Goal: Task Accomplishment & Management: Manage account settings

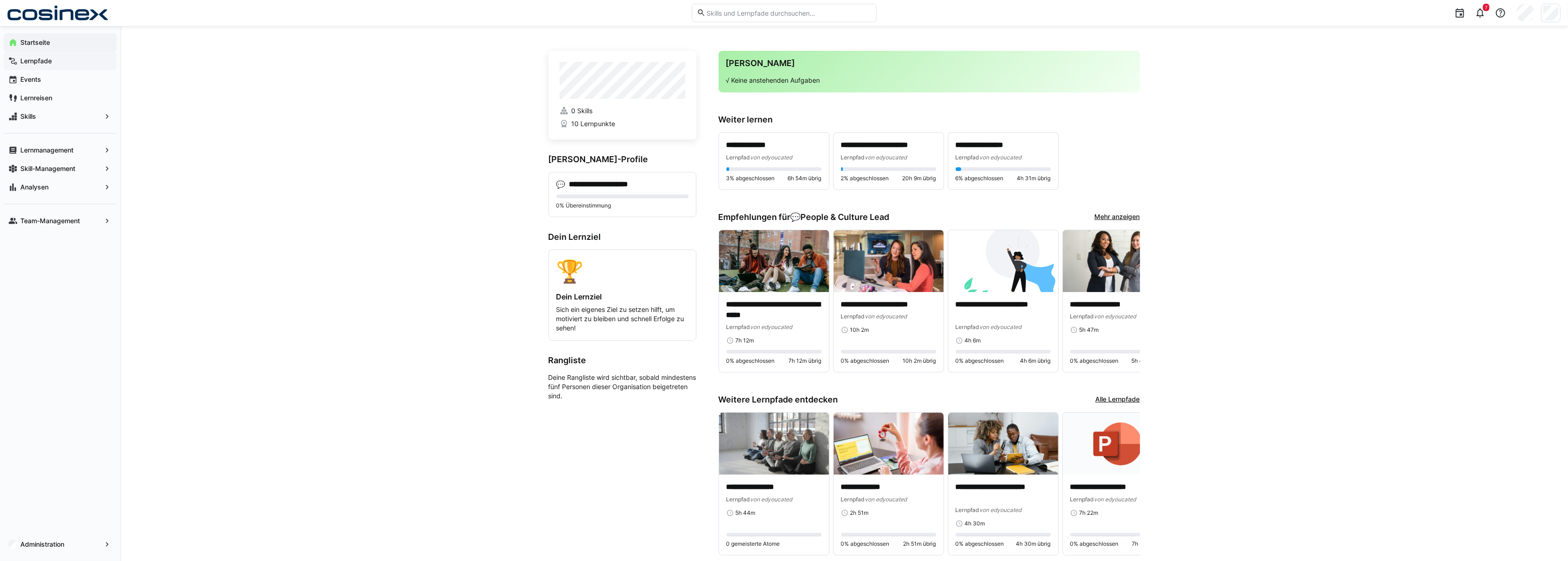
click at [0, 0] on app-navigation-label "Lernpfade" at bounding box center [0, 0] width 0 height 0
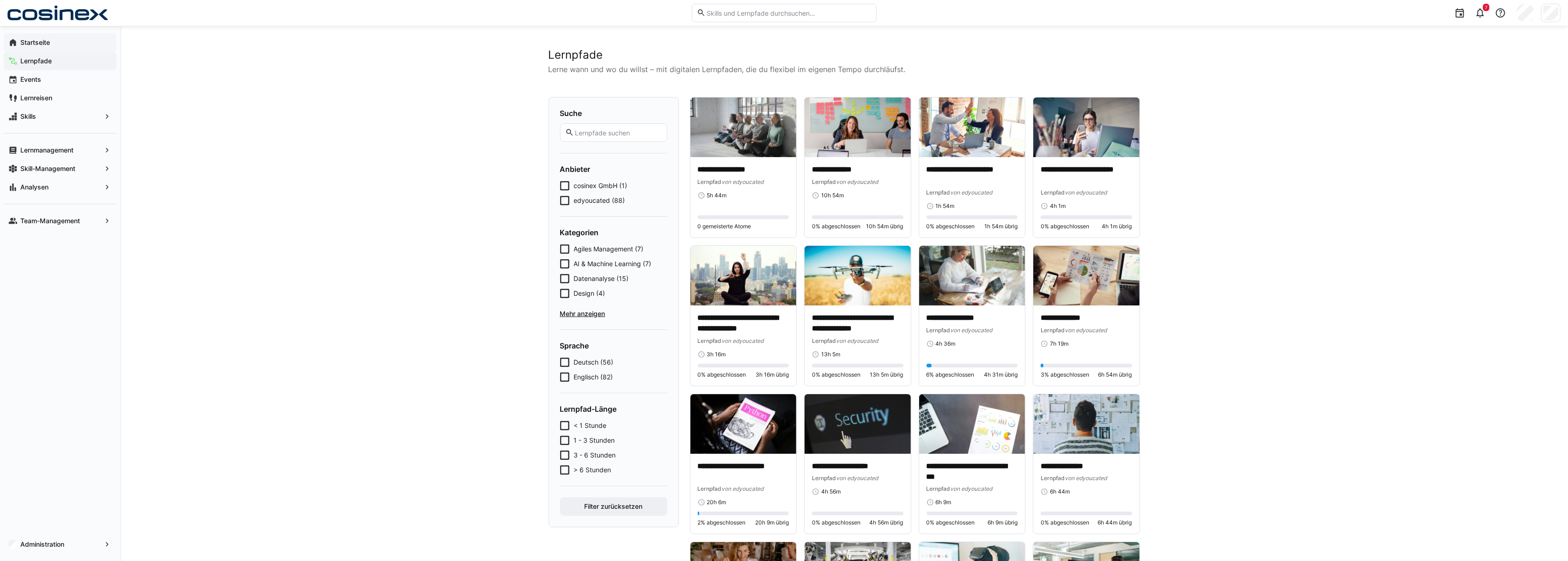
click at [0, 0] on app-navigation-label "Startseite" at bounding box center [0, 0] width 0 height 0
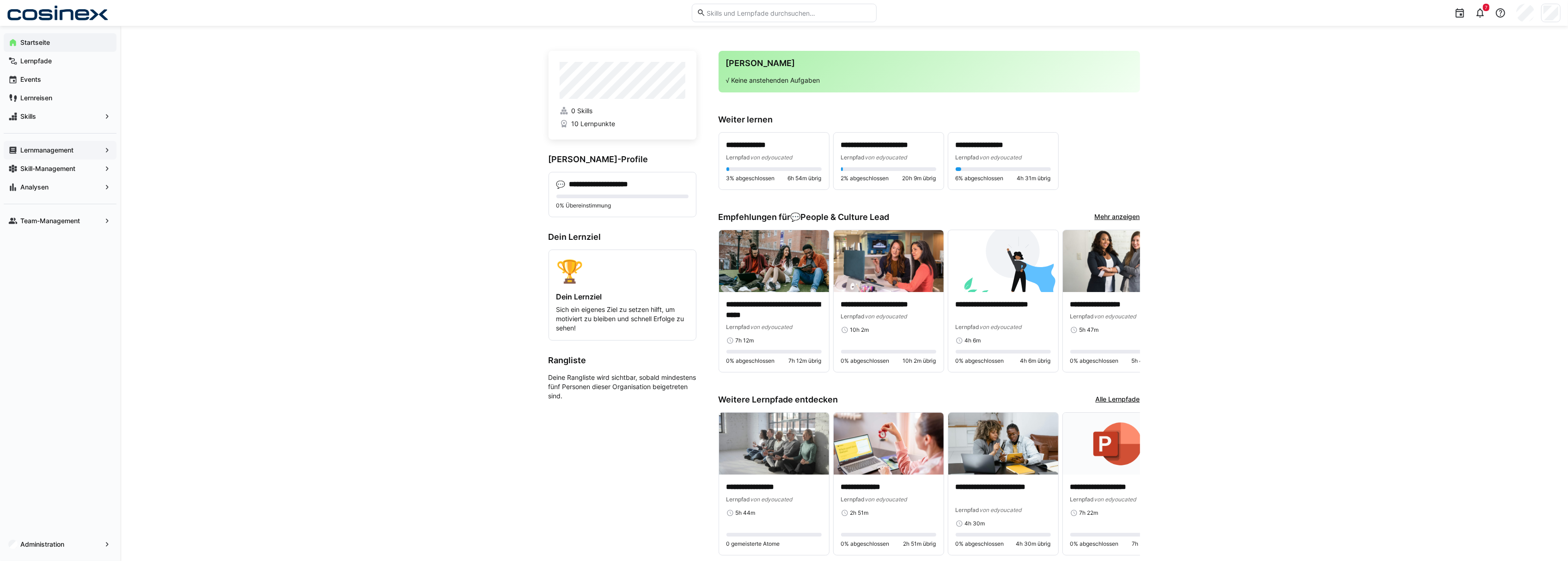
click at [75, 151] on span "Lernmanagement" at bounding box center [60, 150] width 82 height 9
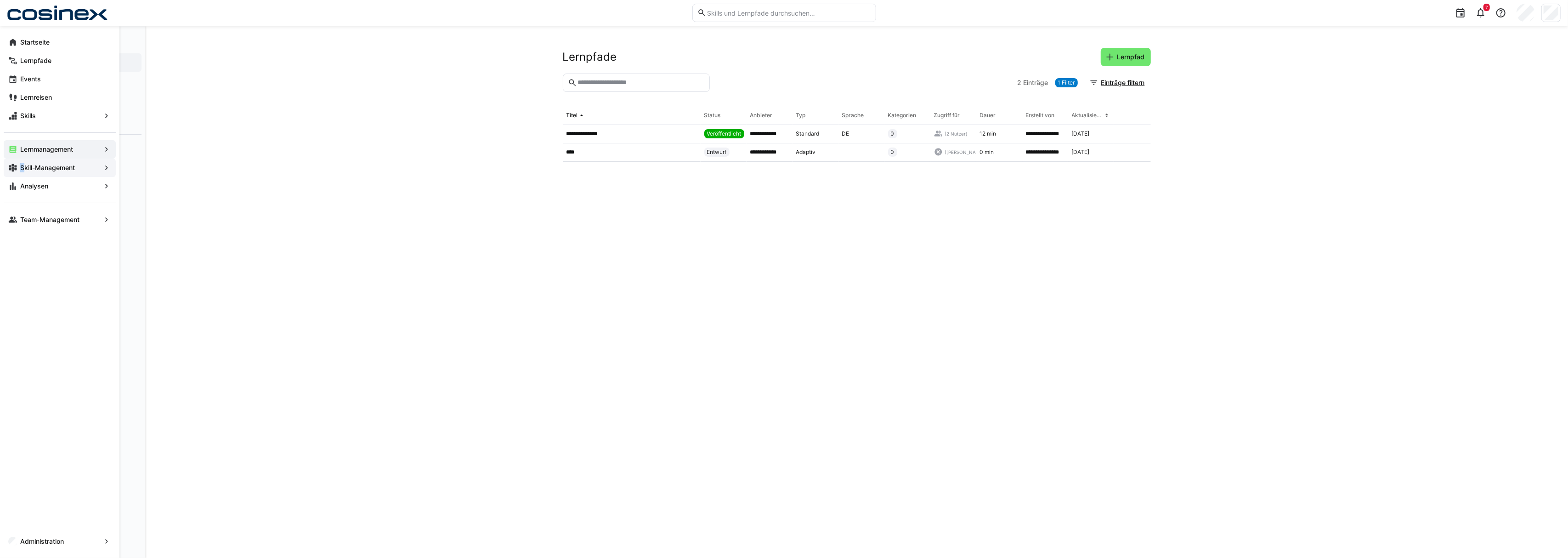
click at [0, 0] on app-navigation-label "Skill-Management" at bounding box center [0, 0] width 0 height 0
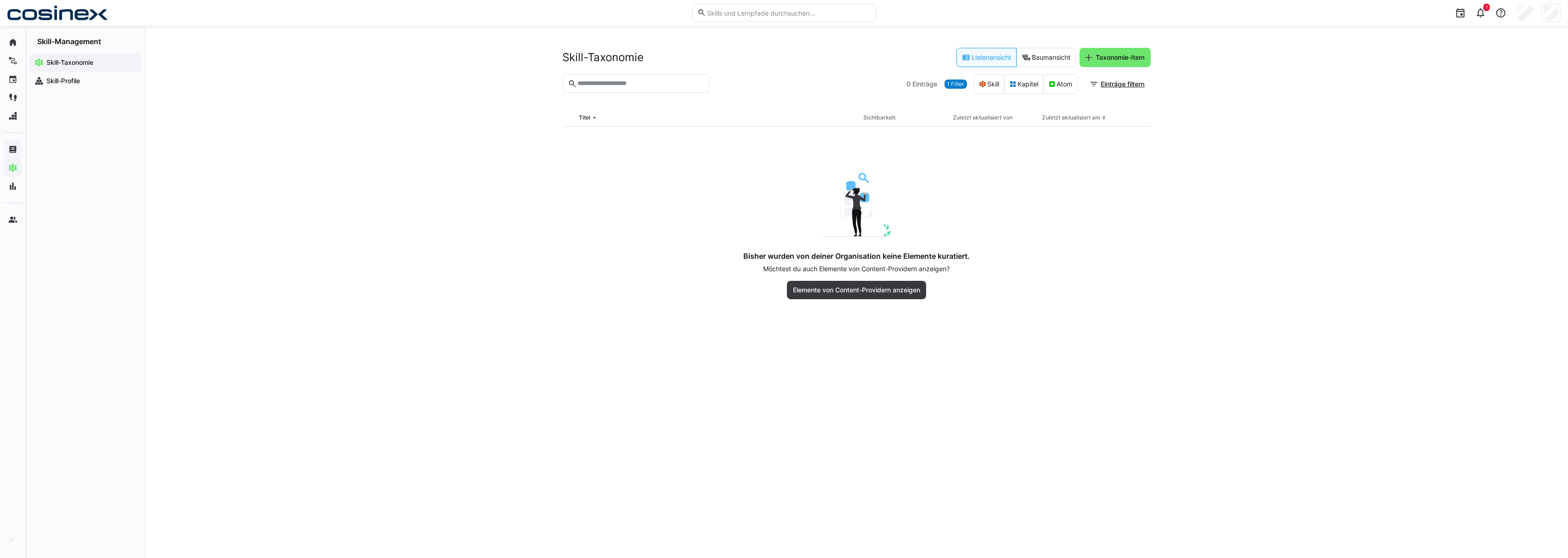
click at [624, 76] on eds-input at bounding box center [637, 83] width 147 height 18
click at [984, 87] on eds-button-option "Skill" at bounding box center [989, 84] width 31 height 19
click at [1009, 81] on eds-icon at bounding box center [1013, 84] width 7 height 7
click at [1057, 89] on eds-button-option "Atom" at bounding box center [1060, 84] width 35 height 19
click at [987, 85] on eds-button-option "Skill" at bounding box center [989, 84] width 31 height 19
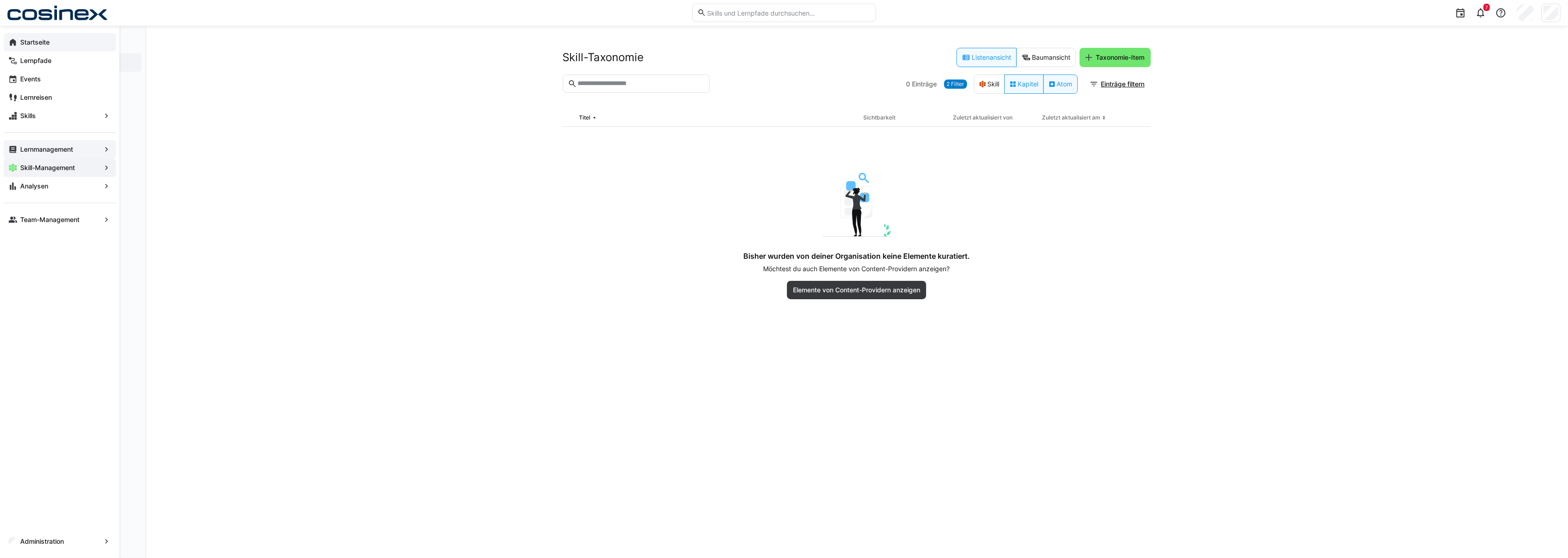
click at [13, 42] on eds-icon at bounding box center [13, 42] width 9 height 9
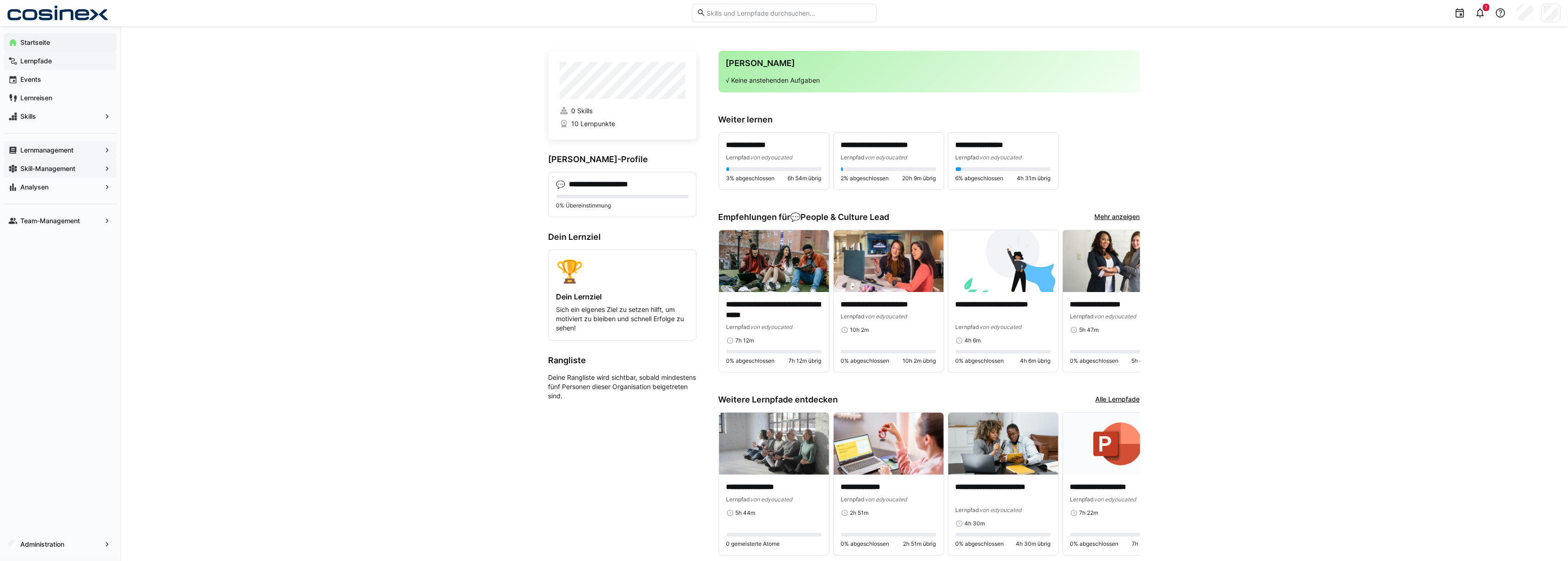
click at [97, 63] on span "Lernpfade" at bounding box center [66, 61] width 93 height 9
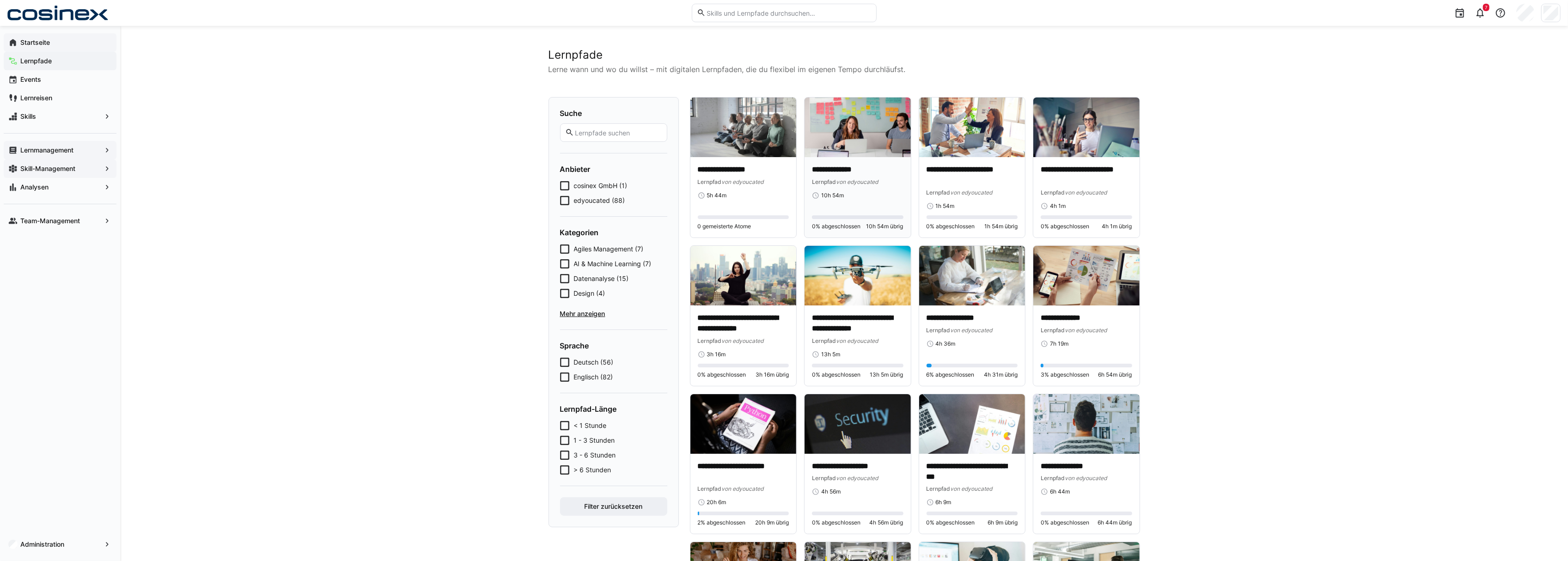
click at [861, 163] on div "**********" at bounding box center [858, 197] width 107 height 80
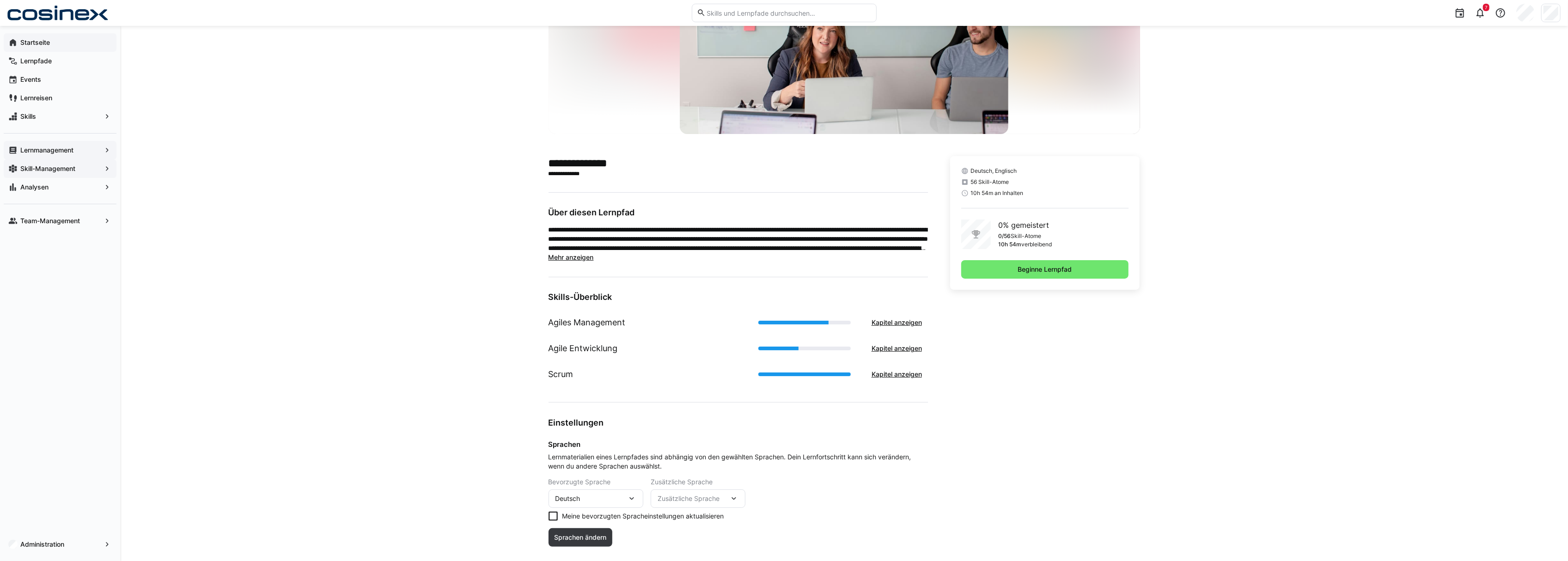
scroll to position [119, 0]
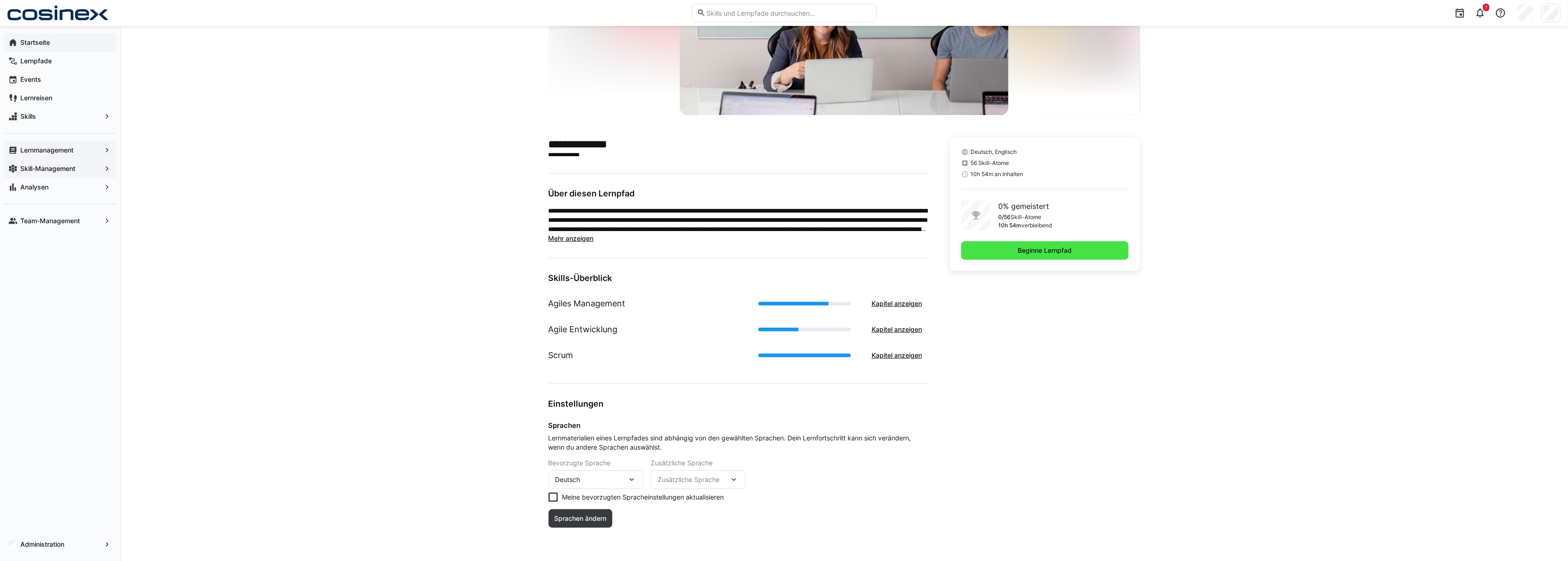
click at [1081, 252] on span "Beginne Lernpfad" at bounding box center [1045, 250] width 168 height 18
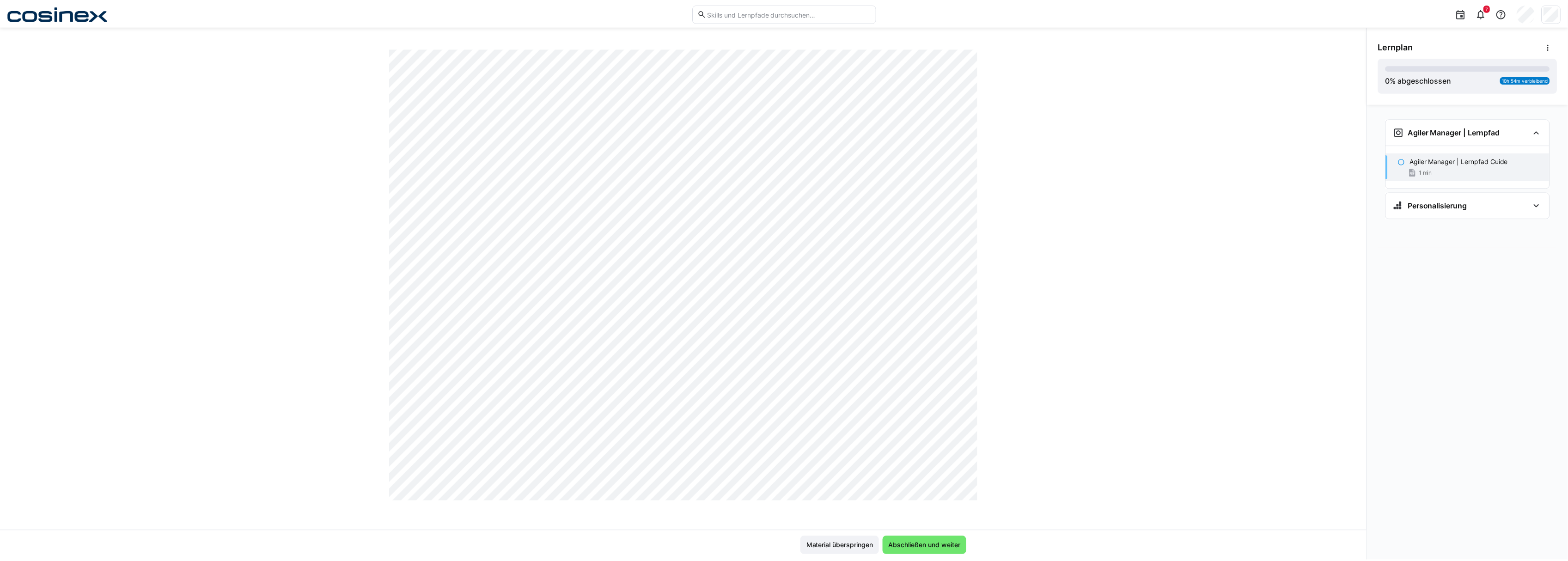
scroll to position [409, 0]
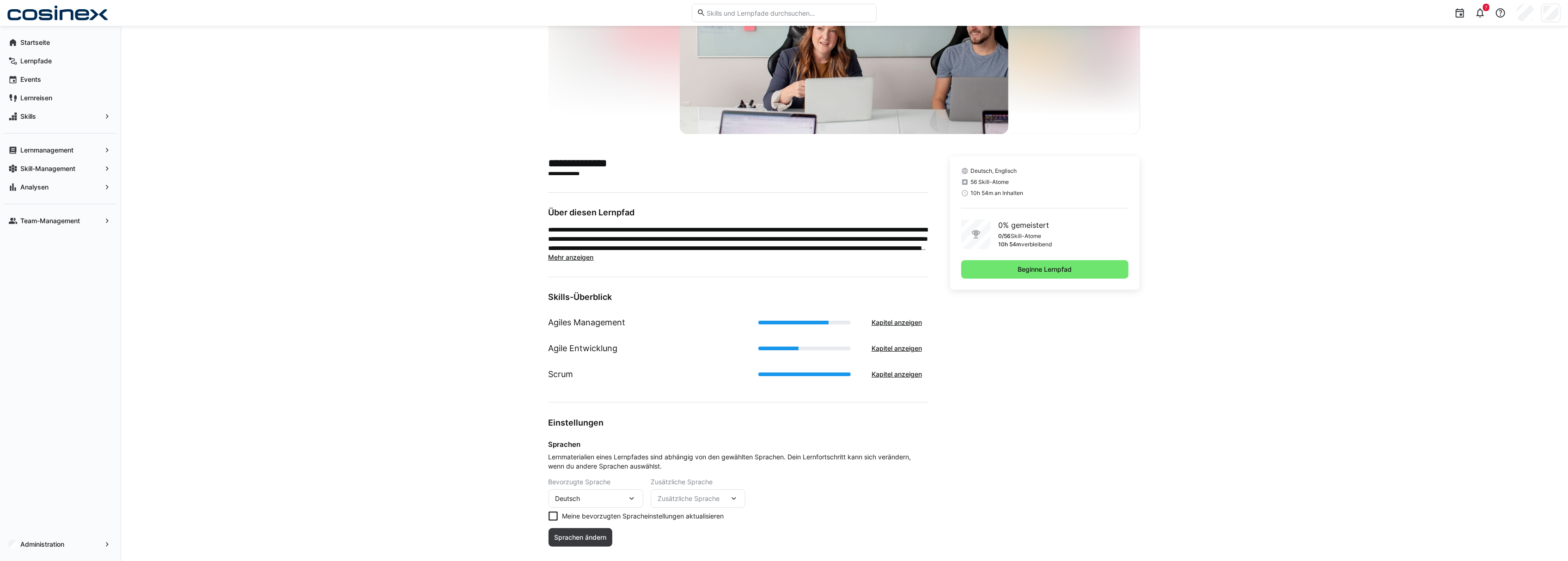
scroll to position [119, 0]
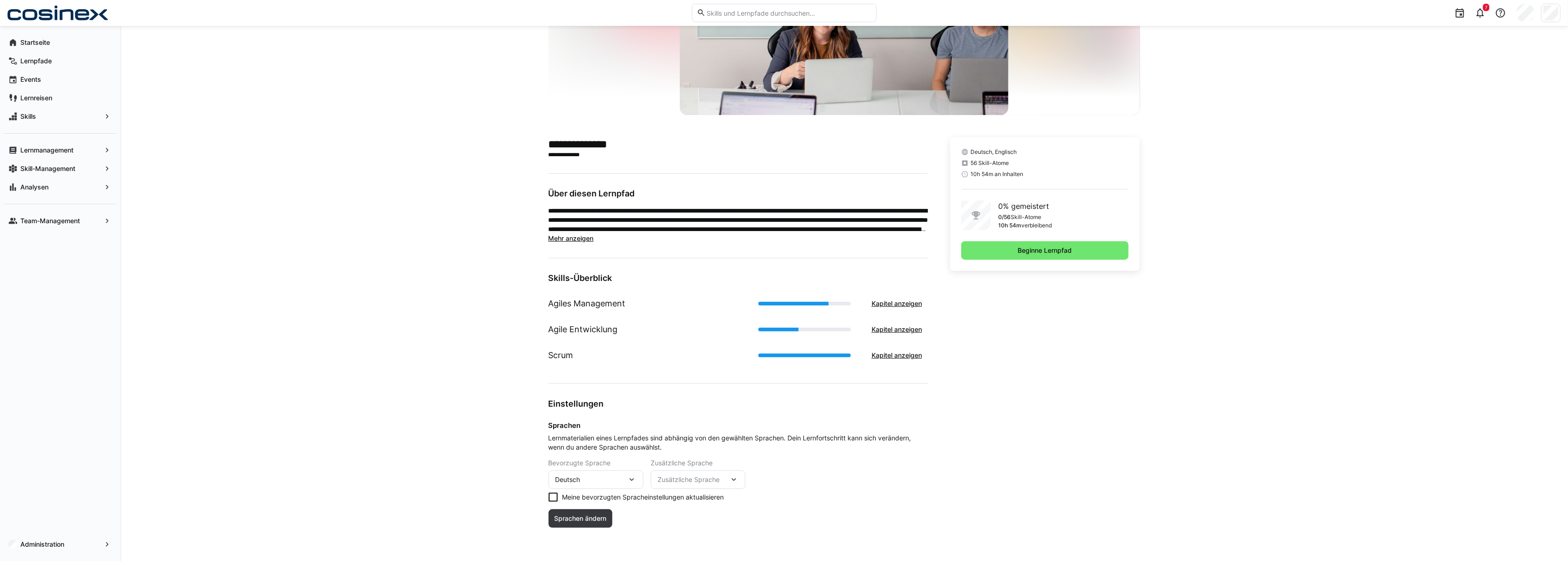
drag, startPoint x: 93, startPoint y: 119, endPoint x: 394, endPoint y: 246, distance: 326.7
click at [394, 246] on div "**********" at bounding box center [844, 235] width 1448 height 653
click at [1024, 248] on span "Beginne Lernpfad" at bounding box center [1045, 250] width 57 height 9
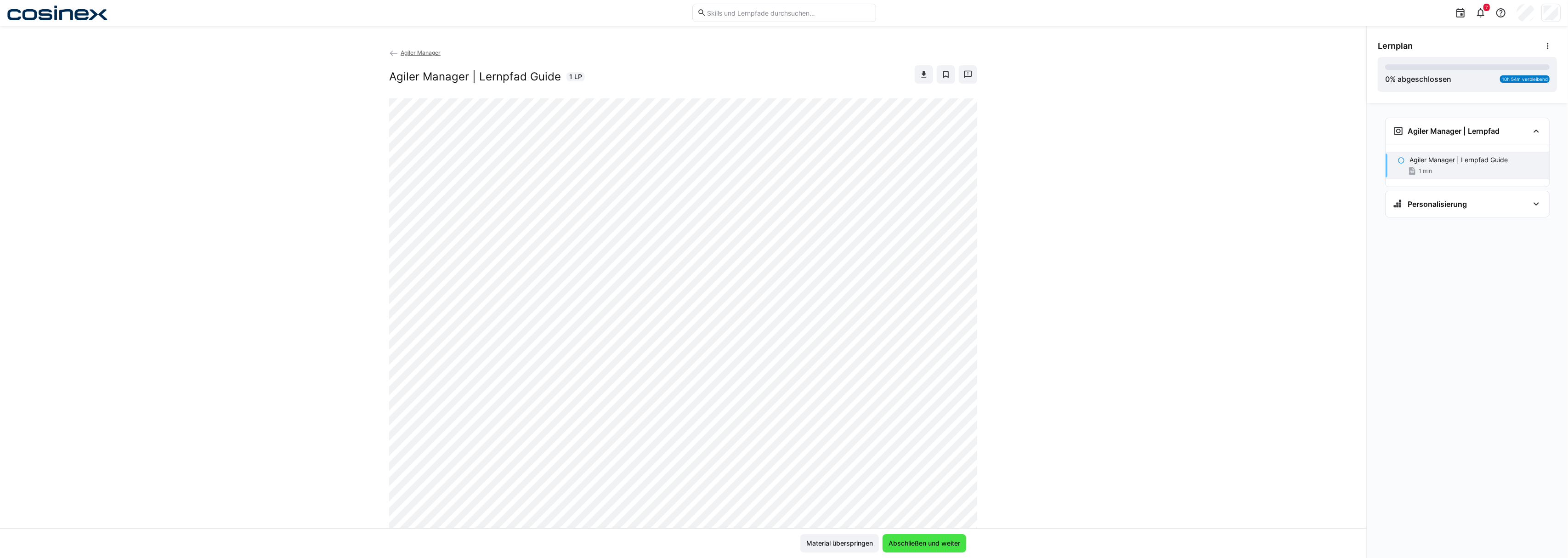
click at [903, 543] on span "Abschließen und weiter" at bounding box center [924, 543] width 74 height 9
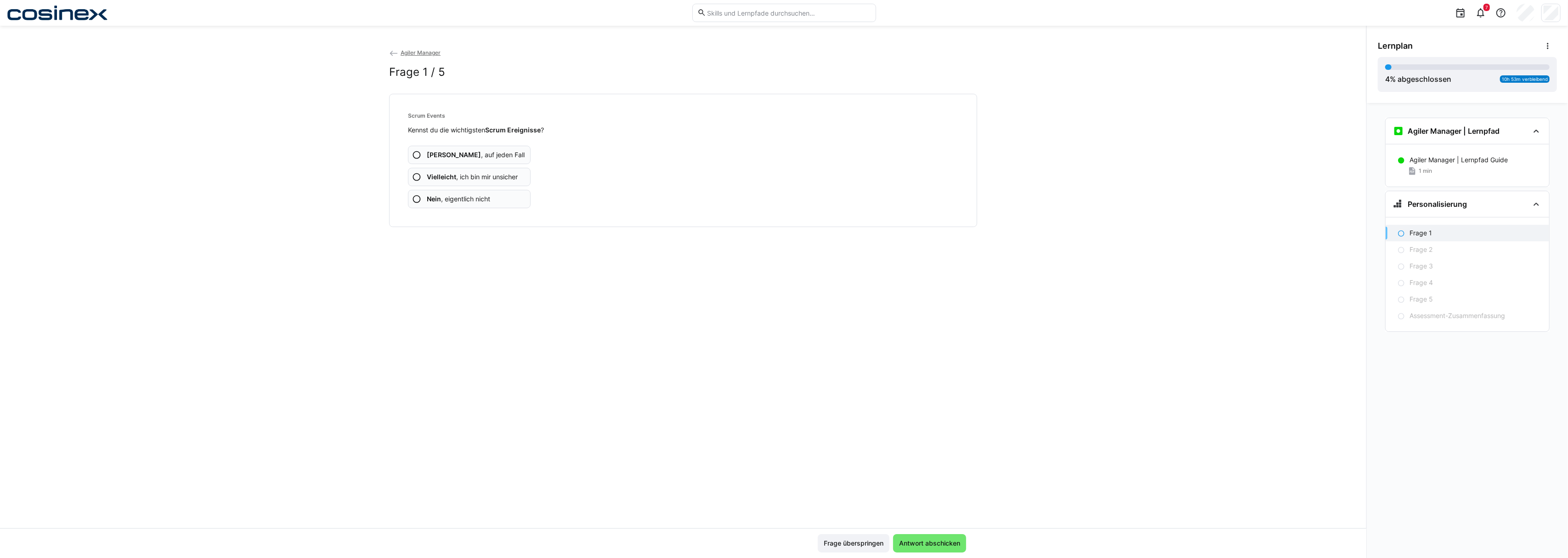
click at [105, 15] on img at bounding box center [57, 13] width 100 height 15
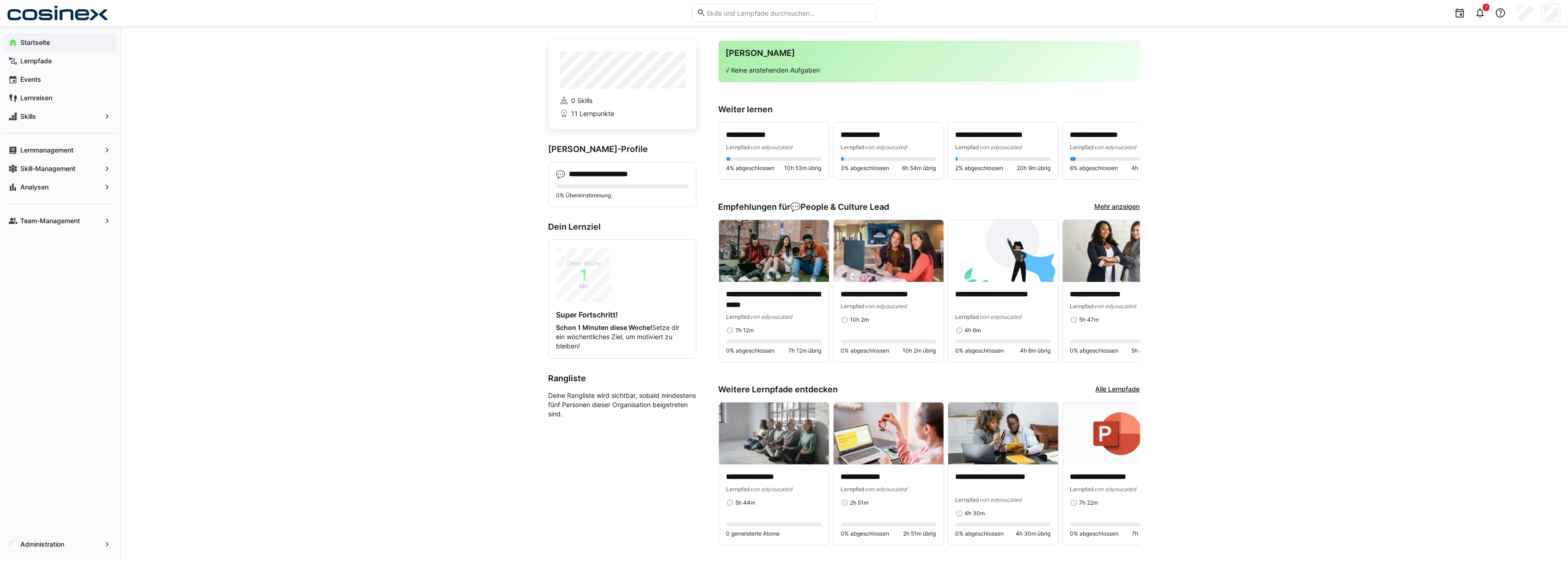
scroll to position [28, 0]
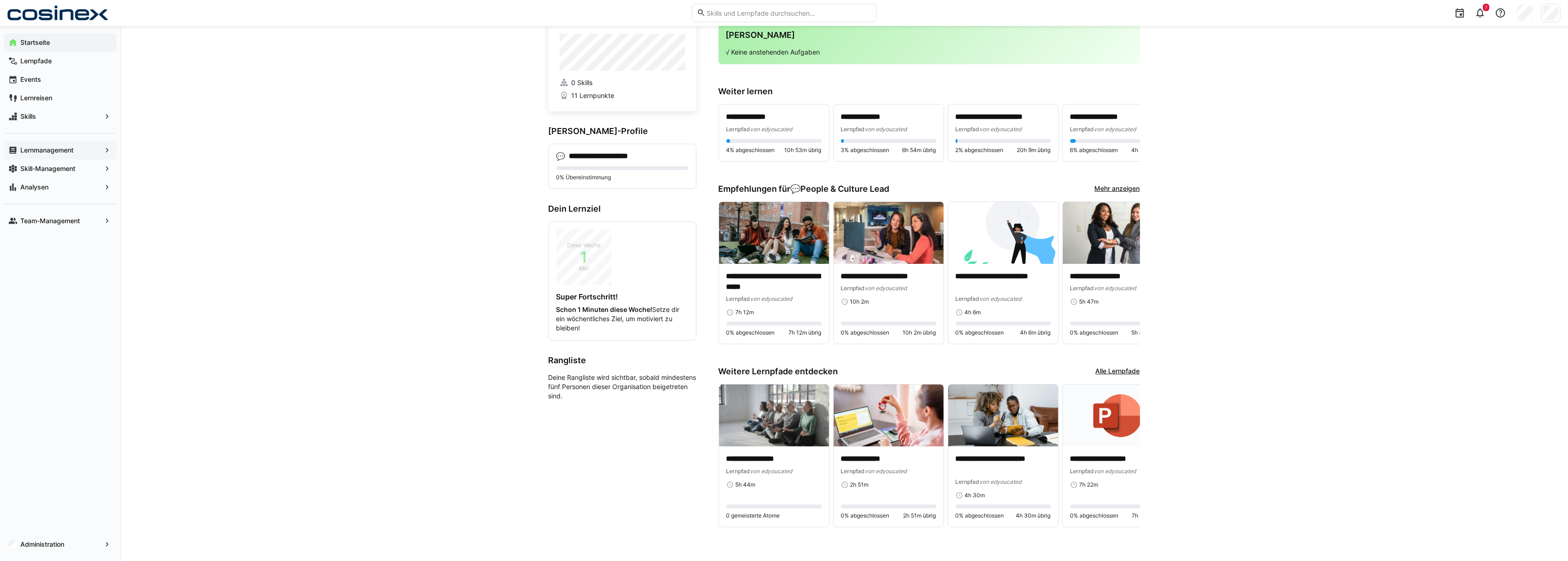
click at [0, 0] on app-navigation-label "Lernmanagement" at bounding box center [0, 0] width 0 height 0
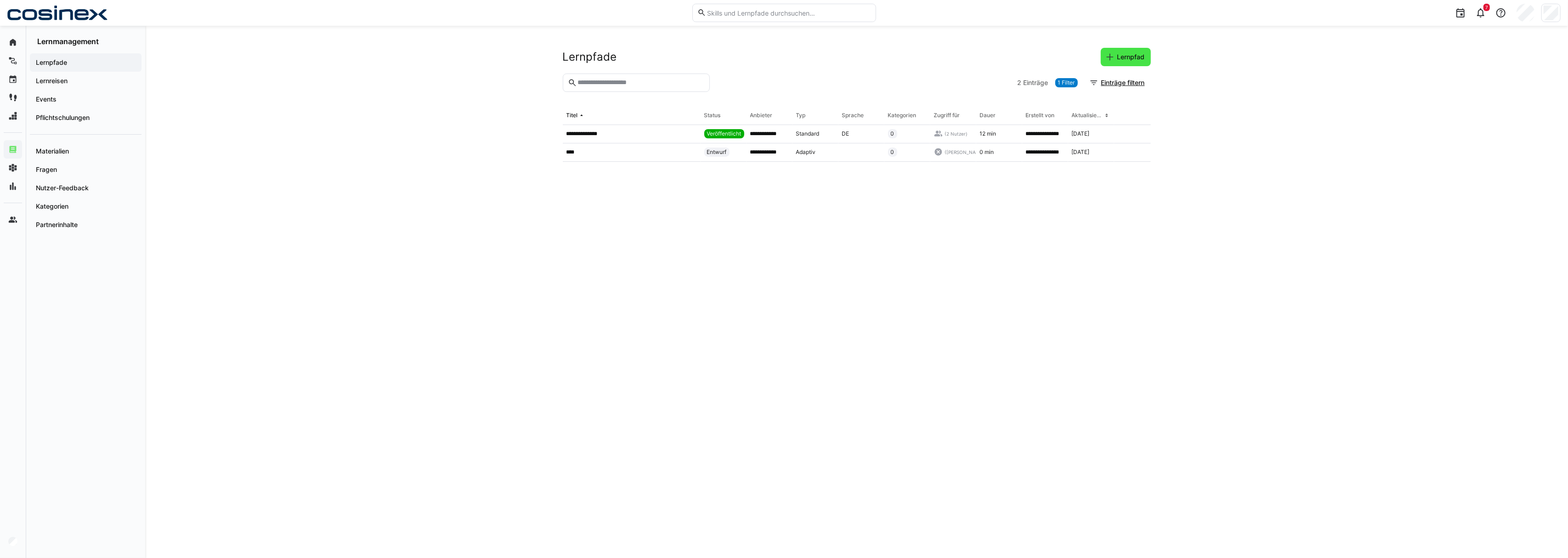
click at [1121, 52] on span "Lernpfad" at bounding box center [1125, 57] width 50 height 18
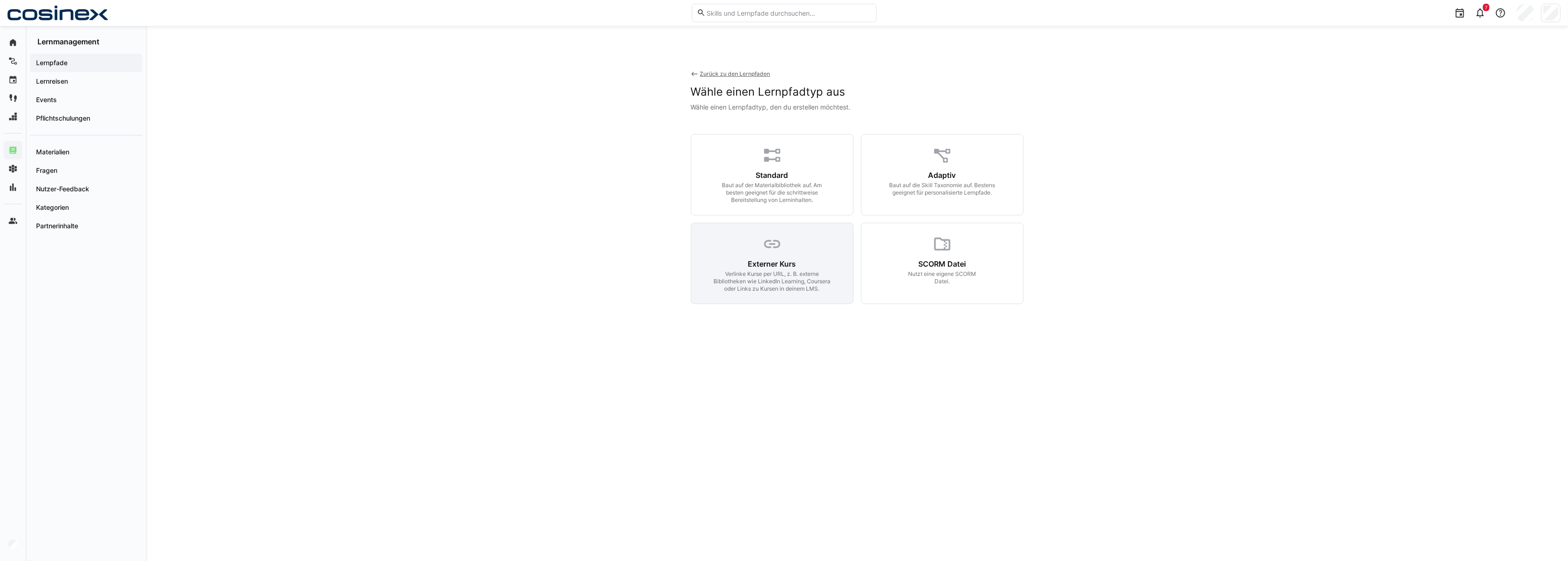
click at [836, 296] on div "Externer Kurs Verlinke Kurse per URL, z. B. externe Bibliotheken wie LinkedIn L…" at bounding box center [772, 263] width 163 height 81
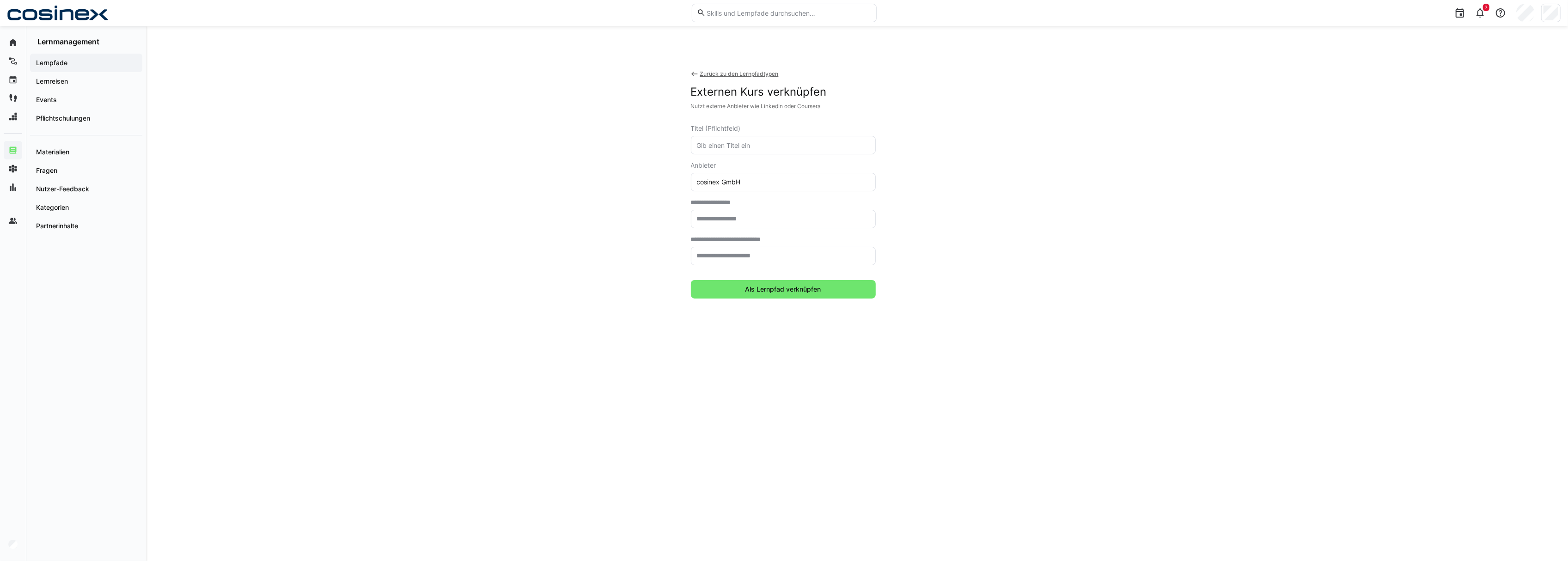
click at [694, 72] on eds-icon at bounding box center [694, 74] width 7 height 7
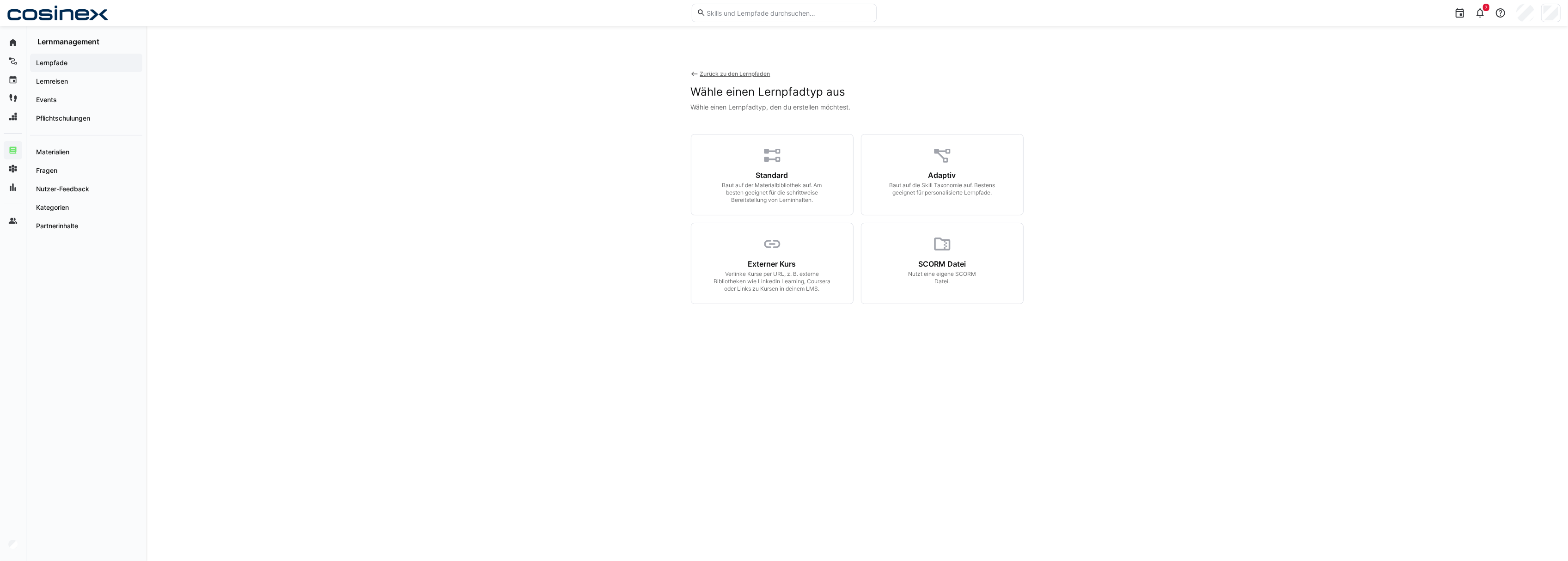
click at [715, 70] on div "Zurück zu den Lernpfaden" at bounding box center [735, 74] width 70 height 7
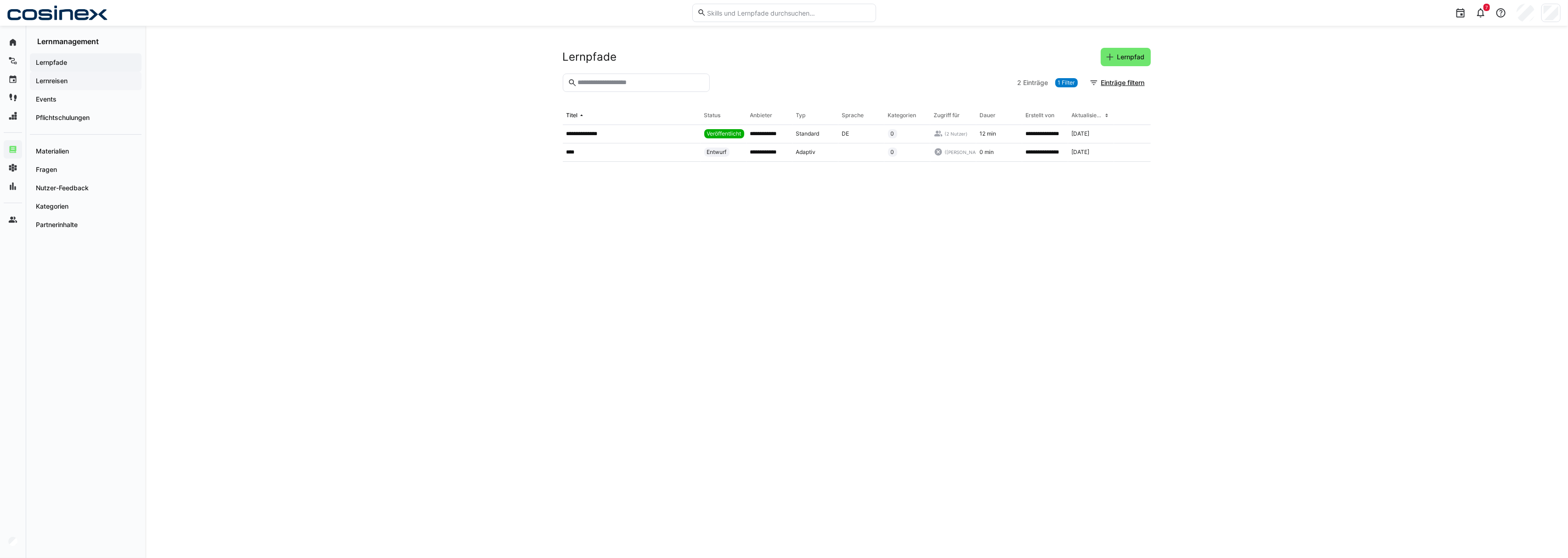
click at [87, 85] on div "Lernreisen" at bounding box center [85, 81] width 111 height 18
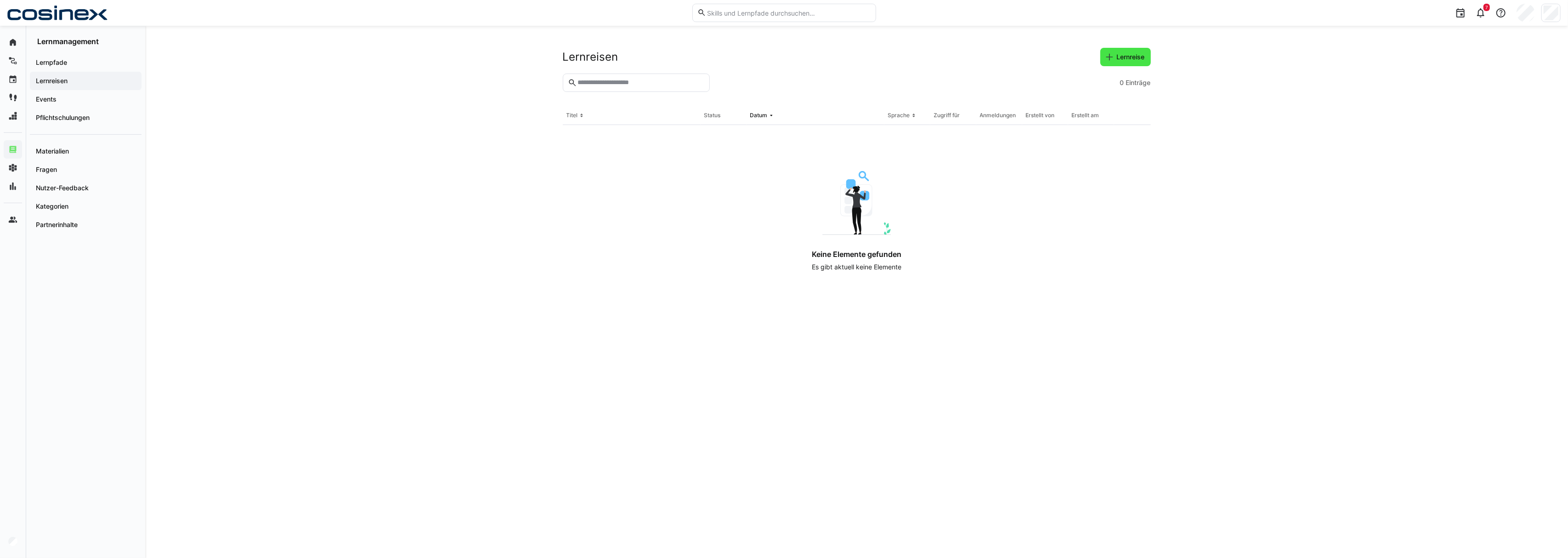
click at [1144, 46] on div "Lernreisen Lernreise 0 Einträge Titel Status Datum Sprache Zugriff für Anmeldun…" at bounding box center [856, 292] width 1423 height 532
click at [1142, 55] on span "Lernreise" at bounding box center [1131, 57] width 31 height 9
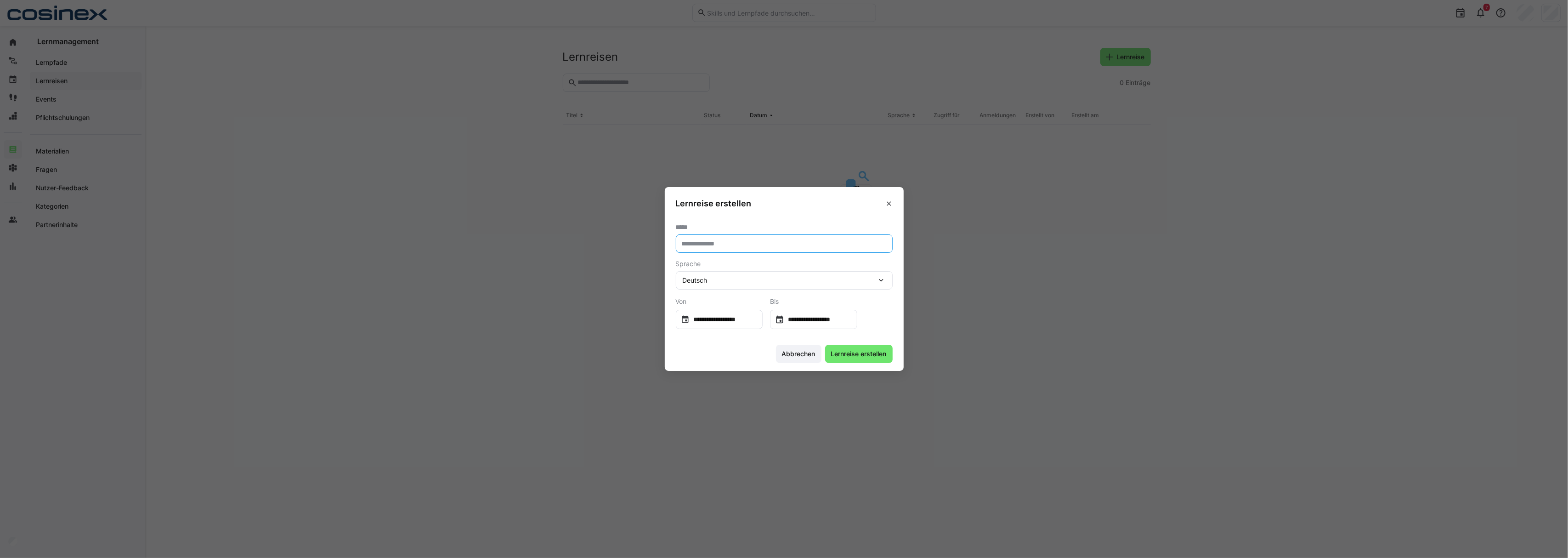
click at [723, 243] on input "text" at bounding box center [785, 244] width 207 height 9
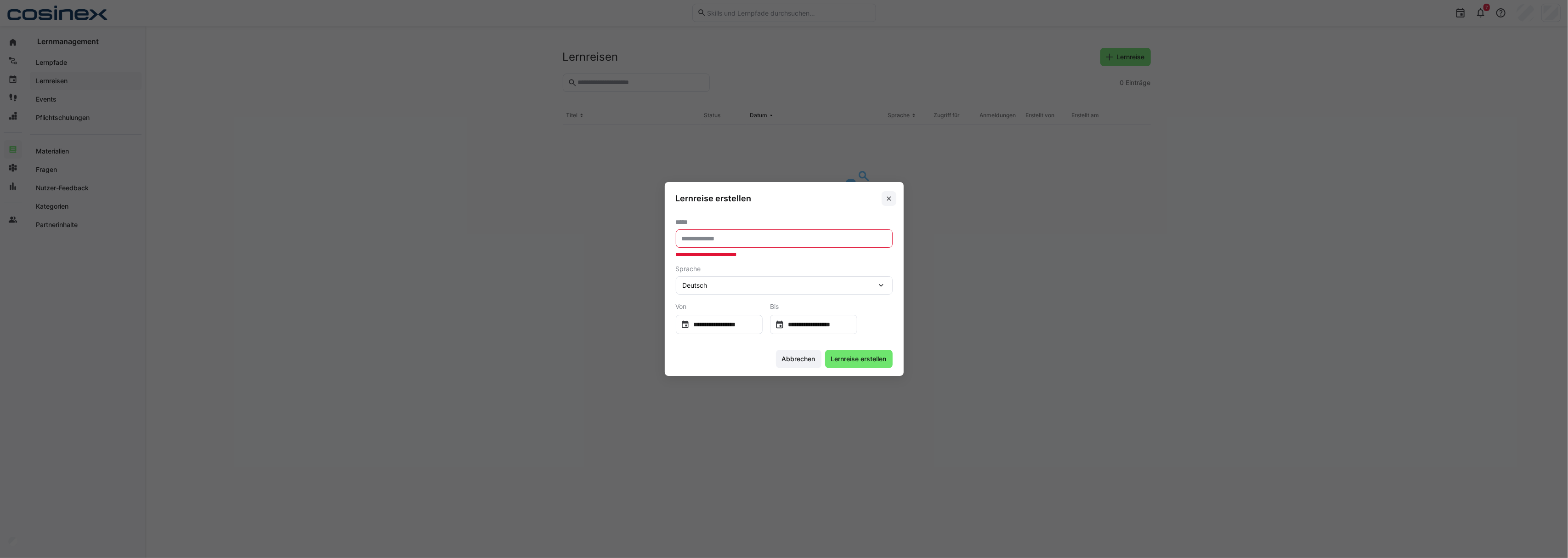
click at [892, 199] on span at bounding box center [889, 199] width 15 height 15
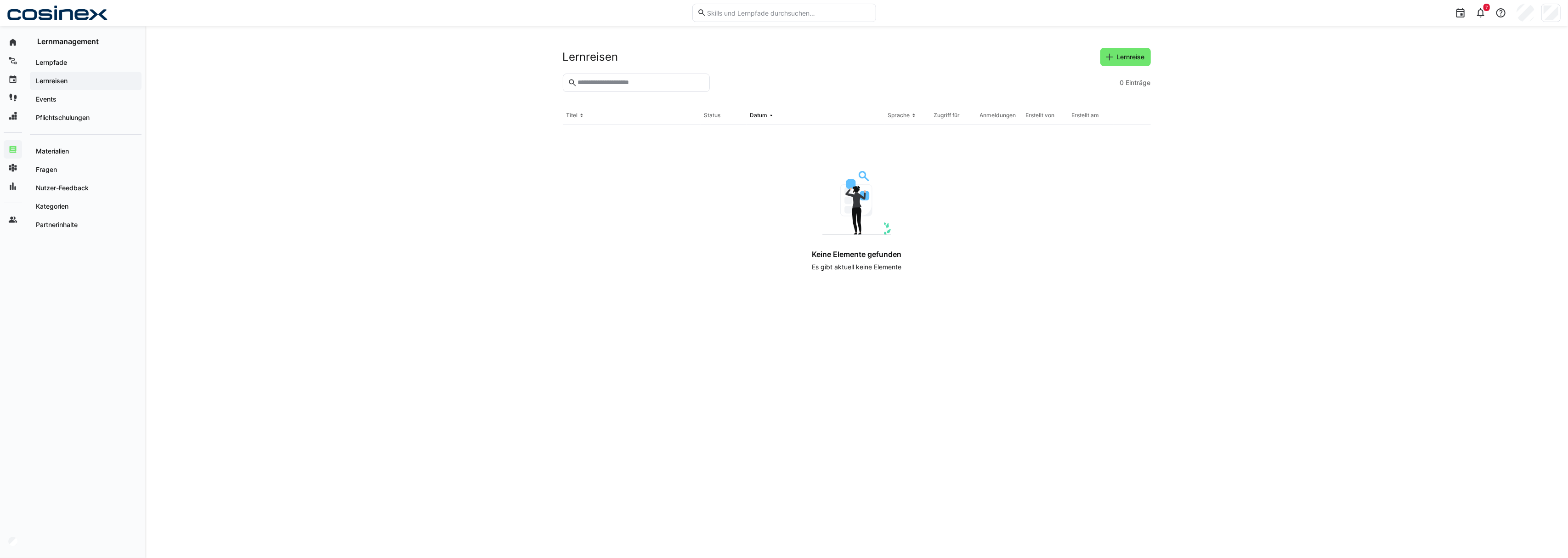
click at [1112, 66] on header "Lernreisen Lernreise" at bounding box center [857, 60] width 588 height 26
click at [1136, 52] on span "Lernreise" at bounding box center [1131, 57] width 31 height 9
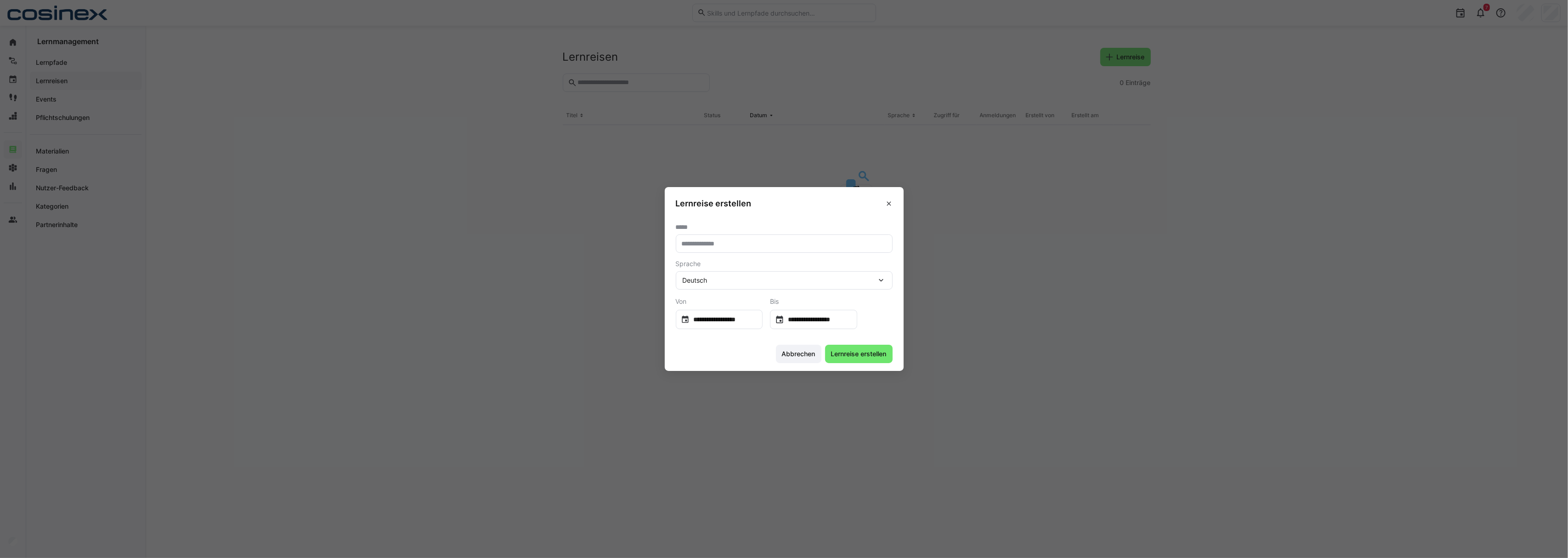
click at [691, 245] on input "text" at bounding box center [785, 244] width 207 height 9
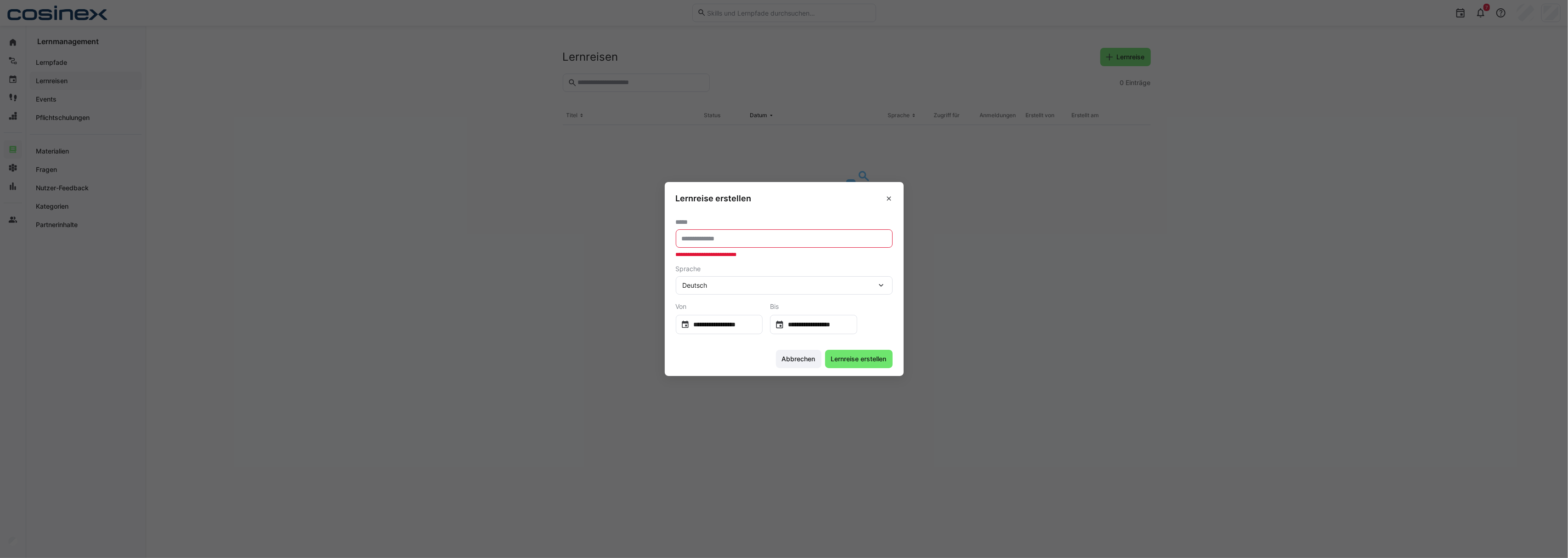
click at [763, 280] on div "Deutsch" at bounding box center [784, 286] width 217 height 18
click at [659, 217] on eds-dialog "**********" at bounding box center [784, 279] width 1568 height 558
click at [788, 237] on input "text" at bounding box center [785, 239] width 207 height 9
click at [483, 316] on eds-dialog "**********" at bounding box center [784, 279] width 1568 height 558
click at [884, 199] on span at bounding box center [889, 199] width 15 height 15
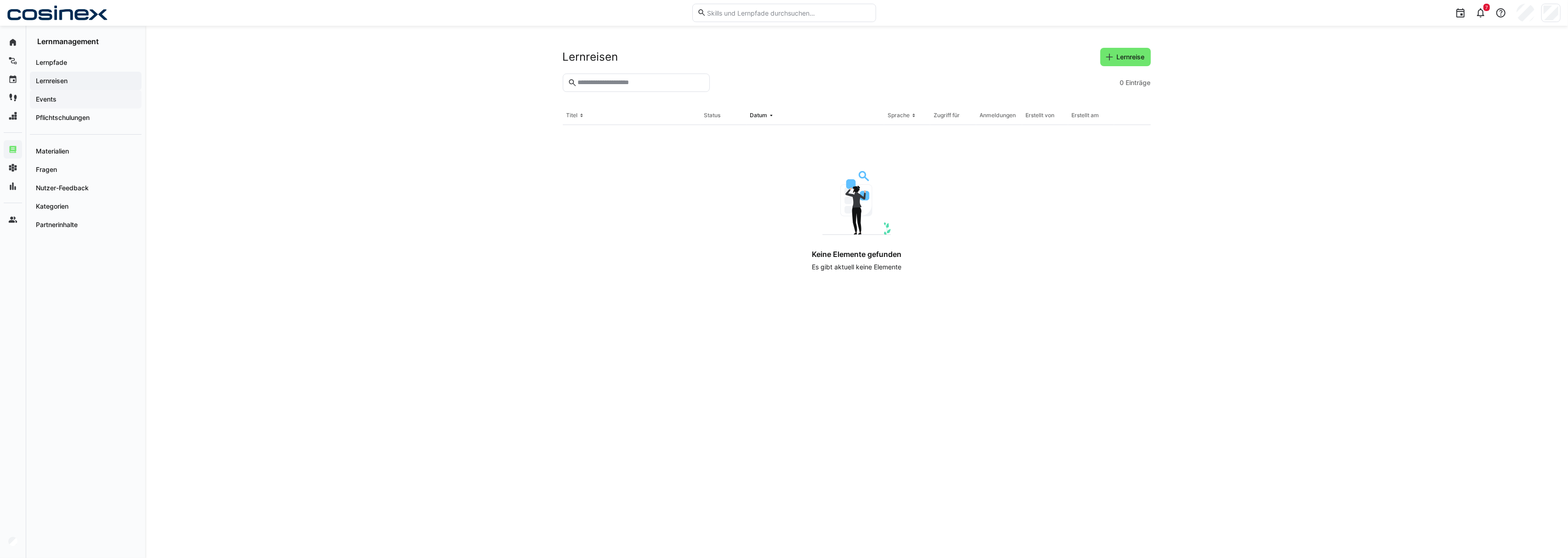
click at [77, 96] on span "Events" at bounding box center [86, 99] width 102 height 9
click at [110, 124] on div "Pflichtschulungen" at bounding box center [85, 118] width 111 height 18
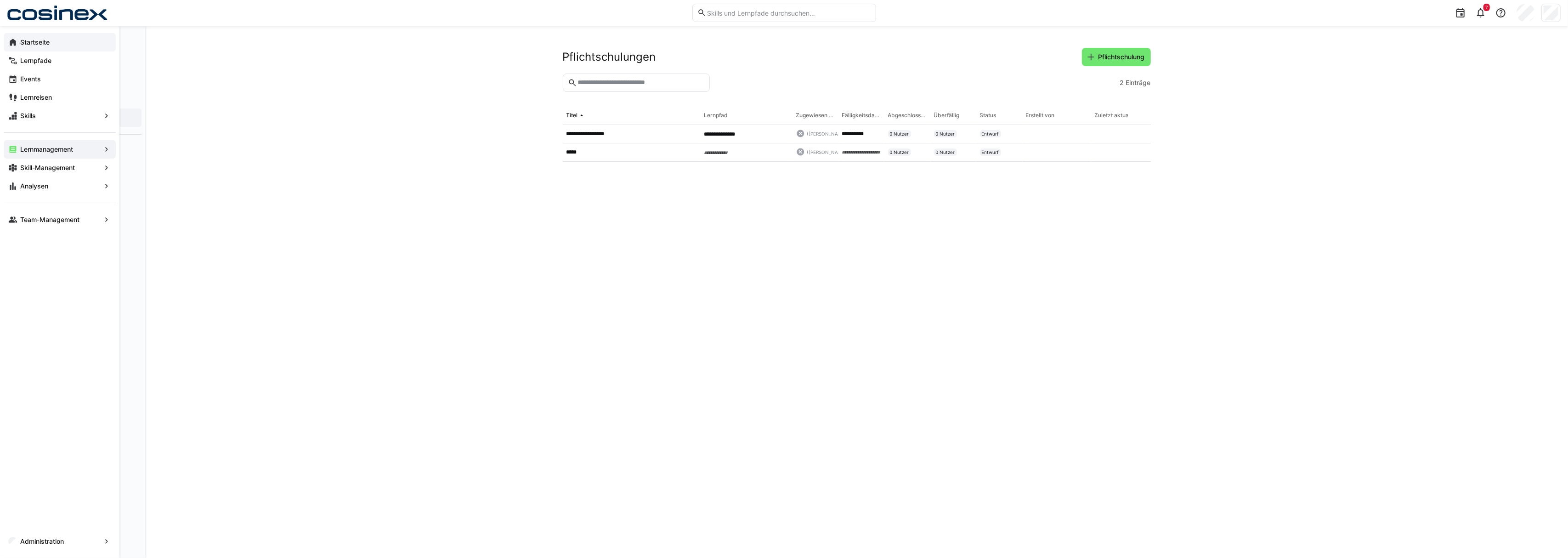
click at [0, 0] on app-navigation-label "Startseite" at bounding box center [0, 0] width 0 height 0
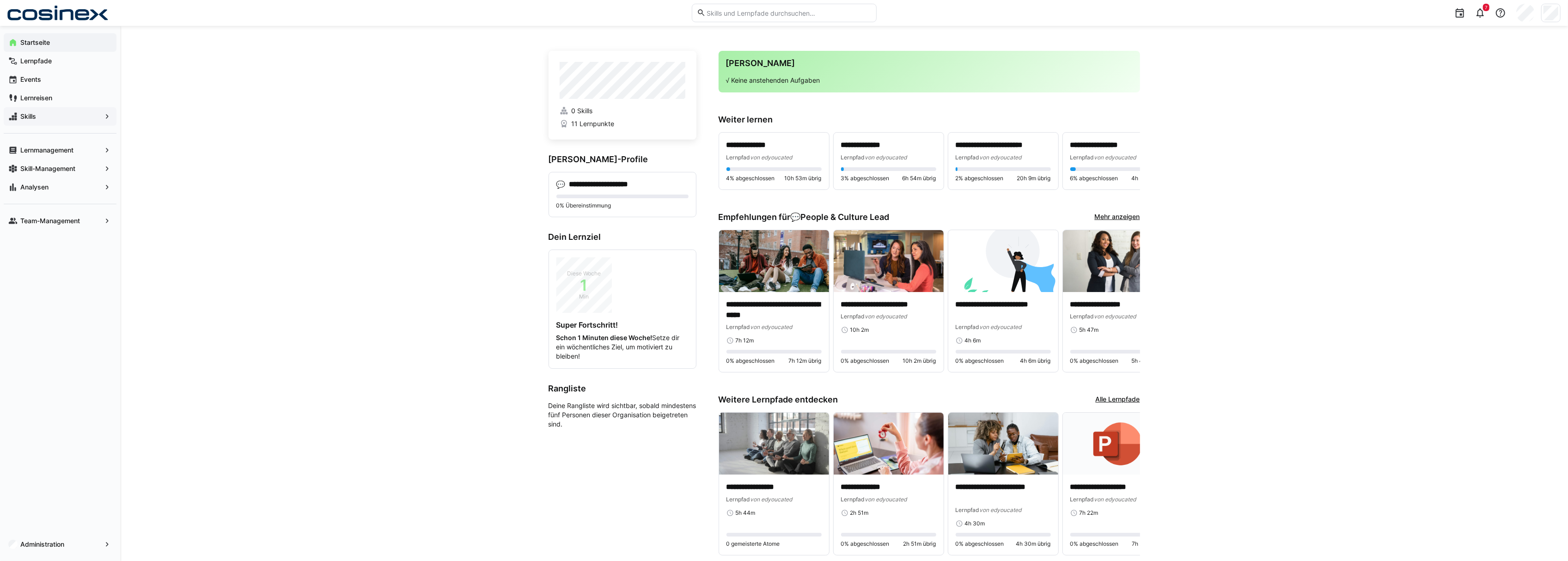
click at [98, 113] on span "Skills" at bounding box center [60, 116] width 82 height 9
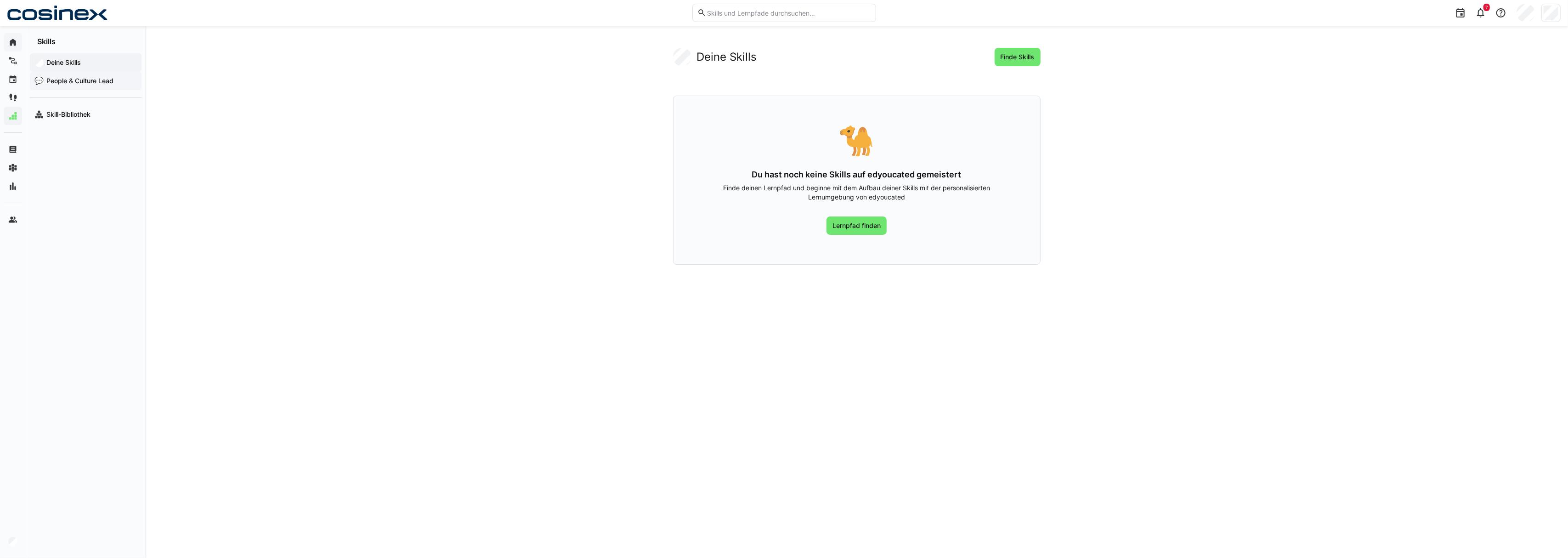
click at [89, 82] on span "People & Culture Lead" at bounding box center [91, 80] width 92 height 9
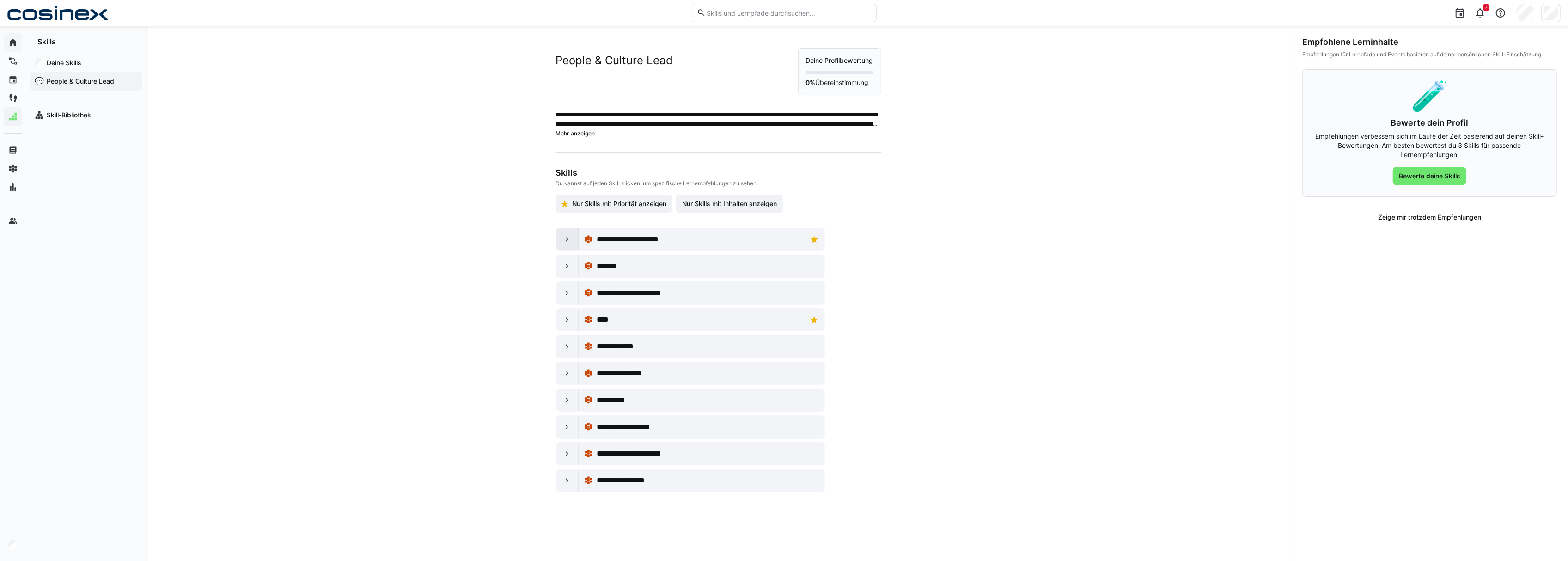
click at [568, 236] on eds-icon at bounding box center [567, 239] width 9 height 9
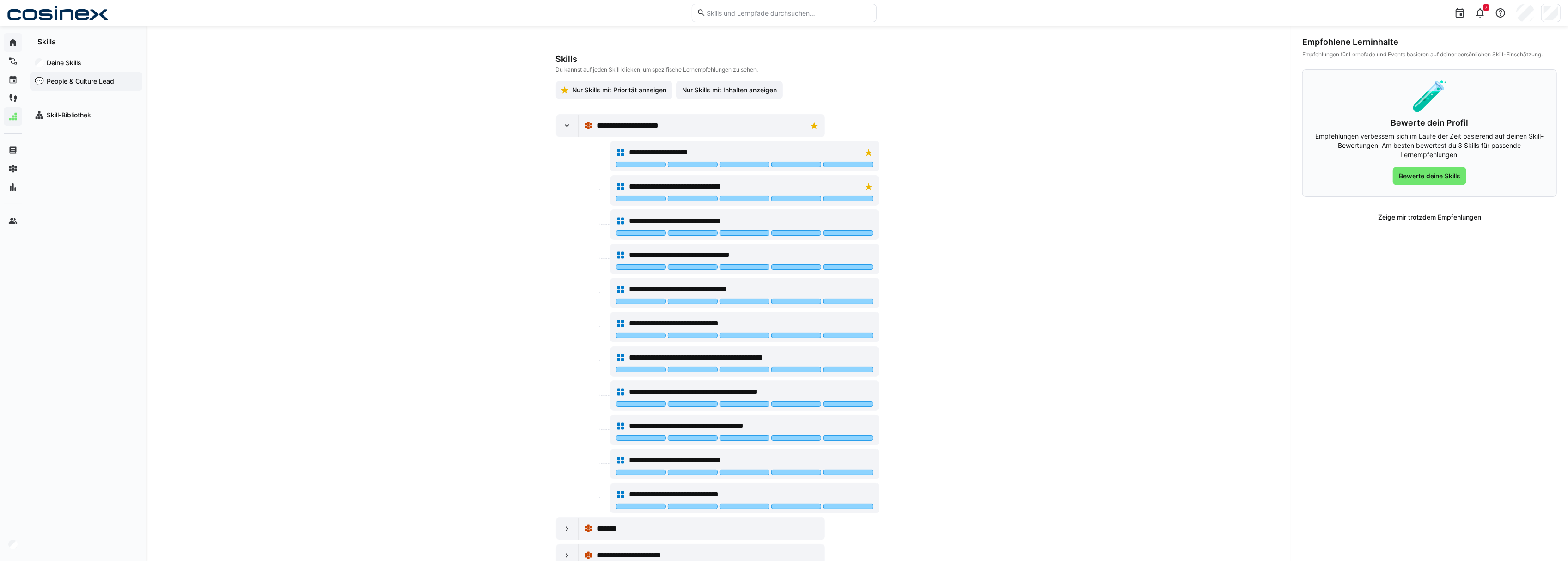
scroll to position [123, 0]
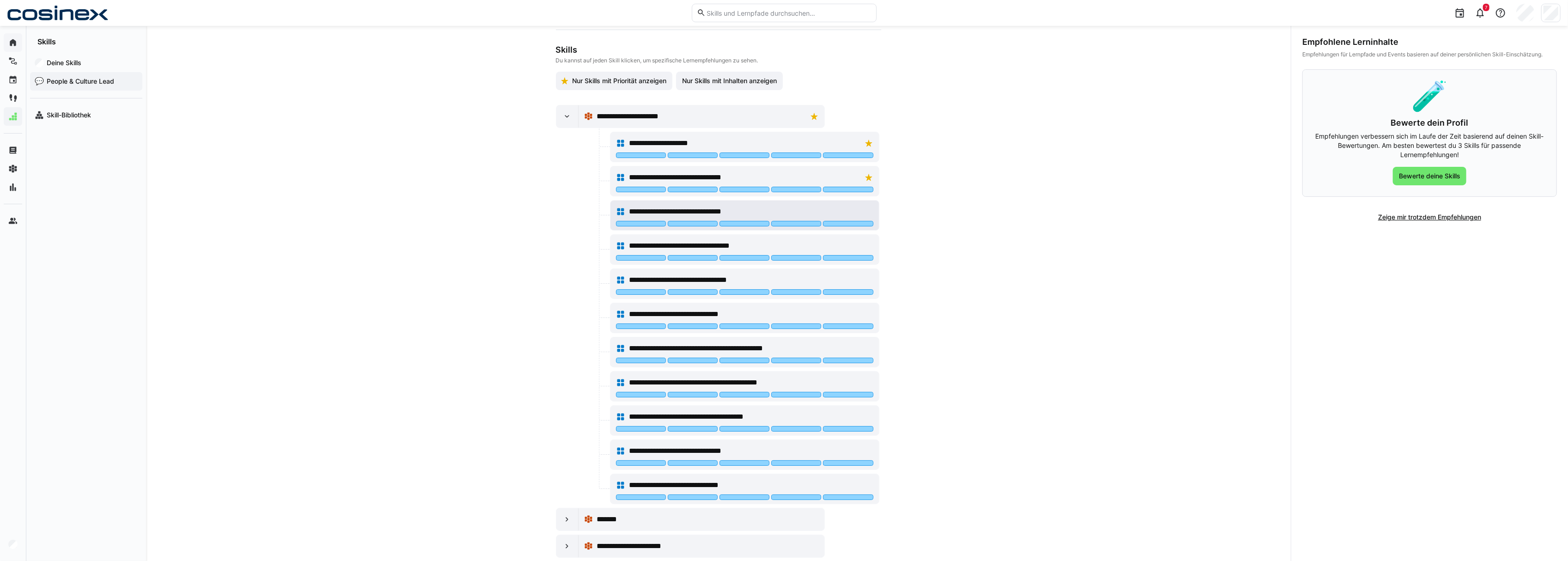
click at [747, 221] on div "**********" at bounding box center [745, 212] width 257 height 18
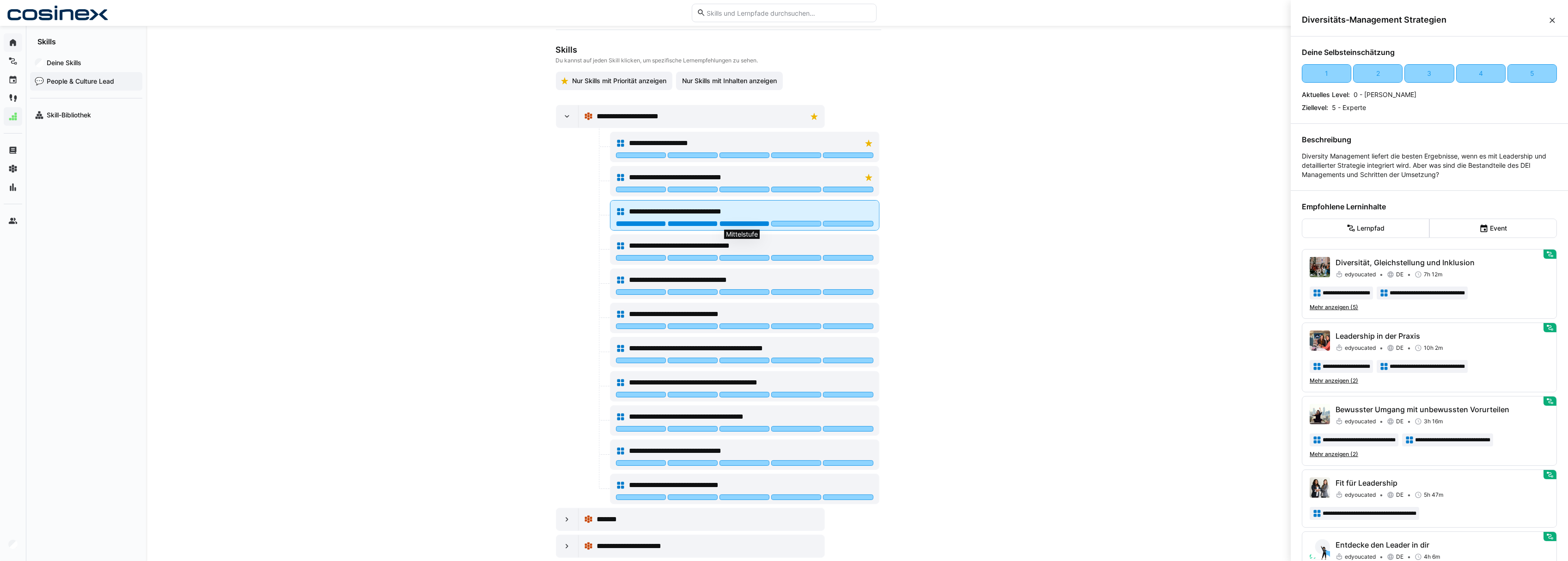
click at [749, 227] on div at bounding box center [745, 224] width 50 height 6
click at [642, 225] on div at bounding box center [641, 224] width 50 height 6
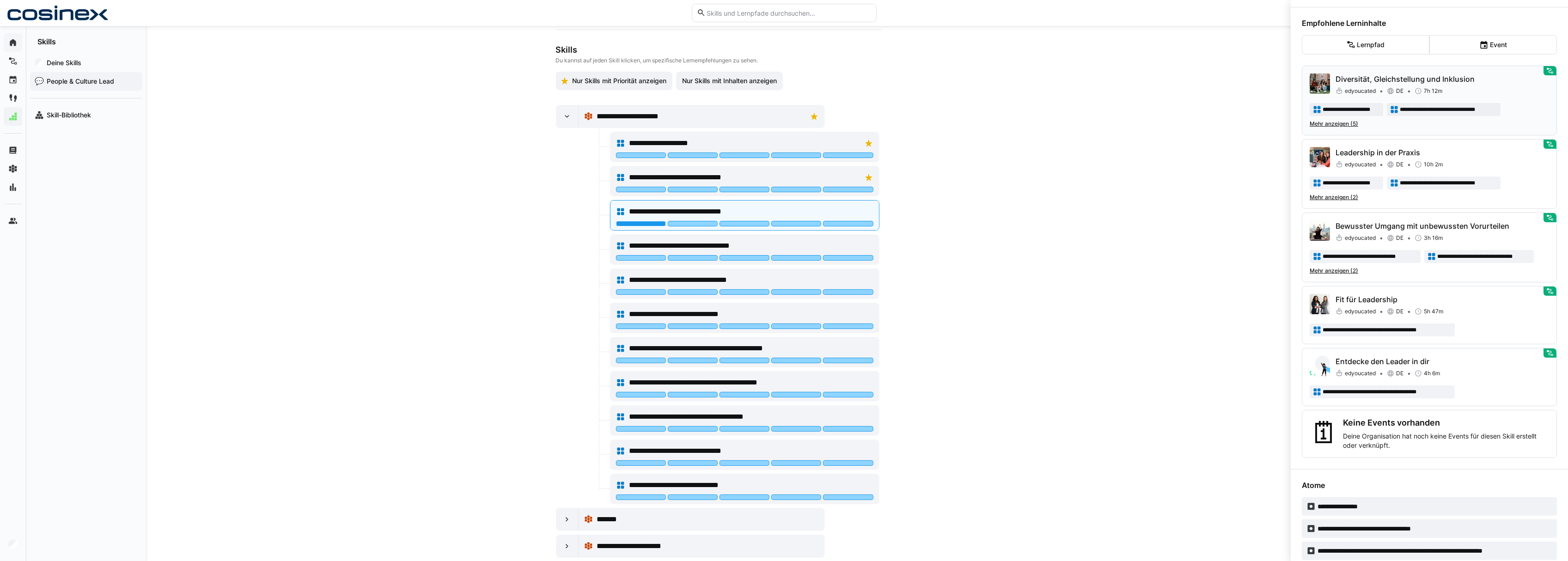
scroll to position [185, 0]
click at [1495, 40] on eds-button-option "Event" at bounding box center [1493, 43] width 127 height 20
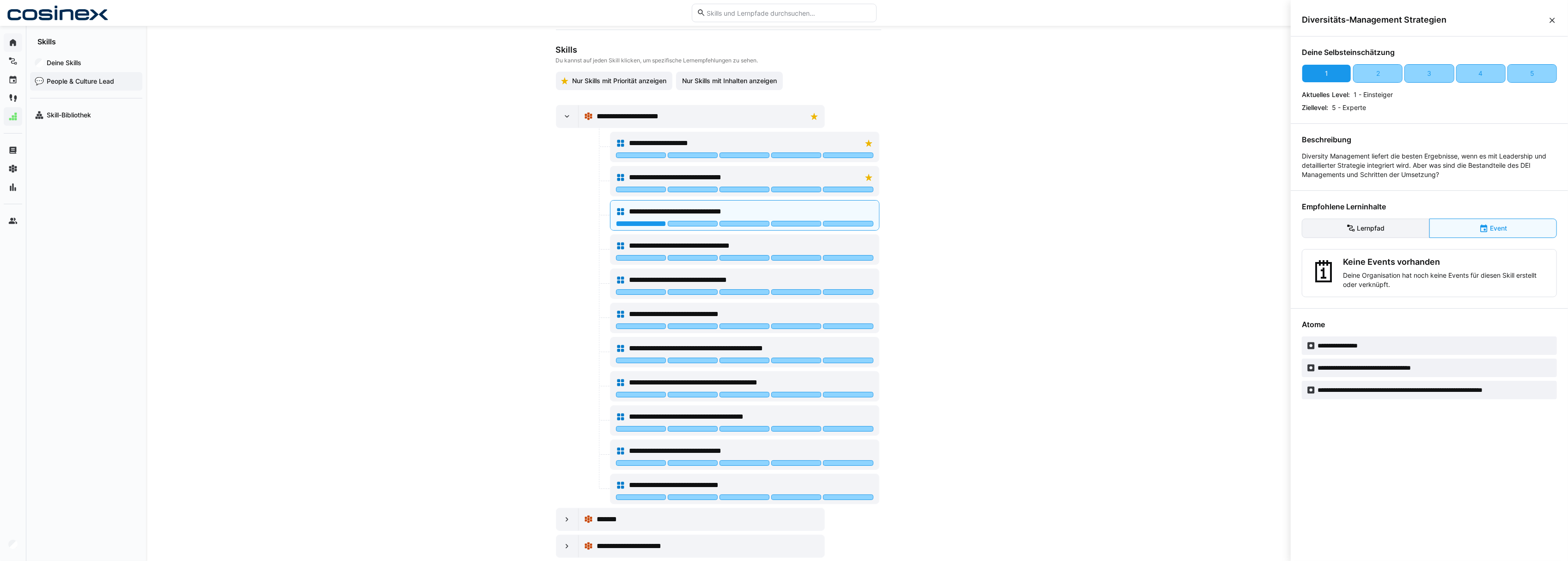
click at [1368, 228] on eds-button-option "Lernpfad" at bounding box center [1365, 228] width 127 height 20
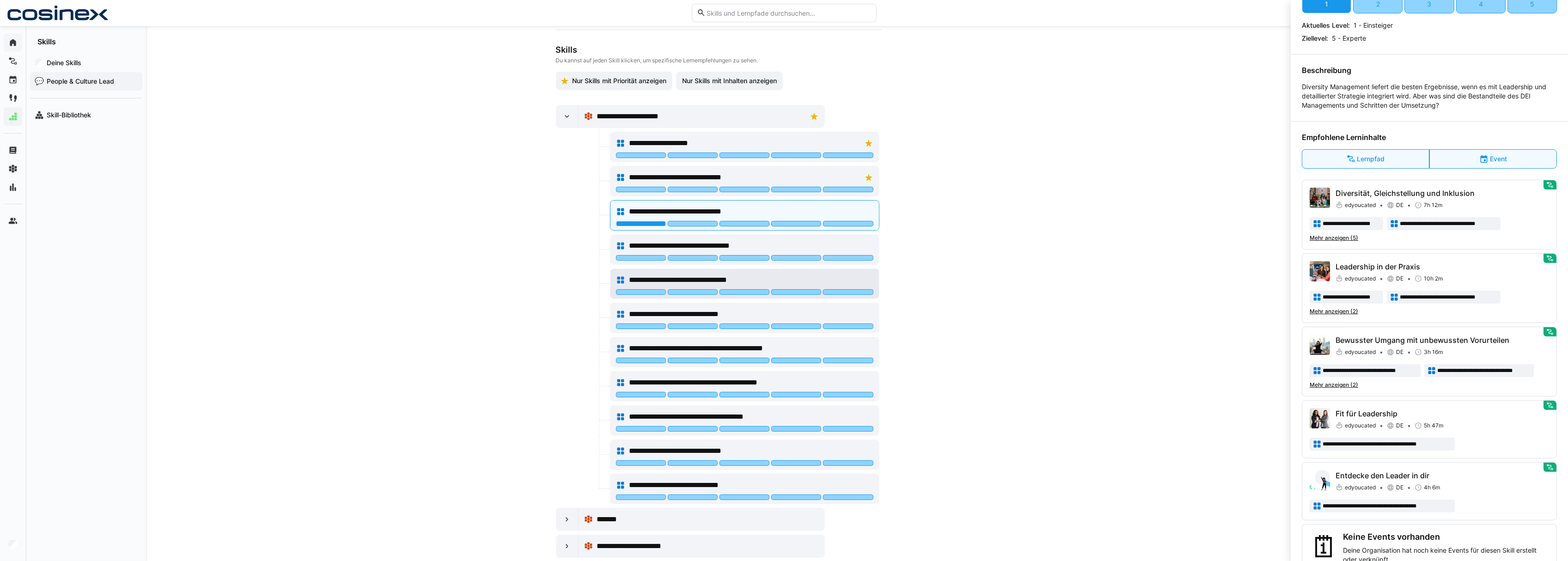
scroll to position [123, 0]
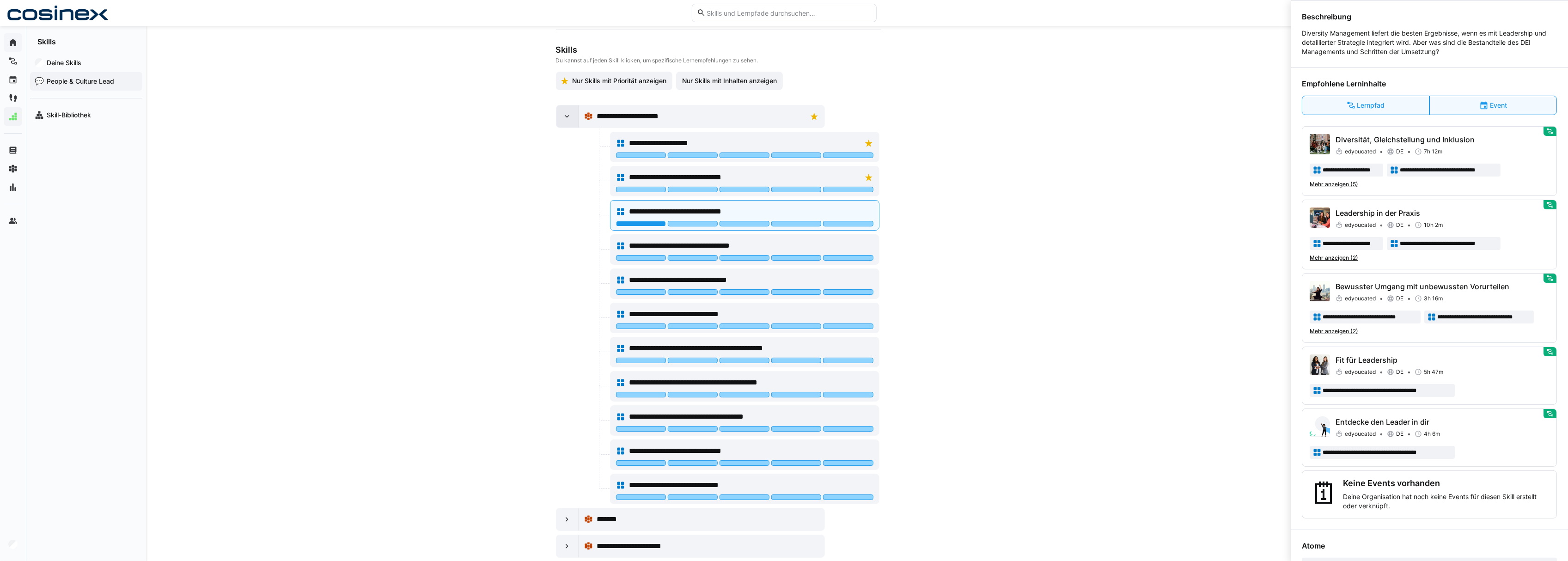
click at [559, 120] on div at bounding box center [568, 116] width 22 height 22
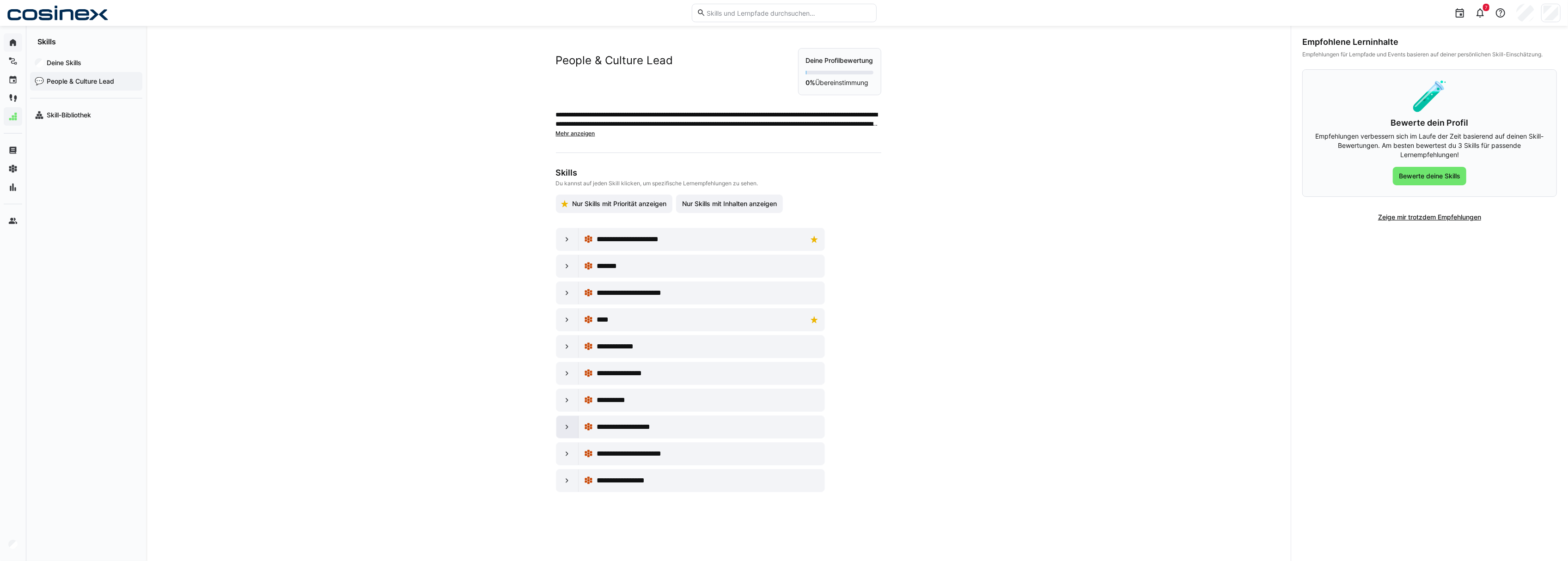
click at [561, 437] on div at bounding box center [568, 427] width 22 height 22
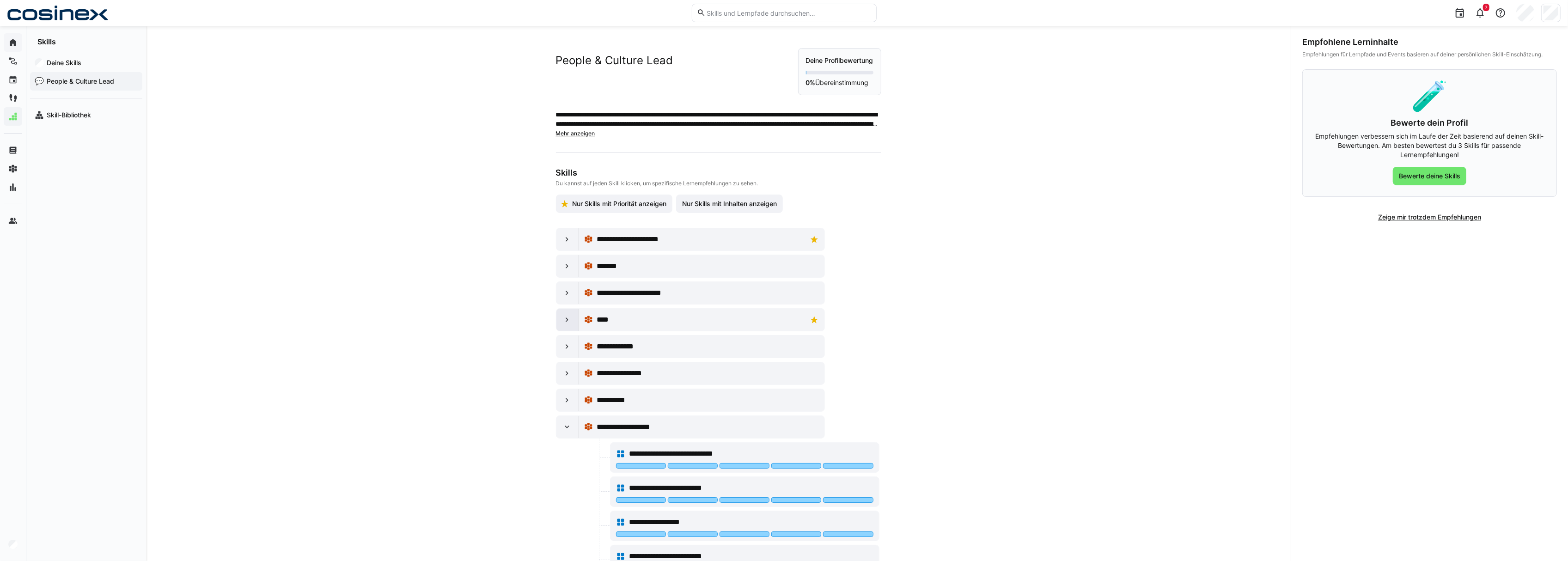
click at [566, 320] on eds-icon at bounding box center [567, 320] width 9 height 9
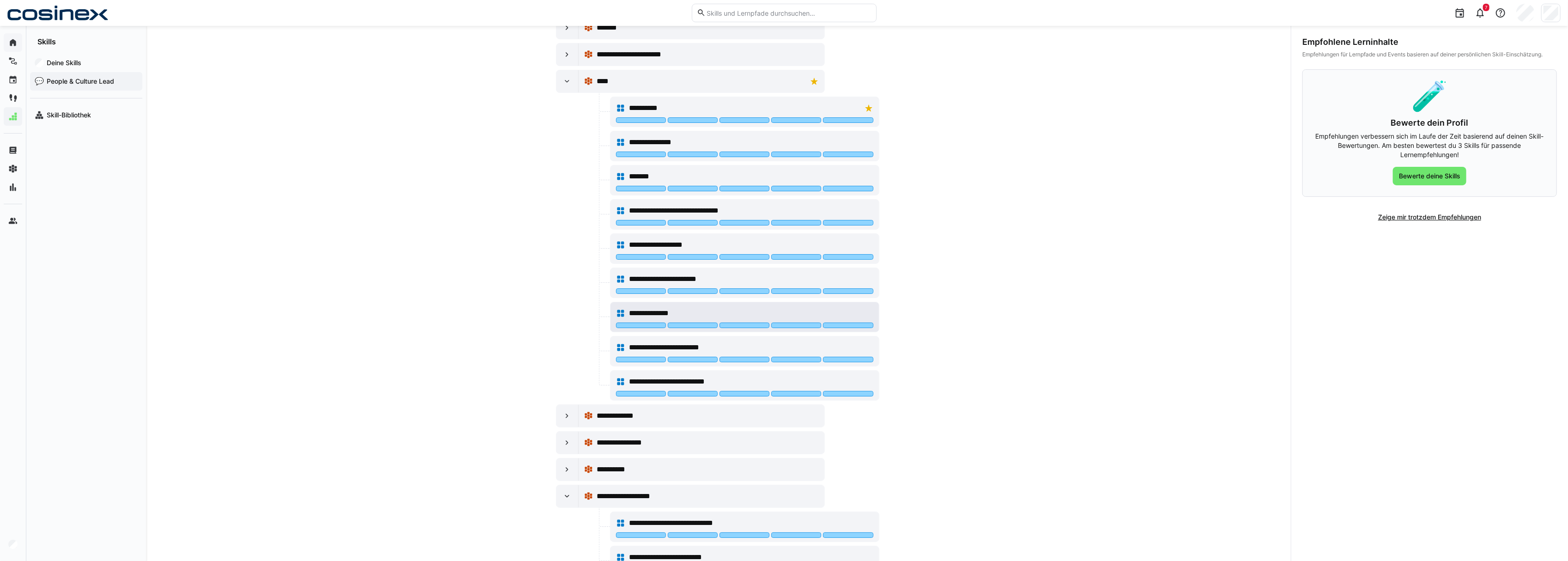
scroll to position [246, 0]
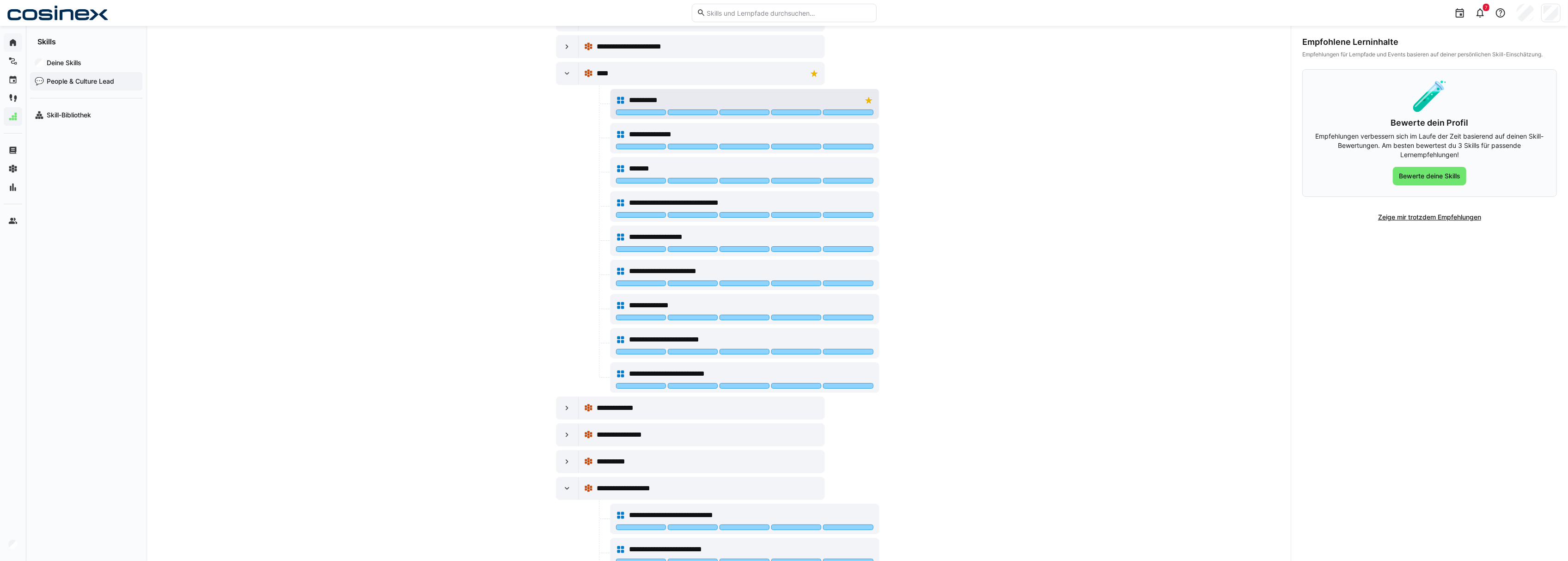
click at [642, 115] on div at bounding box center [641, 112] width 50 height 6
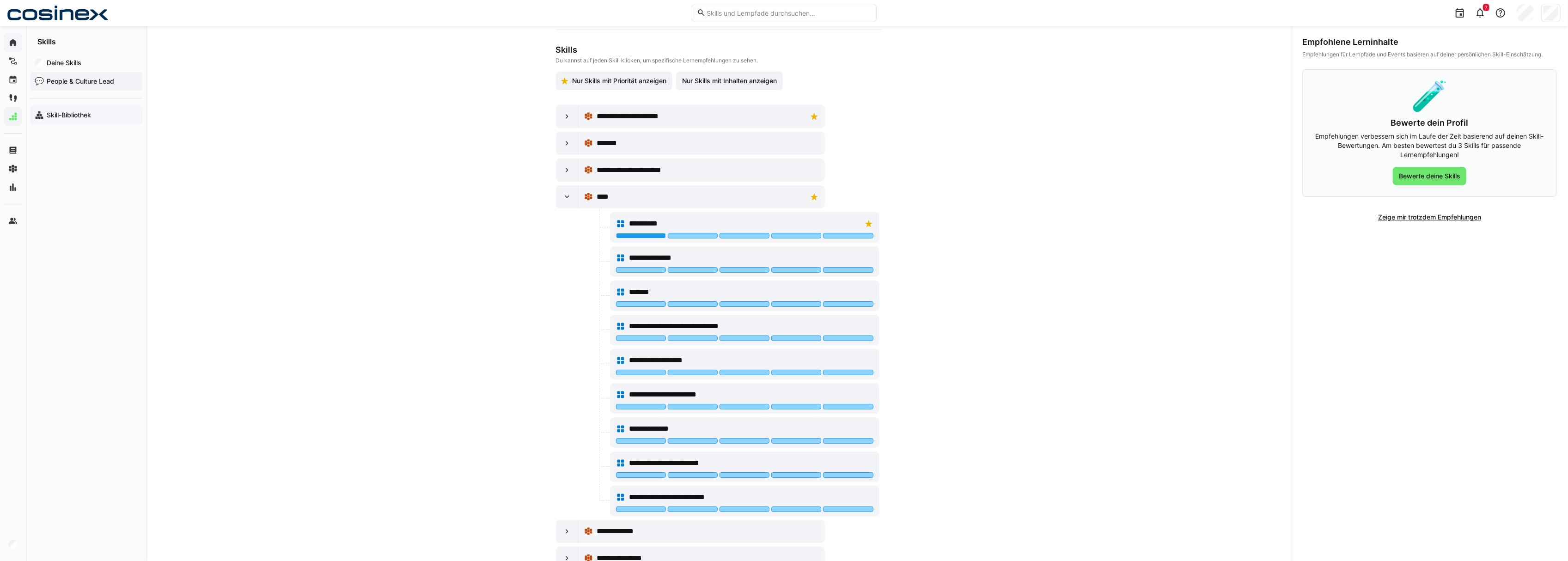
click at [107, 120] on div "Skill-Bibliothek" at bounding box center [86, 115] width 112 height 18
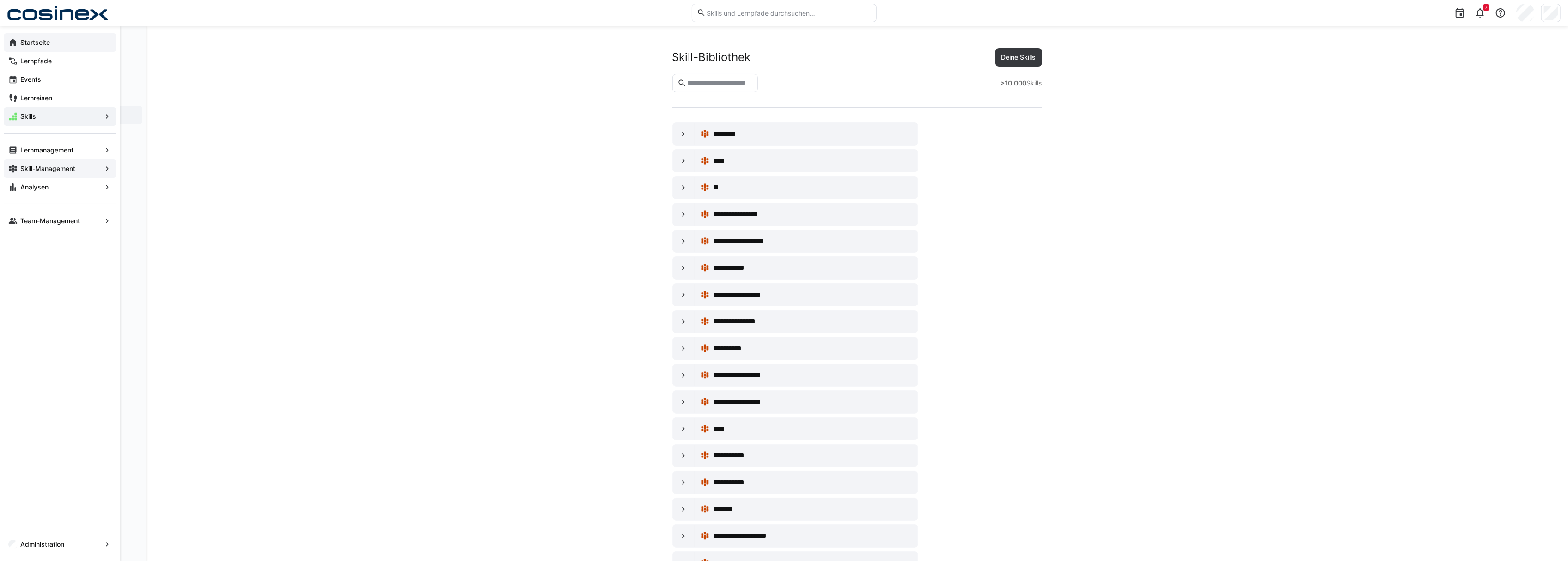
click at [0, 0] on app-navigation-label "Skill-Management" at bounding box center [0, 0] width 0 height 0
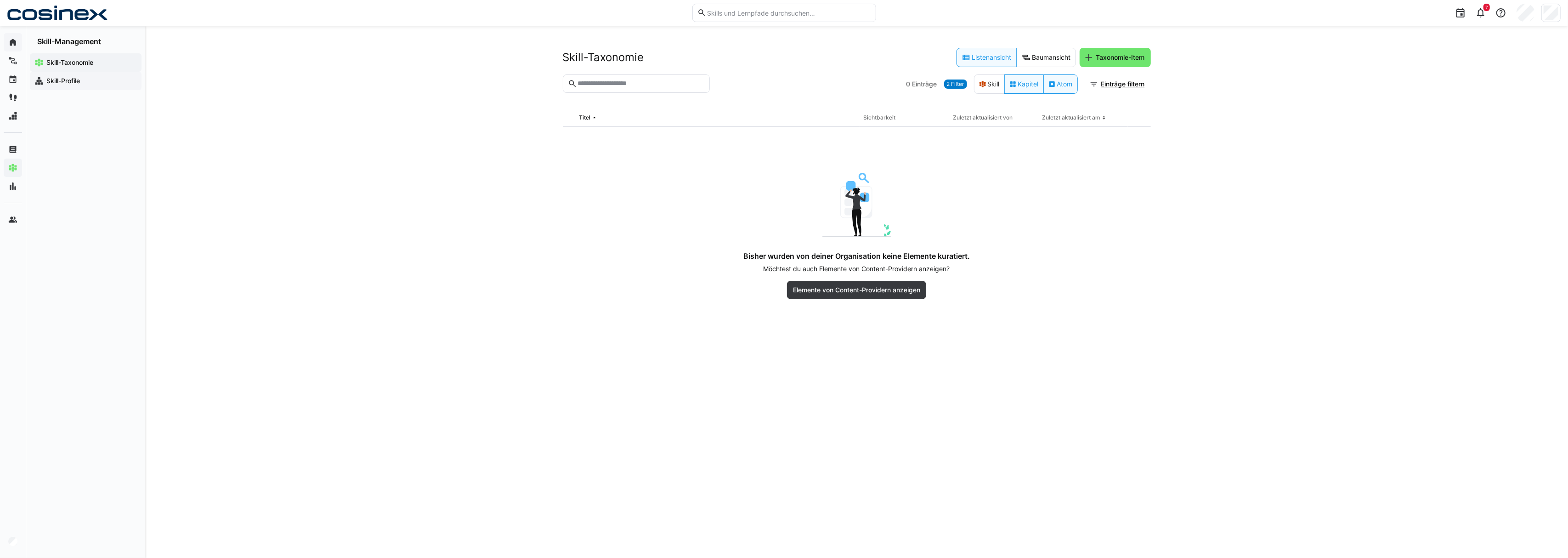
click at [80, 76] on span "Skill-Profile" at bounding box center [91, 80] width 92 height 9
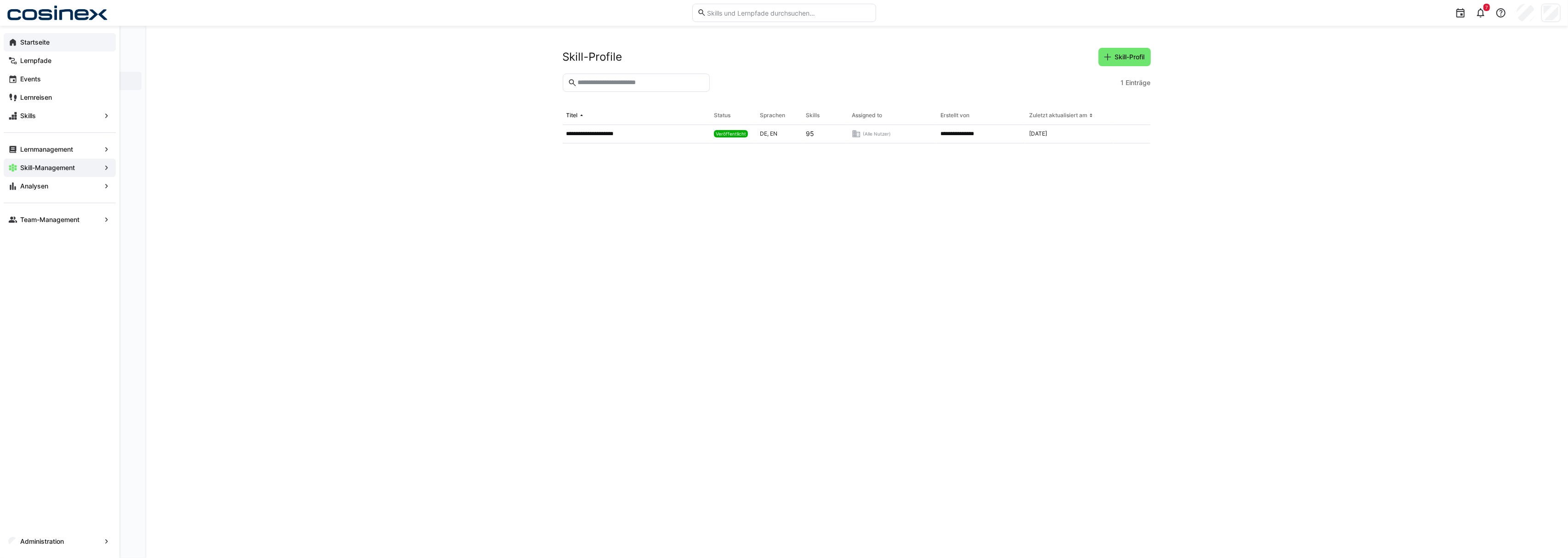
click at [17, 44] on eds-icon at bounding box center [13, 42] width 9 height 9
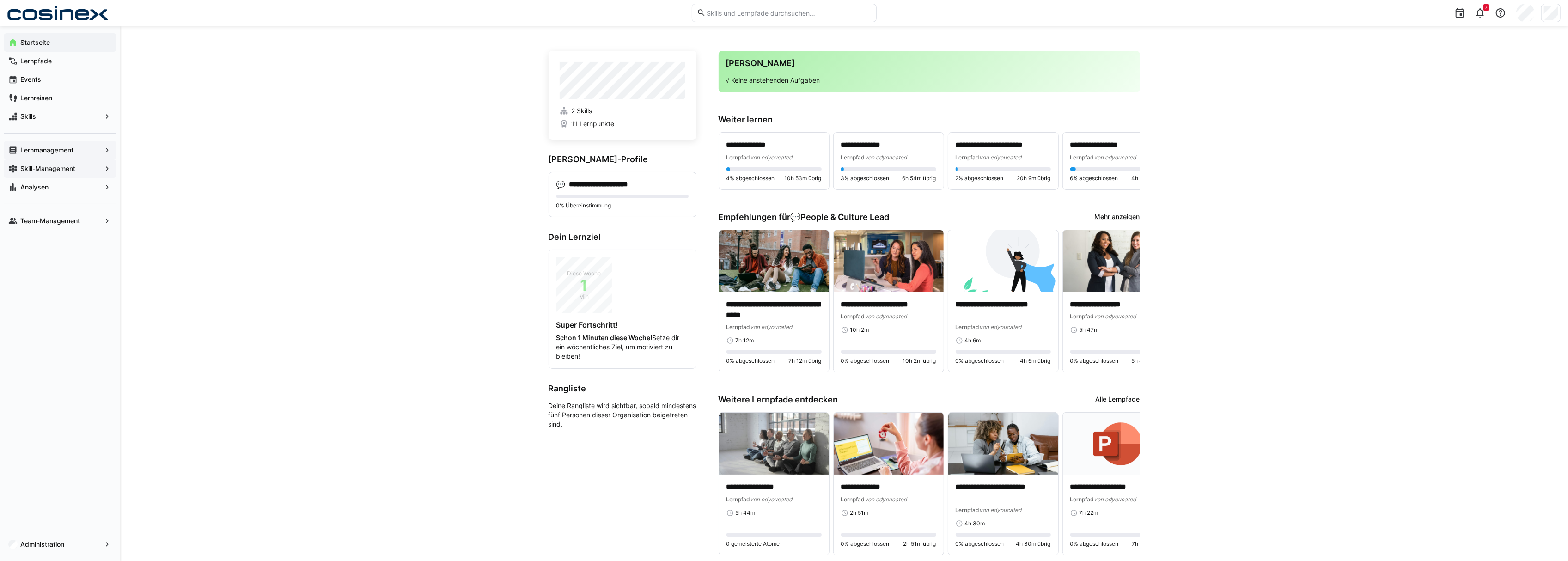
click at [69, 154] on span "Lernmanagement" at bounding box center [60, 150] width 82 height 9
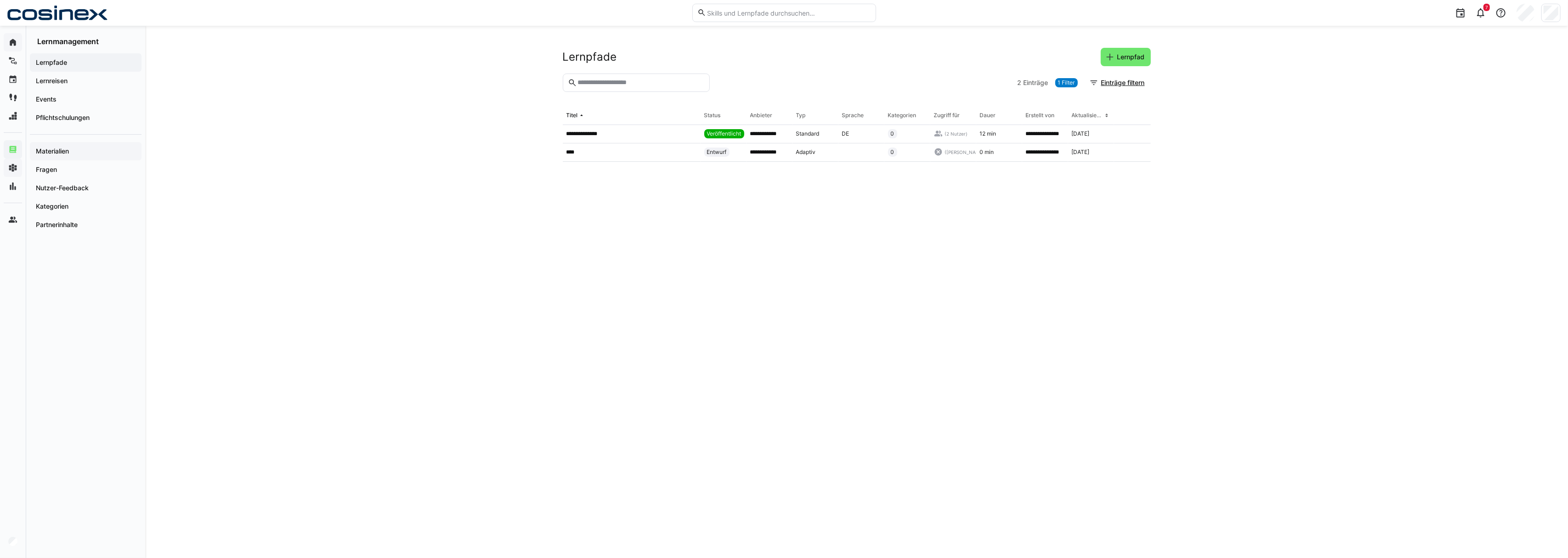
click at [108, 150] on span "Materialien" at bounding box center [86, 151] width 102 height 9
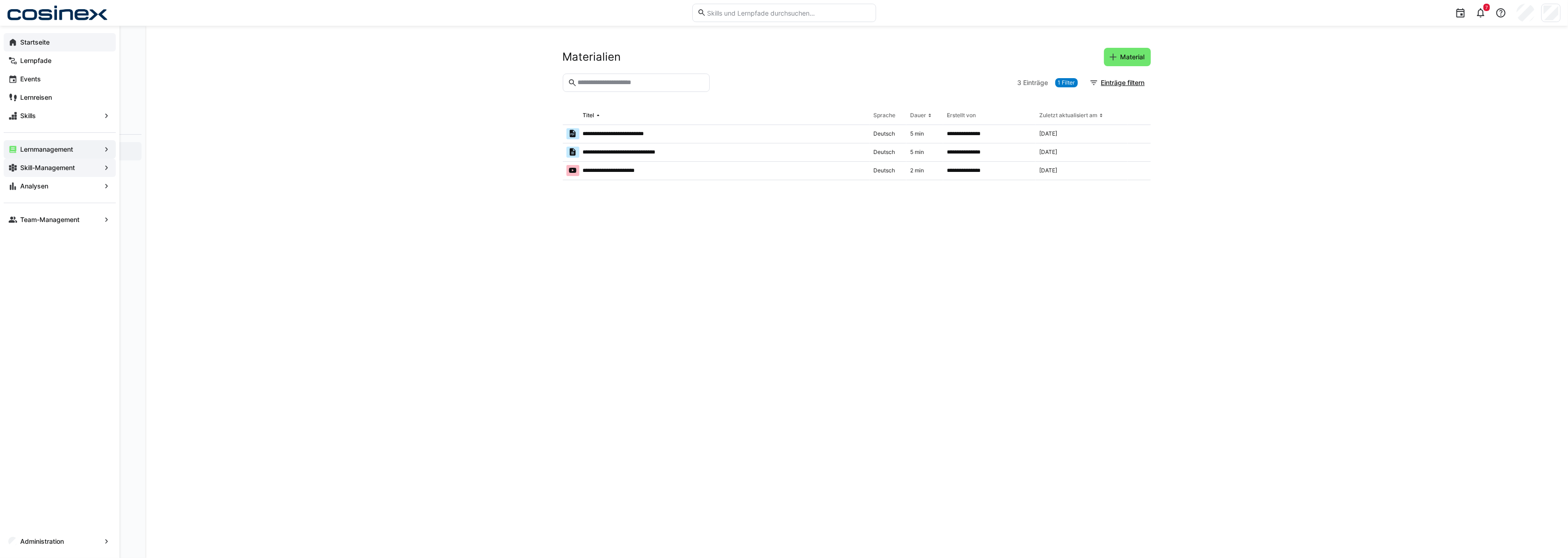
click at [0, 0] on app-navigation-label "Skill-Management" at bounding box center [0, 0] width 0 height 0
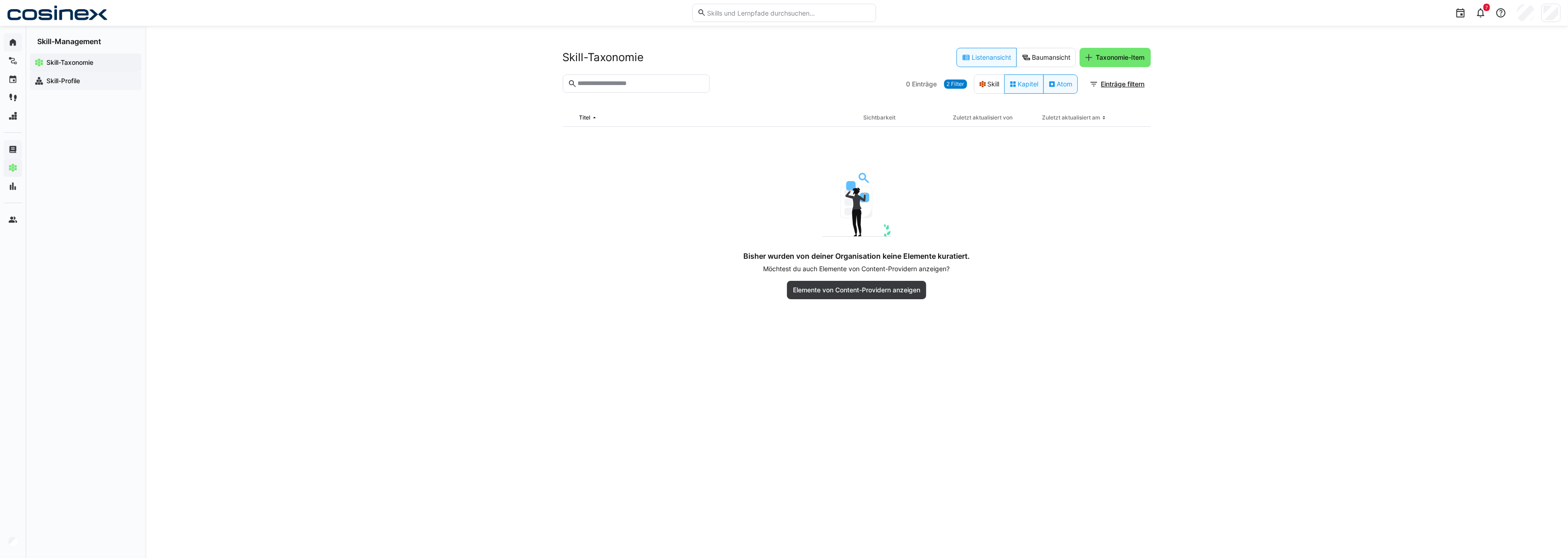
click at [0, 0] on app-navigation-label "Skill-Profile" at bounding box center [0, 0] width 0 height 0
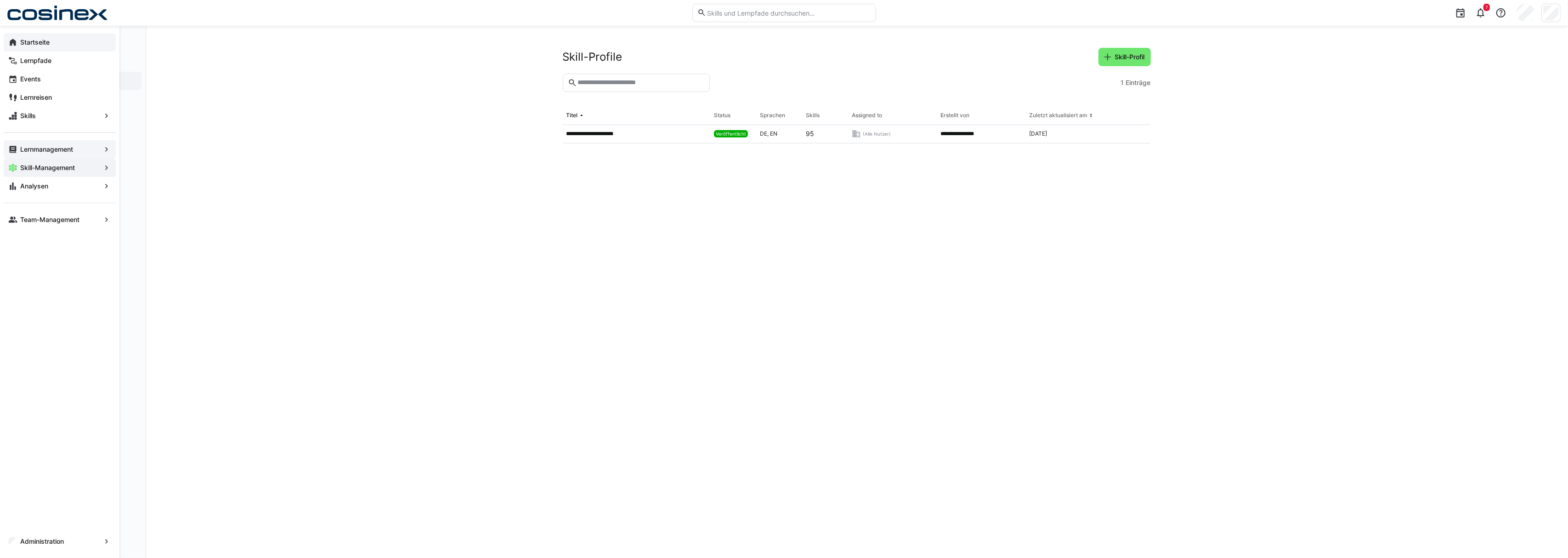
click at [57, 47] on div "Startseite" at bounding box center [60, 42] width 112 height 18
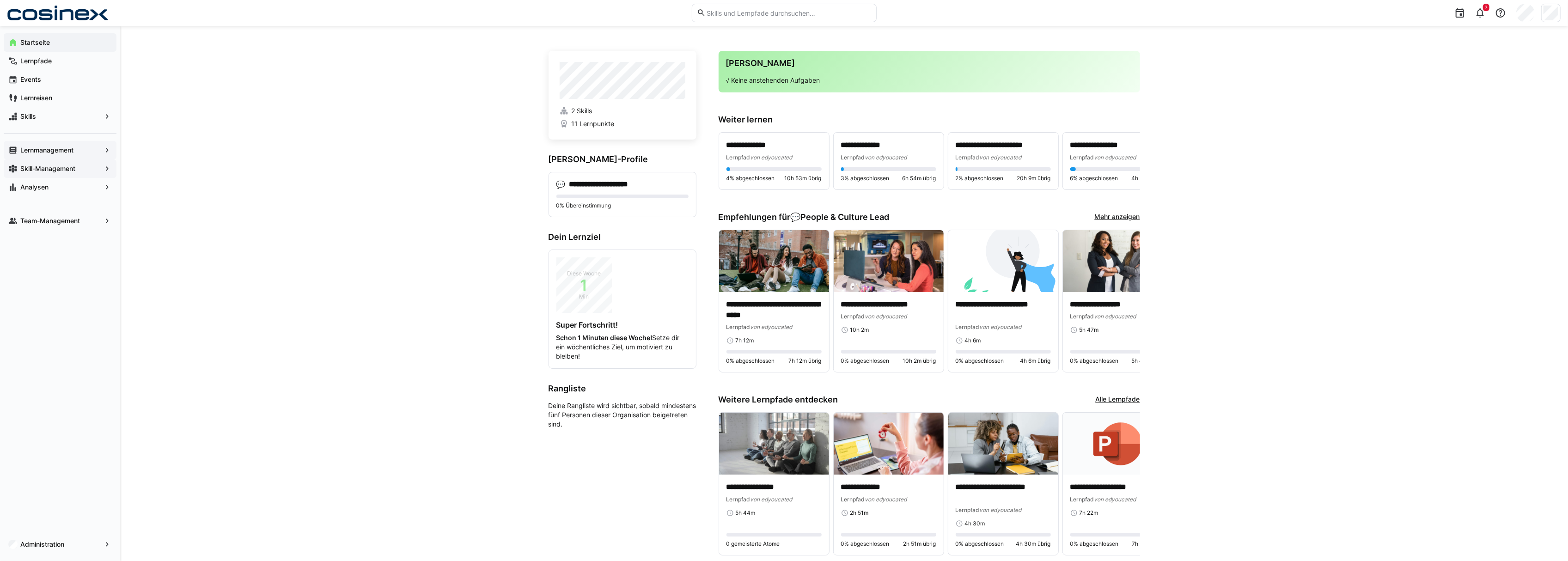
click at [424, 243] on div "**********" at bounding box center [844, 307] width 1448 height 563
click at [69, 173] on div "Skill-Management" at bounding box center [60, 168] width 113 height 18
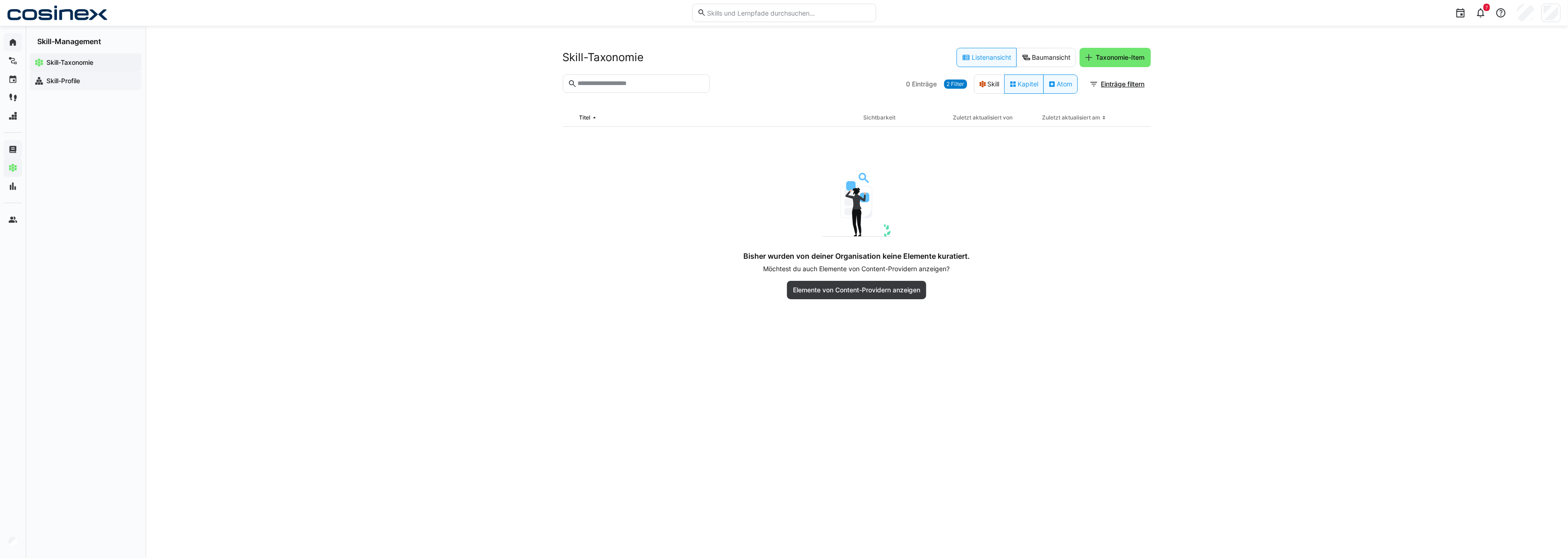
click at [110, 83] on span "Skill-Profile" at bounding box center [91, 80] width 92 height 9
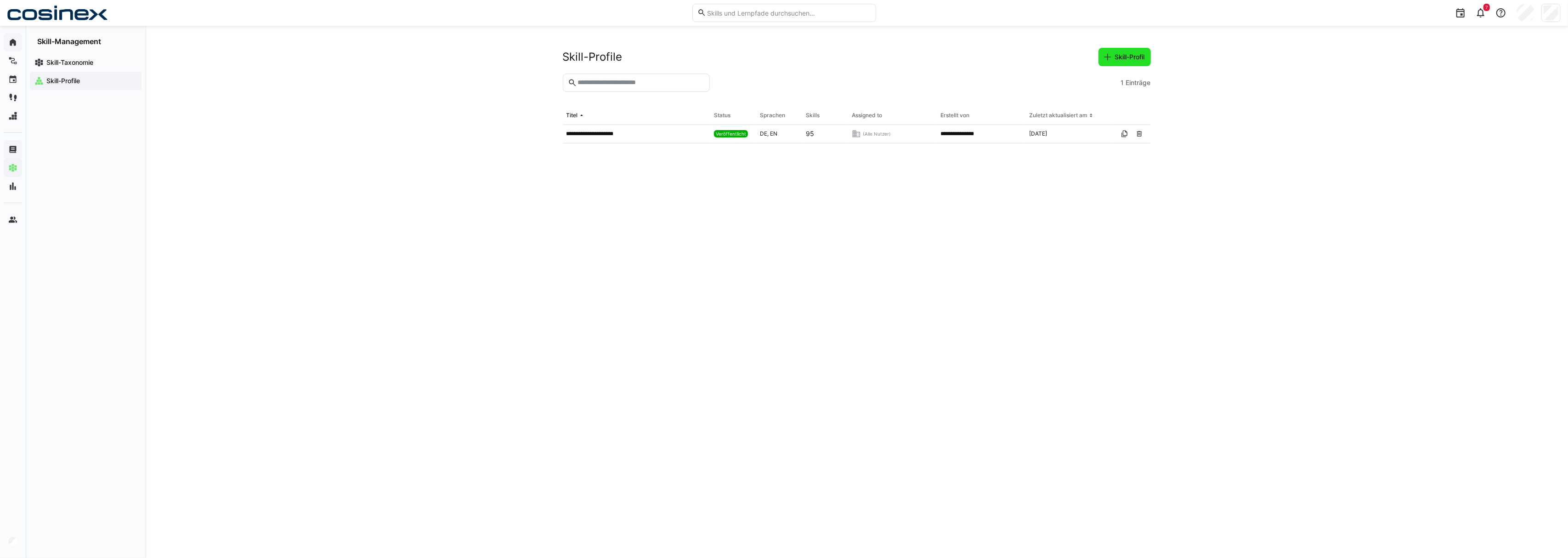
click at [1135, 54] on span "Skill-Profil" at bounding box center [1130, 57] width 33 height 9
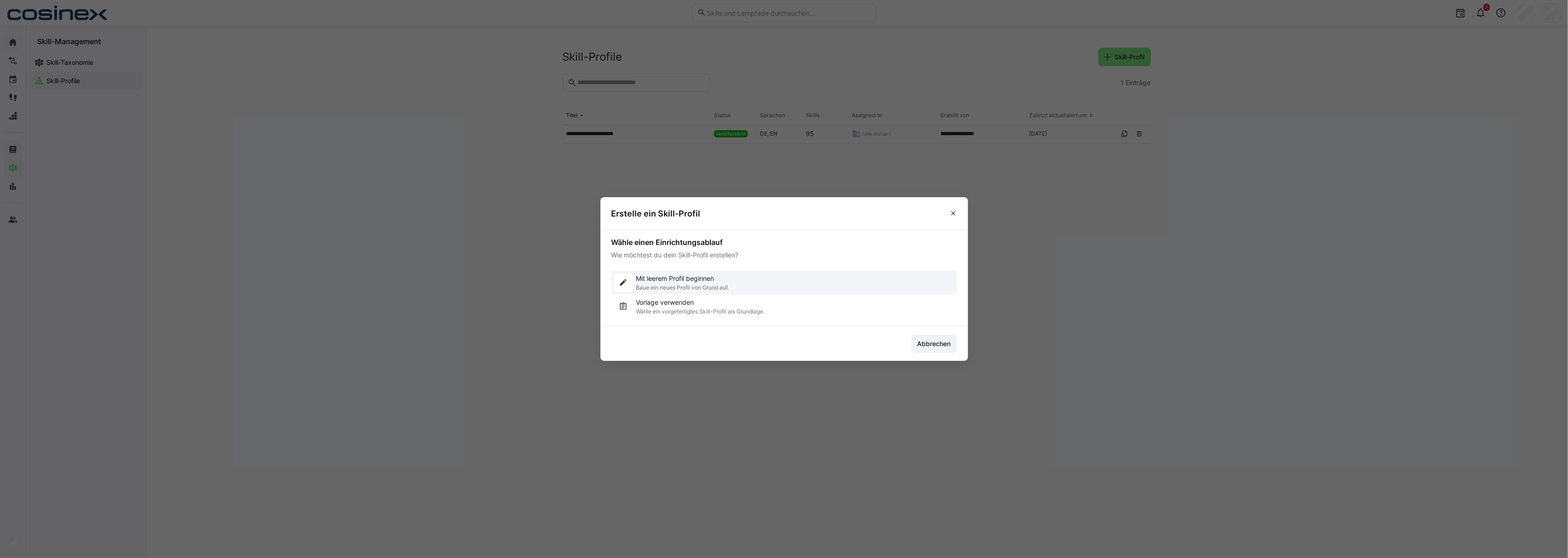
click at [709, 284] on p "Baue ein neues Profil von Grund auf." at bounding box center [682, 288] width 93 height 7
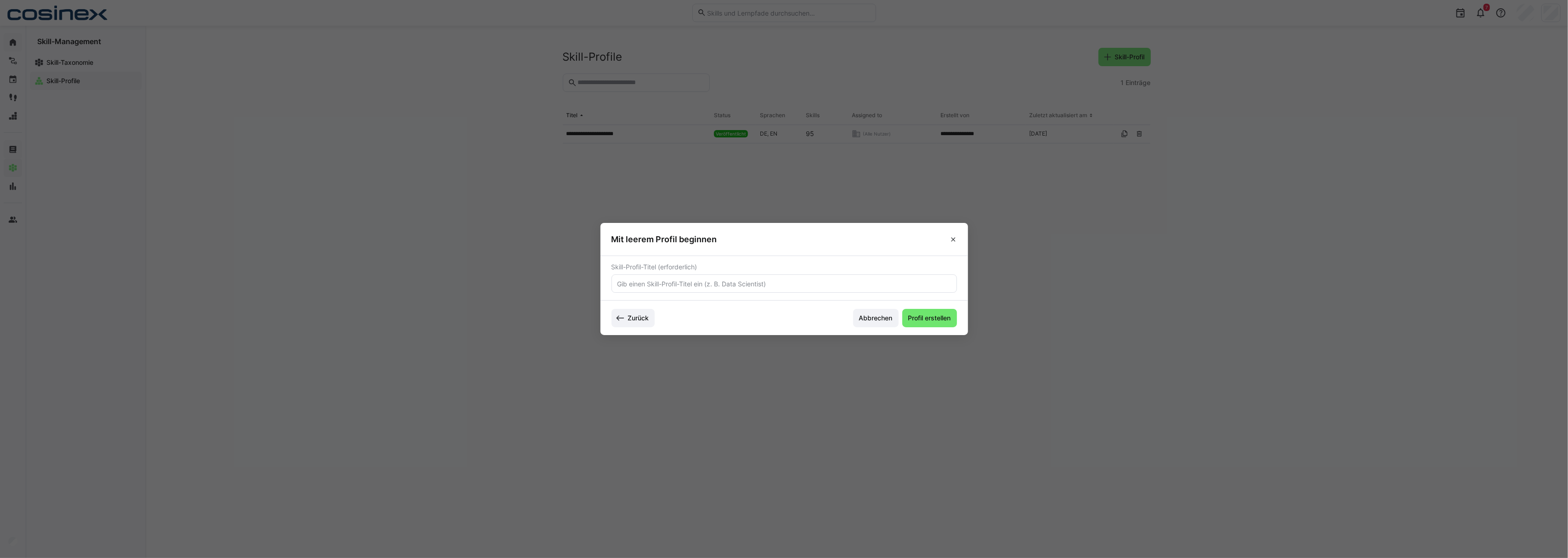
click at [807, 283] on input "text" at bounding box center [784, 284] width 335 height 9
type input "KI Spezialisten"
click at [943, 322] on span "Profil erstellen" at bounding box center [929, 318] width 46 height 9
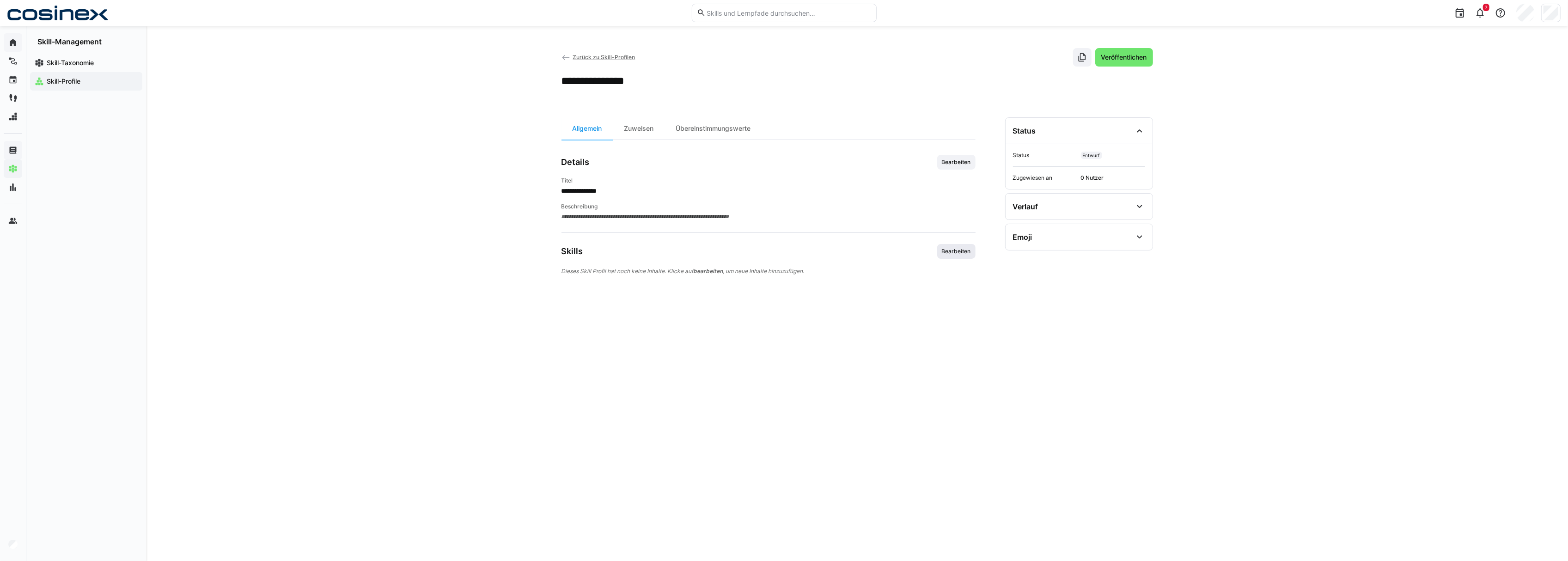
click at [958, 255] on span "Bearbeiten" at bounding box center [956, 252] width 31 height 7
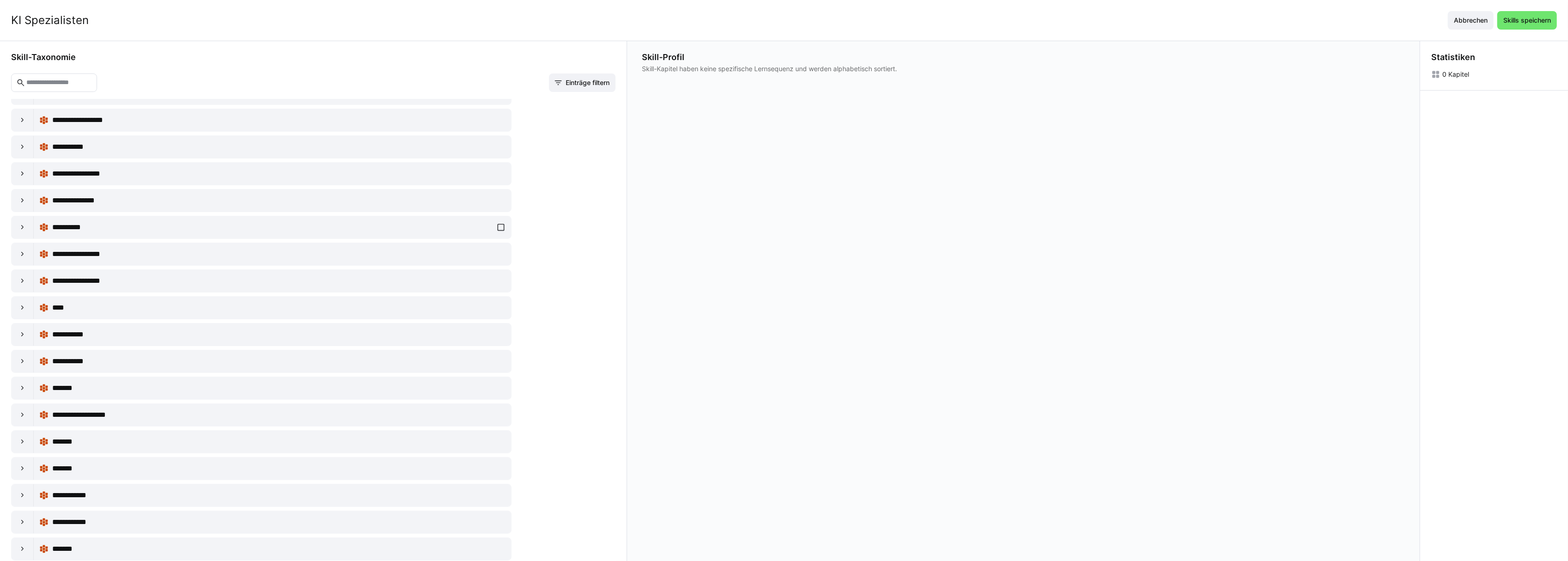
scroll to position [185, 0]
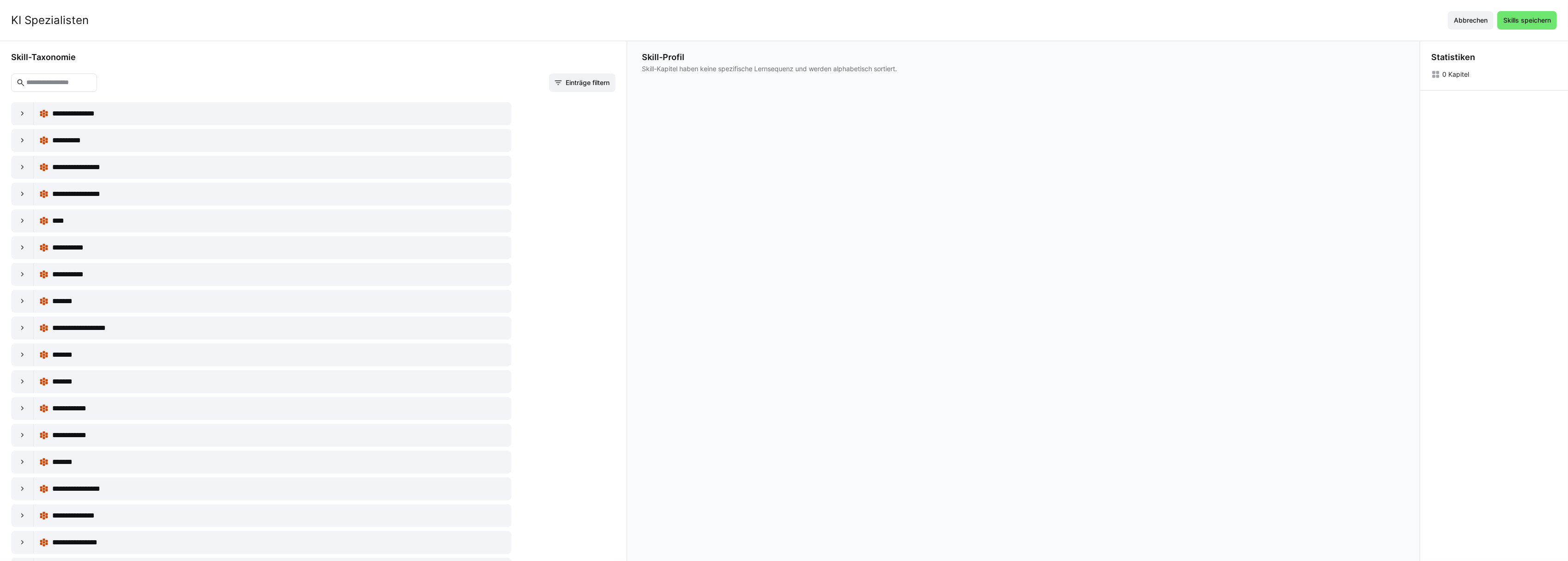
click at [54, 84] on input "text" at bounding box center [59, 83] width 67 height 9
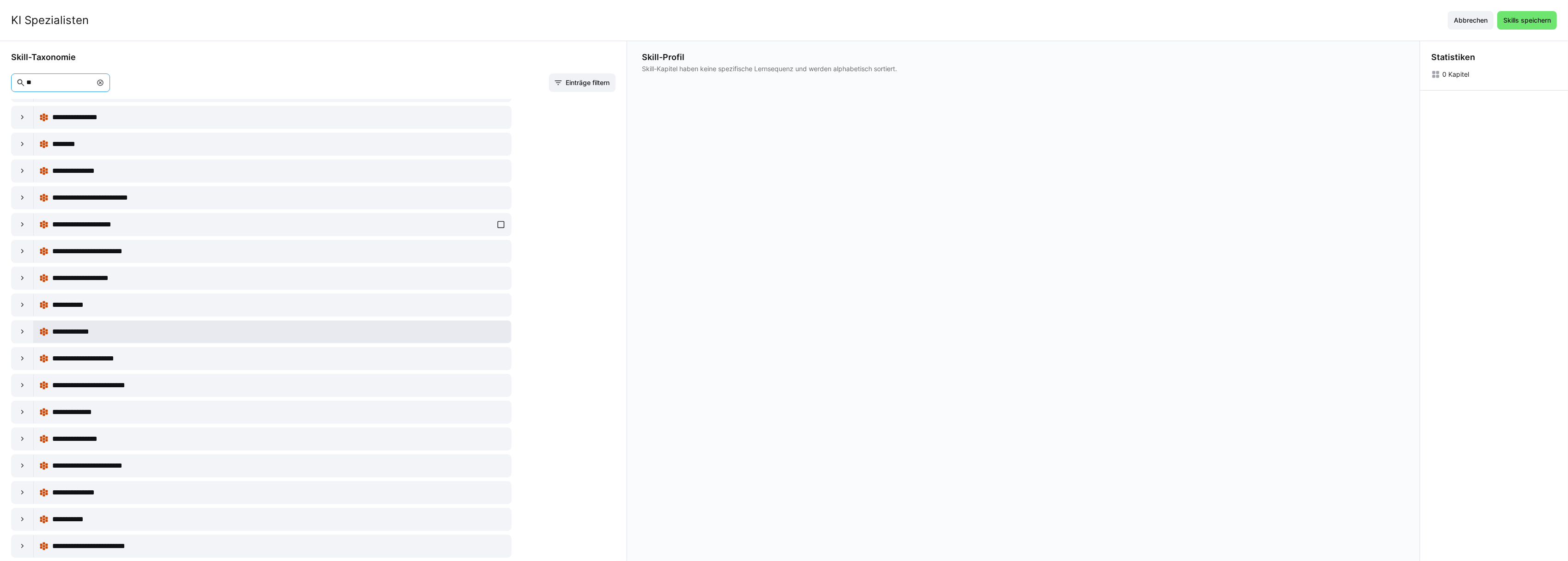
scroll to position [1, 0]
type input "**"
click at [18, 363] on div at bounding box center [23, 358] width 22 height 22
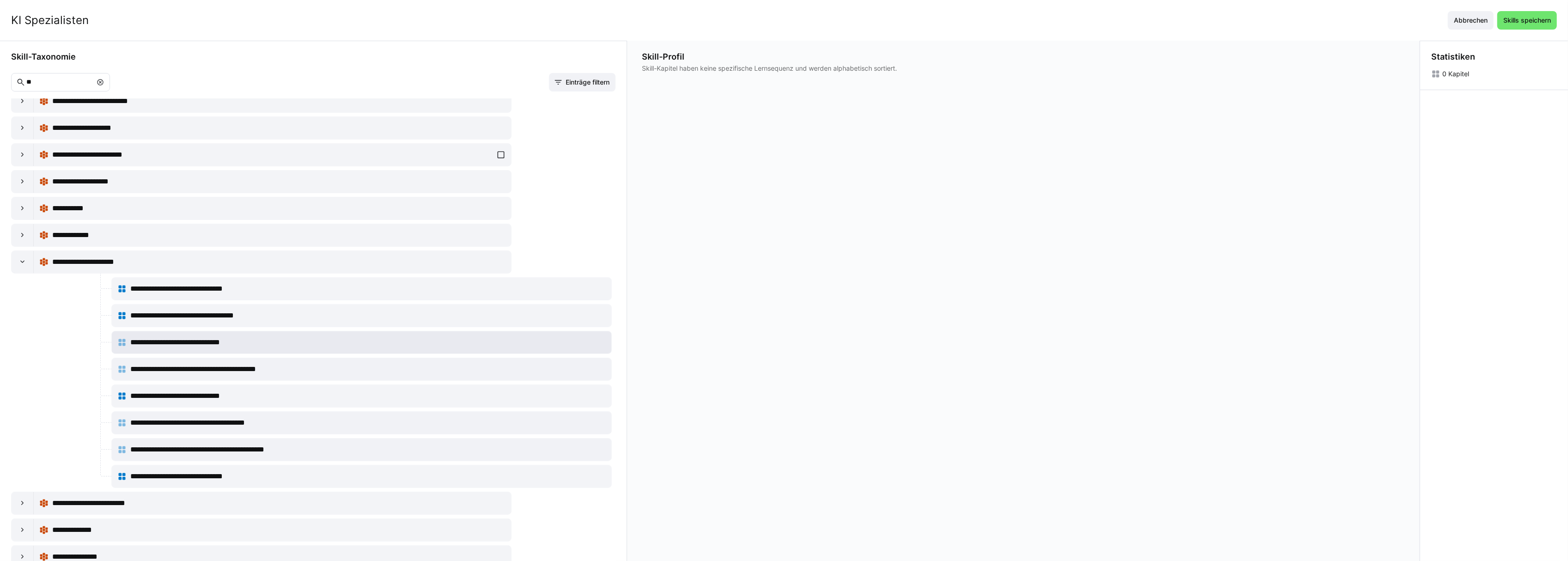
scroll to position [265, 0]
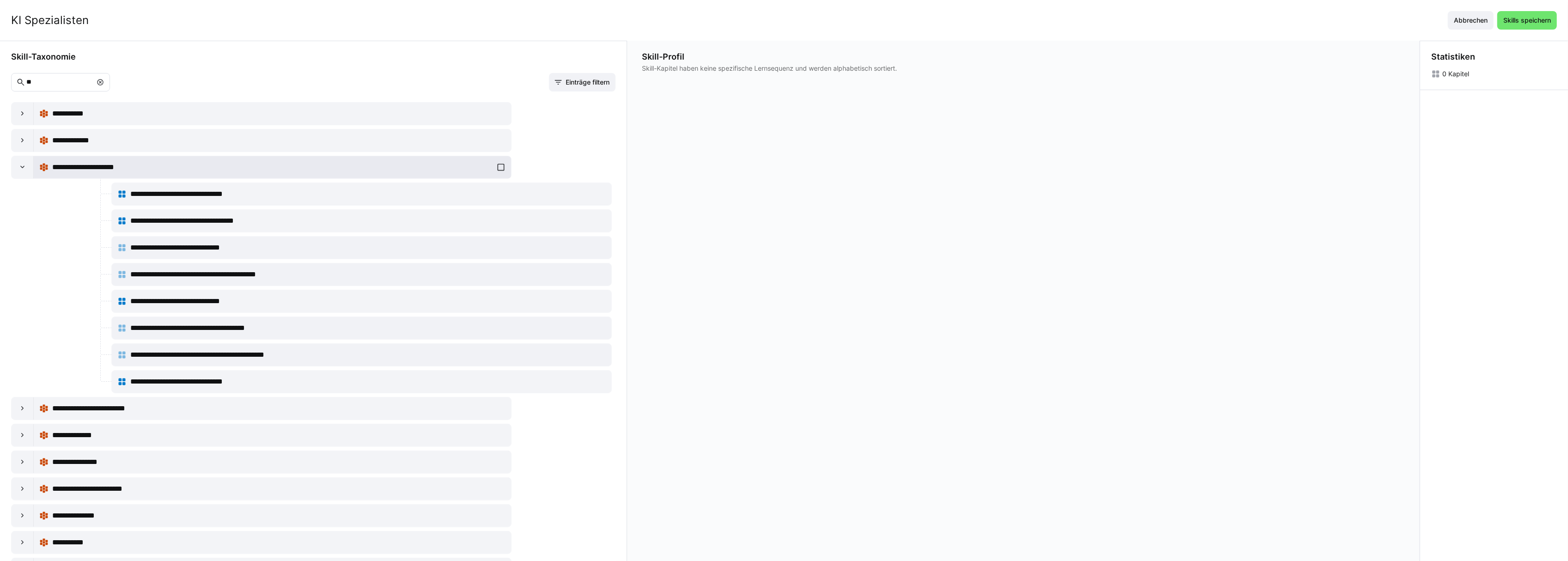
click at [497, 173] on div "**********" at bounding box center [272, 167] width 467 height 18
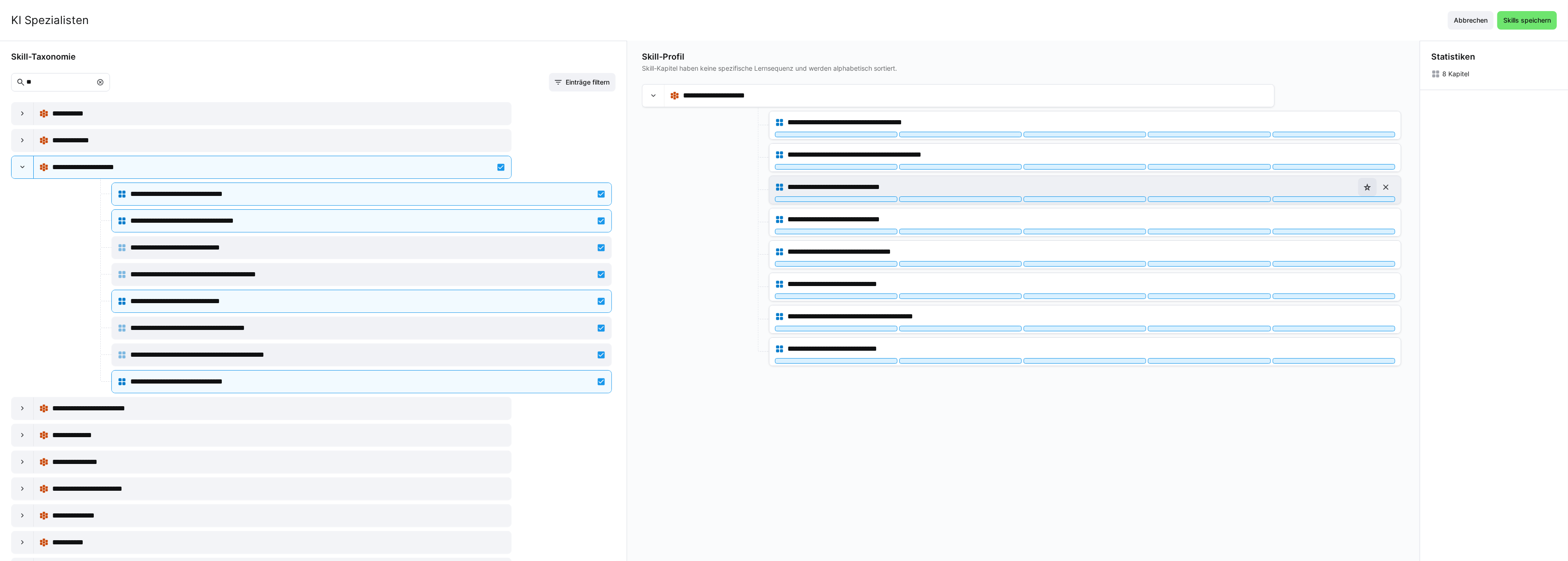
click at [1372, 192] on eds-icon at bounding box center [1367, 187] width 9 height 9
click at [104, 84] on eds-icon at bounding box center [100, 82] width 7 height 7
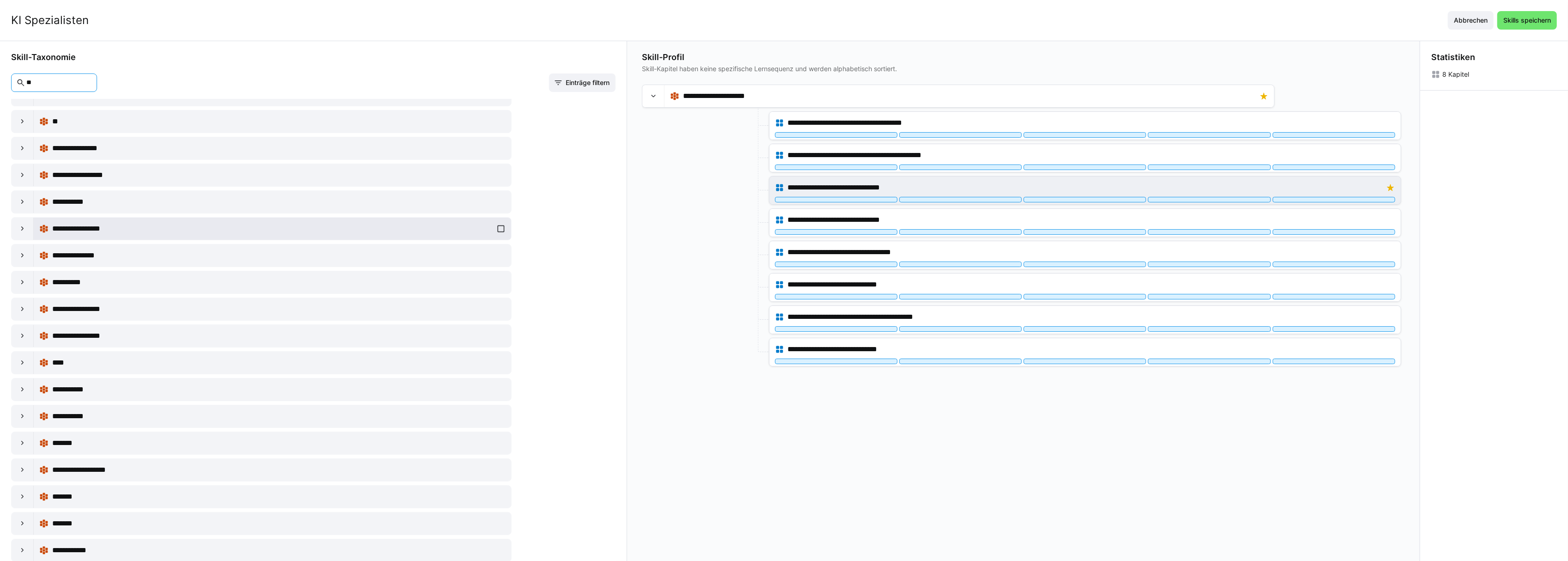
scroll to position [61, 0]
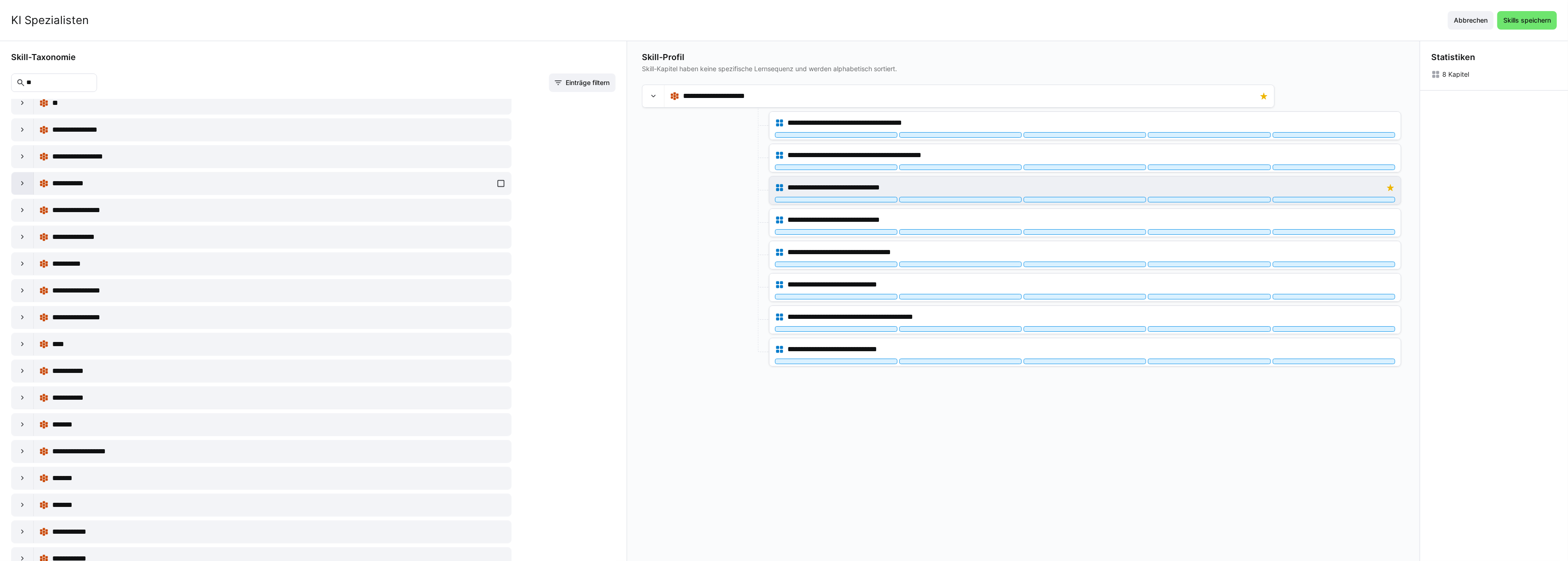
click at [24, 186] on eds-icon at bounding box center [22, 183] width 9 height 9
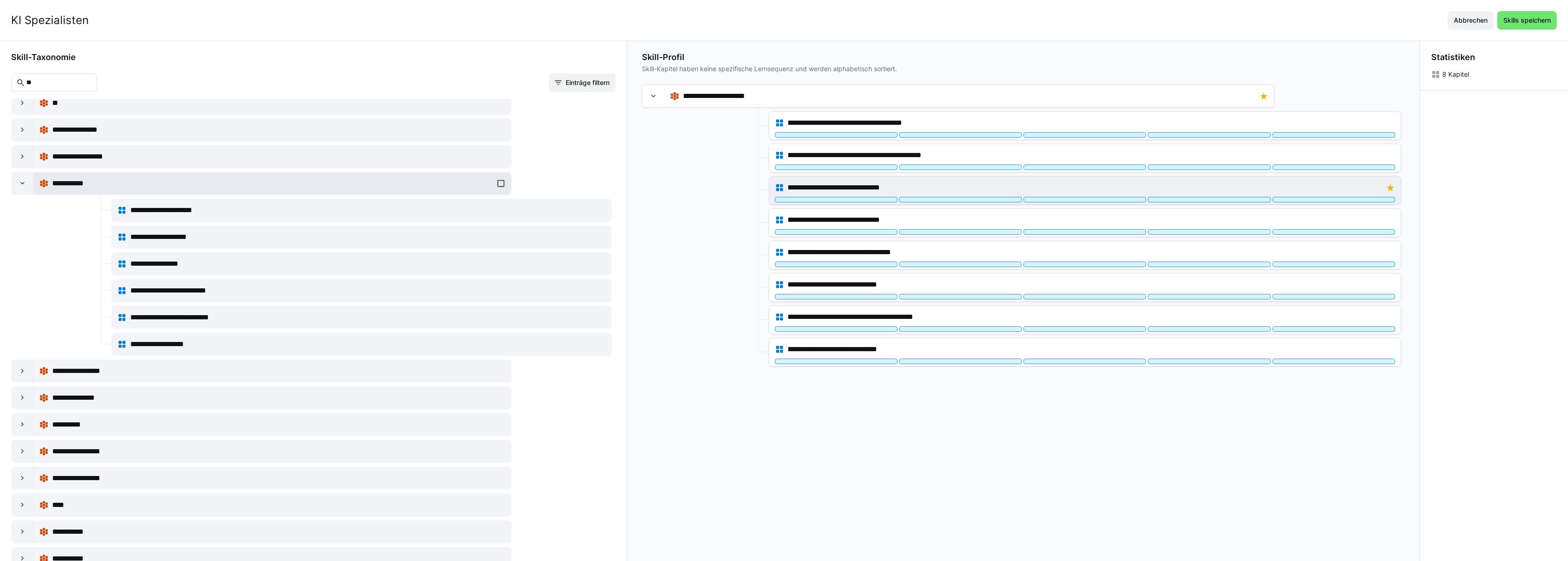
click at [501, 187] on div "**********" at bounding box center [272, 184] width 467 height 18
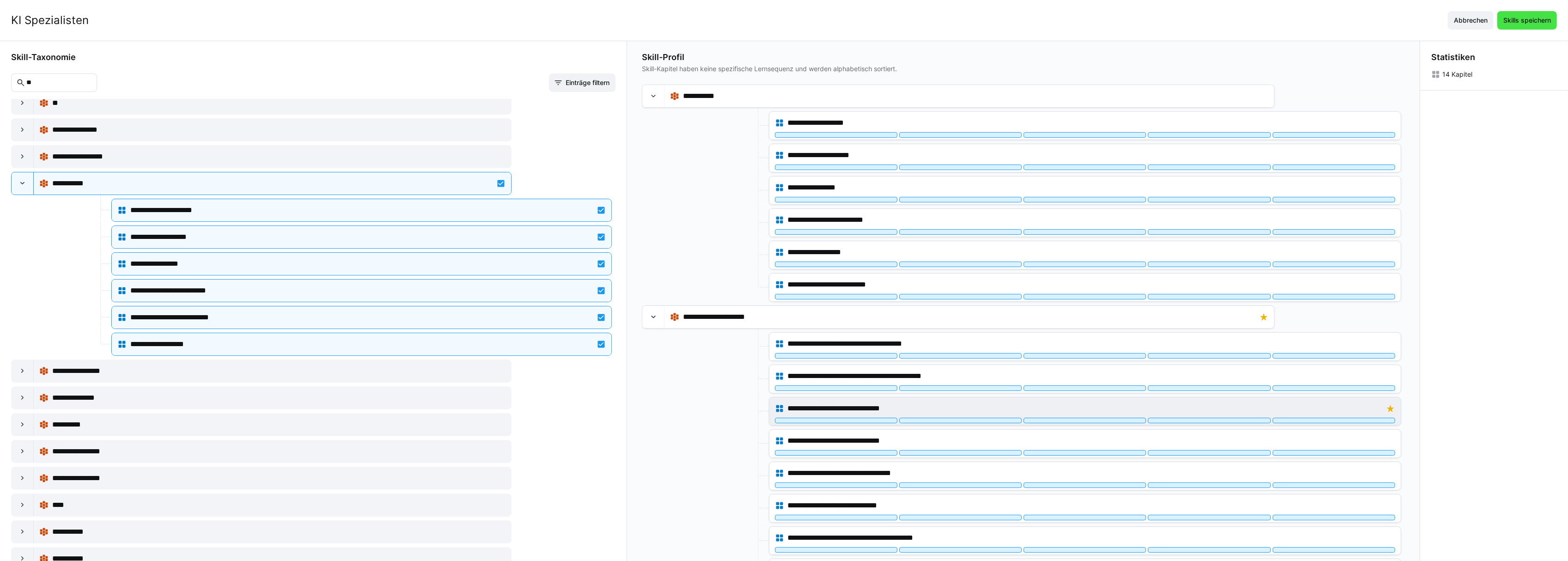
click at [1531, 22] on span "Skills speichern" at bounding box center [1527, 20] width 50 height 9
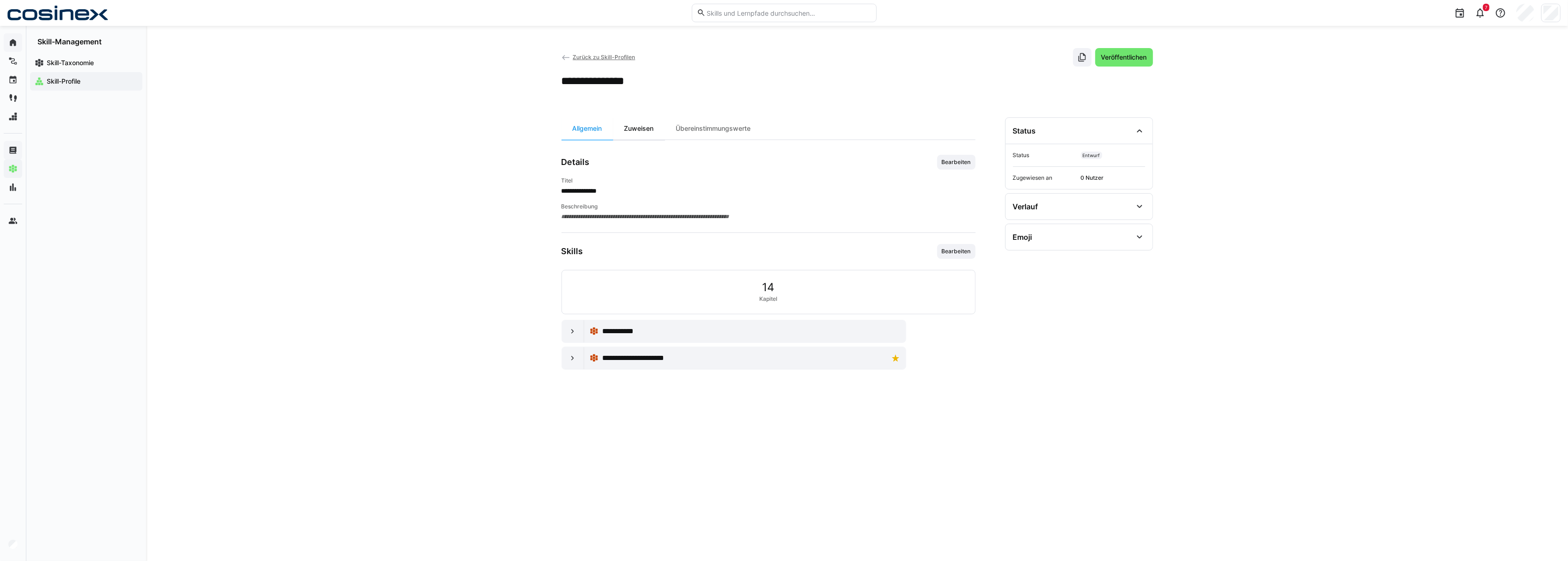
click at [640, 133] on div "Zuweisen" at bounding box center [639, 129] width 52 height 22
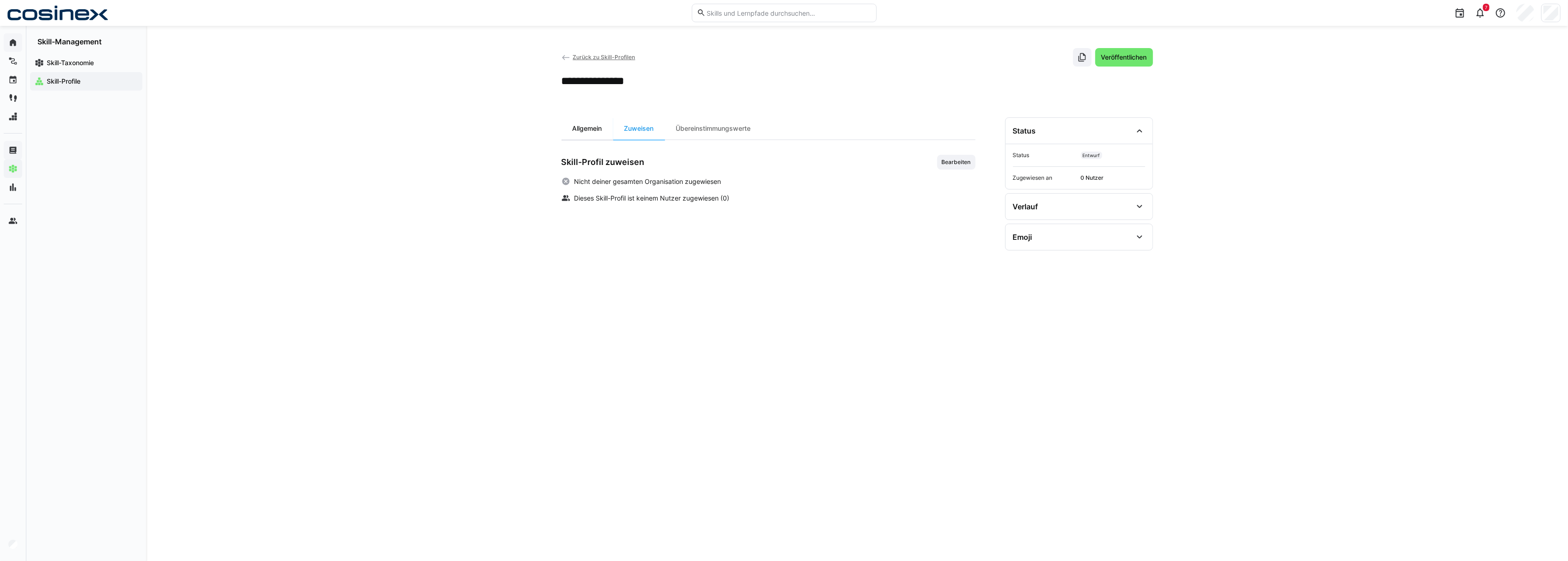
click at [564, 138] on div "Allgemein" at bounding box center [587, 129] width 52 height 22
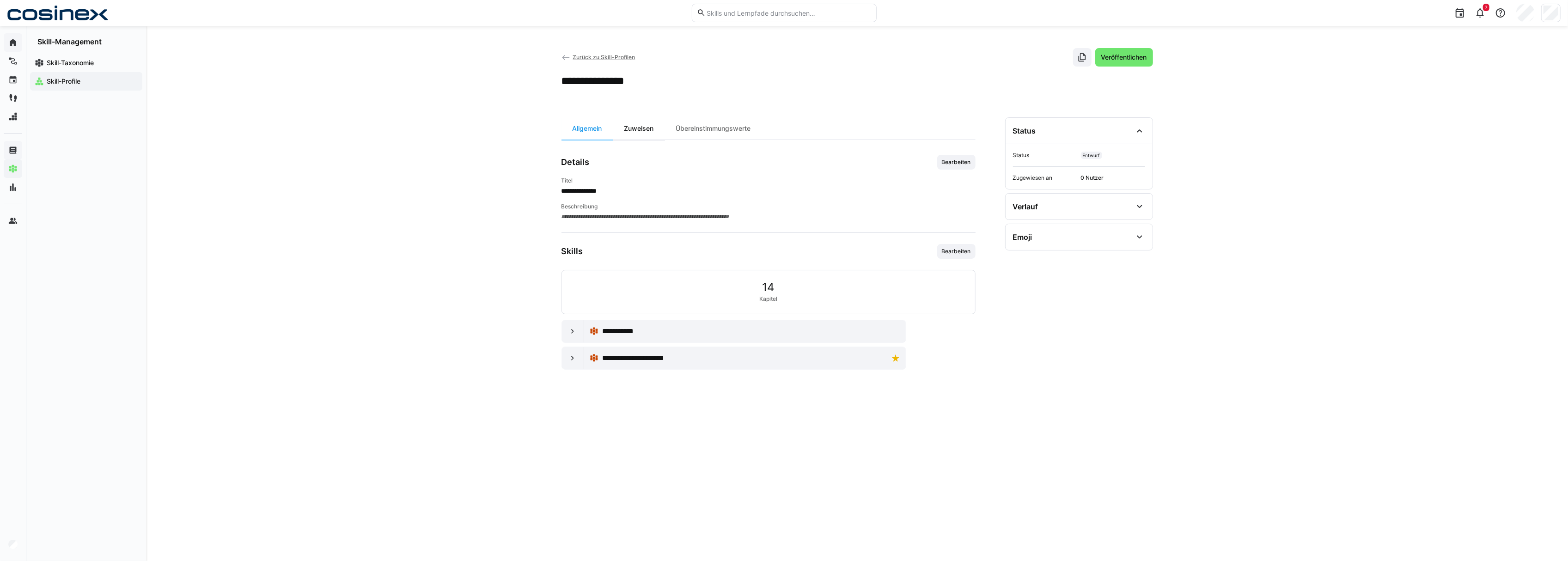
click at [629, 127] on div "Zuweisen" at bounding box center [639, 129] width 52 height 22
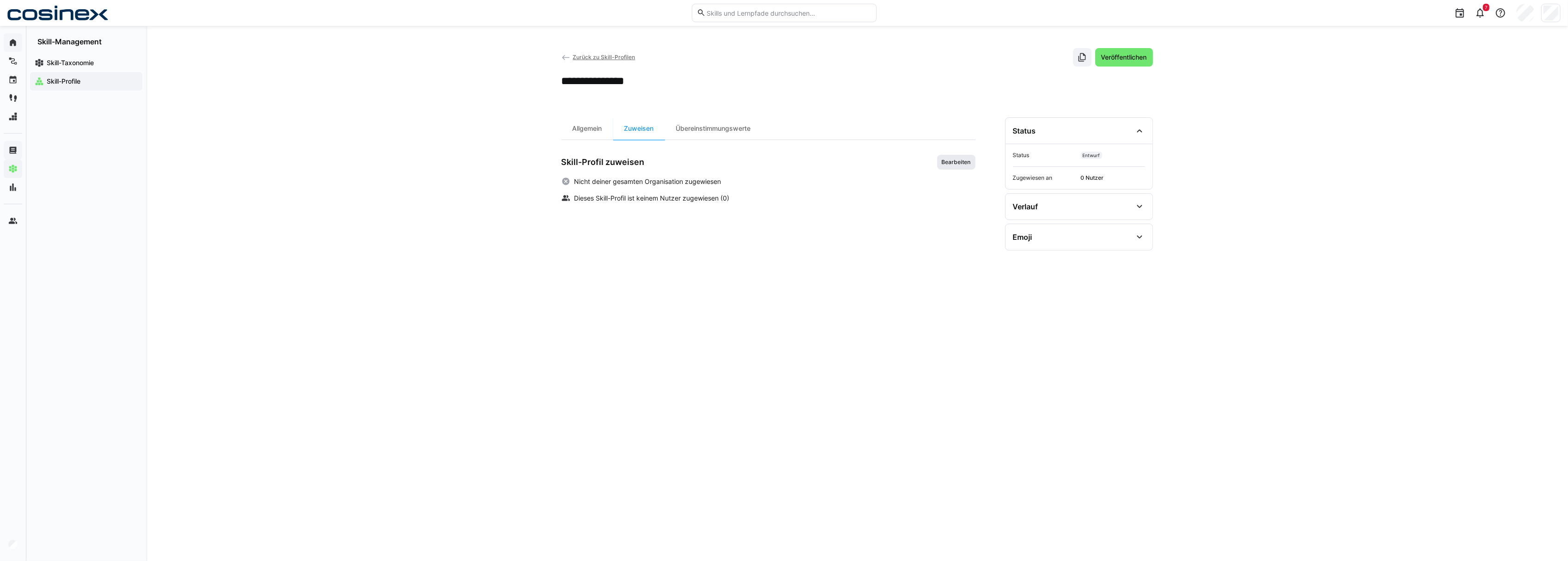
click at [961, 165] on span "Bearbeiten" at bounding box center [956, 162] width 31 height 7
click at [609, 255] on input "text" at bounding box center [773, 252] width 372 height 9
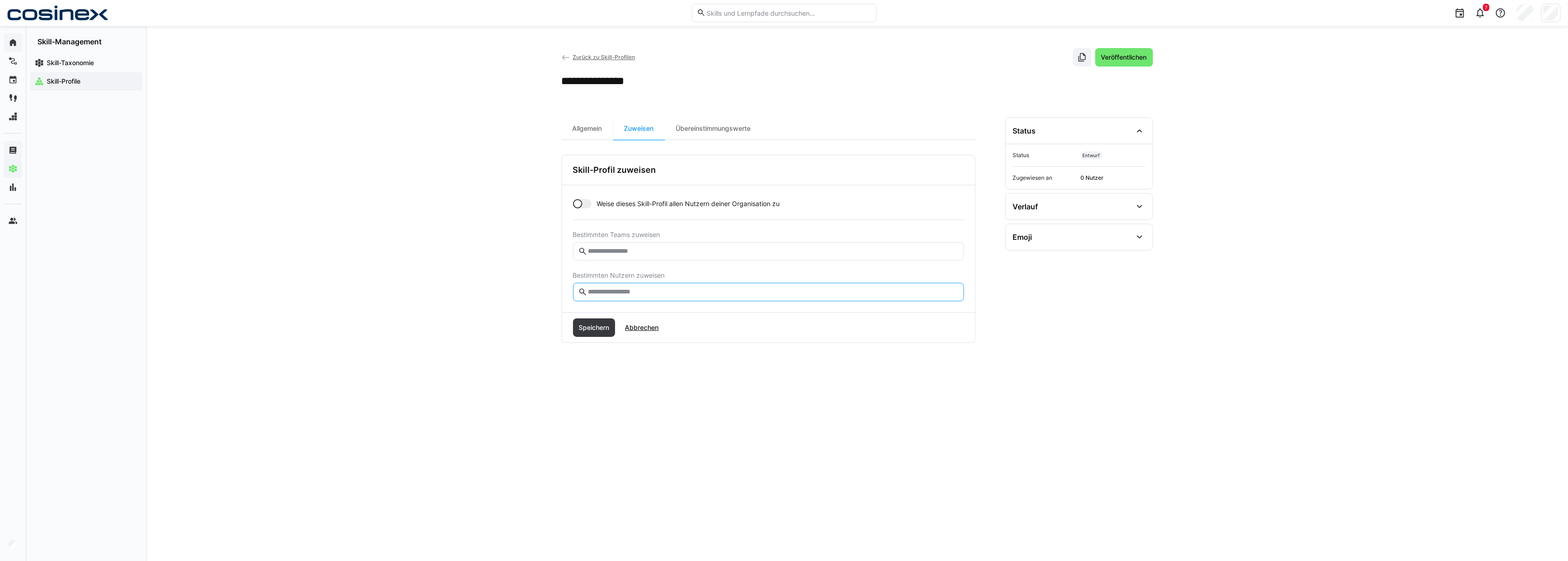
click at [689, 289] on input "text" at bounding box center [773, 292] width 372 height 9
click at [585, 204] on div at bounding box center [582, 203] width 18 height 9
click at [583, 204] on div at bounding box center [587, 203] width 9 height 9
click at [716, 252] on input "text" at bounding box center [773, 252] width 372 height 9
click at [686, 291] on input "text" at bounding box center [773, 292] width 372 height 9
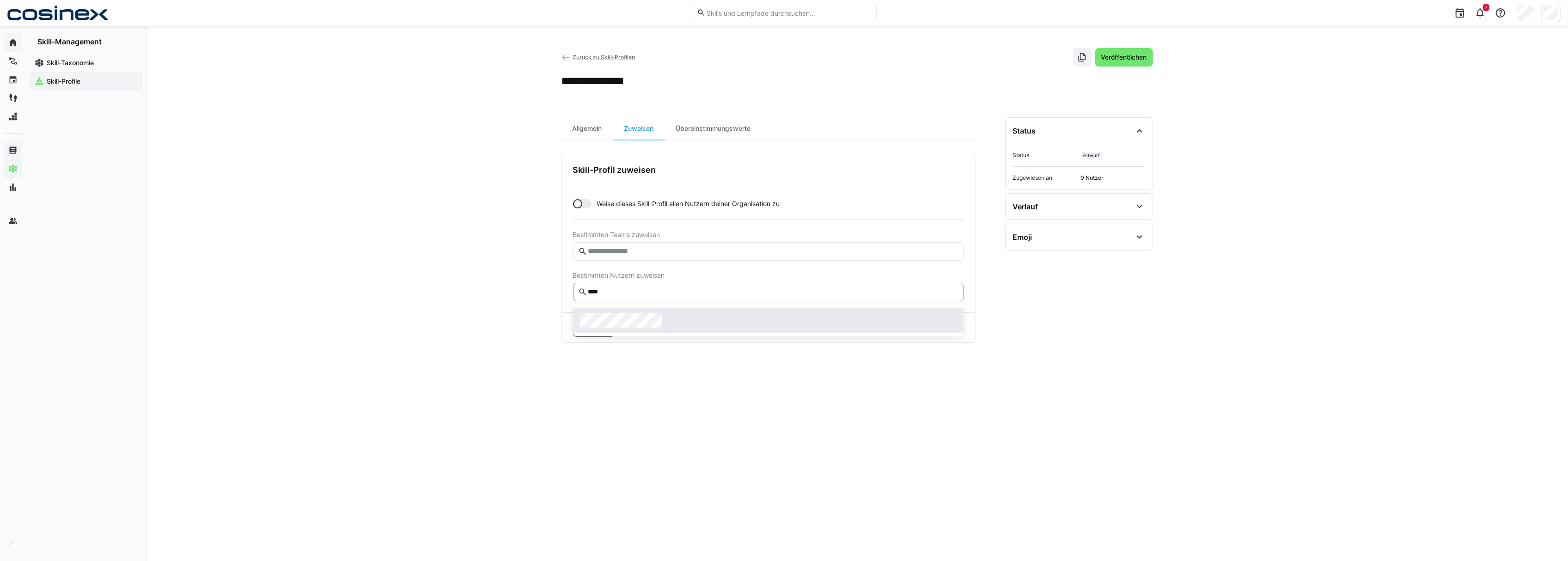
type input "****"
click at [646, 309] on span at bounding box center [768, 320] width 391 height 25
click at [595, 346] on span "Speichern" at bounding box center [594, 350] width 33 height 9
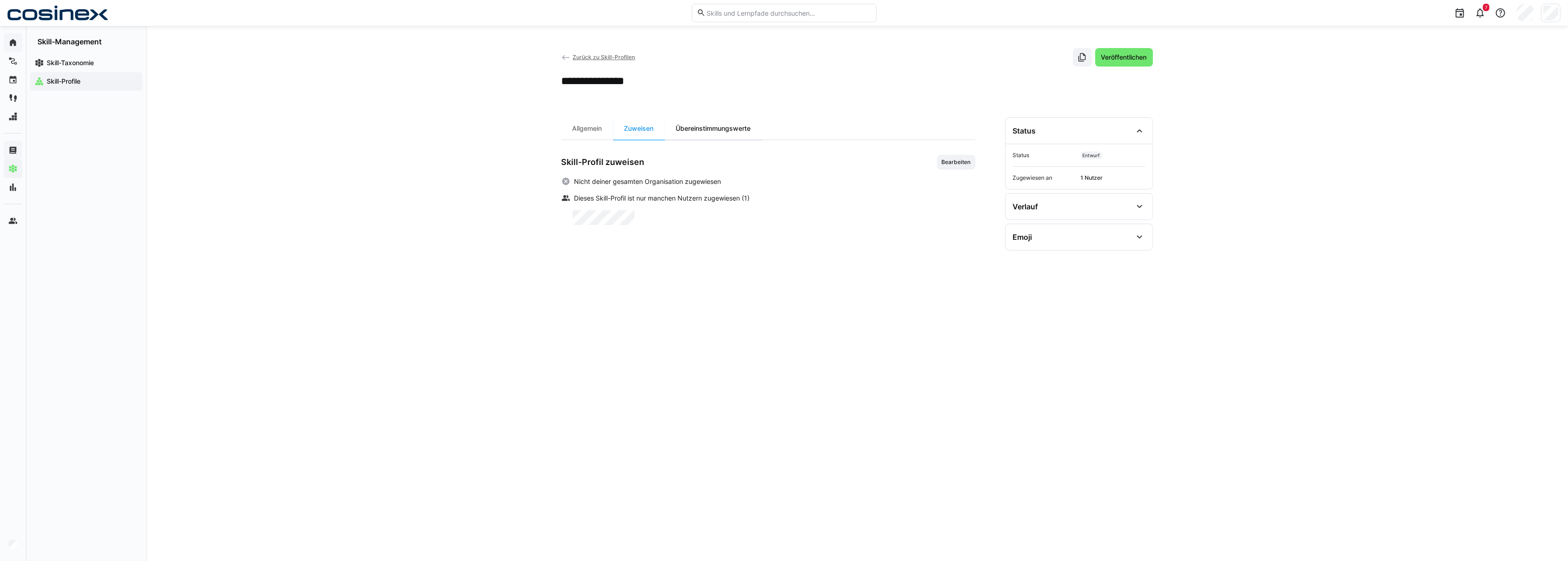
click at [742, 129] on div "Übereinstimmungswerte" at bounding box center [713, 129] width 97 height 22
click at [740, 434] on eds-table "Nutzer Skill-Match Letzter Fortschritt am 0 %" at bounding box center [768, 374] width 414 height 329
click at [601, 59] on span "Zurück zu Skill-Profilen" at bounding box center [604, 57] width 62 height 7
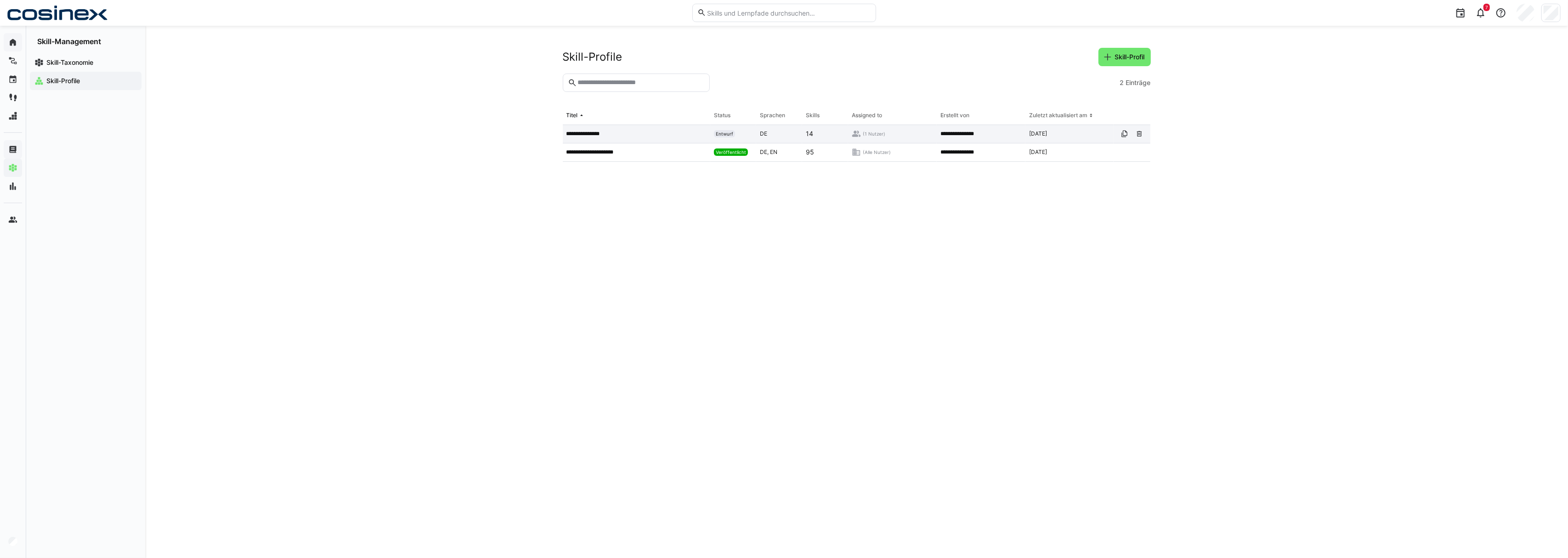
click at [594, 139] on div "**********" at bounding box center [637, 134] width 148 height 18
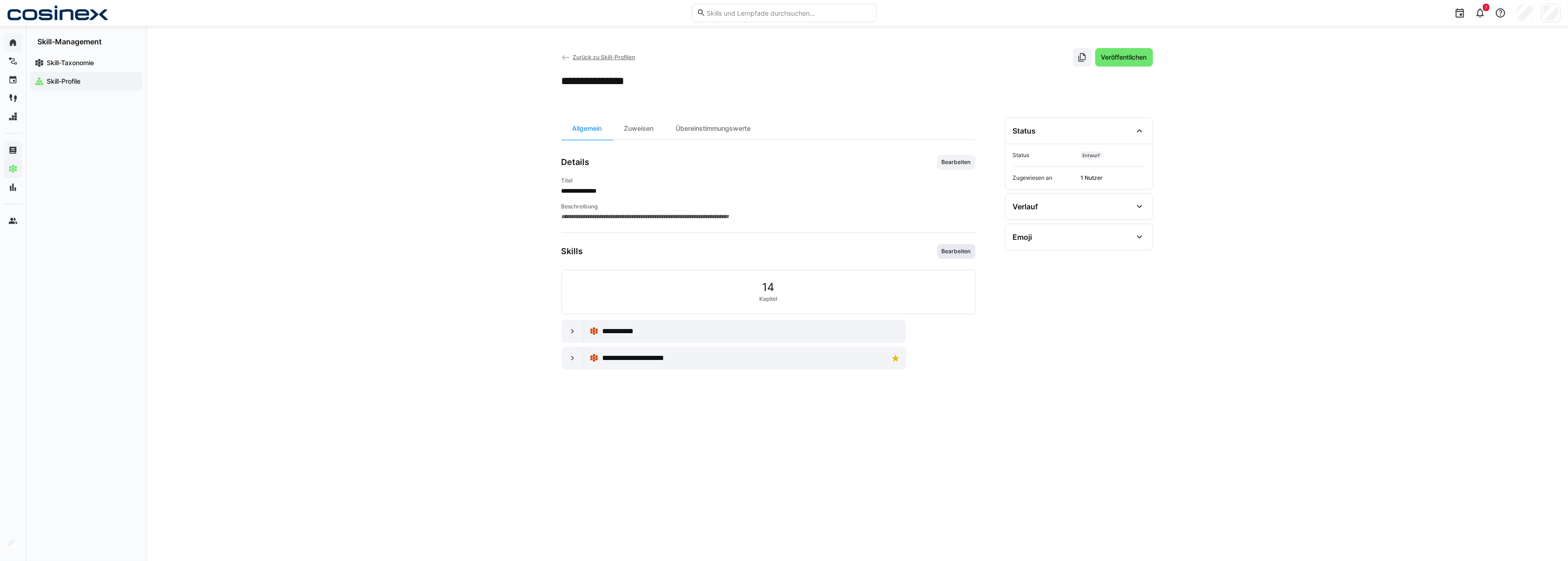
click at [942, 257] on span "Bearbeiten" at bounding box center [956, 252] width 39 height 15
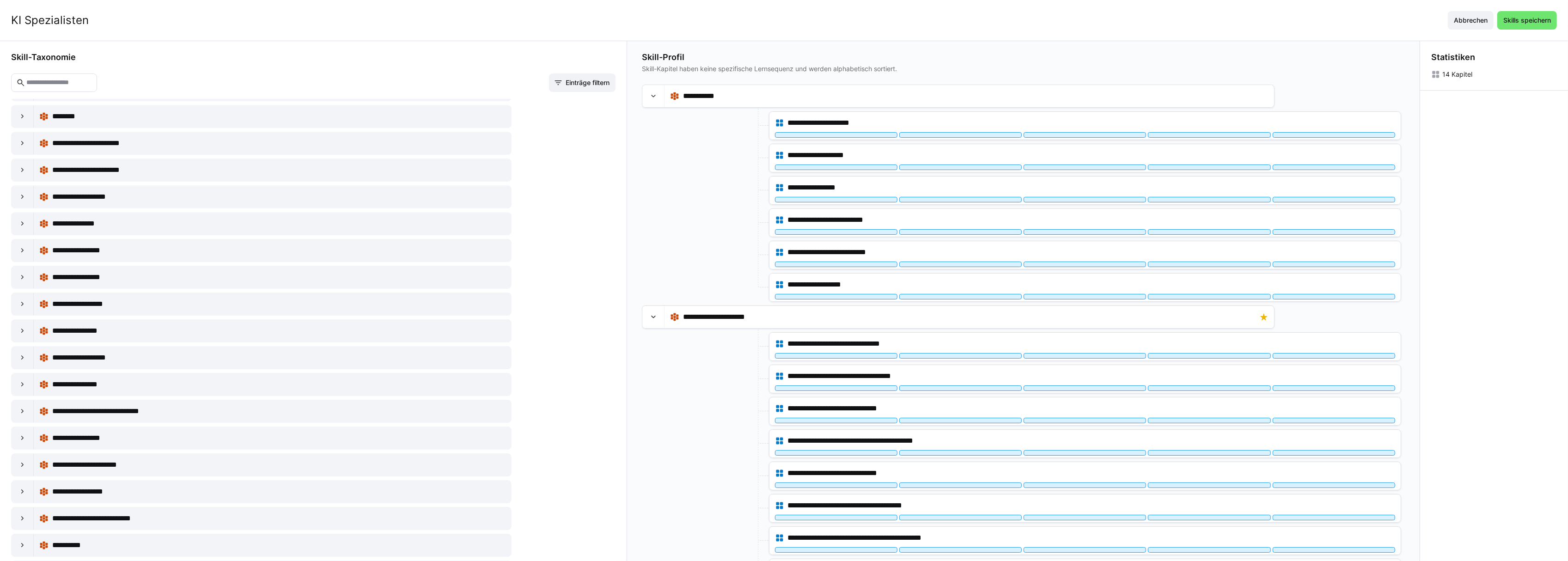
scroll to position [8699, 0]
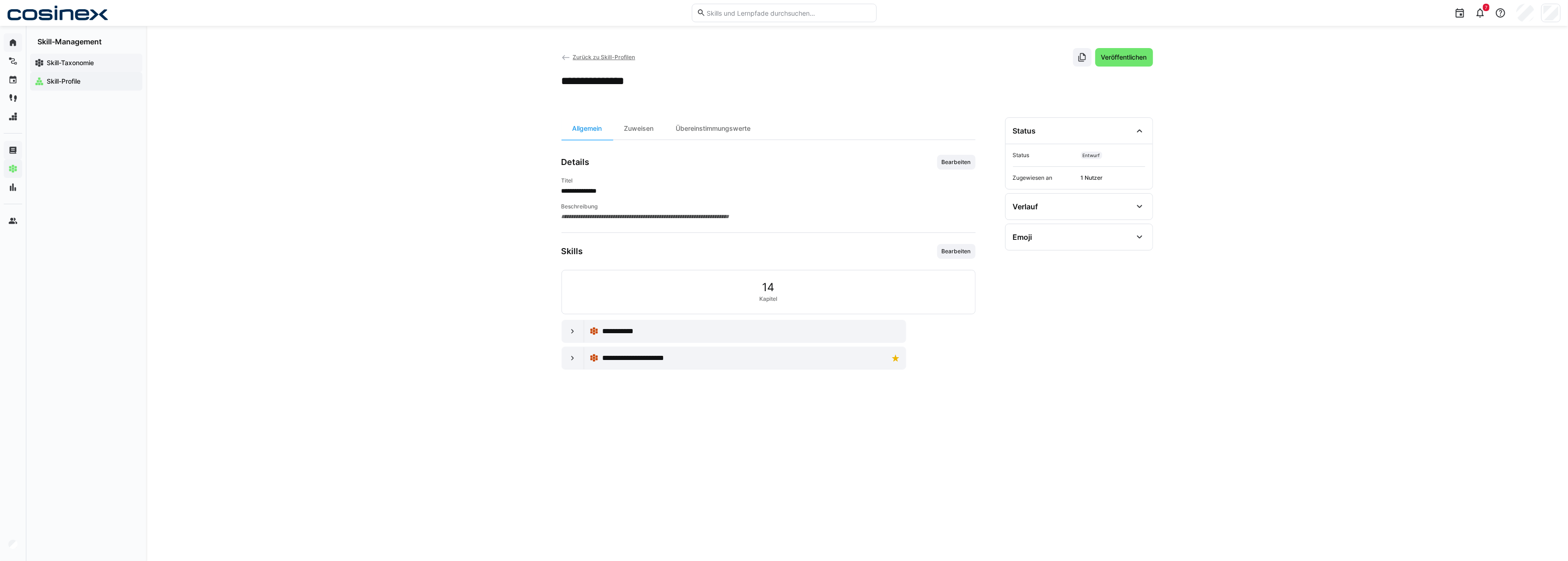
click at [89, 69] on div "Skill-Taxonomie" at bounding box center [86, 63] width 112 height 18
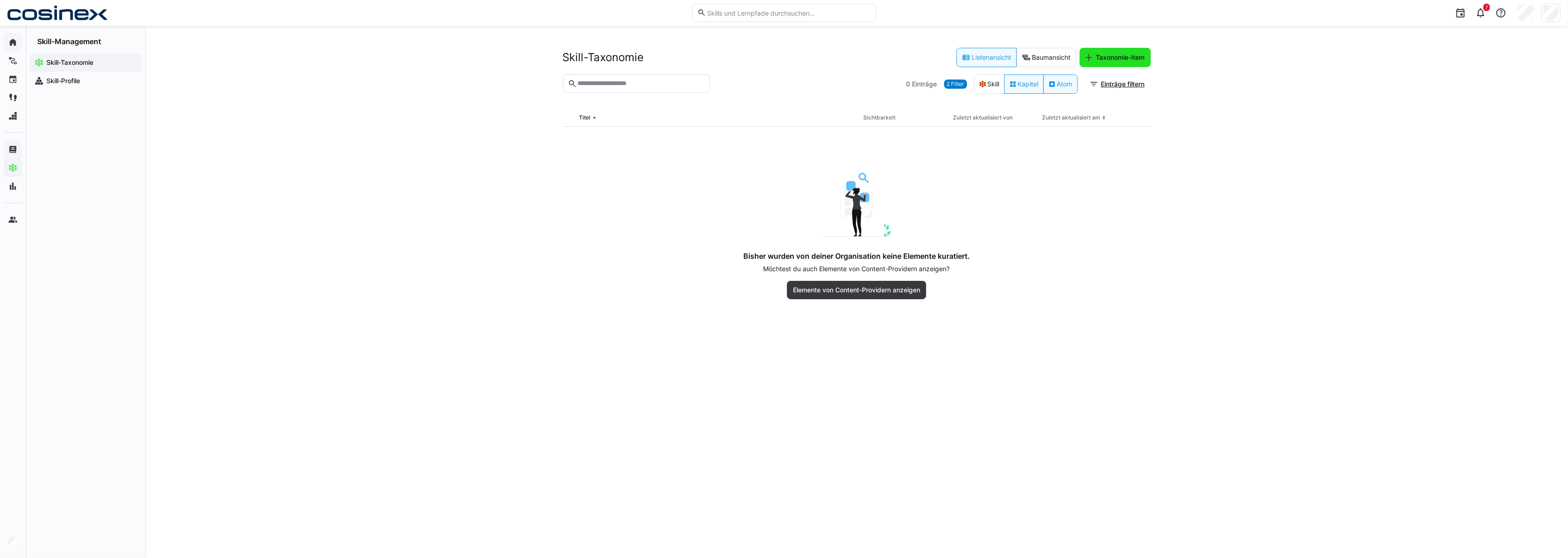
click at [1111, 61] on span "Taxonomie-Item" at bounding box center [1121, 57] width 52 height 9
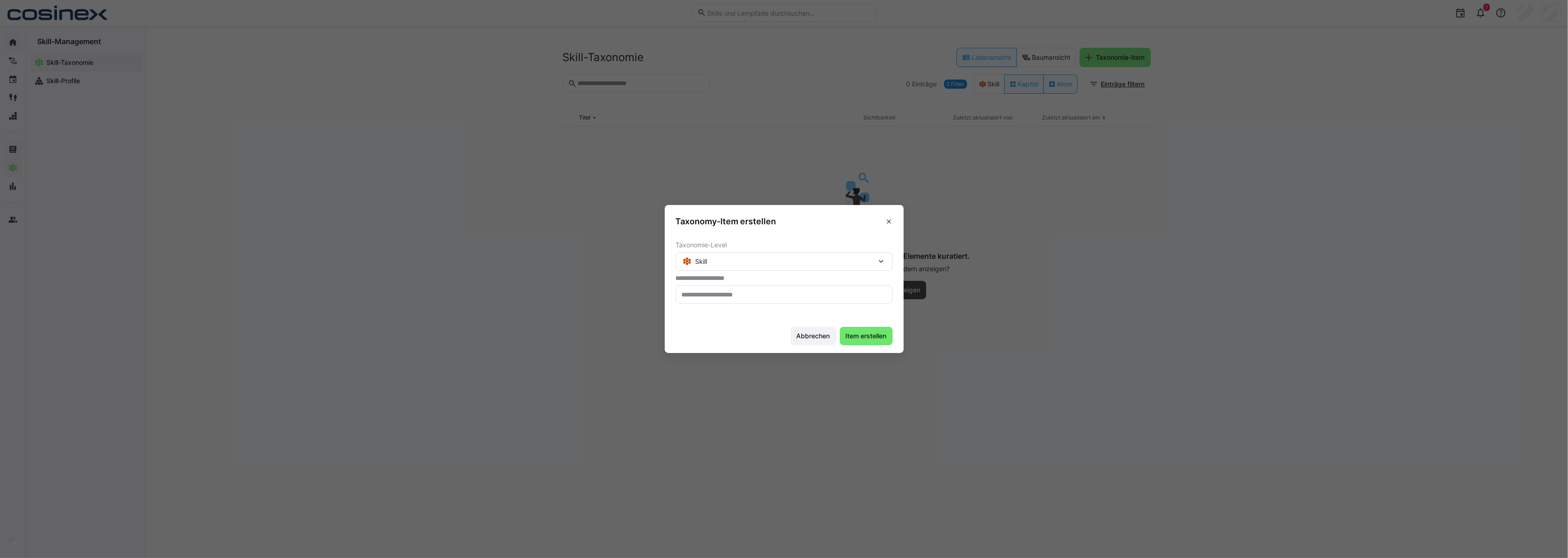
click at [805, 302] on eds-input at bounding box center [784, 295] width 217 height 18
click at [781, 269] on form "**********" at bounding box center [784, 272] width 217 height 63
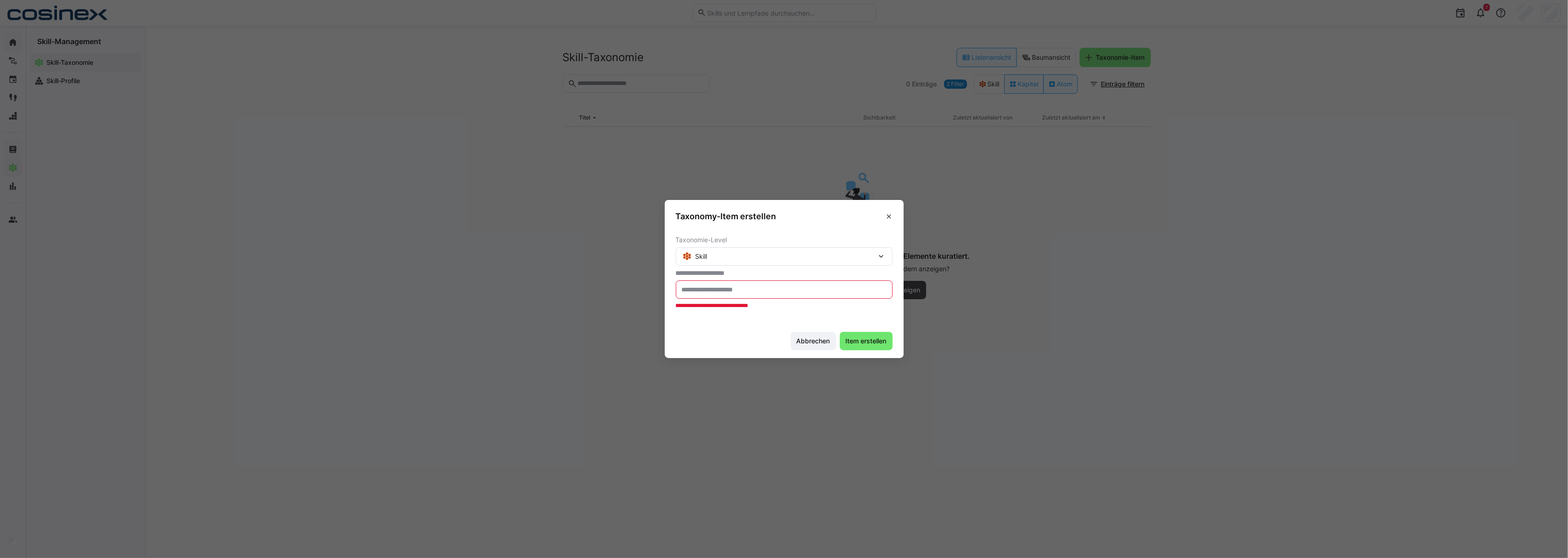
click at [775, 256] on div "Skill" at bounding box center [780, 256] width 194 height 9
click at [756, 275] on div "Skill" at bounding box center [784, 280] width 217 height 18
click at [755, 292] on input "text" at bounding box center [785, 290] width 207 height 9
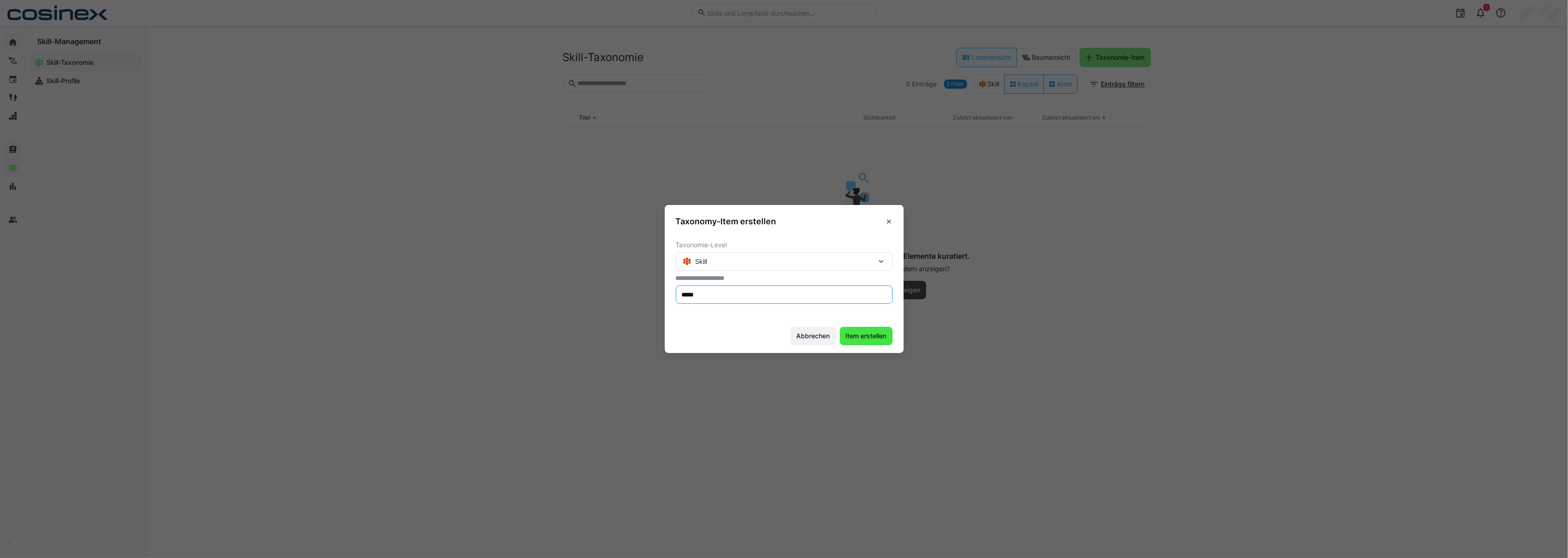
type input "*****"
click at [877, 335] on span "Item erstellen" at bounding box center [866, 336] width 44 height 9
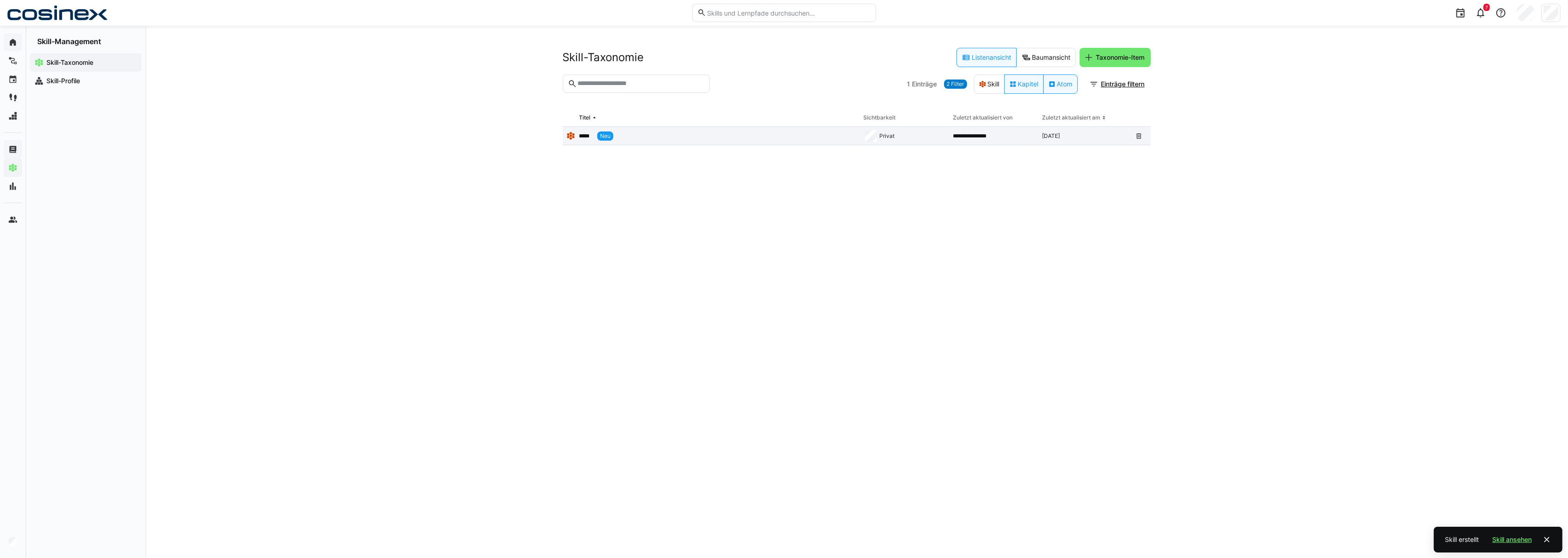
drag, startPoint x: 705, startPoint y: 132, endPoint x: 710, endPoint y: 132, distance: 5.0
click at [705, 132] on app-table-first-column "***** Neu" at bounding box center [712, 136] width 290 height 9
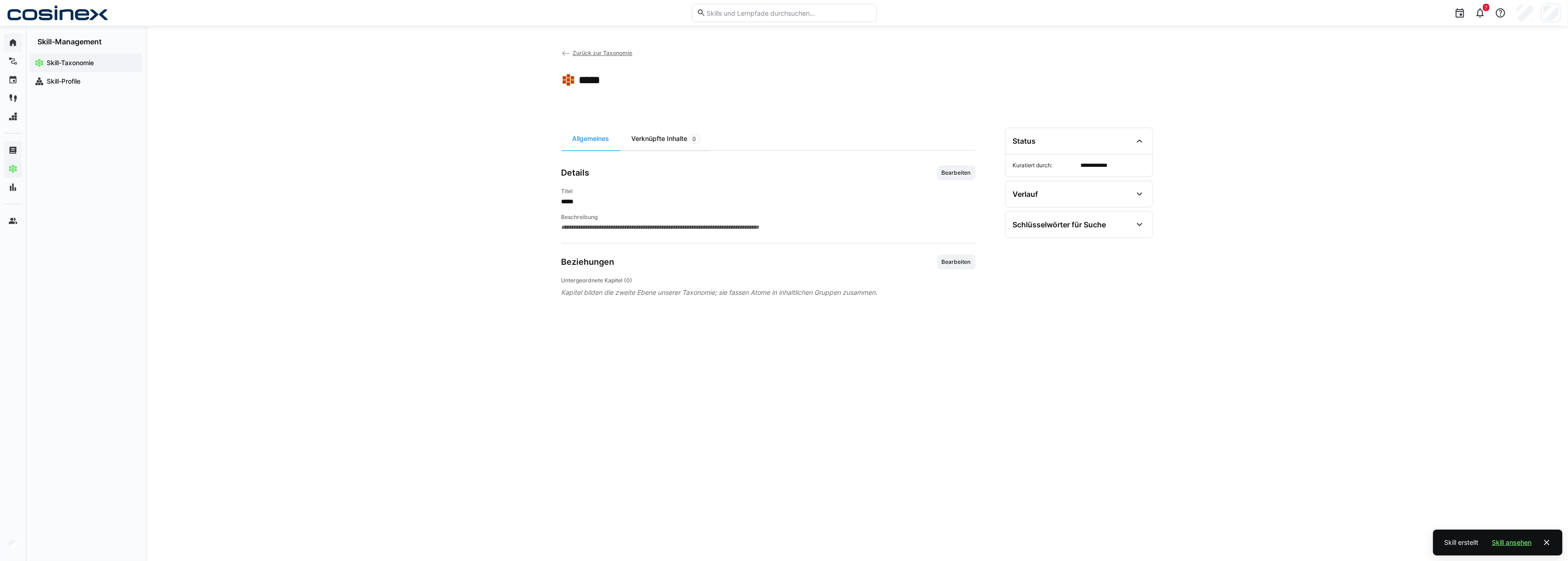
click at [645, 142] on div "Verknüpfte Inhalte 0" at bounding box center [666, 138] width 90 height 23
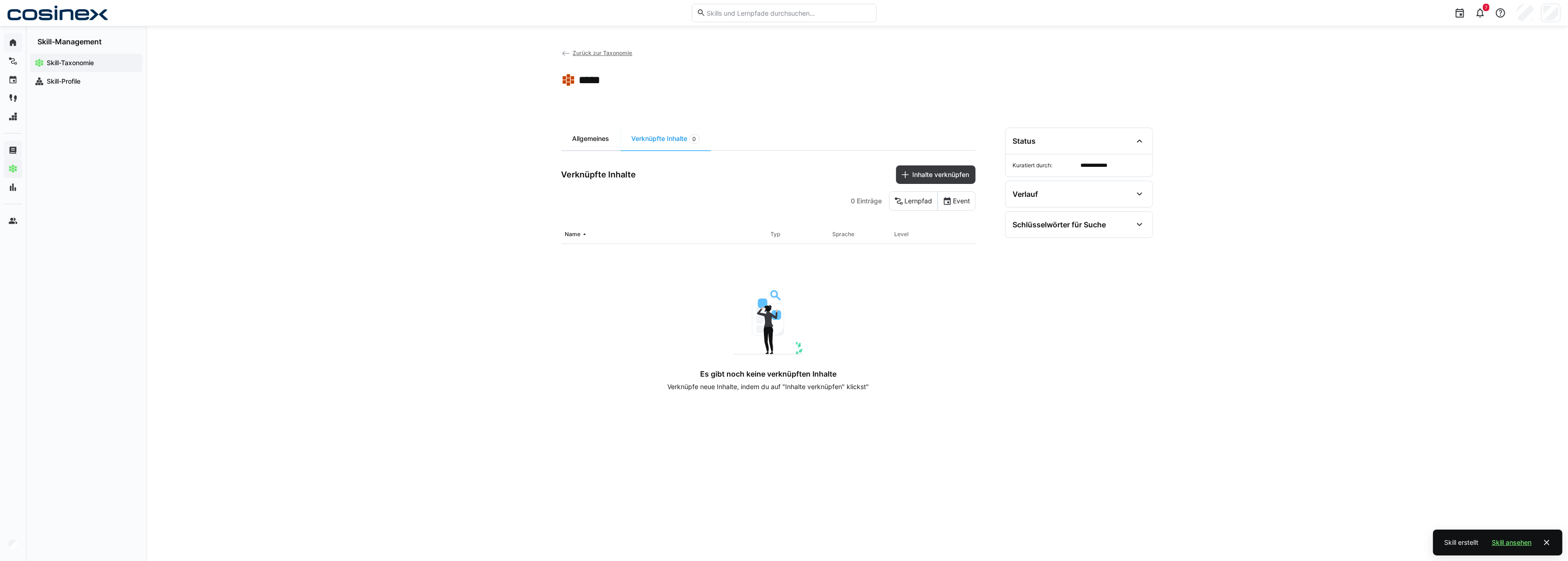
click at [604, 138] on div "Allgemeines" at bounding box center [591, 138] width 59 height 23
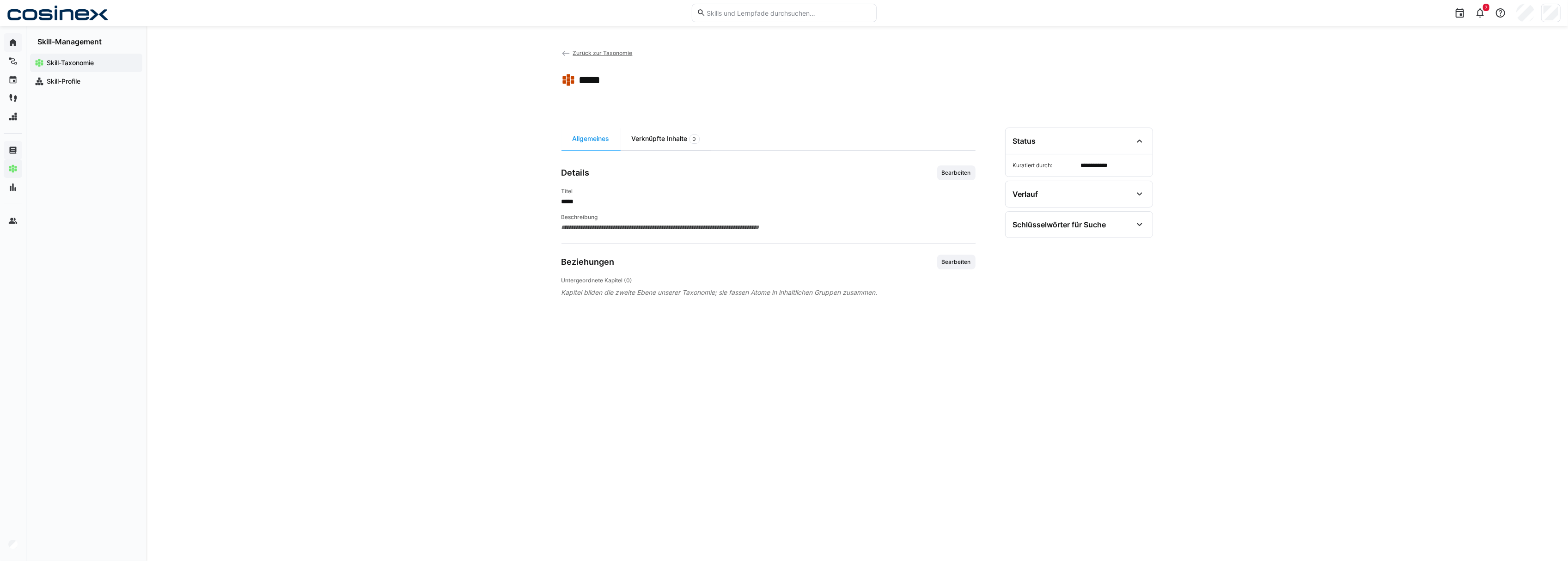
click at [679, 137] on div "Verknüpfte Inhalte 0" at bounding box center [666, 138] width 90 height 23
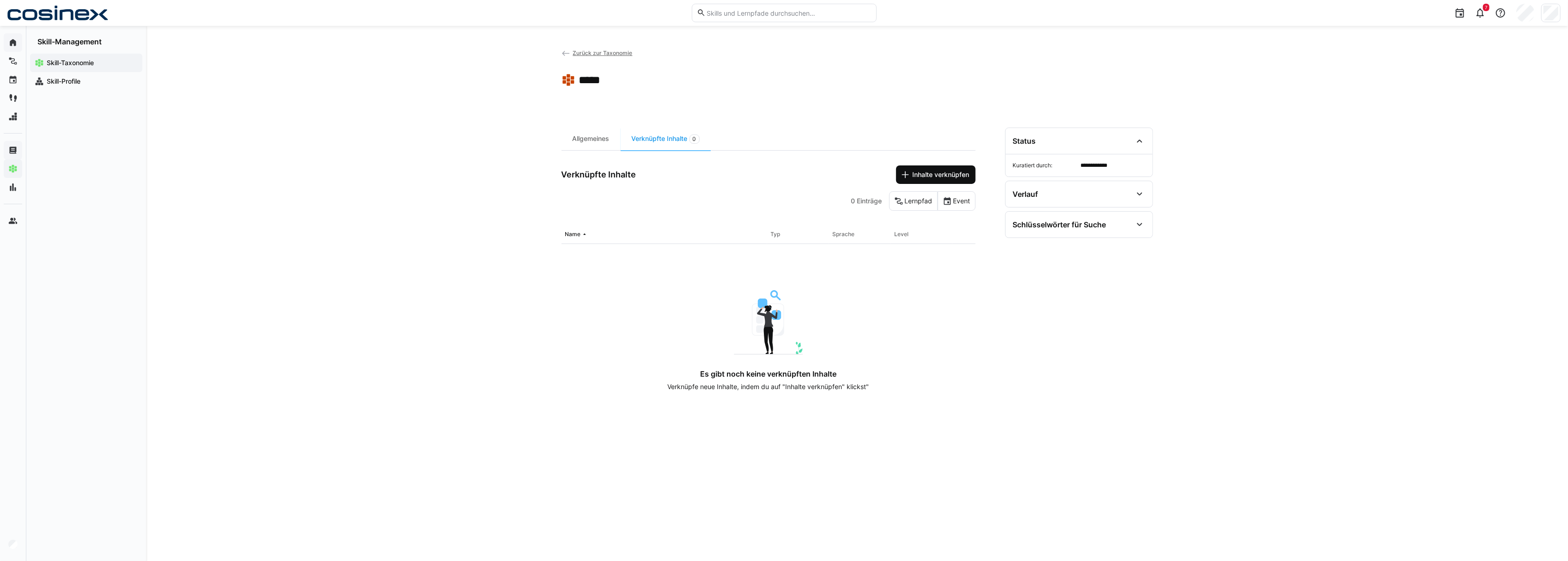
click at [910, 176] on span "Inhalte verknüpfen" at bounding box center [936, 175] width 70 height 9
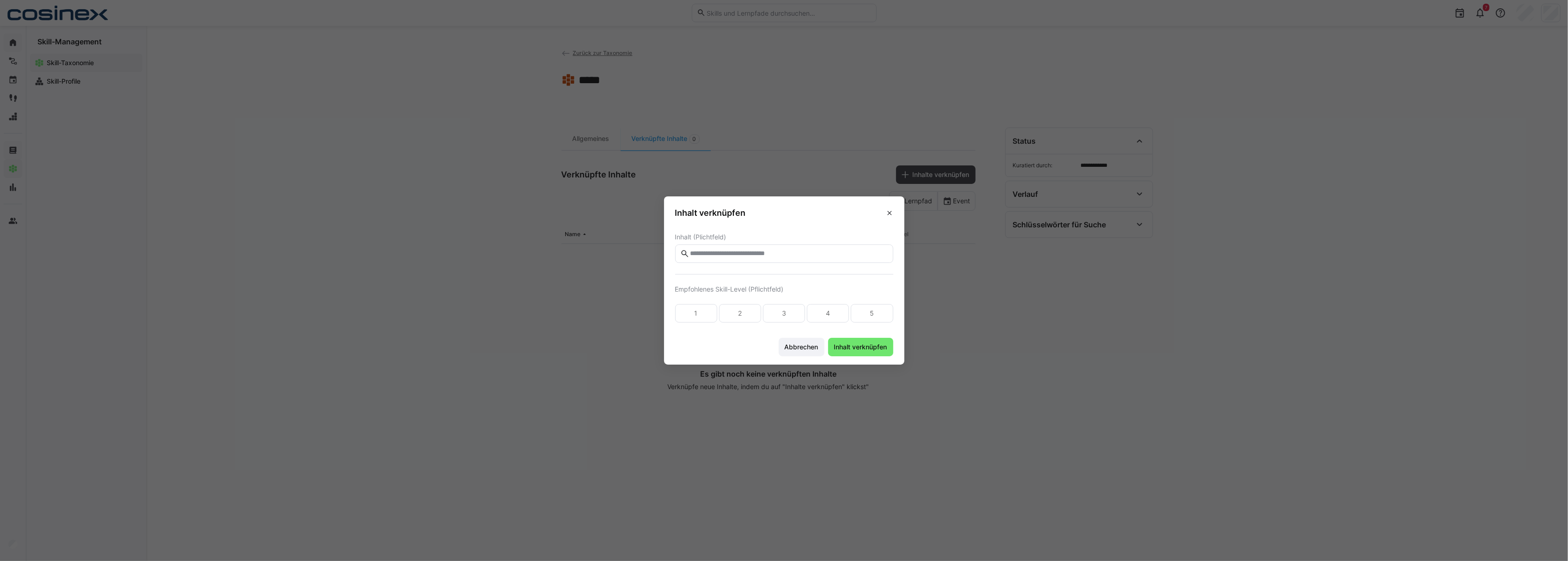
click at [588, 356] on eds-dialog "Inhalt verknüpfen Inhalt ([GEOGRAPHIC_DATA]) Empfohlenes Skill-Level (Pflichtfe…" at bounding box center [784, 280] width 1568 height 561
click at [828, 265] on form "Inhalt (Plichtfeld) Empfohlenes Skill-Level (Pflichtfeld) 1 2 3 4 5" at bounding box center [784, 278] width 218 height 89
click at [819, 254] on input "text" at bounding box center [788, 254] width 199 height 9
type input "*******"
click at [790, 230] on section "**********" at bounding box center [784, 278] width 240 height 104
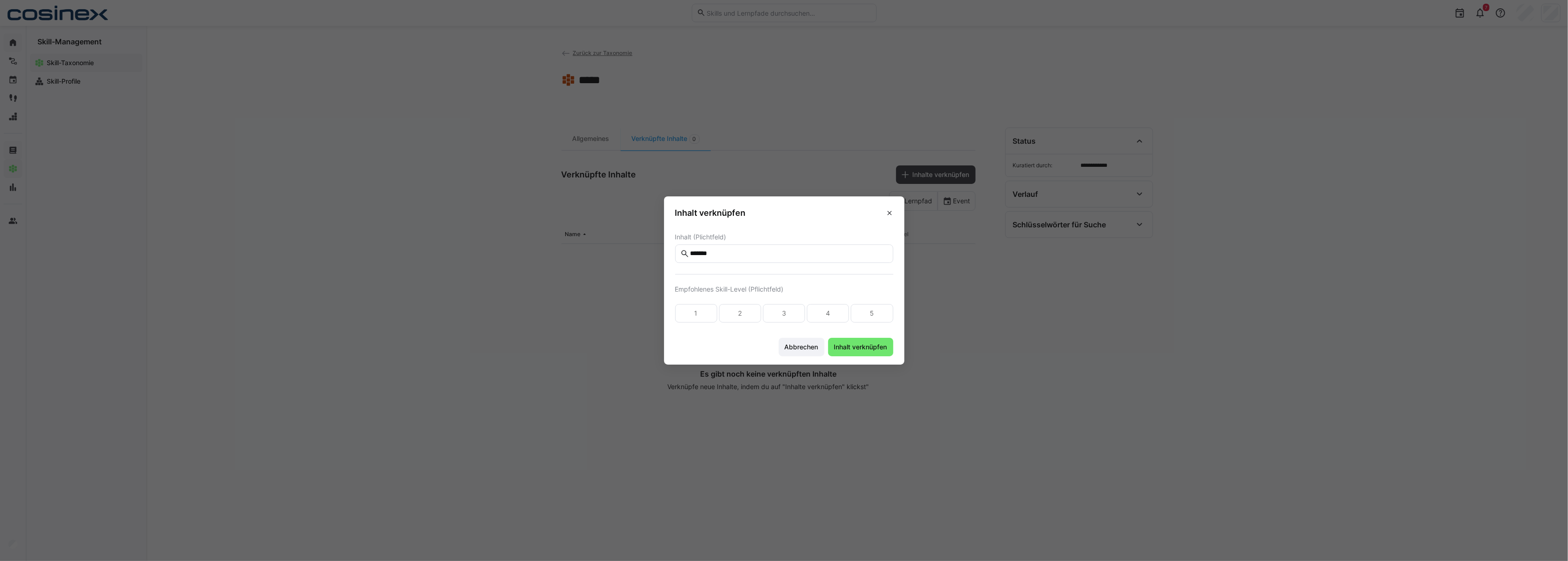
click at [755, 276] on form "Inhalt (Plichtfeld) ******* Empfohlenes Skill-Level (Pflichtfeld) 1 2 3 4 5" at bounding box center [784, 278] width 218 height 89
click at [755, 258] on eds-input "*******" at bounding box center [784, 254] width 218 height 18
click at [751, 252] on input "*******" at bounding box center [788, 254] width 199 height 9
click at [764, 220] on header "Inhalt verknüpfen" at bounding box center [784, 211] width 240 height 29
drag, startPoint x: 753, startPoint y: 265, endPoint x: 741, endPoint y: 261, distance: 12.6
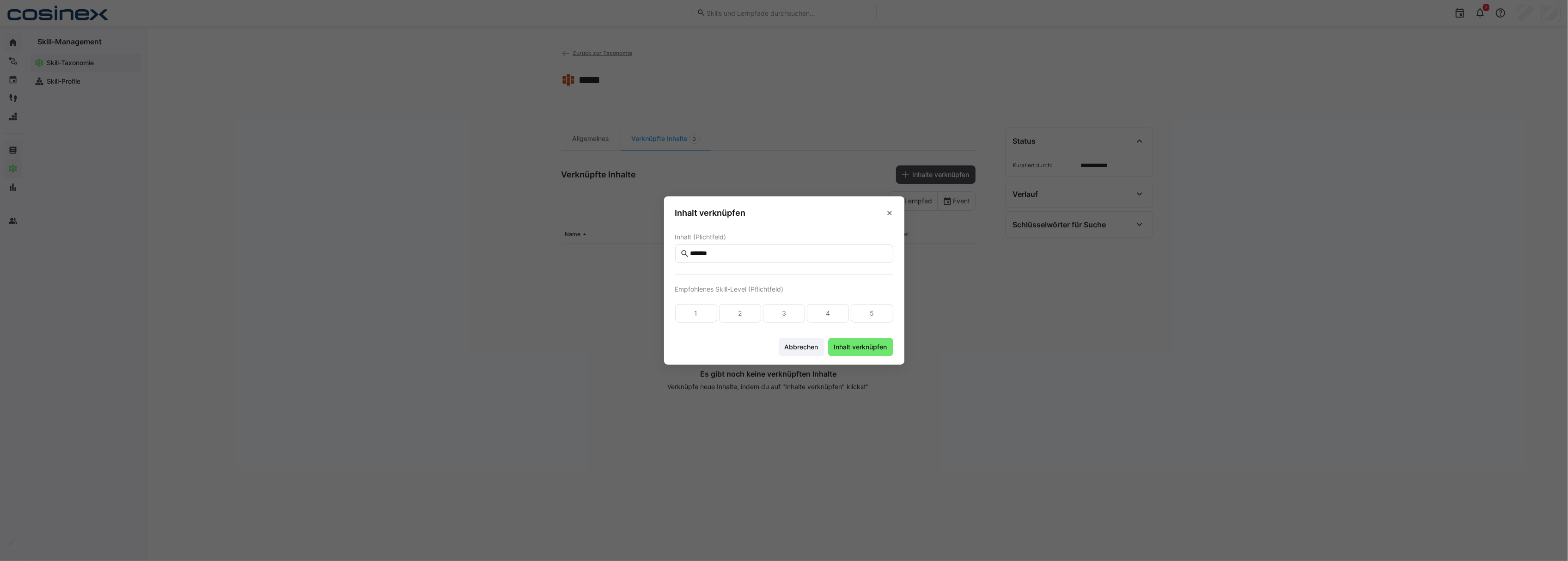
click at [740, 263] on form "Inhalt (Plichtfeld) ******* Empfohlenes Skill-Level (Pflichtfeld) 1 2 3 4 5" at bounding box center [784, 278] width 218 height 89
drag, startPoint x: 747, startPoint y: 255, endPoint x: 628, endPoint y: 246, distance: 119.3
click at [632, 246] on eds-dialog "Inhalt verknüpfen Inhalt ([GEOGRAPHIC_DATA]) ******* Empfohlenes Skill-Level (P…" at bounding box center [784, 280] width 1568 height 561
type input "*"
click at [689, 254] on eds-icon at bounding box center [685, 254] width 9 height 9
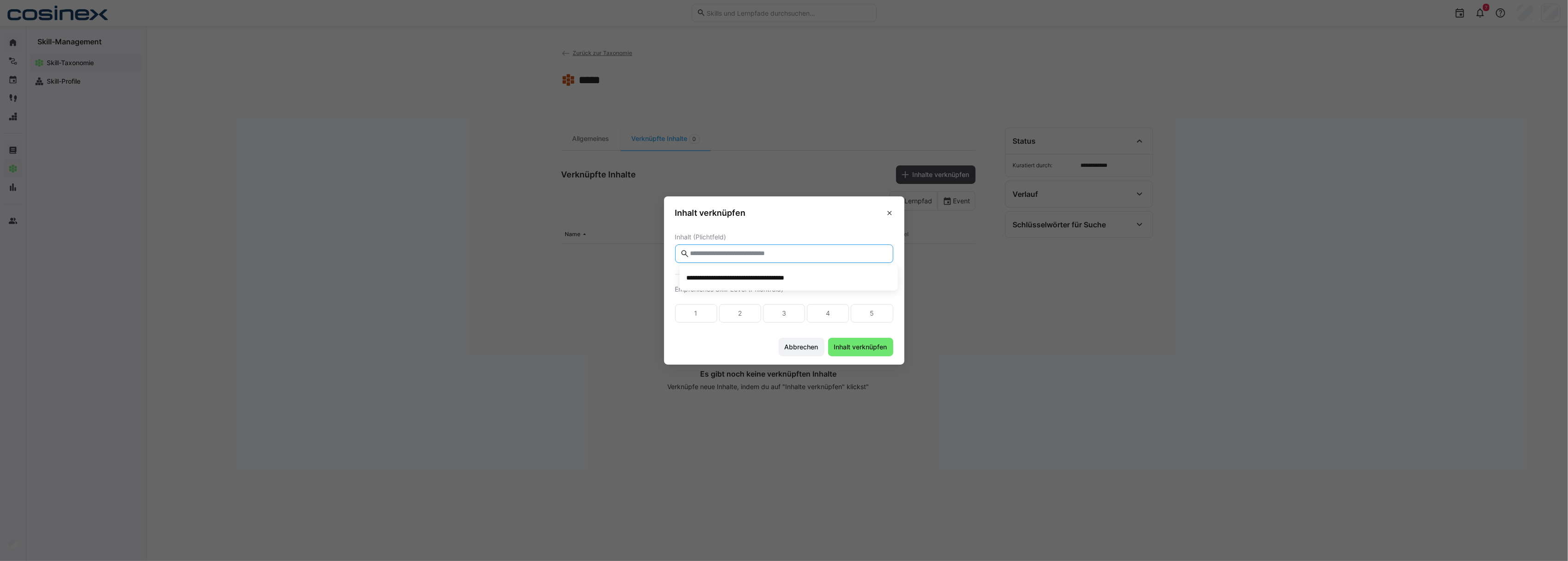
click at [749, 238] on span "Inhalt (Plichtfeld)" at bounding box center [784, 237] width 218 height 7
click at [803, 246] on eds-input at bounding box center [784, 254] width 218 height 18
click at [892, 219] on span at bounding box center [890, 213] width 15 height 15
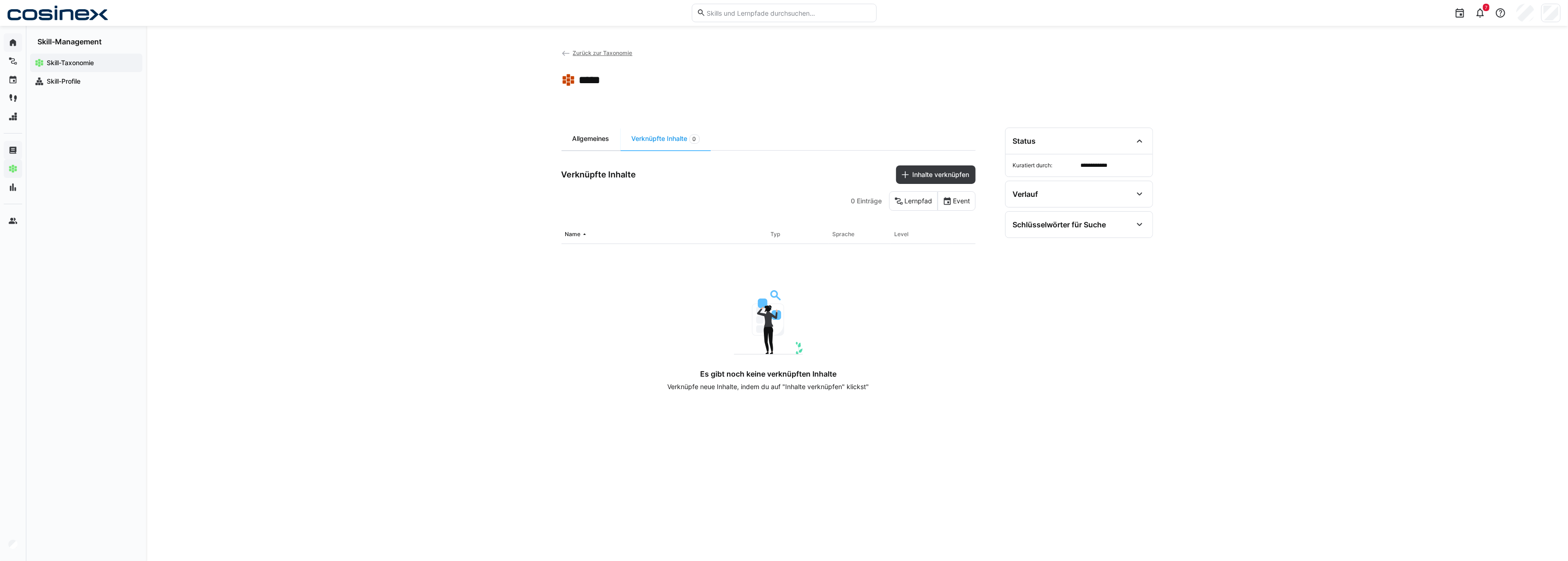
click at [599, 134] on div "Allgemeines" at bounding box center [591, 138] width 59 height 23
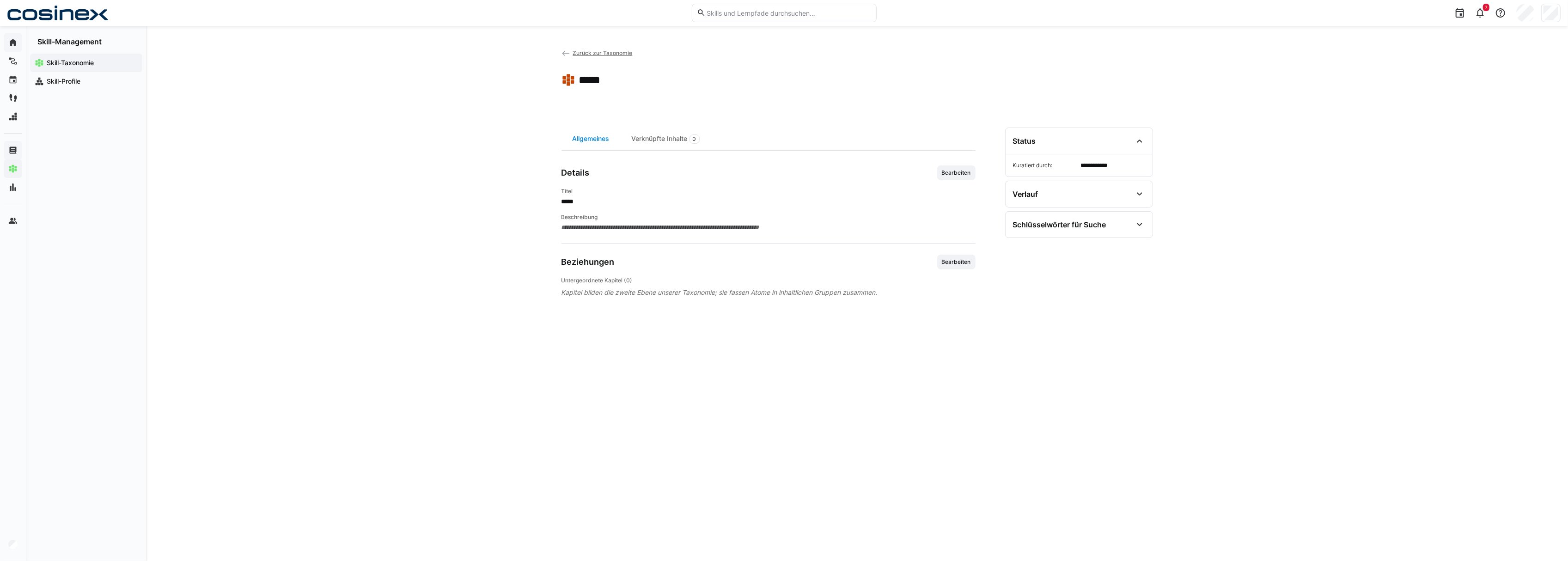
click at [598, 142] on div "Allgemeines" at bounding box center [591, 138] width 59 height 23
click at [947, 260] on span "Bearbeiten" at bounding box center [956, 262] width 31 height 7
click at [631, 317] on input "text" at bounding box center [773, 317] width 372 height 9
type input "*******"
drag, startPoint x: 642, startPoint y: 311, endPoint x: 581, endPoint y: 319, distance: 61.5
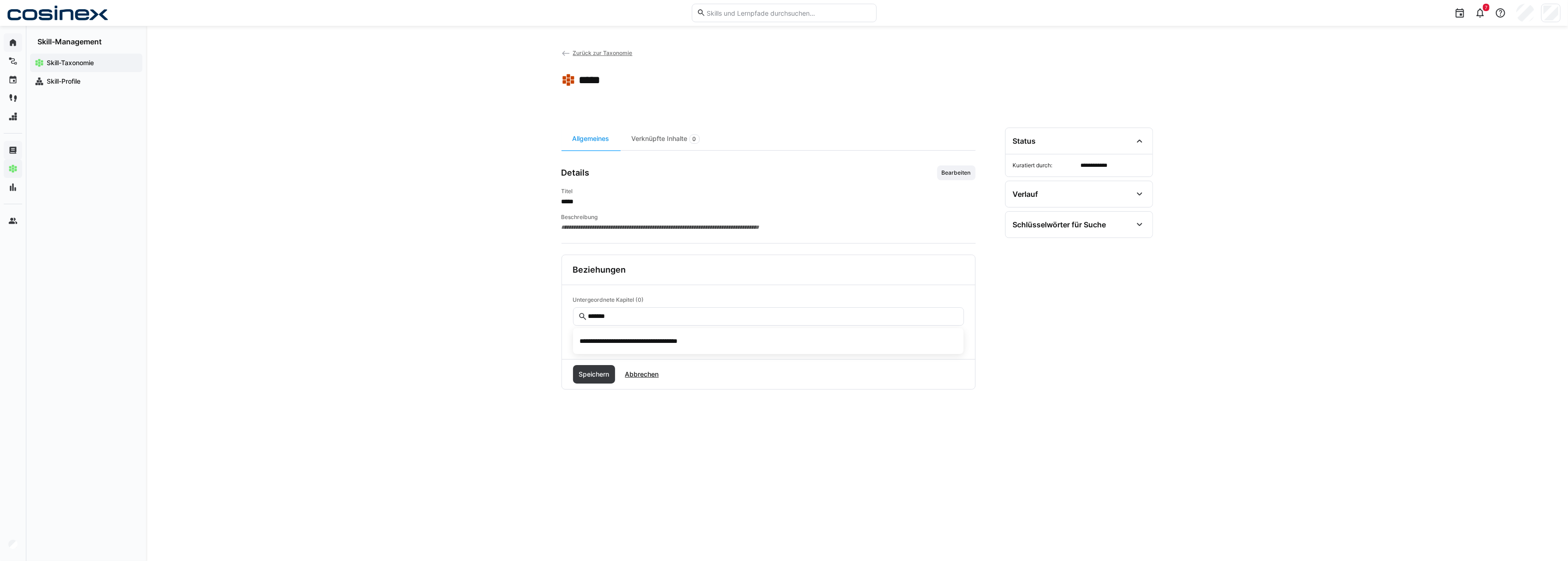
click at [581, 319] on eds-input "*******" at bounding box center [768, 317] width 391 height 18
drag, startPoint x: 626, startPoint y: 318, endPoint x: 569, endPoint y: 320, distance: 57.0
click at [570, 320] on div "**********" at bounding box center [768, 322] width 413 height 74
click at [528, 287] on div "**********" at bounding box center [857, 293] width 1422 height 535
click at [611, 310] on eds-input at bounding box center [768, 317] width 391 height 18
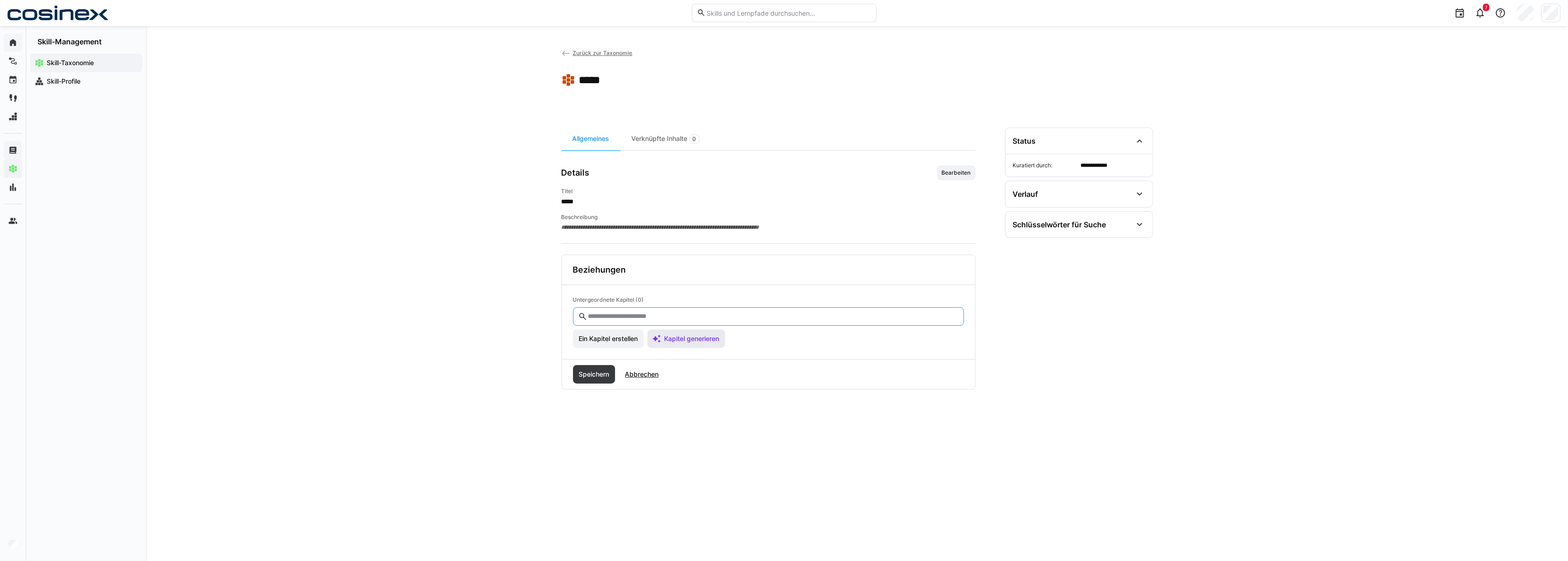
click at [661, 343] on eds-icon at bounding box center [656, 339] width 9 height 9
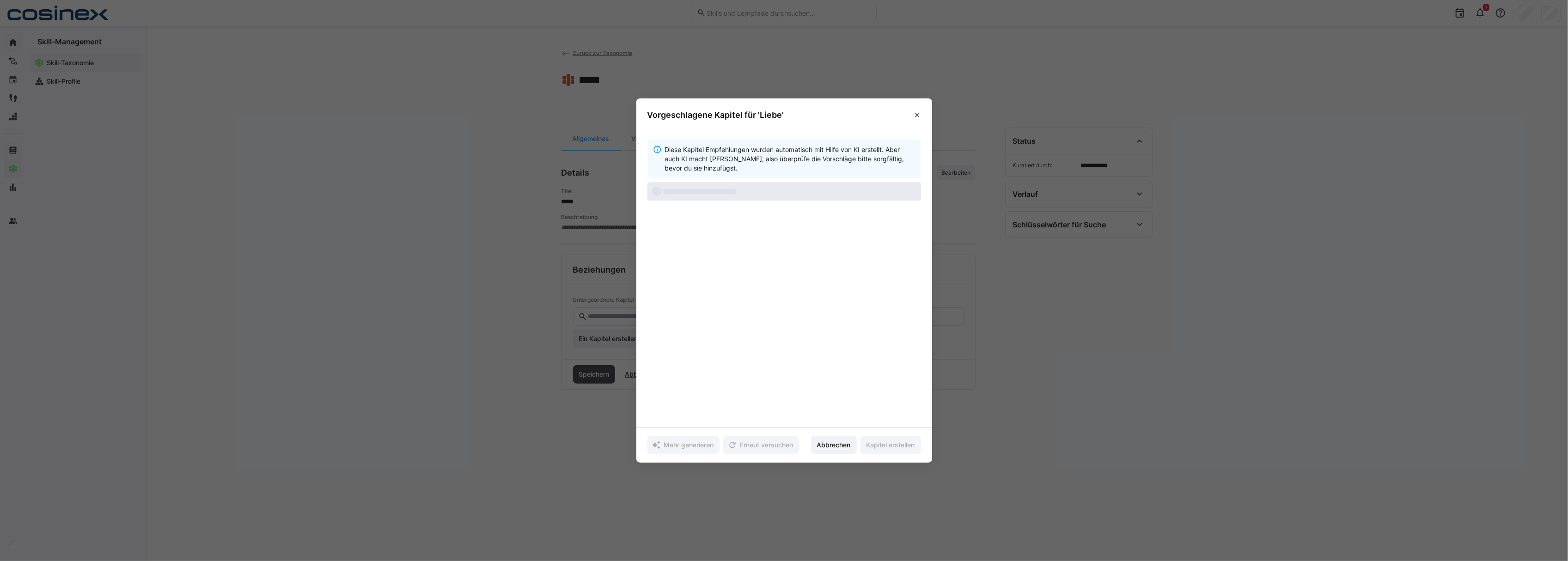
drag, startPoint x: 836, startPoint y: 200, endPoint x: 830, endPoint y: 191, distance: 10.8
click at [834, 198] on eds-option at bounding box center [784, 191] width 274 height 18
click at [830, 191] on eds-option at bounding box center [784, 191] width 274 height 18
click at [836, 273] on div "Diese Kapitel Empfehlungen wurden automatisch mit Hilfe von KI erstellt. Aber a…" at bounding box center [784, 280] width 274 height 280
click at [809, 187] on eds-option at bounding box center [784, 191] width 274 height 18
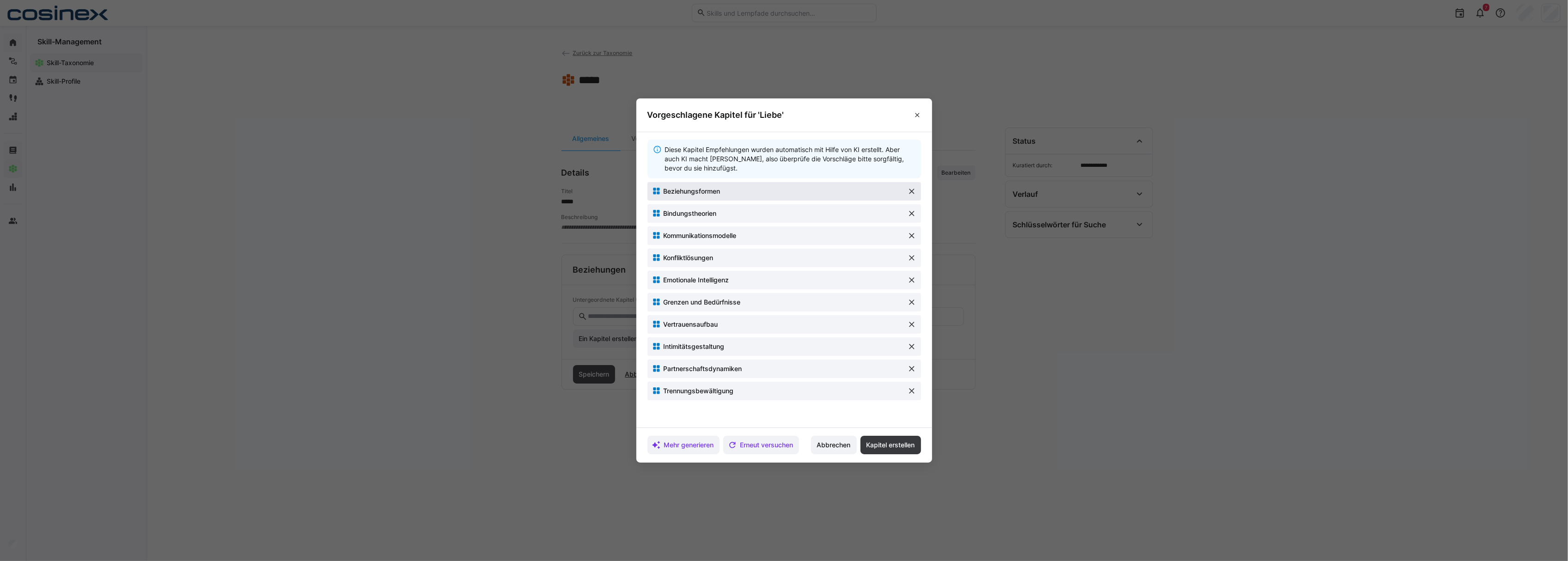
click at [710, 191] on p "Beziehungsformen" at bounding box center [691, 191] width 57 height 9
click at [661, 284] on eds-icon at bounding box center [656, 280] width 9 height 9
click at [759, 414] on div "Diese Kapitel Empfehlungen wurden automatisch mit Hilfe von KI erstellt. Aber a…" at bounding box center [784, 280] width 274 height 280
click at [689, 282] on p "Emotionale Intelligenz" at bounding box center [696, 280] width 66 height 9
click at [685, 282] on p "Emotionale Intelligenz" at bounding box center [696, 280] width 66 height 9
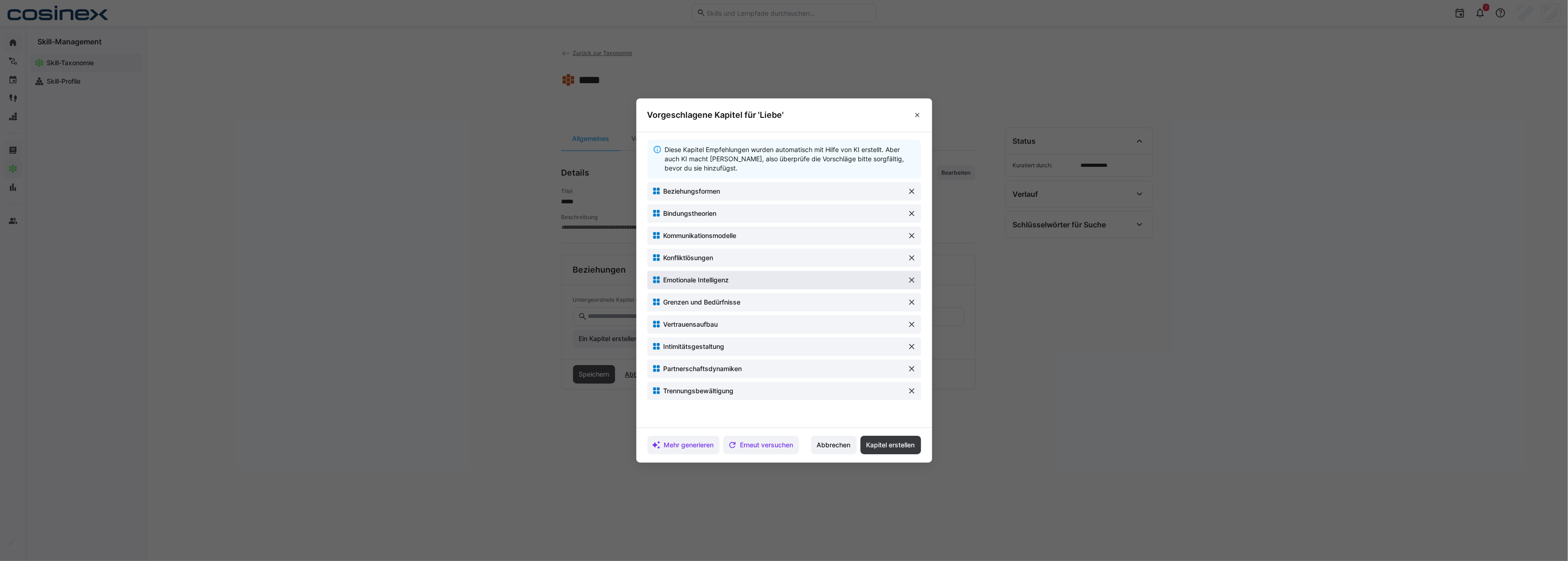
click at [727, 282] on p "Emotionale Intelligenz" at bounding box center [696, 280] width 66 height 9
click at [880, 282] on div "Emotionale Intelligenz" at bounding box center [777, 280] width 250 height 9
click at [896, 451] on span "Kapitel erstellen" at bounding box center [890, 445] width 61 height 18
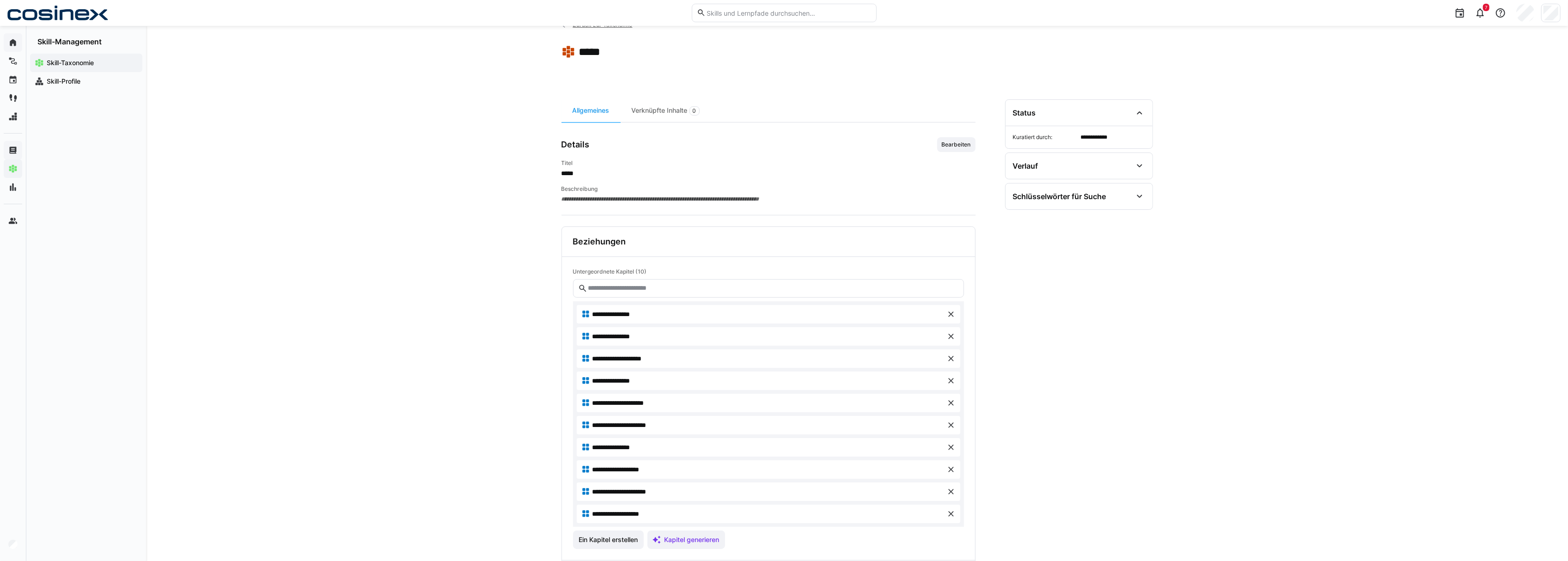
scroll to position [80, 0]
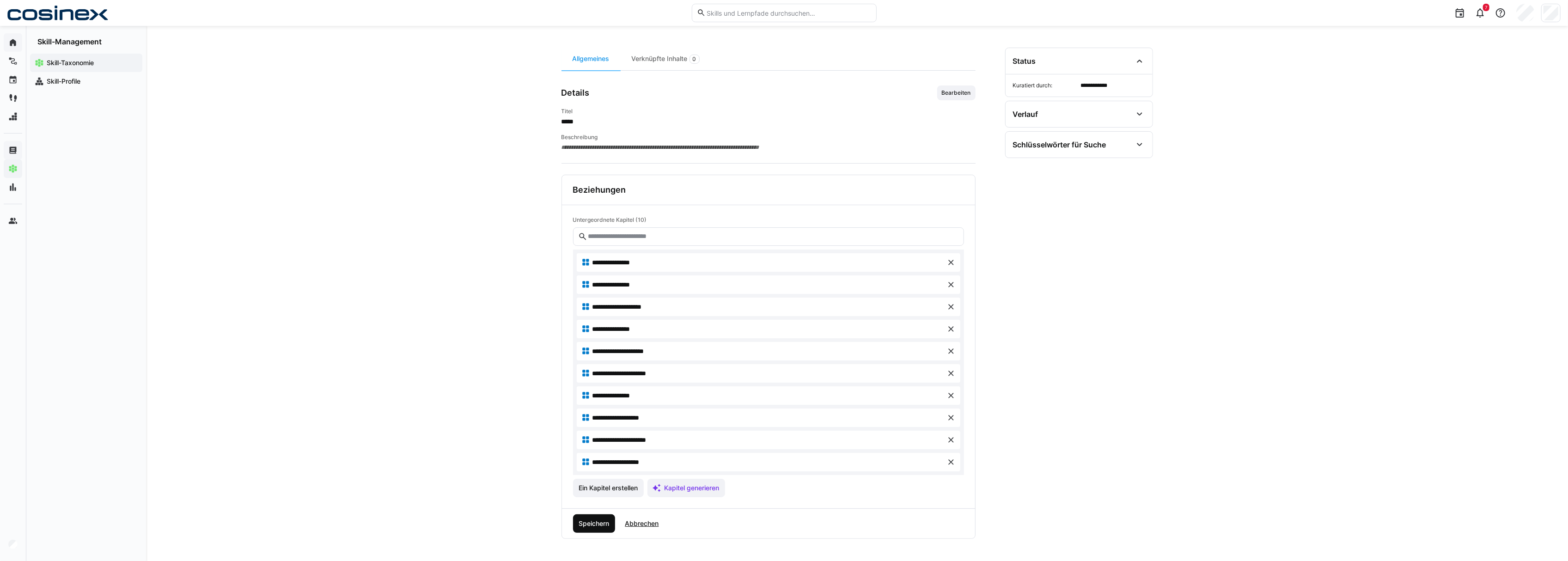
click at [595, 525] on span "Speichern" at bounding box center [594, 524] width 33 height 9
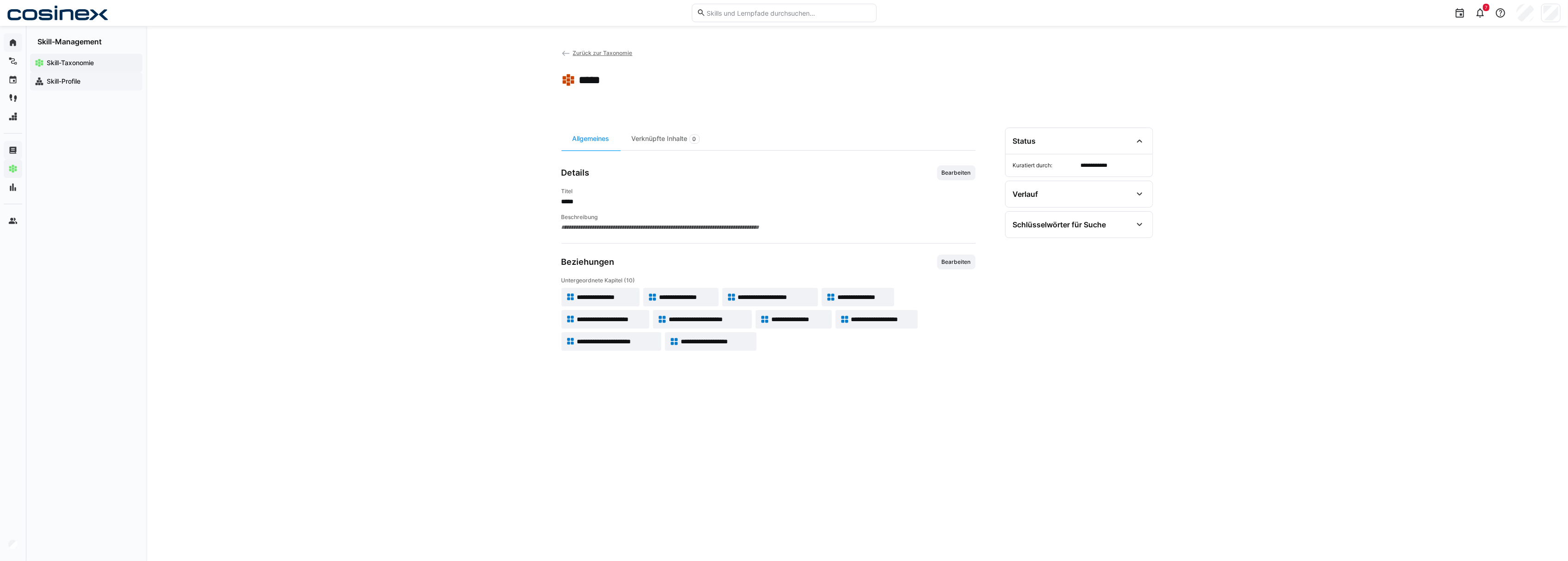
click at [102, 85] on span "Skill-Profile" at bounding box center [91, 81] width 92 height 9
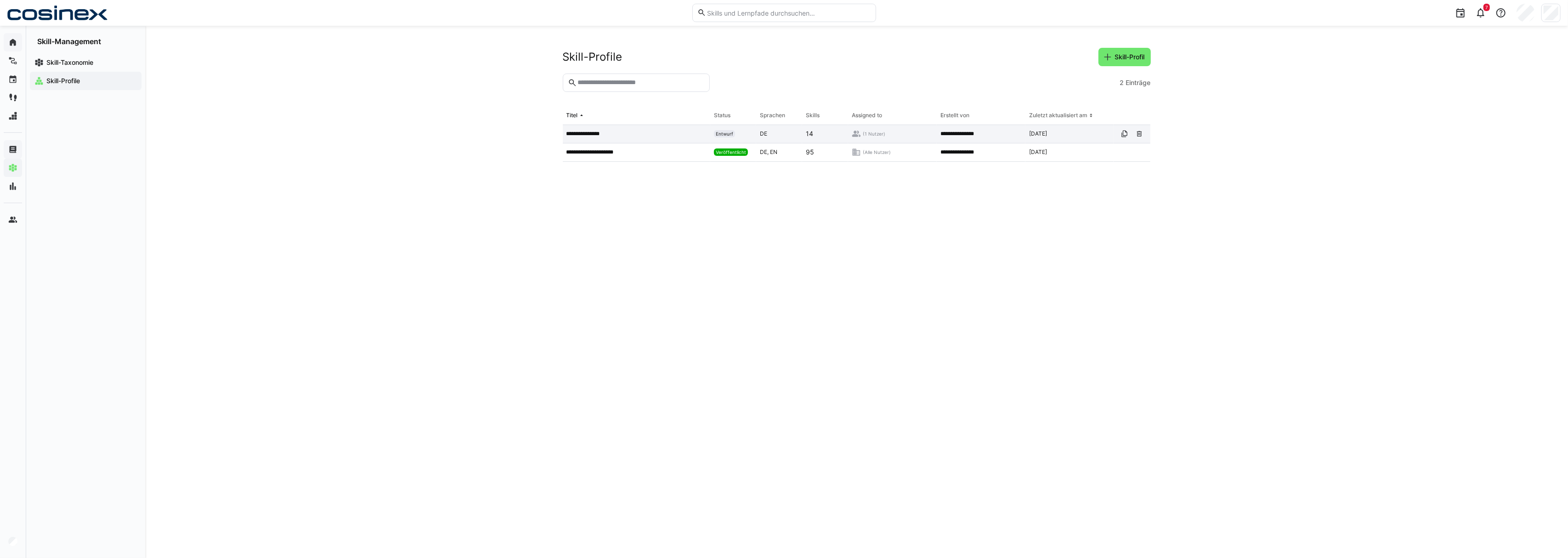
click at [599, 136] on p "**********" at bounding box center [586, 134] width 38 height 7
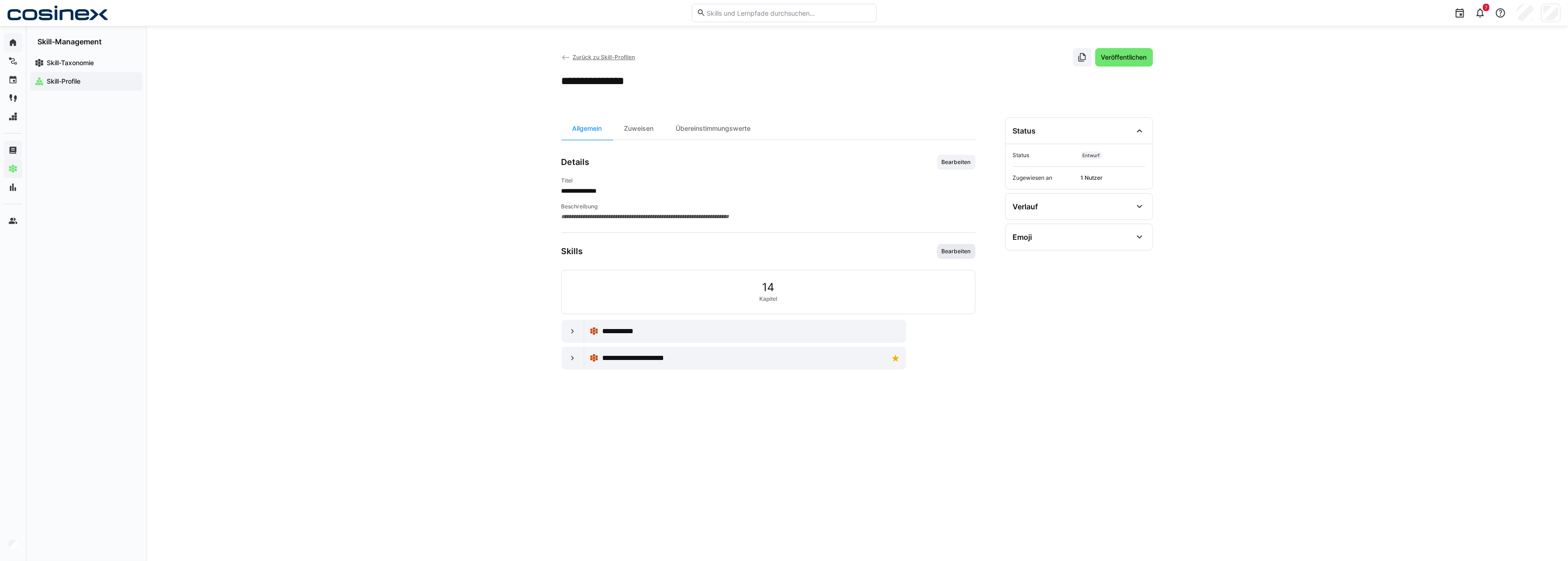
click at [960, 248] on span "Bearbeiten" at bounding box center [956, 252] width 39 height 15
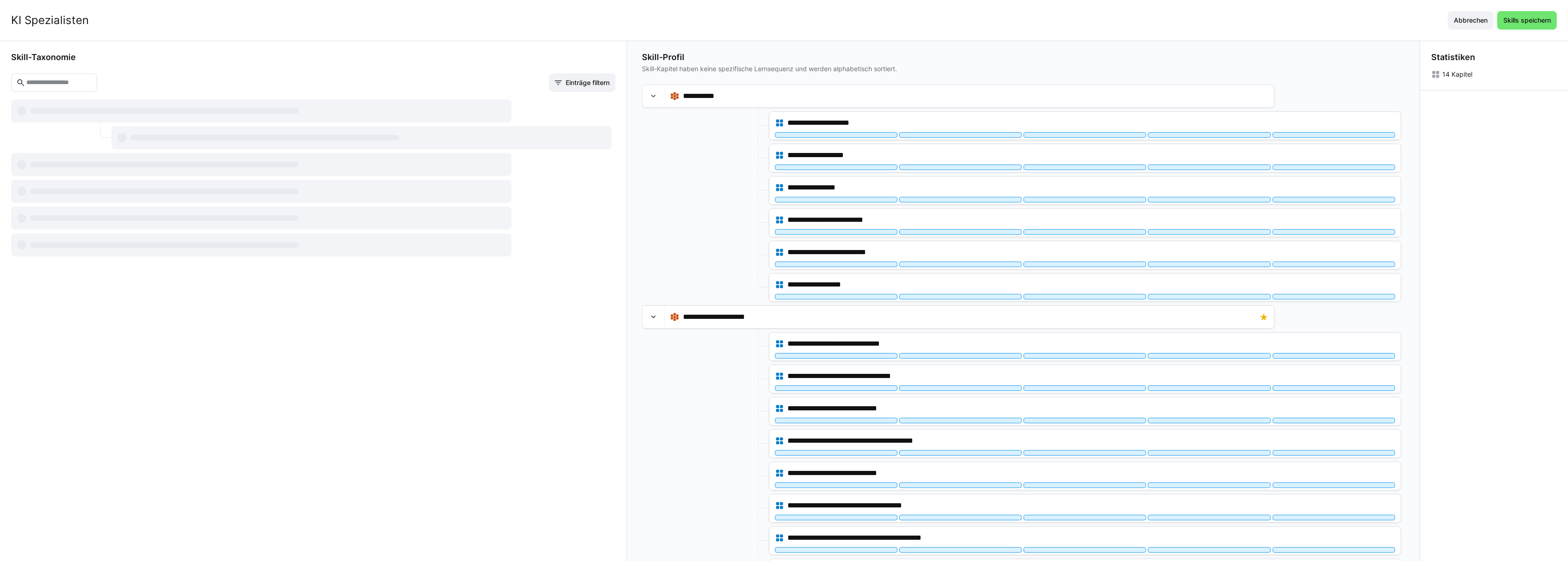
click at [69, 78] on eds-input at bounding box center [54, 83] width 86 height 18
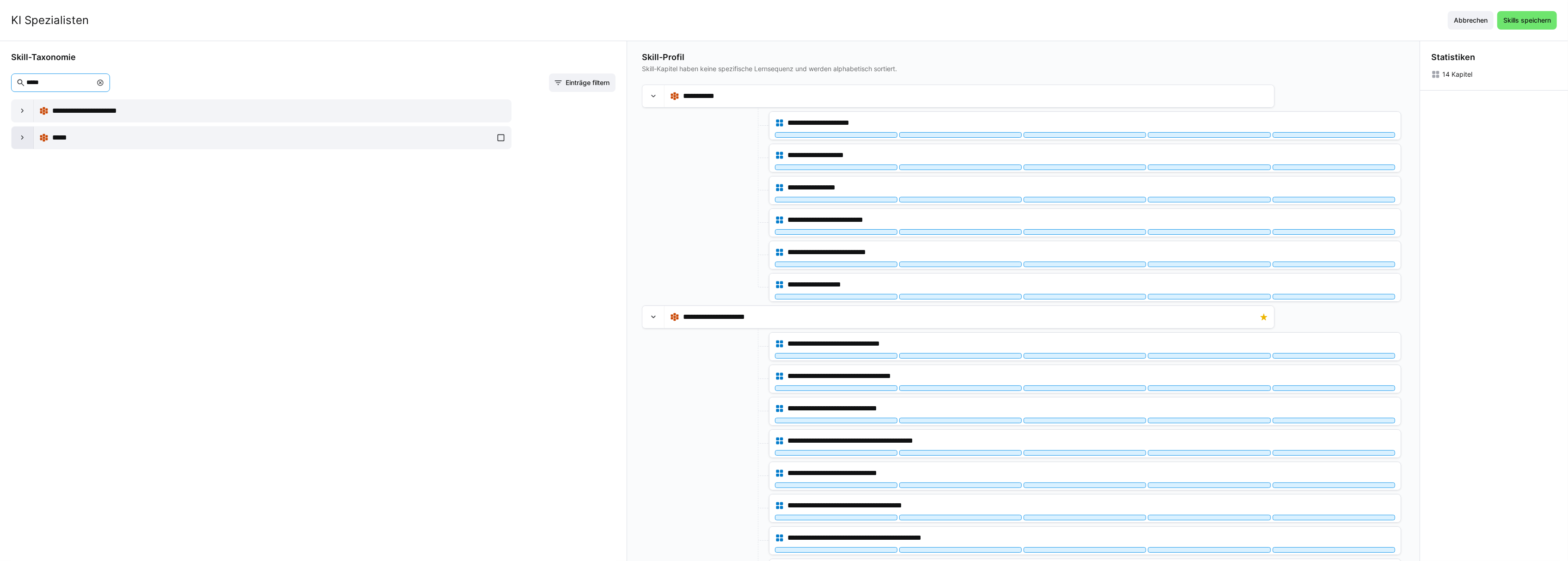
type input "*****"
click at [20, 139] on eds-icon at bounding box center [22, 137] width 9 height 9
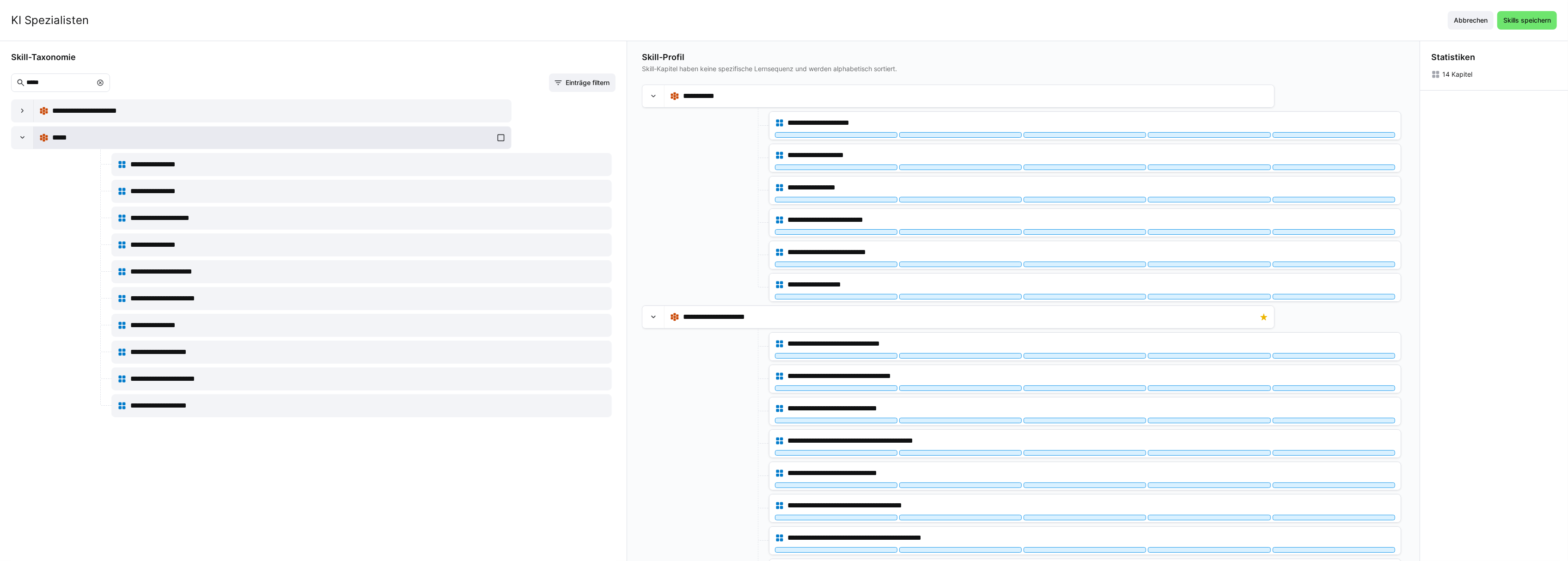
click at [229, 142] on div "*****" at bounding box center [272, 138] width 440 height 11
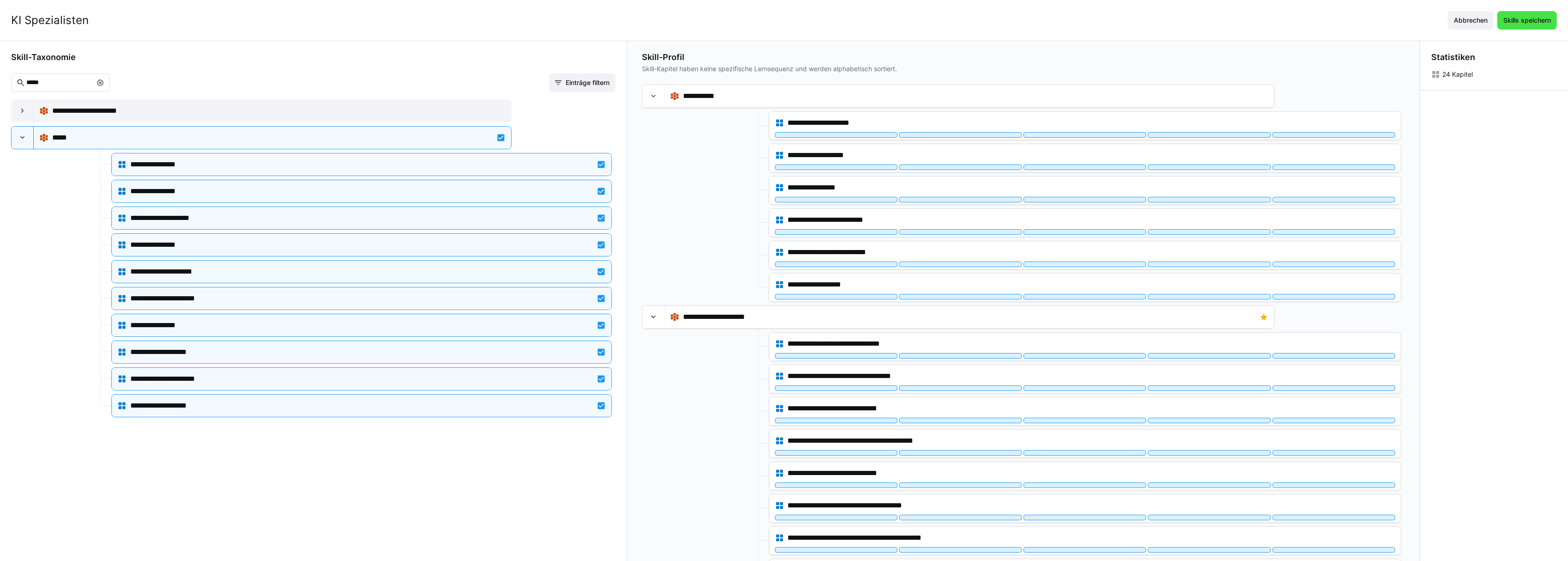
click at [1540, 18] on span "Skills speichern" at bounding box center [1527, 20] width 50 height 9
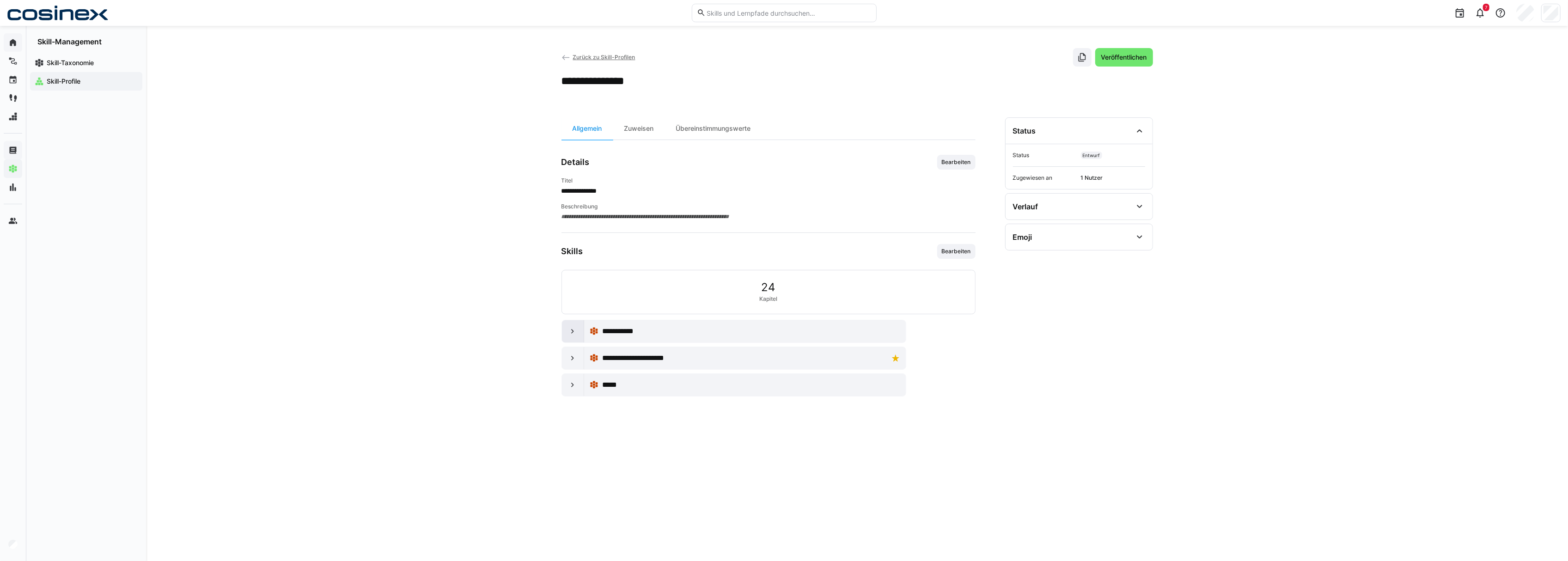
click at [571, 336] on eds-icon at bounding box center [572, 331] width 9 height 9
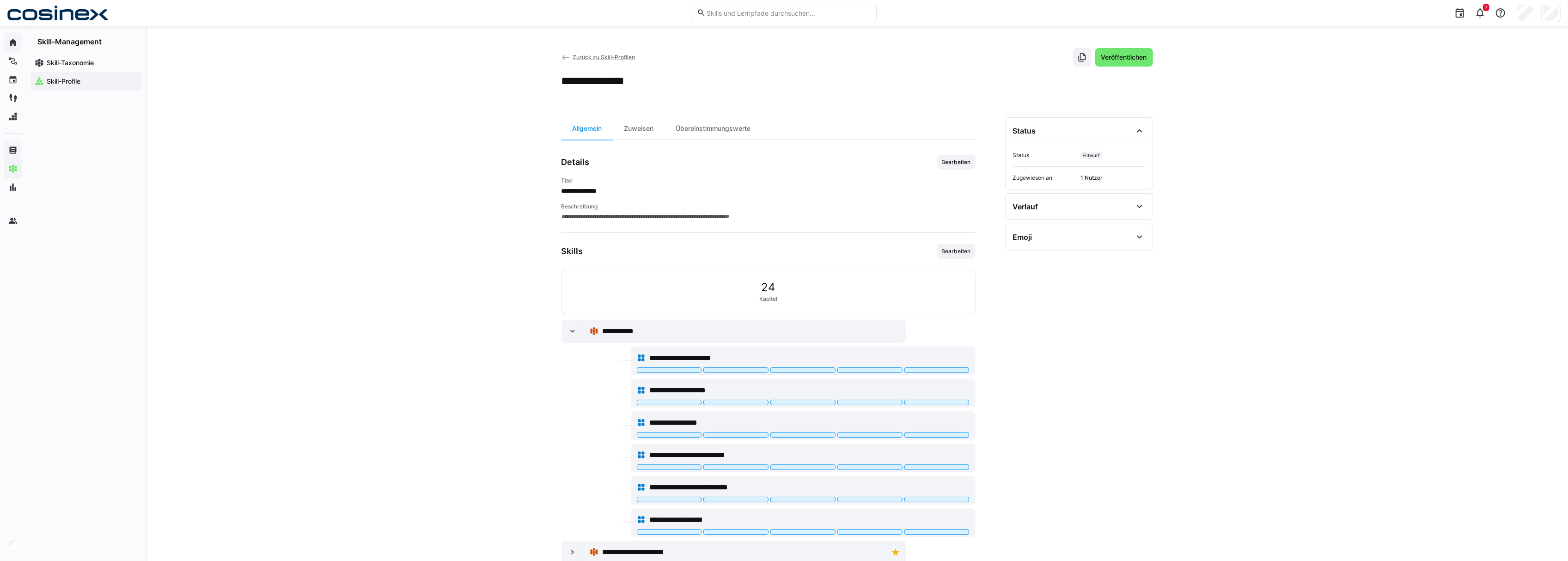
scroll to position [56, 0]
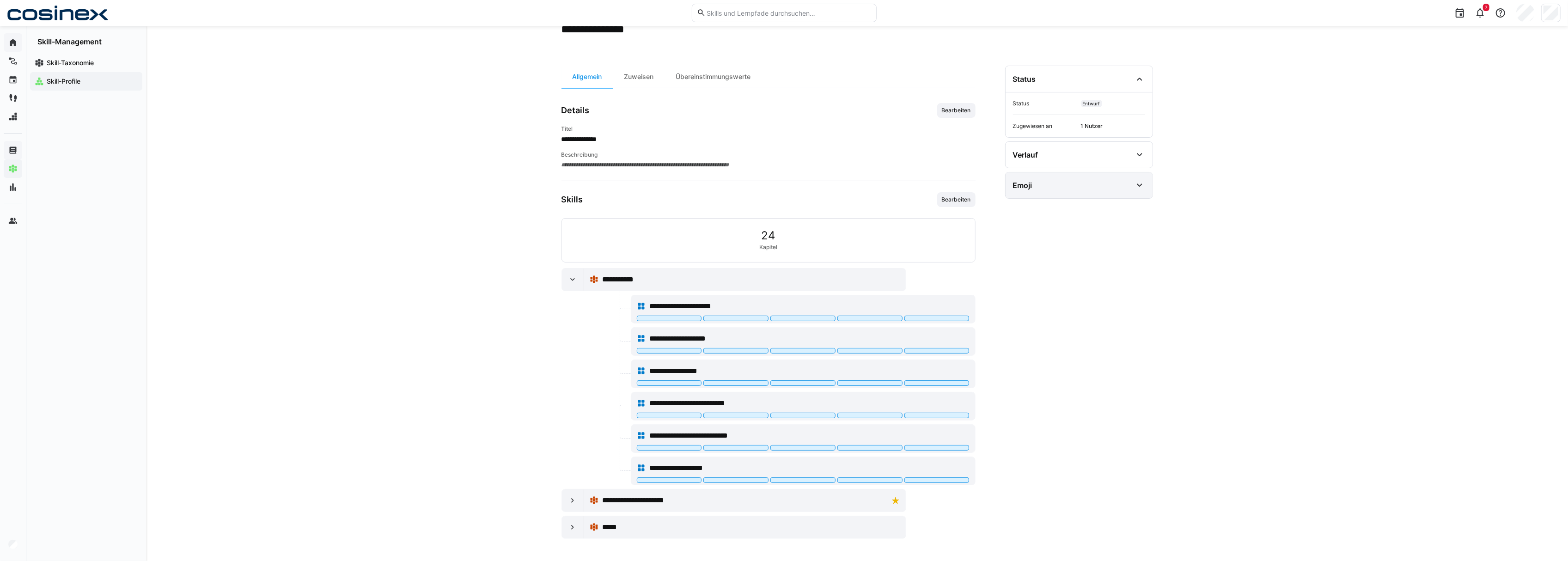
click at [1128, 180] on div "Emoji" at bounding box center [1072, 186] width 119 height 11
click at [1041, 243] on span "Emoji bearbeiten" at bounding box center [1040, 246] width 47 height 7
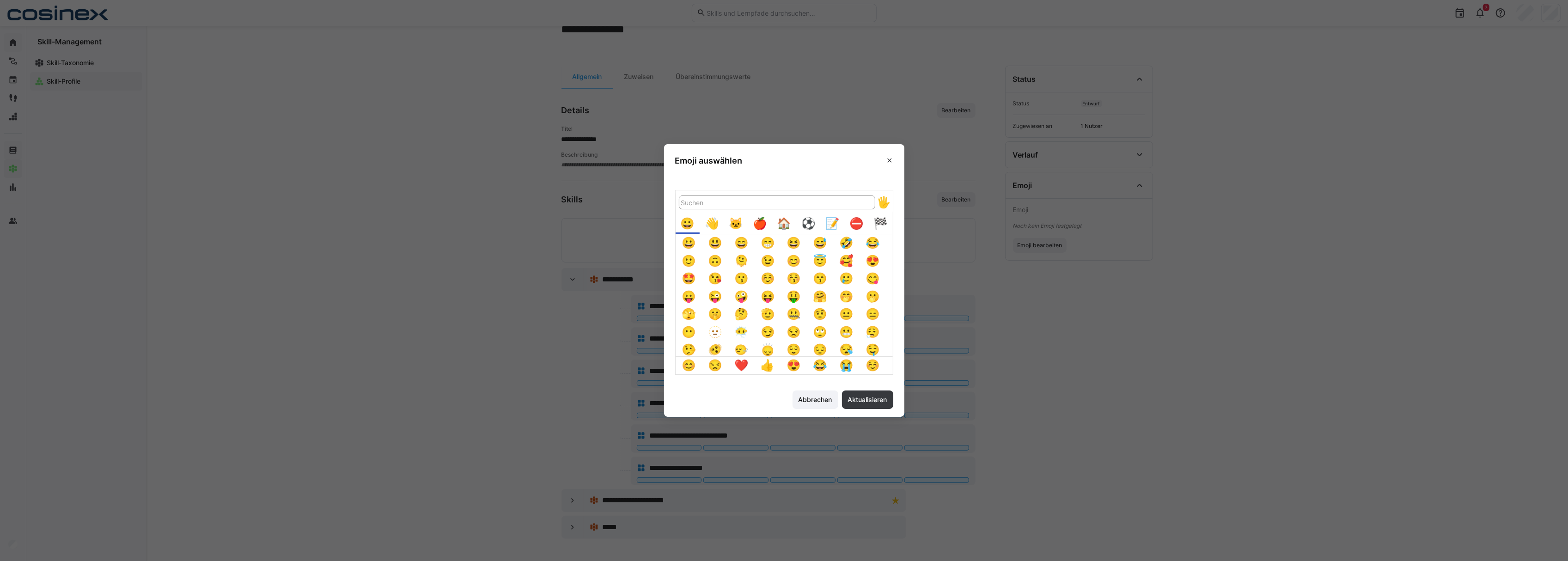
click at [1070, 393] on eds-dialog "Emoji auswählen Abbrechen Aktualisieren" at bounding box center [784, 280] width 1568 height 561
click at [817, 402] on span "Abbrechen" at bounding box center [816, 399] width 37 height 9
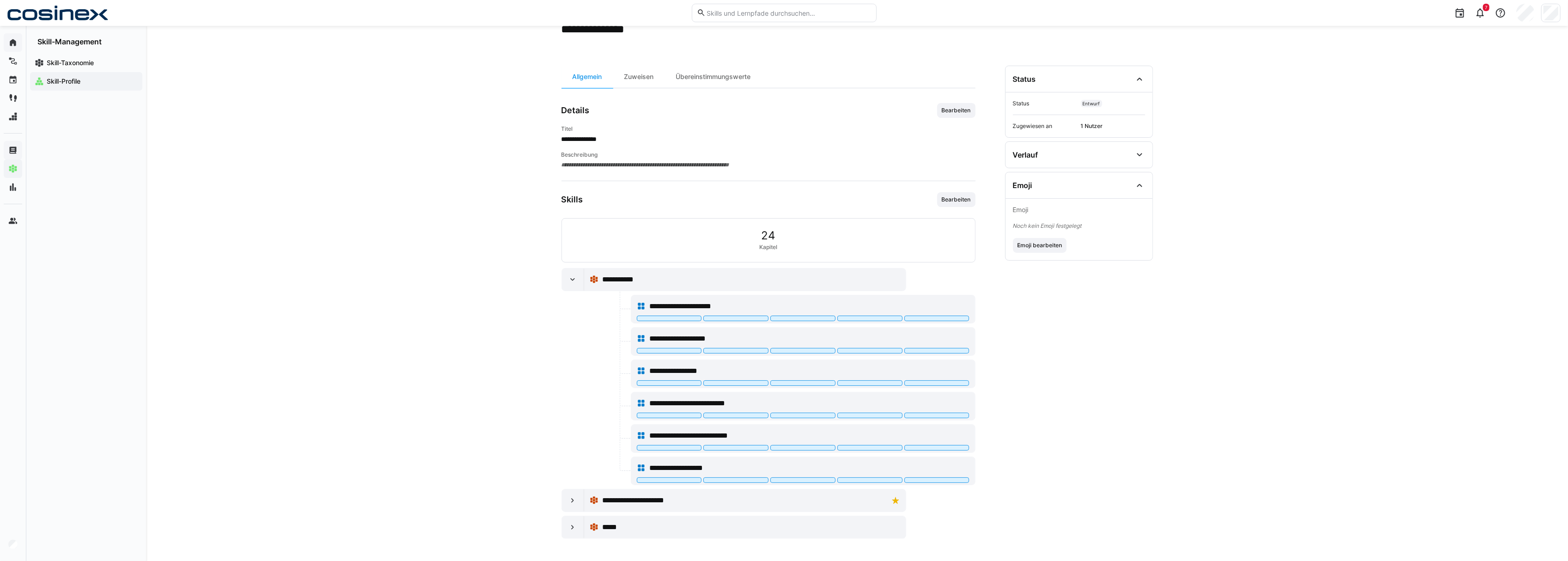
scroll to position [0, 0]
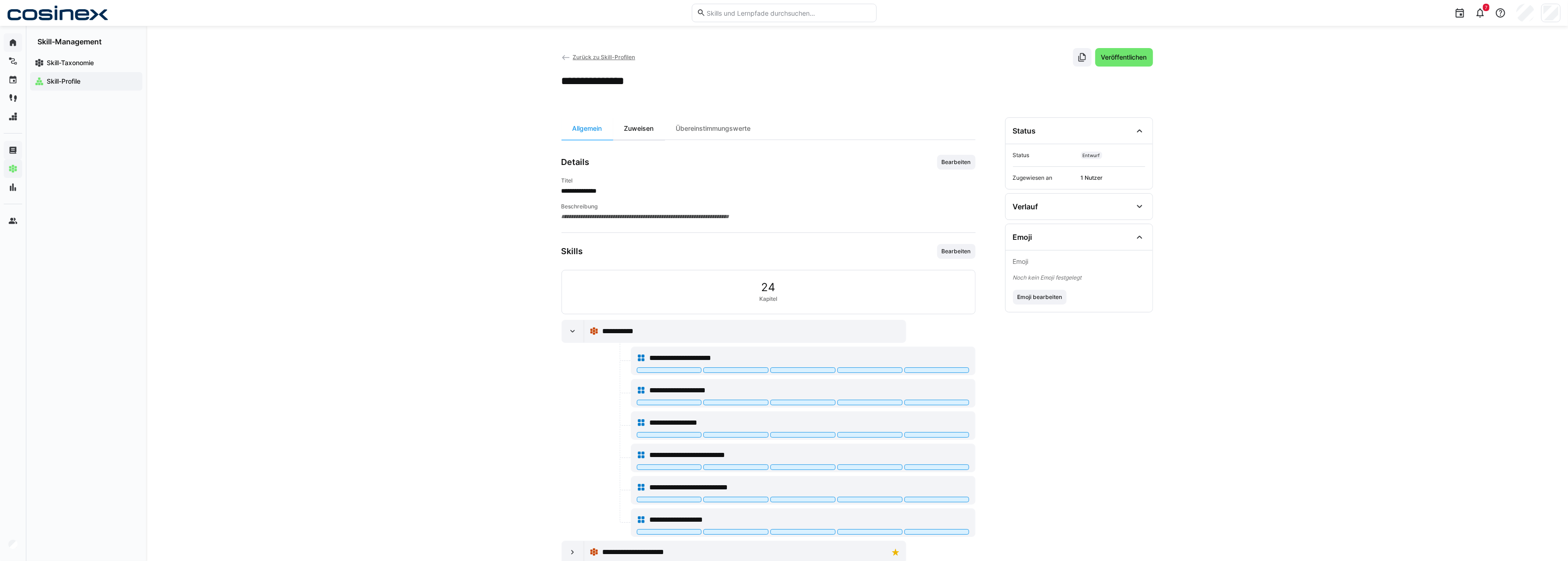
click at [653, 121] on div "Zuweisen" at bounding box center [639, 129] width 52 height 22
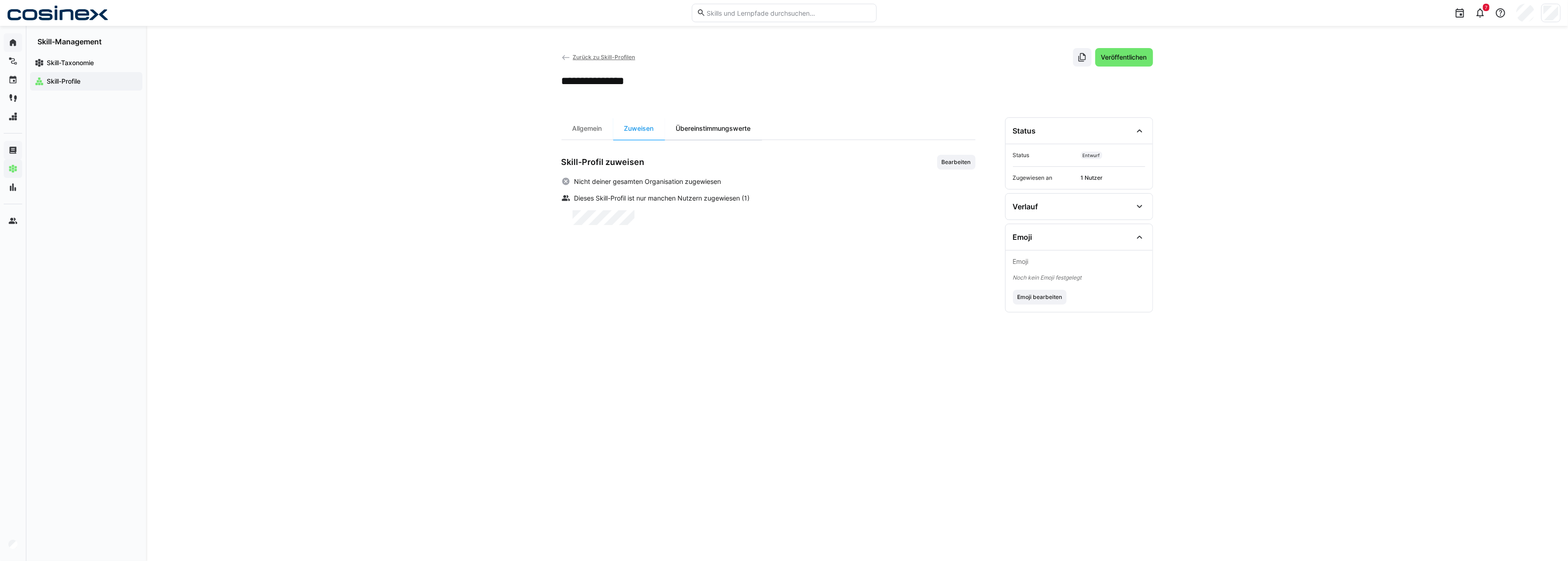
click at [714, 134] on div "Übereinstimmungswerte" at bounding box center [713, 129] width 97 height 22
click at [1117, 61] on span "Veröffentlichen" at bounding box center [1123, 57] width 48 height 9
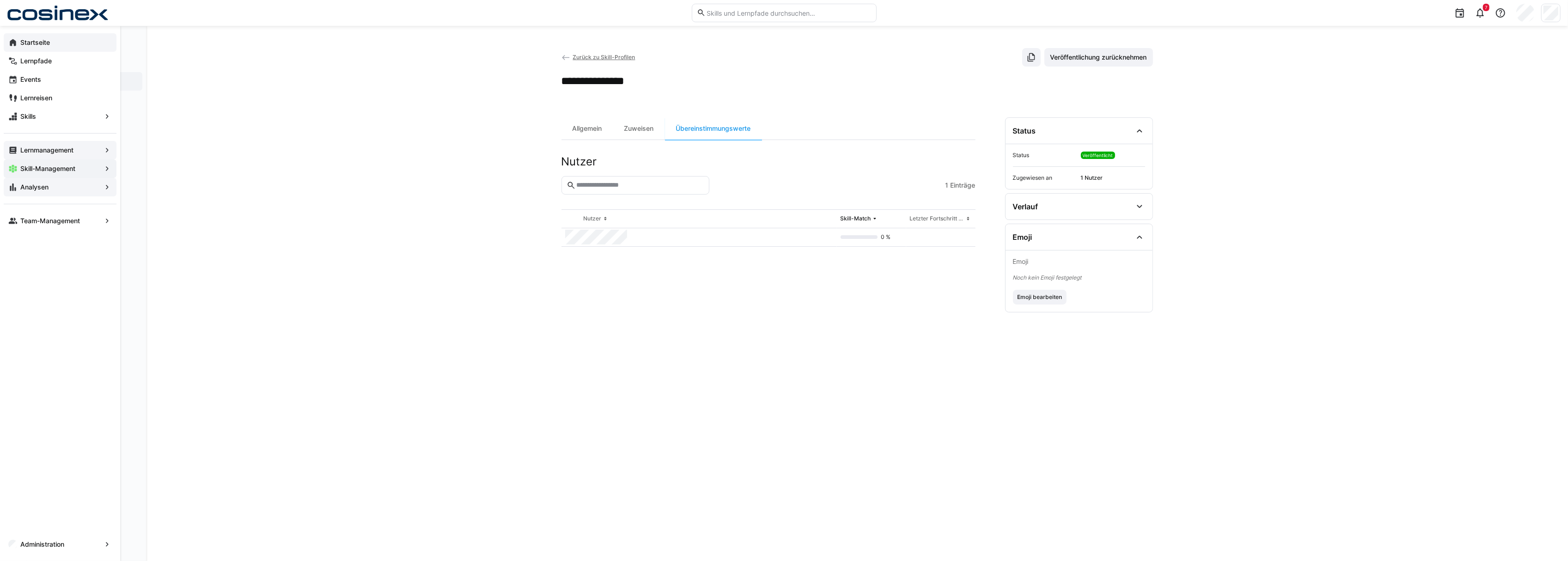
click at [0, 0] on app-navigation-label "Analysen" at bounding box center [0, 0] width 0 height 0
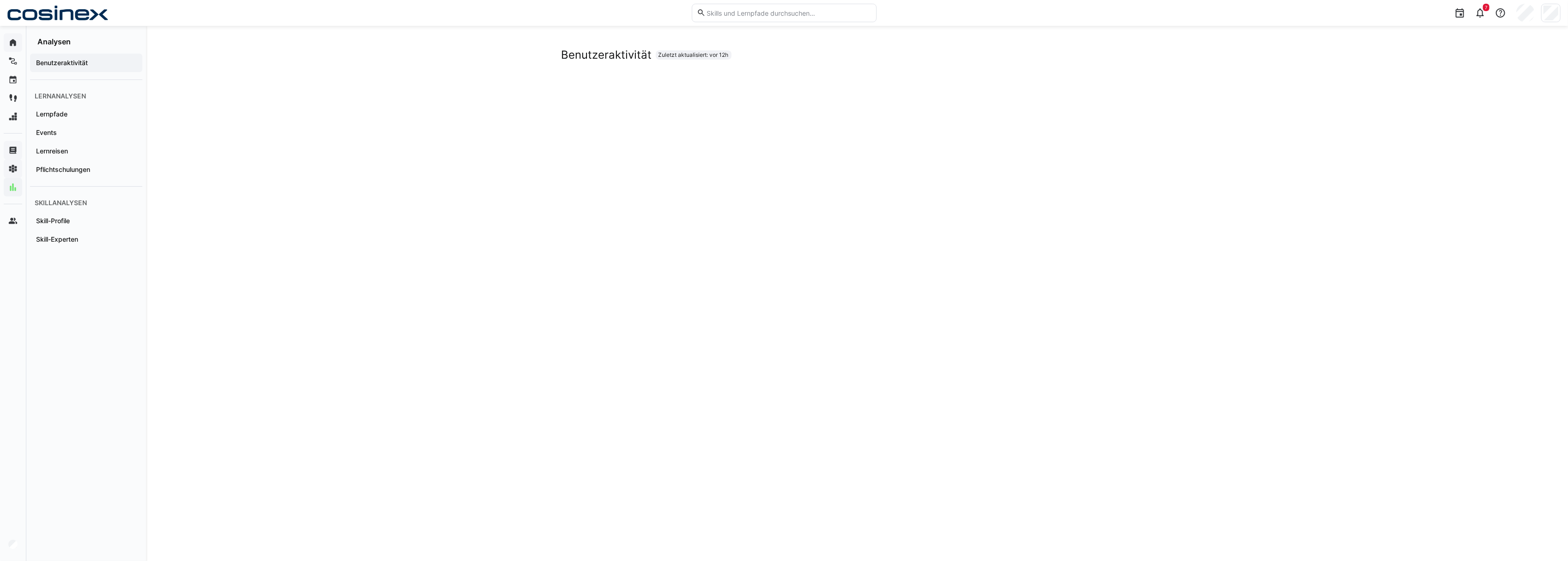
click at [0, 0] on app-navigation-label "Skill-Profile" at bounding box center [0, 0] width 0 height 0
click at [45, 228] on div "Team-Management" at bounding box center [60, 221] width 113 height 18
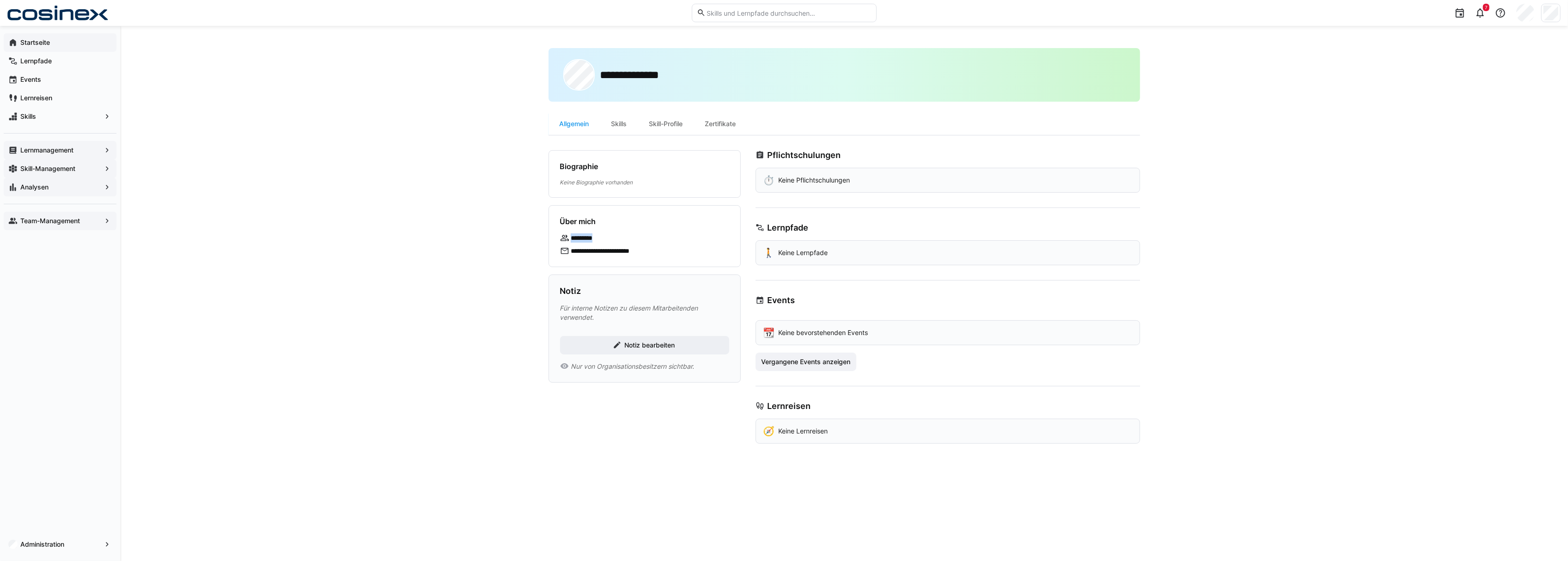
drag, startPoint x: 587, startPoint y: 237, endPoint x: 560, endPoint y: 237, distance: 27.0
click at [555, 237] on div "**********" at bounding box center [645, 236] width 192 height 62
click at [683, 227] on div "**********" at bounding box center [645, 236] width 192 height 62
click at [670, 124] on div "Skill-Profile" at bounding box center [666, 124] width 56 height 22
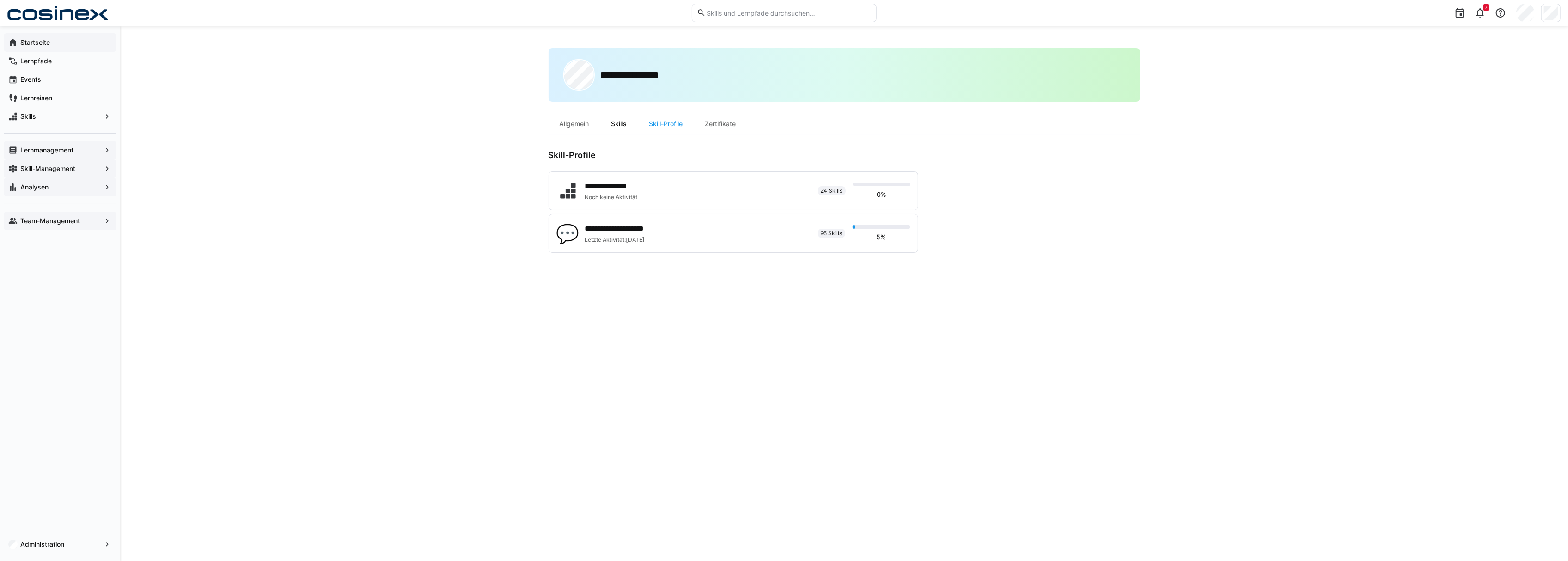
click at [620, 124] on div "Skills" at bounding box center [619, 124] width 38 height 22
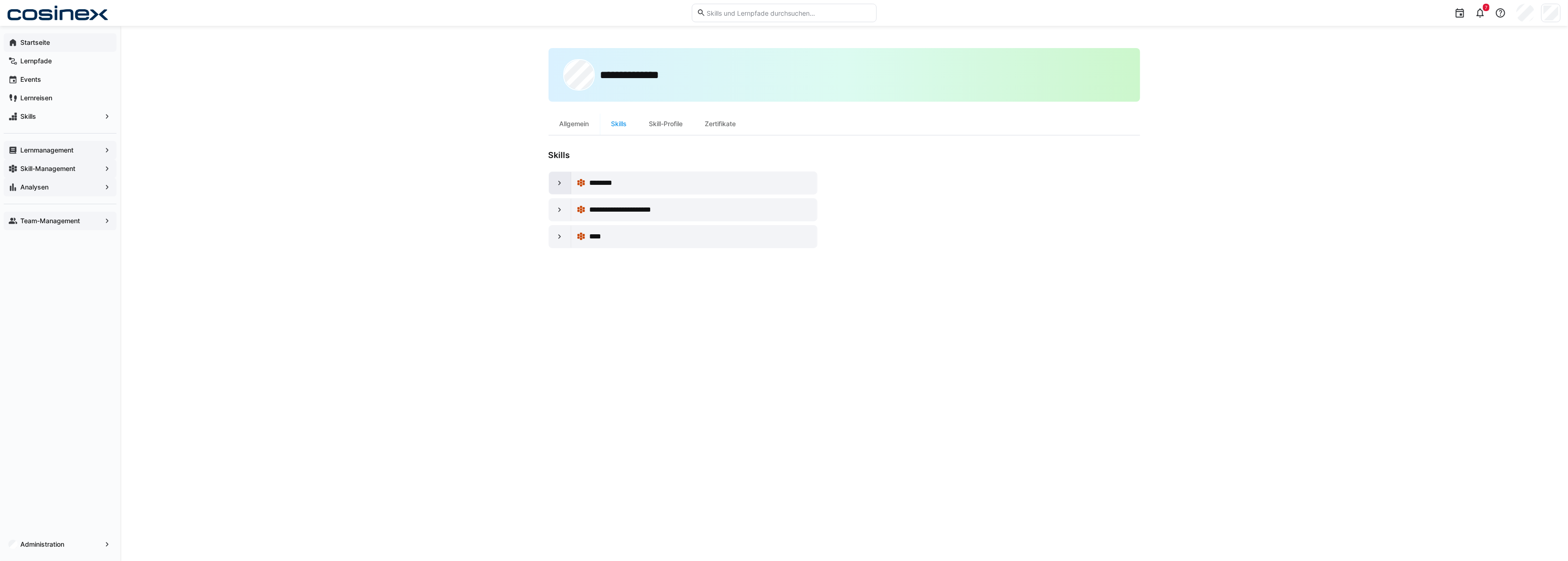
click at [557, 182] on eds-icon at bounding box center [559, 183] width 9 height 9
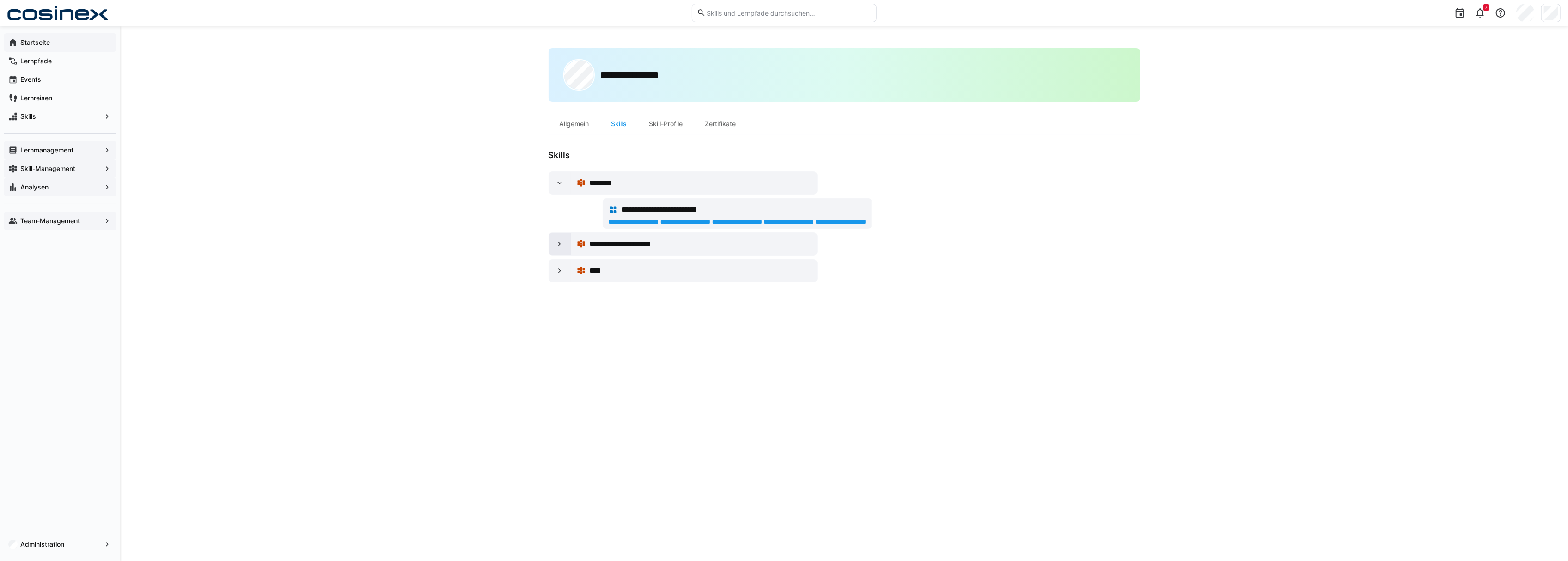
click at [561, 244] on eds-icon at bounding box center [559, 244] width 9 height 9
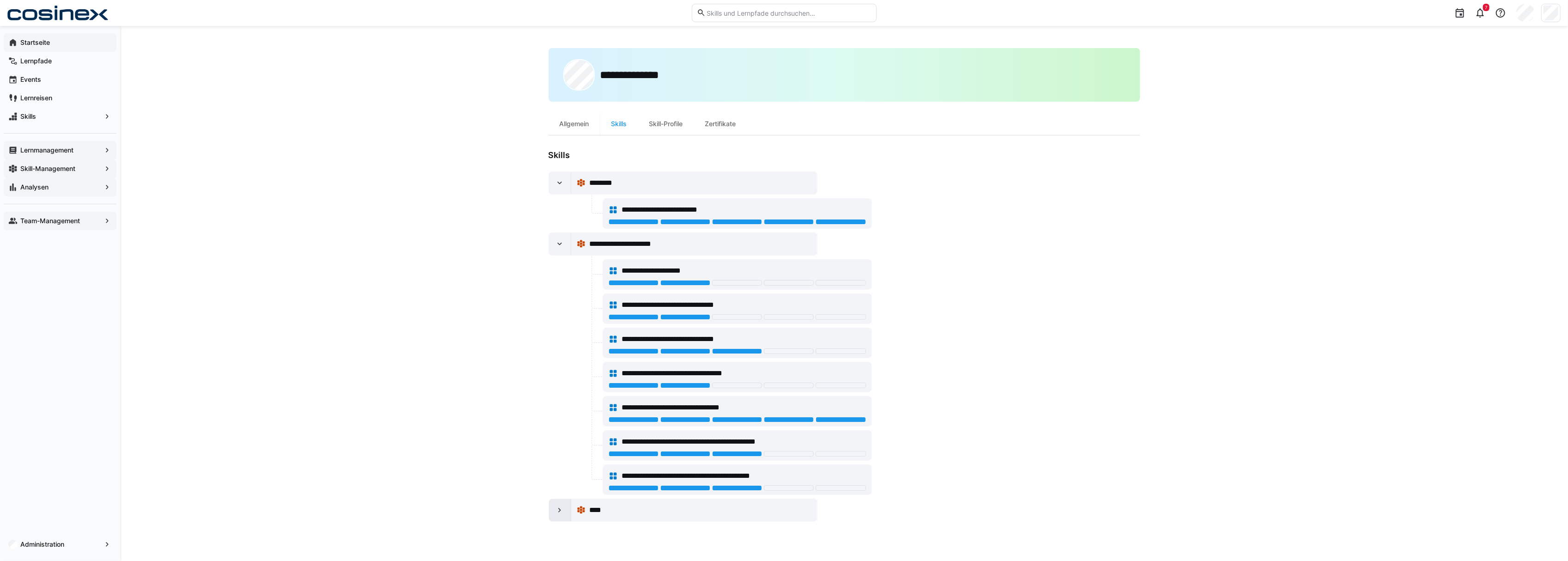
click at [566, 509] on div at bounding box center [560, 510] width 22 height 22
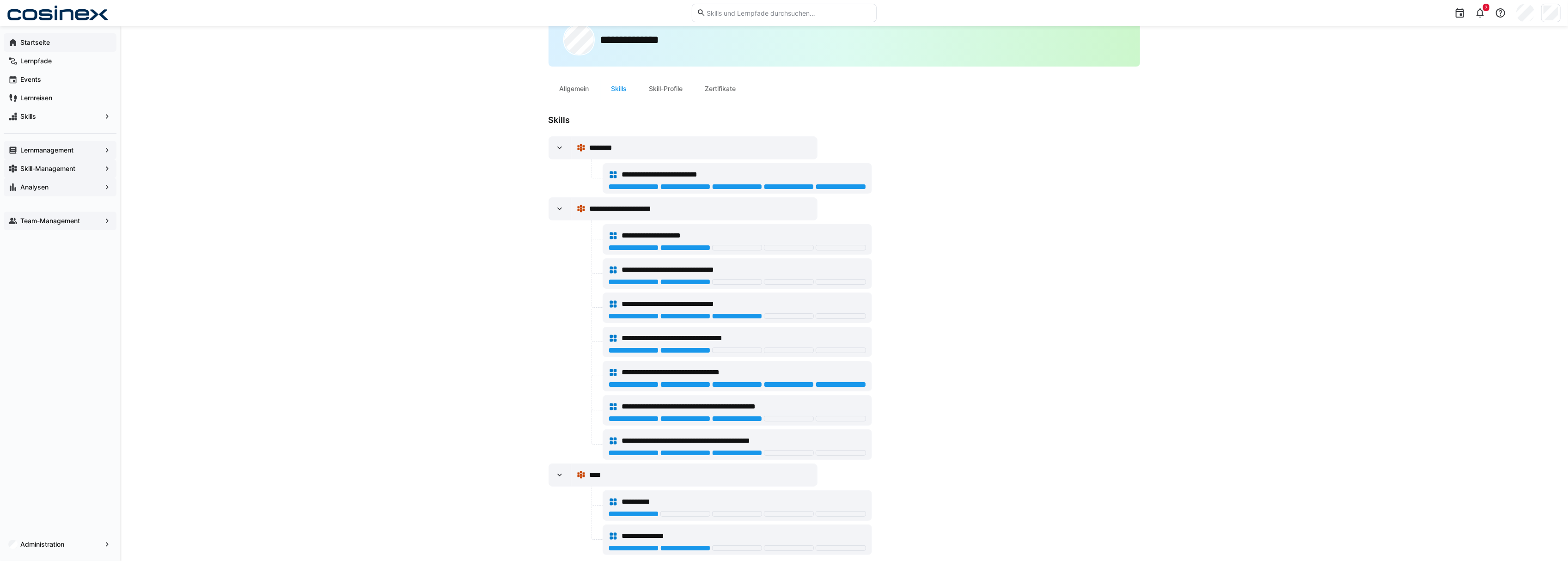
scroll to position [55, 0]
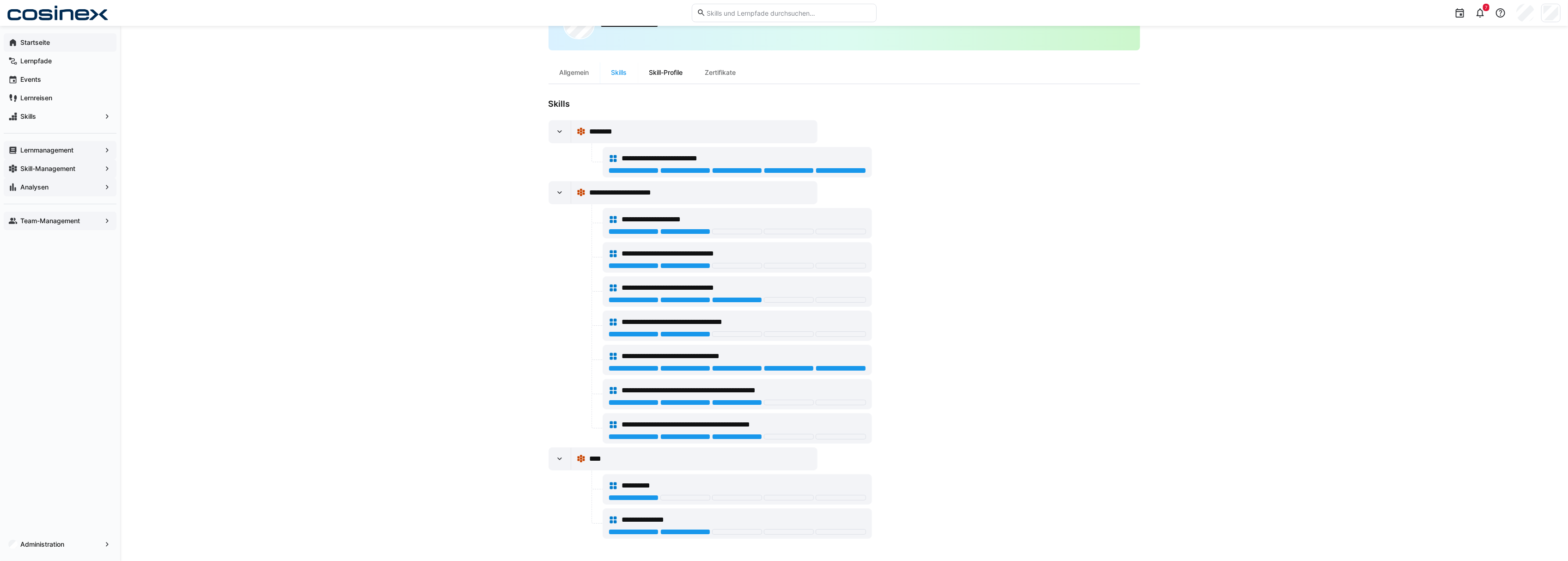
click at [678, 73] on div "Skill-Profile" at bounding box center [666, 72] width 56 height 22
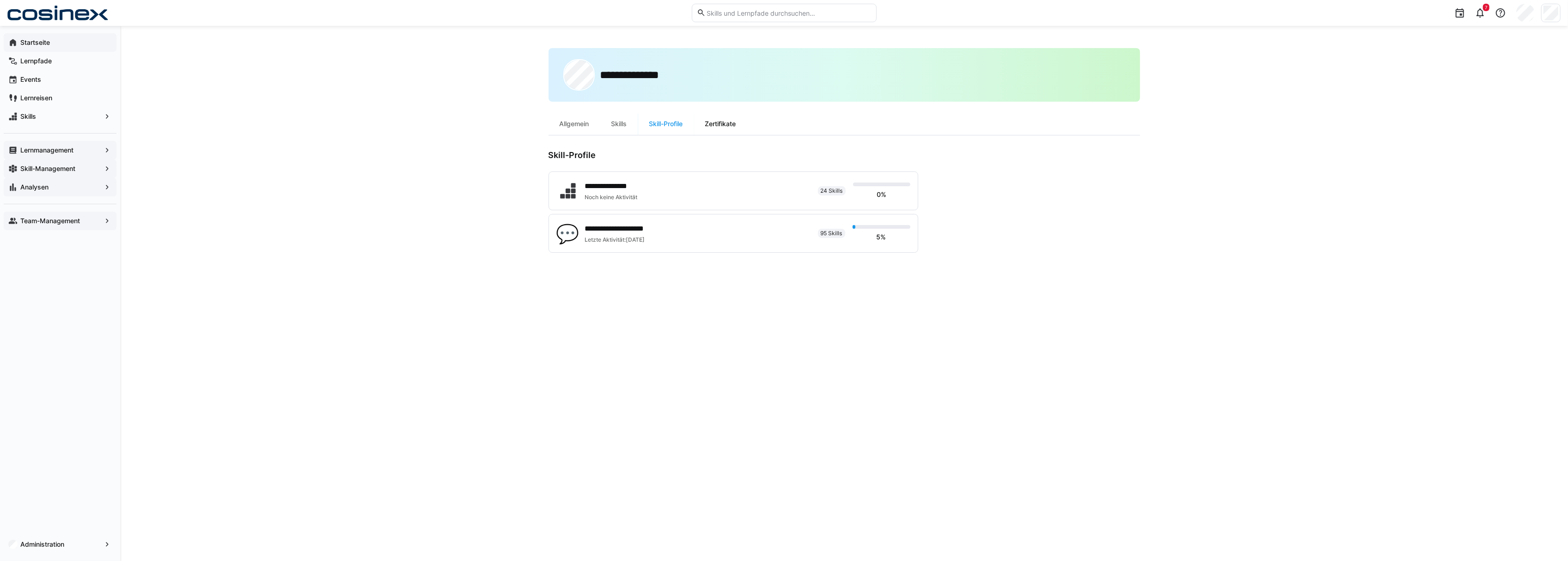
click at [736, 125] on div "Zertifikate" at bounding box center [721, 124] width 53 height 22
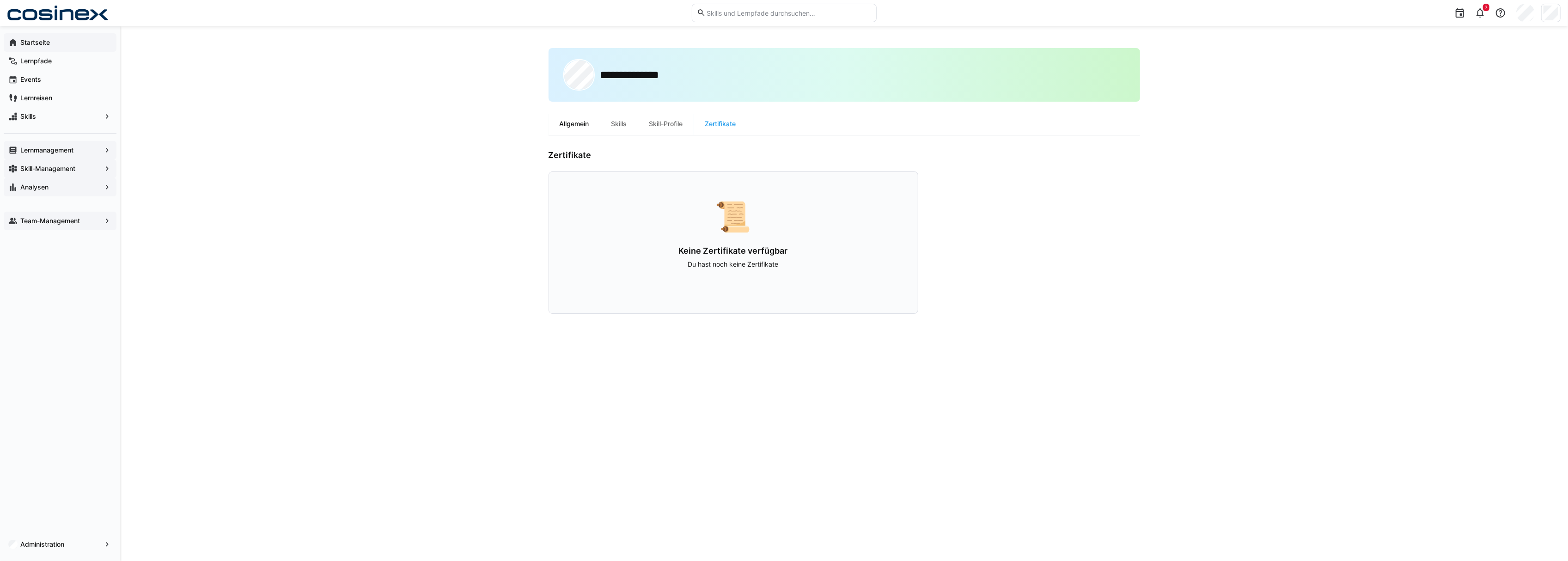
click at [576, 122] on div "Allgemein" at bounding box center [574, 124] width 52 height 22
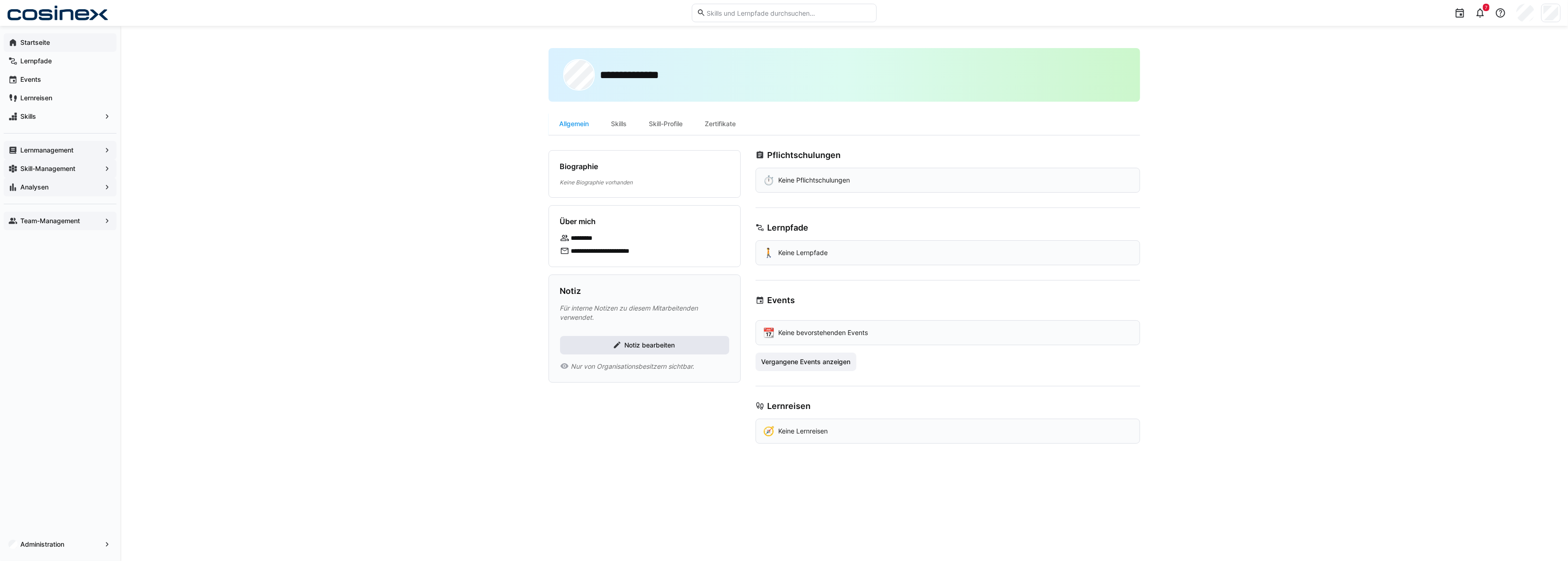
click at [645, 350] on span "Notiz bearbeiten" at bounding box center [649, 345] width 53 height 9
click at [667, 332] on textarea at bounding box center [645, 333] width 159 height 48
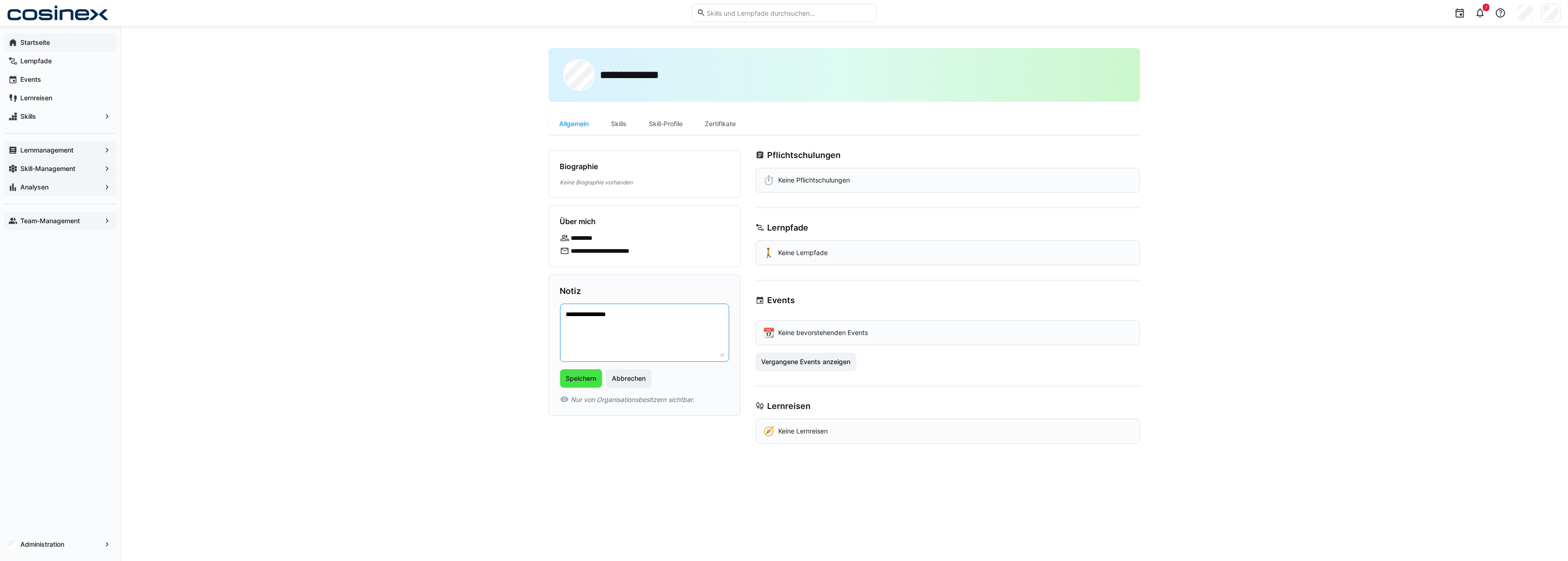
type textarea "**********"
click at [577, 372] on span "Speichern" at bounding box center [581, 378] width 42 height 18
click at [91, 220] on span "Team-Management" at bounding box center [60, 220] width 82 height 9
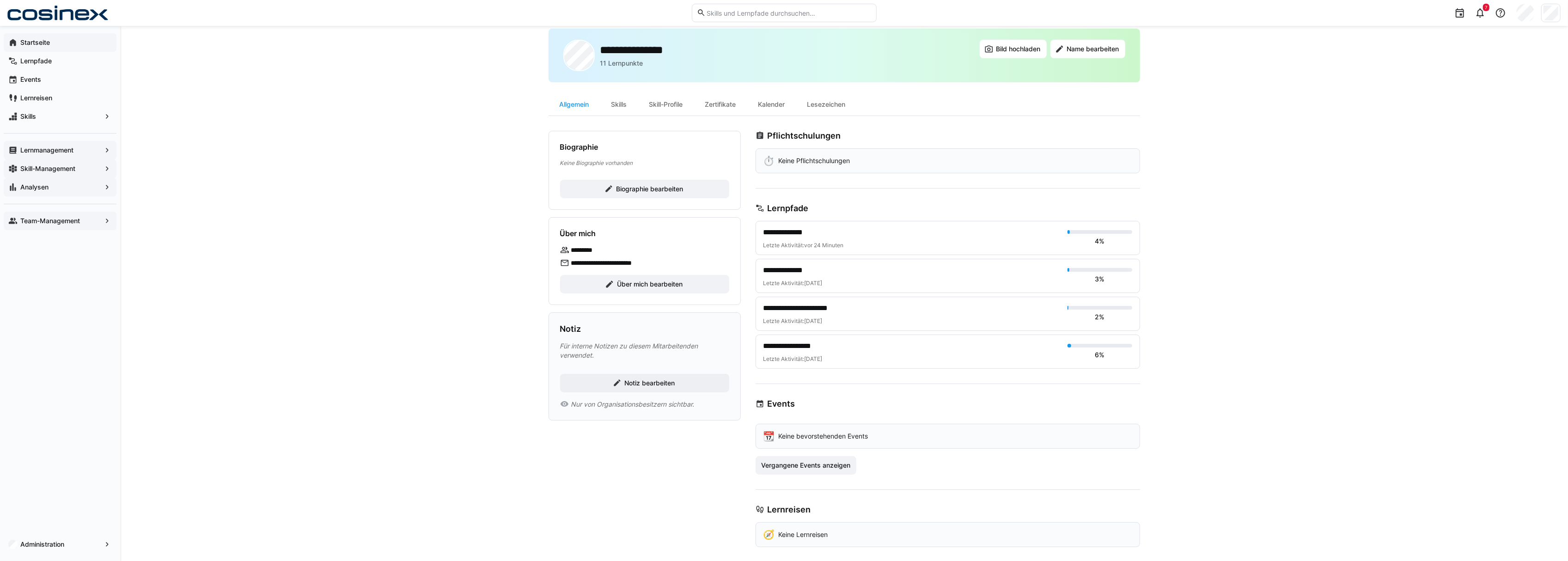
scroll to position [30, 0]
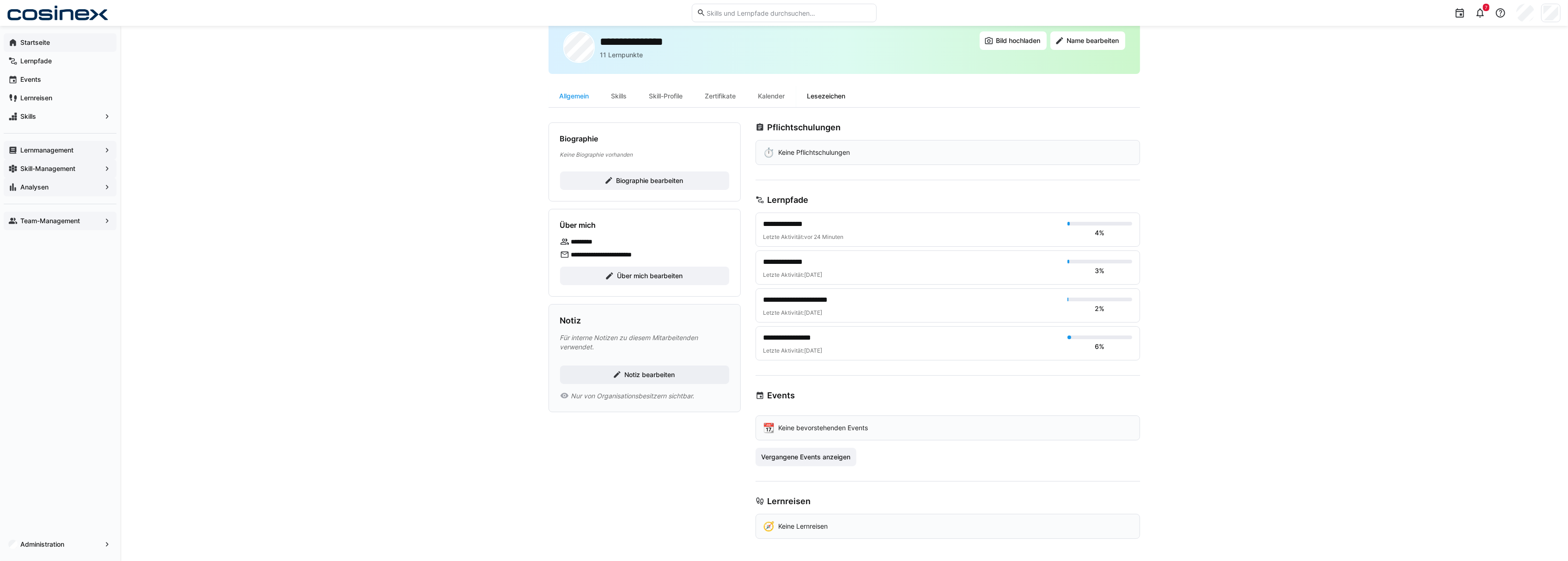
click at [838, 89] on div "Lesezeichen" at bounding box center [826, 96] width 61 height 22
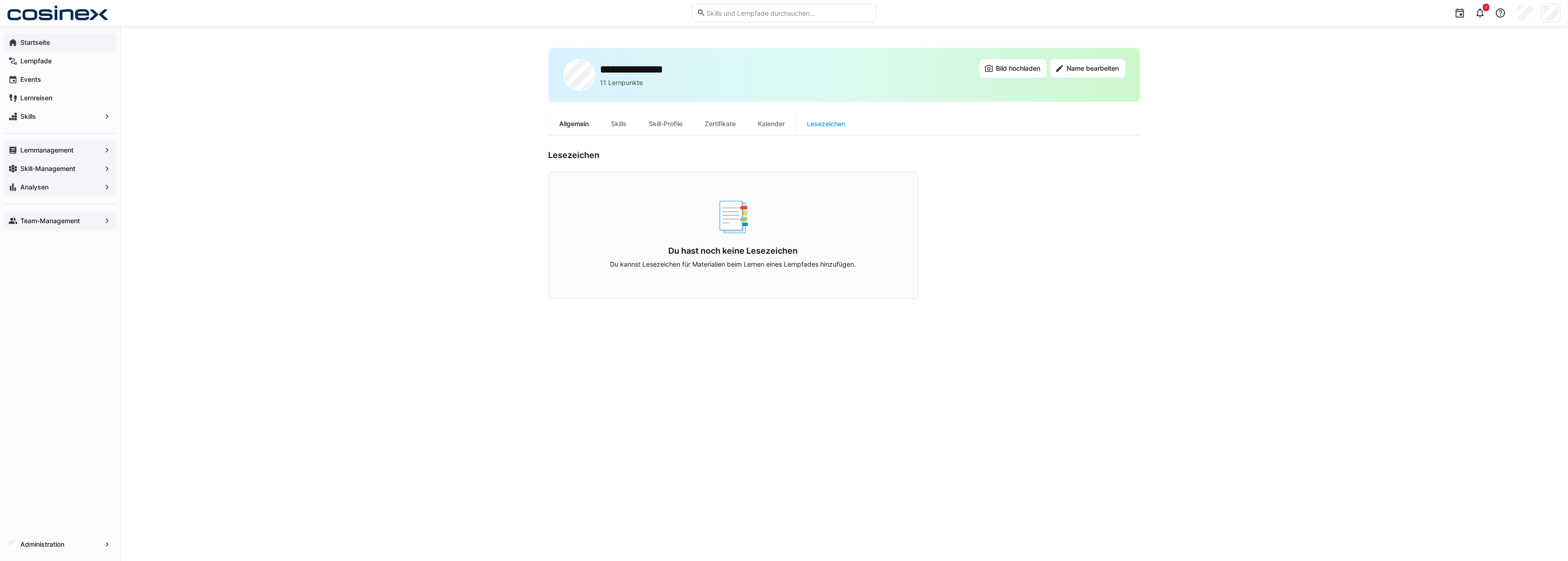
click at [583, 116] on div "Allgemein" at bounding box center [574, 124] width 52 height 22
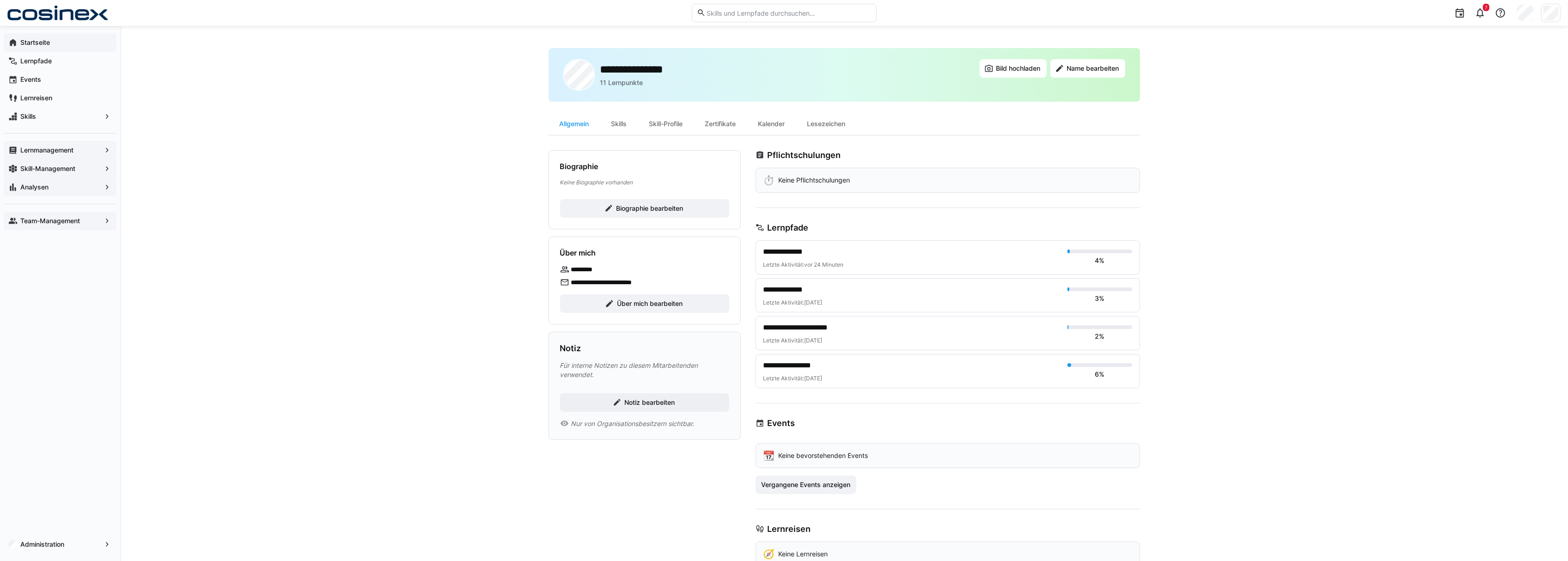
drag, startPoint x: 43, startPoint y: 31, endPoint x: 37, endPoint y: 41, distance: 11.7
click at [0, 0] on app-navigation-label "Startseite" at bounding box center [0, 0] width 0 height 0
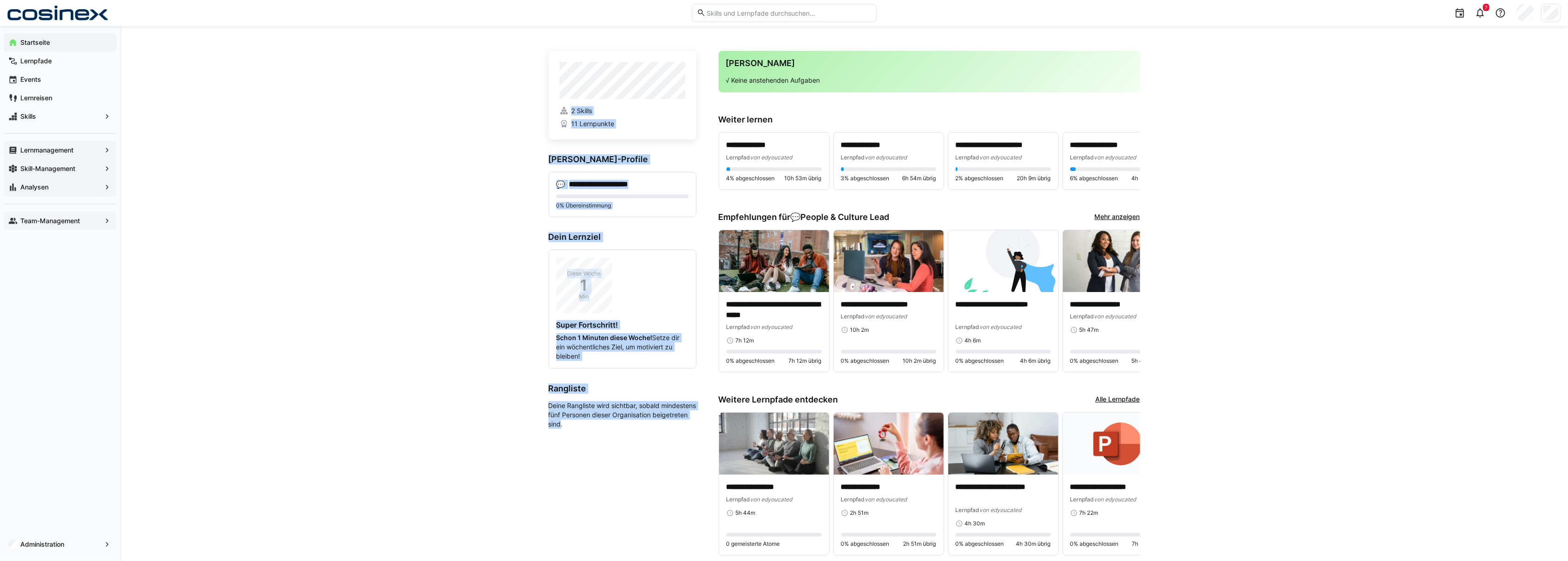
drag, startPoint x: 598, startPoint y: 425, endPoint x: 536, endPoint y: 388, distance: 72.2
click at [536, 388] on div "**********" at bounding box center [844, 307] width 1448 height 563
click at [531, 397] on div "**********" at bounding box center [844, 307] width 1448 height 563
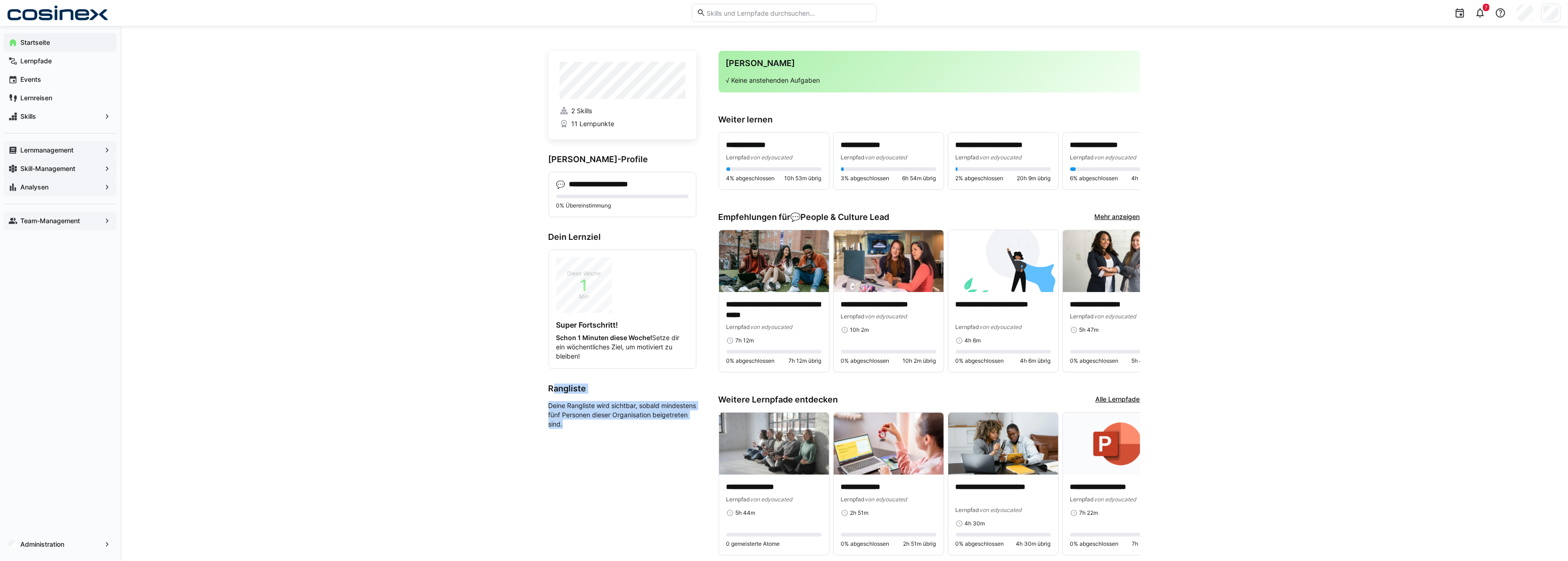
drag, startPoint x: 551, startPoint y: 387, endPoint x: 609, endPoint y: 424, distance: 68.8
click at [609, 424] on app-leaderboard "Rangliste Deine Rangliste wird sichtbar, sobald mindestens fünf Personen dieser…" at bounding box center [623, 406] width 148 height 45
click at [609, 424] on p "Deine Rangliste wird sichtbar, sobald mindestens fünf Personen dieser Organisat…" at bounding box center [623, 415] width 148 height 28
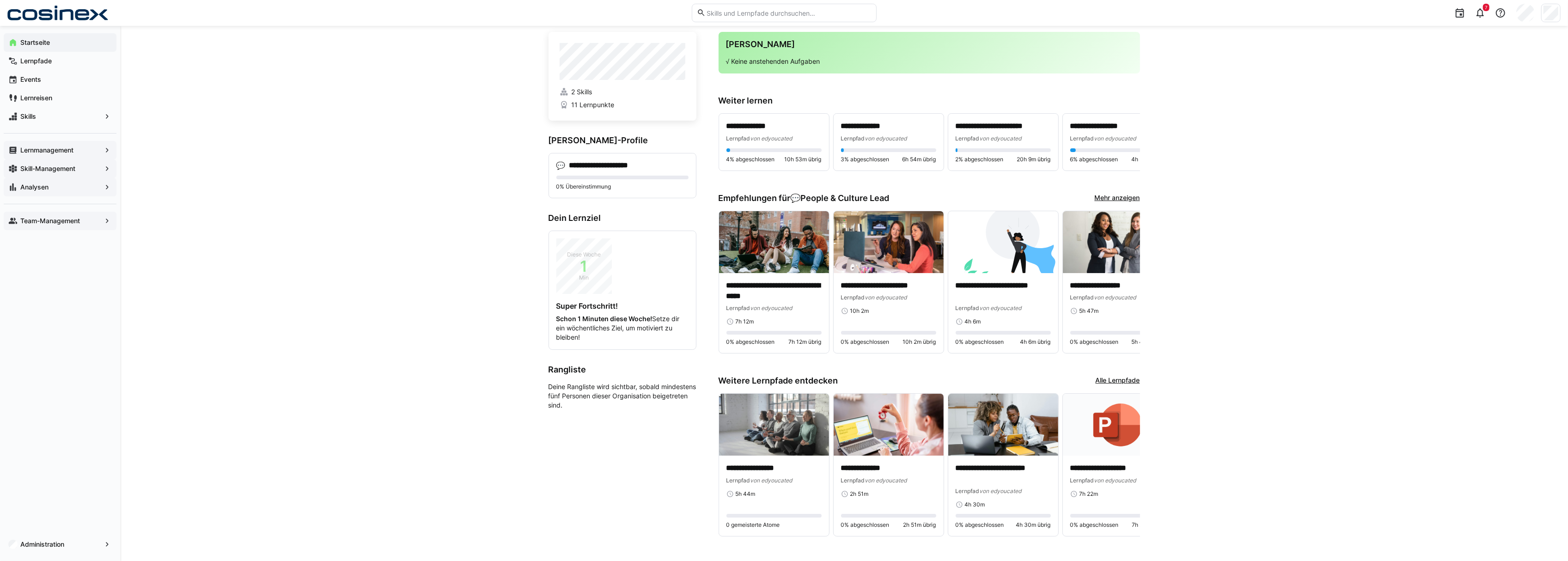
scroll to position [28, 0]
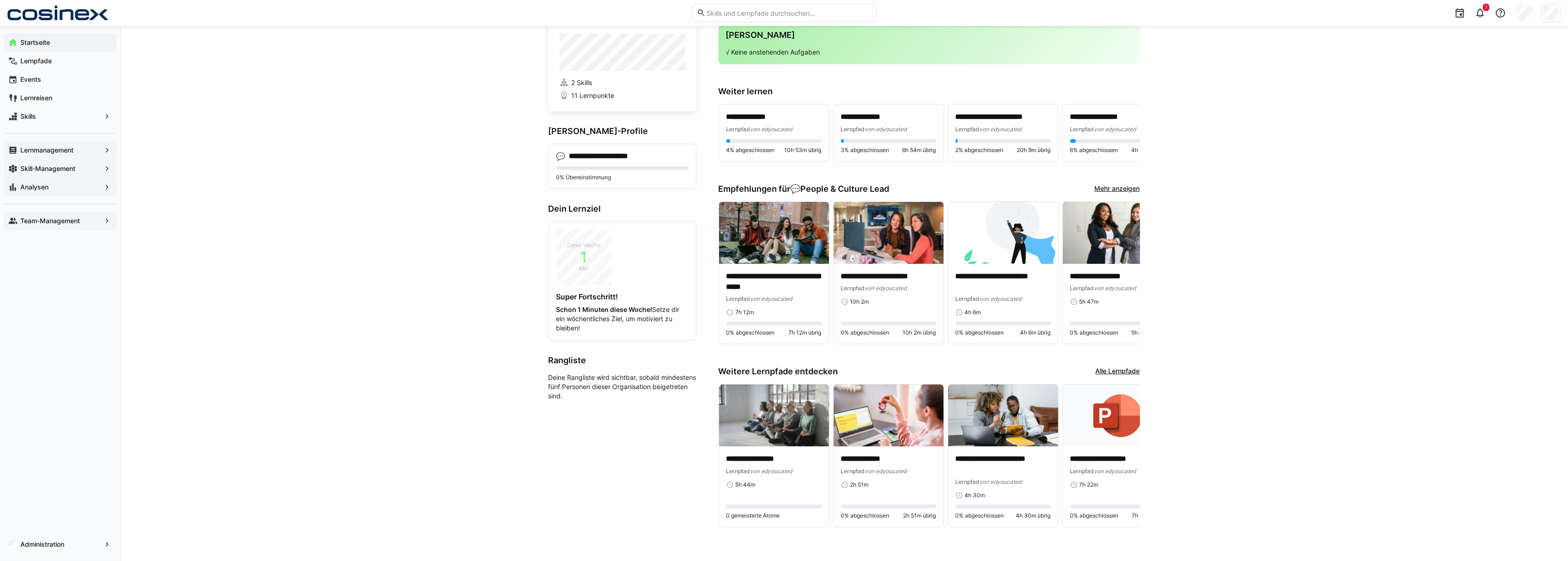
click at [71, 227] on div "Team-Management" at bounding box center [60, 221] width 113 height 18
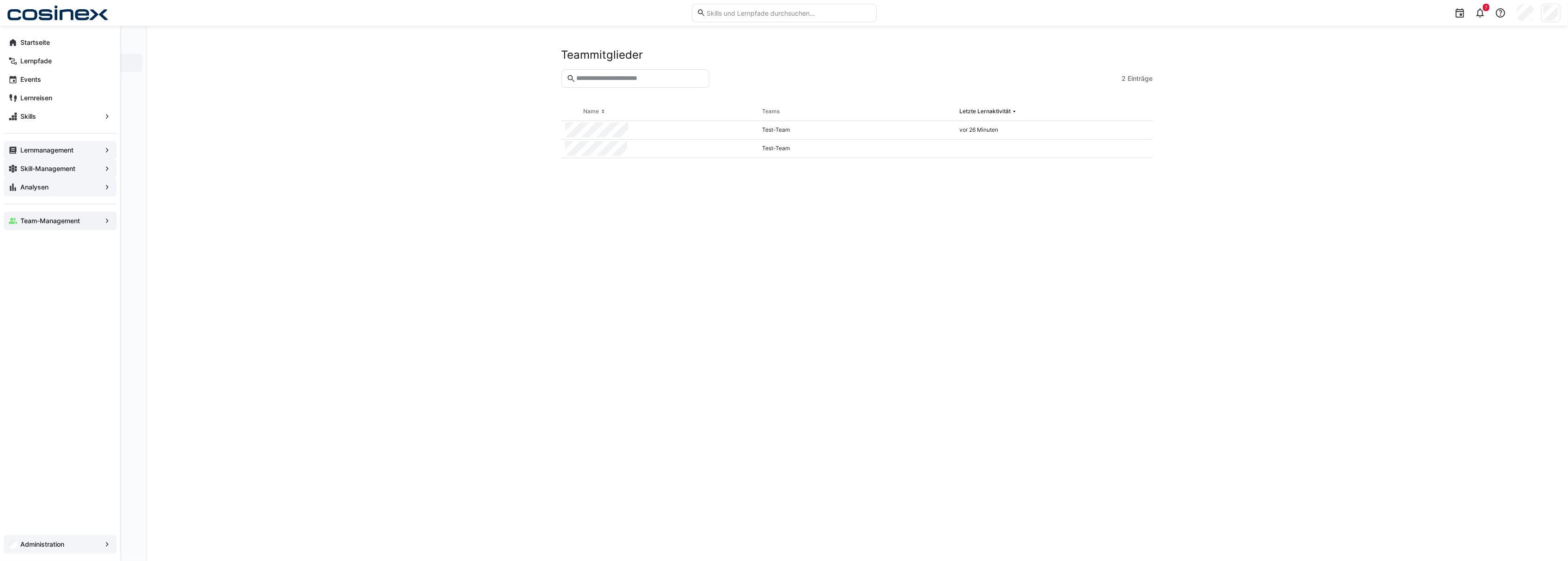
click at [73, 548] on span "Administration" at bounding box center [60, 544] width 82 height 9
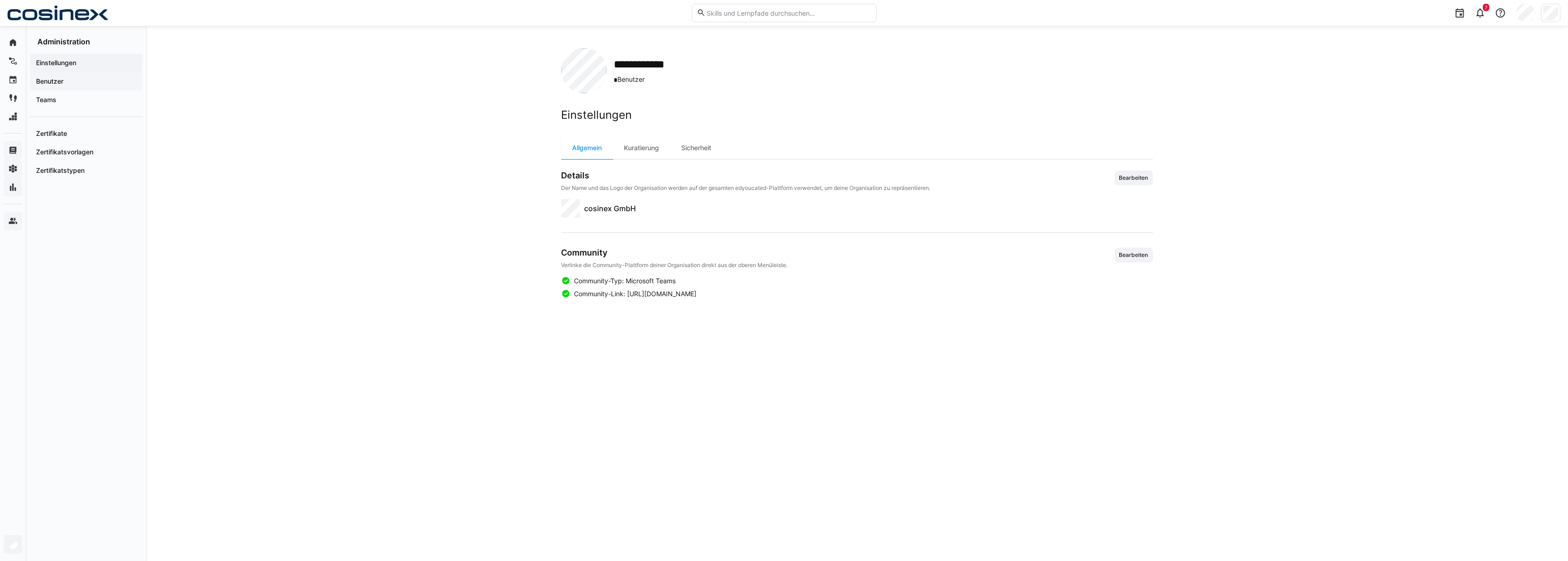
click at [43, 75] on div "Benutzer" at bounding box center [86, 81] width 112 height 18
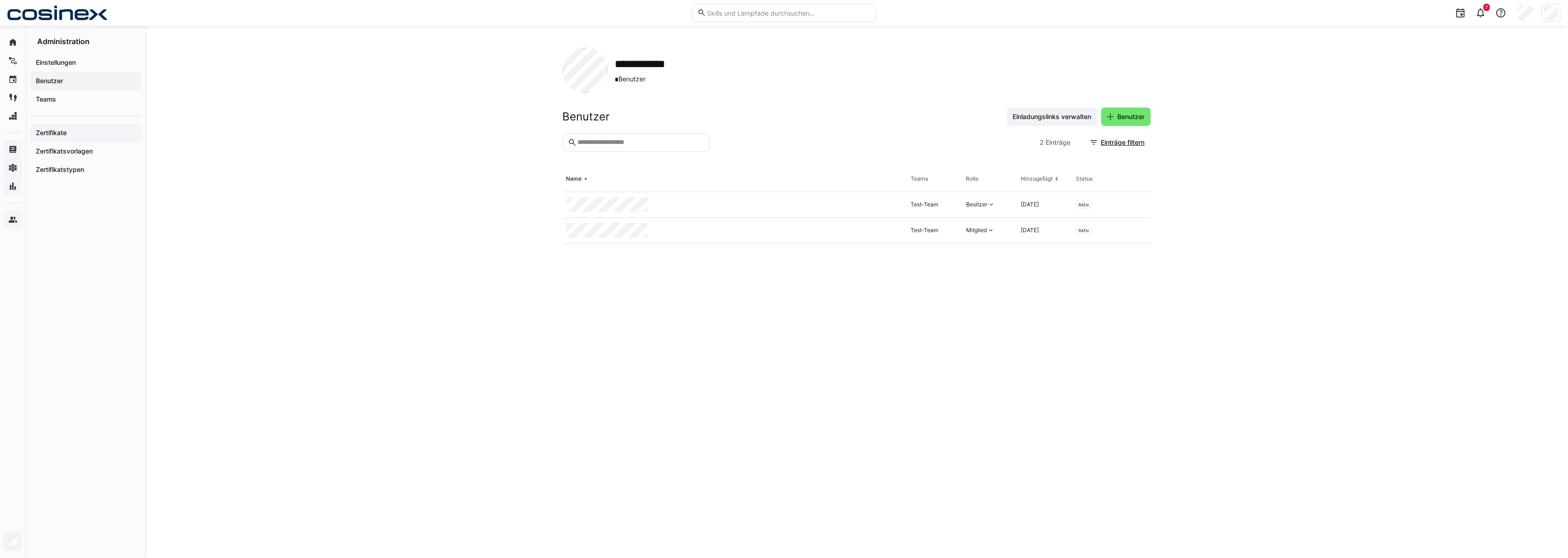
click at [68, 129] on span "Zertifikate" at bounding box center [86, 133] width 102 height 9
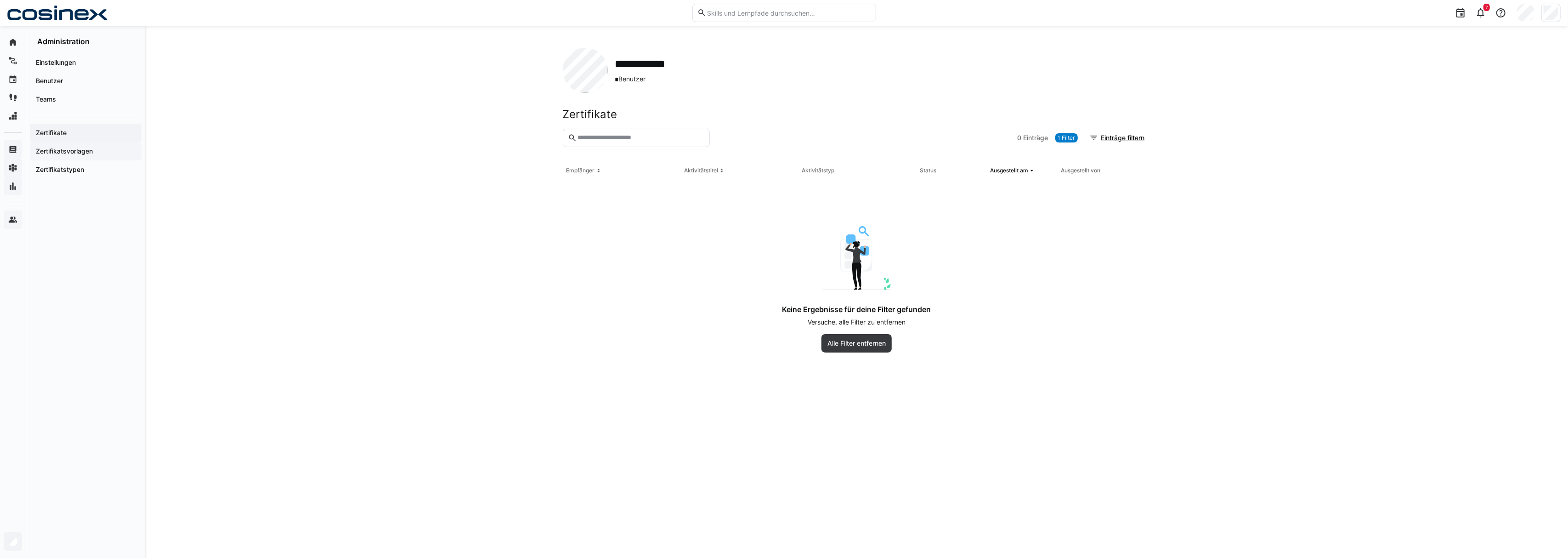
click at [0, 0] on app-navigation-label "Zertifikatsvorlagen" at bounding box center [0, 0] width 0 height 0
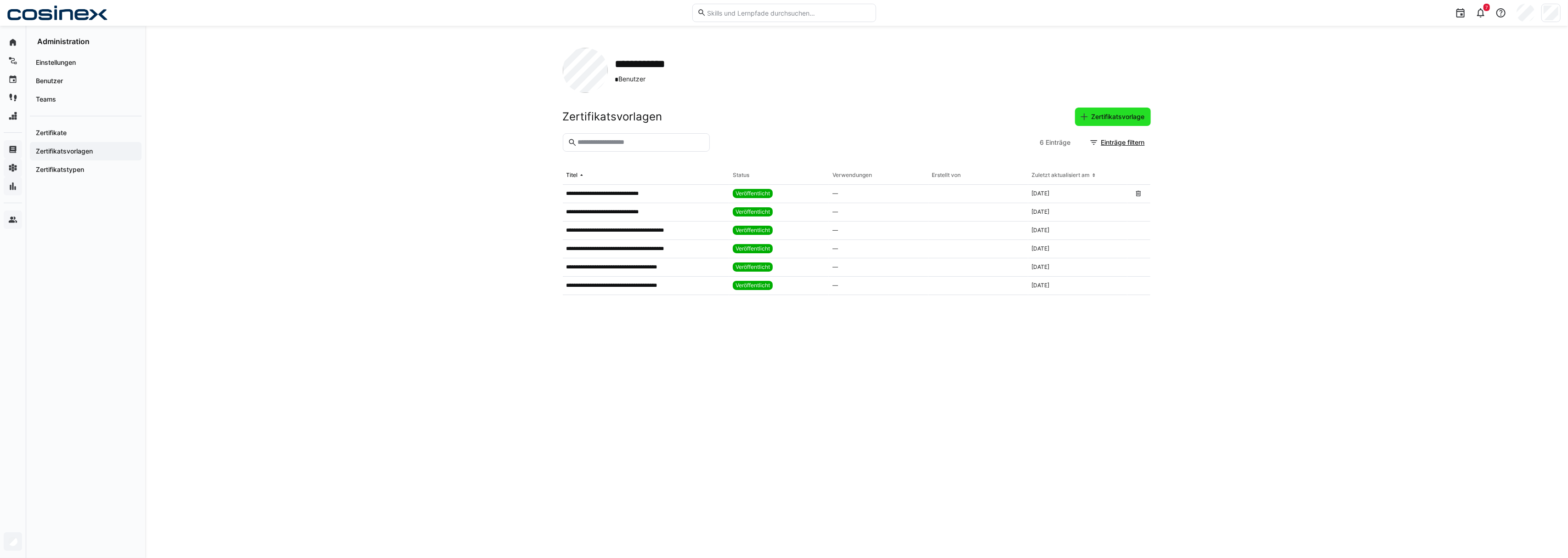
click at [1116, 118] on span "Zertifikatsvorlage" at bounding box center [1118, 116] width 56 height 9
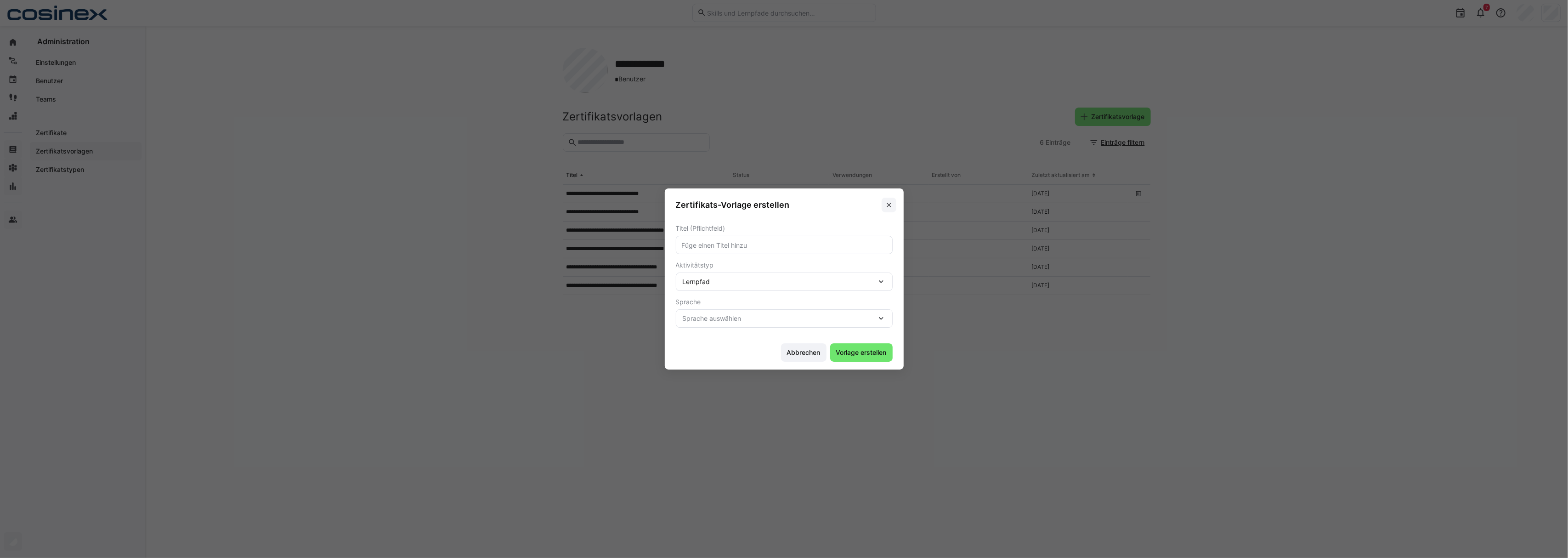
click at [886, 207] on eds-icon at bounding box center [889, 205] width 7 height 7
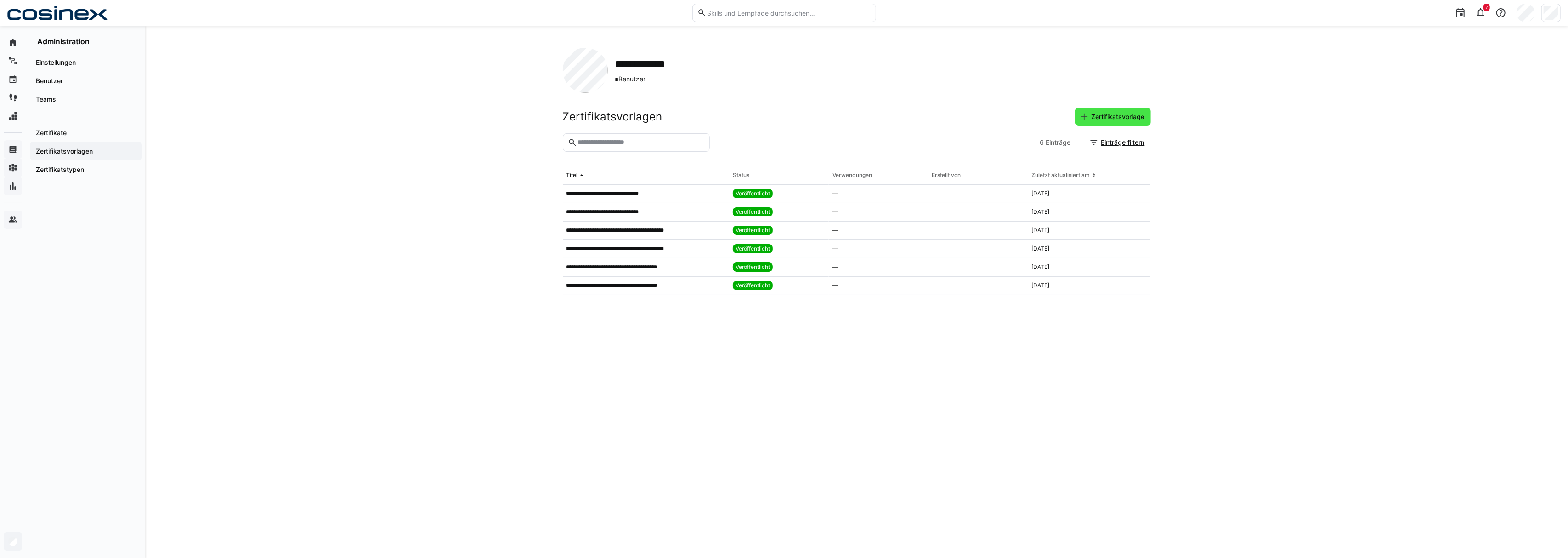
click at [1125, 119] on span "Zertifikatsvorlage" at bounding box center [1118, 116] width 56 height 9
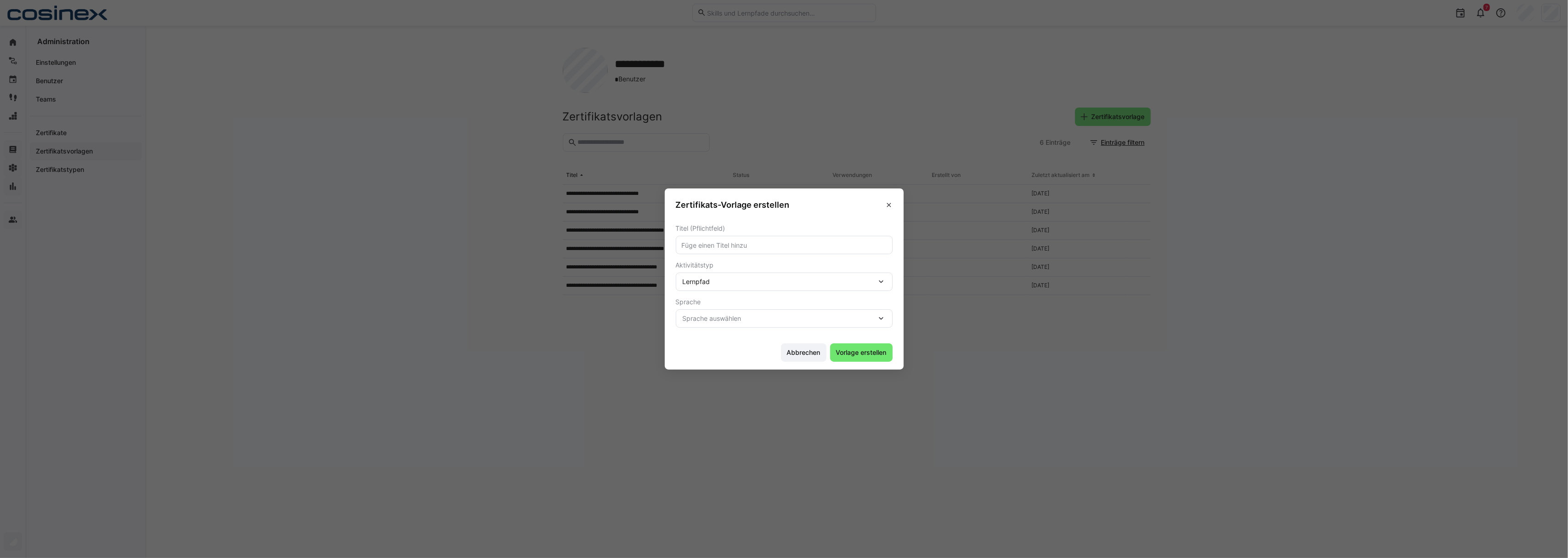
click at [779, 243] on input "text" at bounding box center [785, 245] width 207 height 9
click at [712, 280] on div "Lernpfad" at bounding box center [784, 282] width 217 height 18
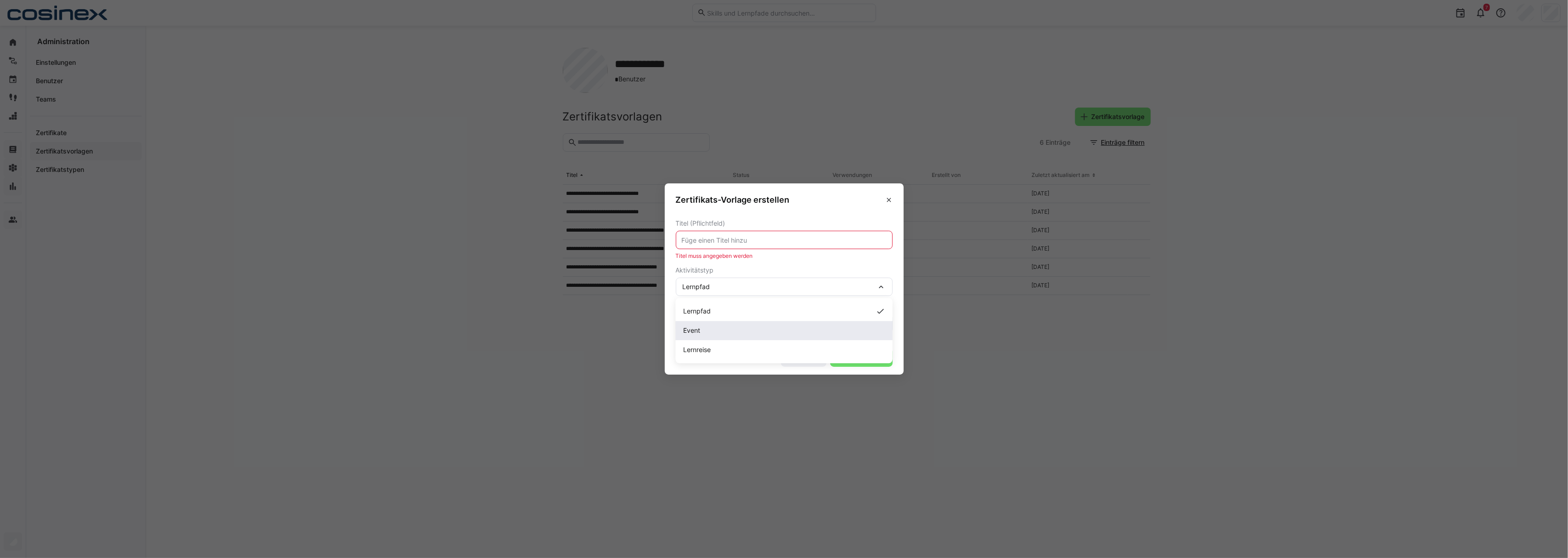
click at [723, 331] on div "Event" at bounding box center [784, 330] width 202 height 9
click at [716, 239] on input "text" at bounding box center [785, 240] width 207 height 9
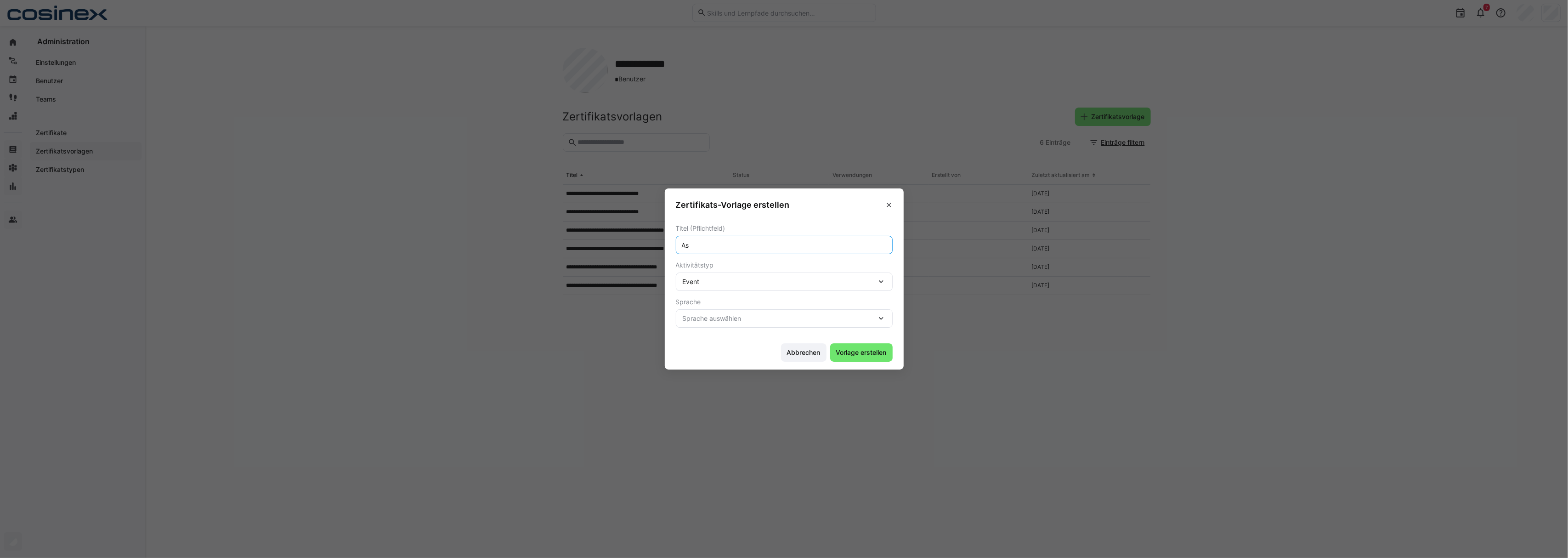
type input "A"
type input "Experte"
click at [835, 359] on span "Vorlage erstellen" at bounding box center [861, 353] width 63 height 18
click at [752, 324] on div "Sprache auswählen" at bounding box center [784, 319] width 217 height 18
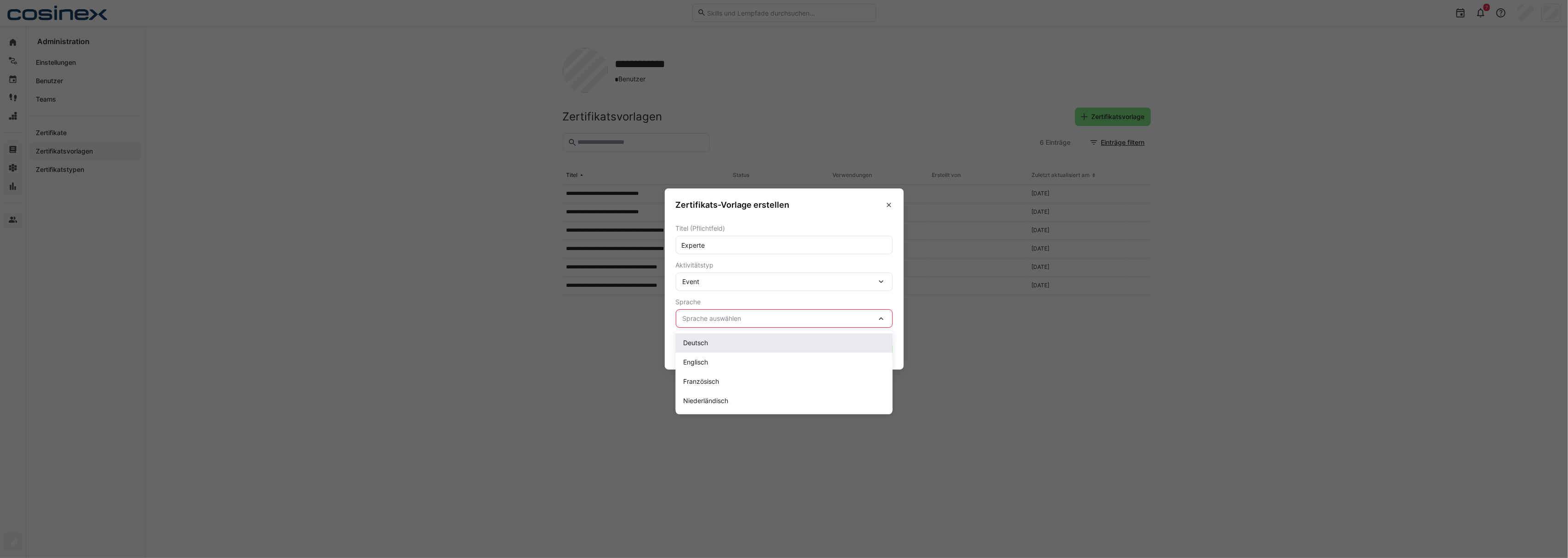
click at [755, 334] on div "Deutsch" at bounding box center [784, 343] width 217 height 19
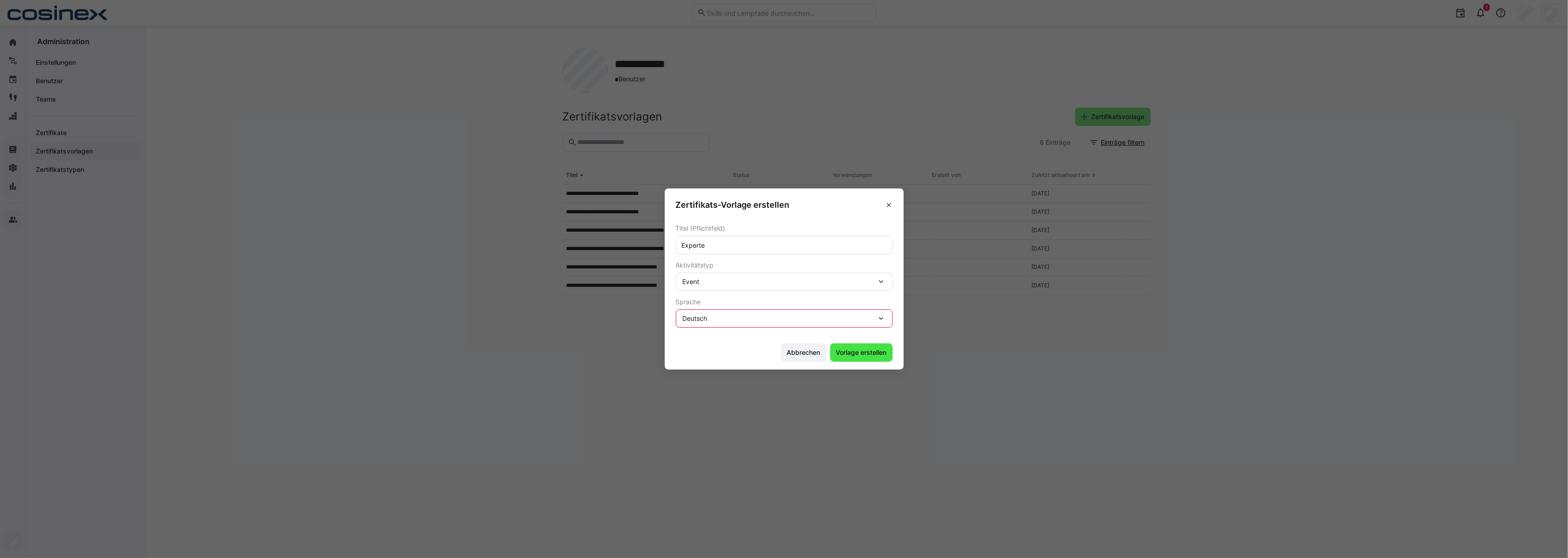
click at [876, 354] on span "Vorlage erstellen" at bounding box center [861, 352] width 54 height 9
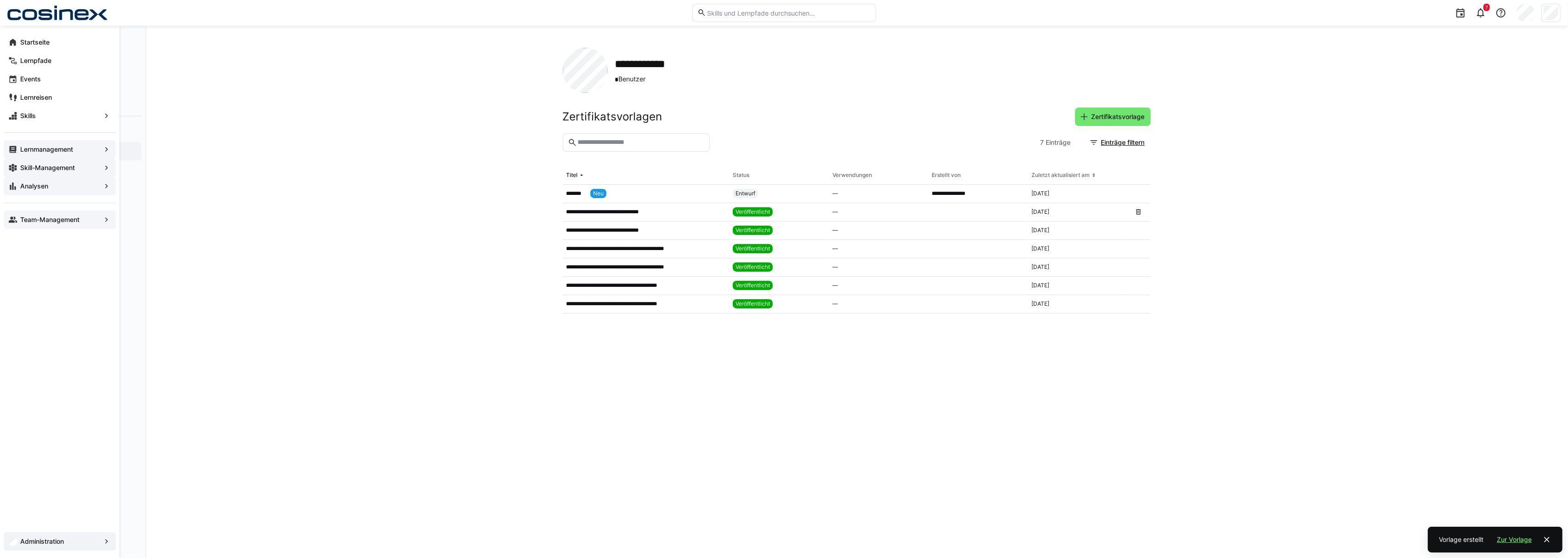
click at [0, 0] on app-navigation-label "Administration" at bounding box center [0, 0] width 0 height 0
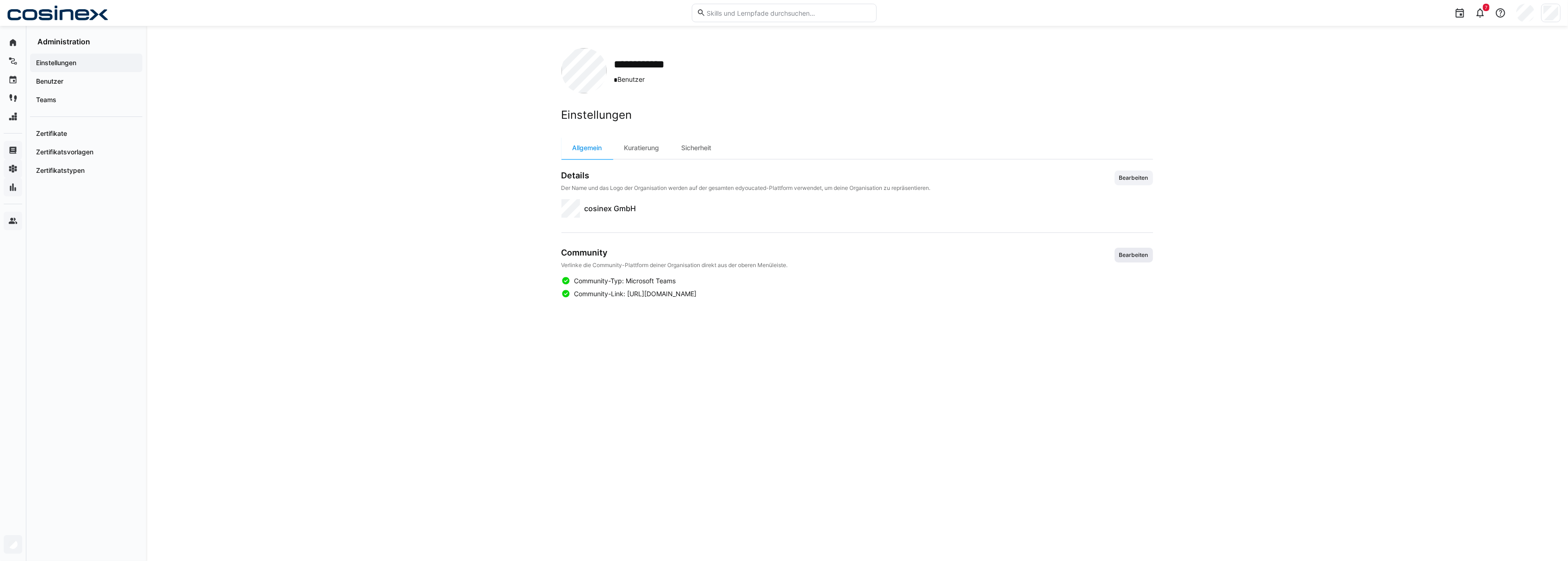
click at [1131, 252] on span "Bearbeiten" at bounding box center [1134, 255] width 31 height 7
click at [647, 387] on span "Abbrechen" at bounding box center [642, 386] width 37 height 9
click at [17, 36] on div "Startseite" at bounding box center [60, 42] width 113 height 18
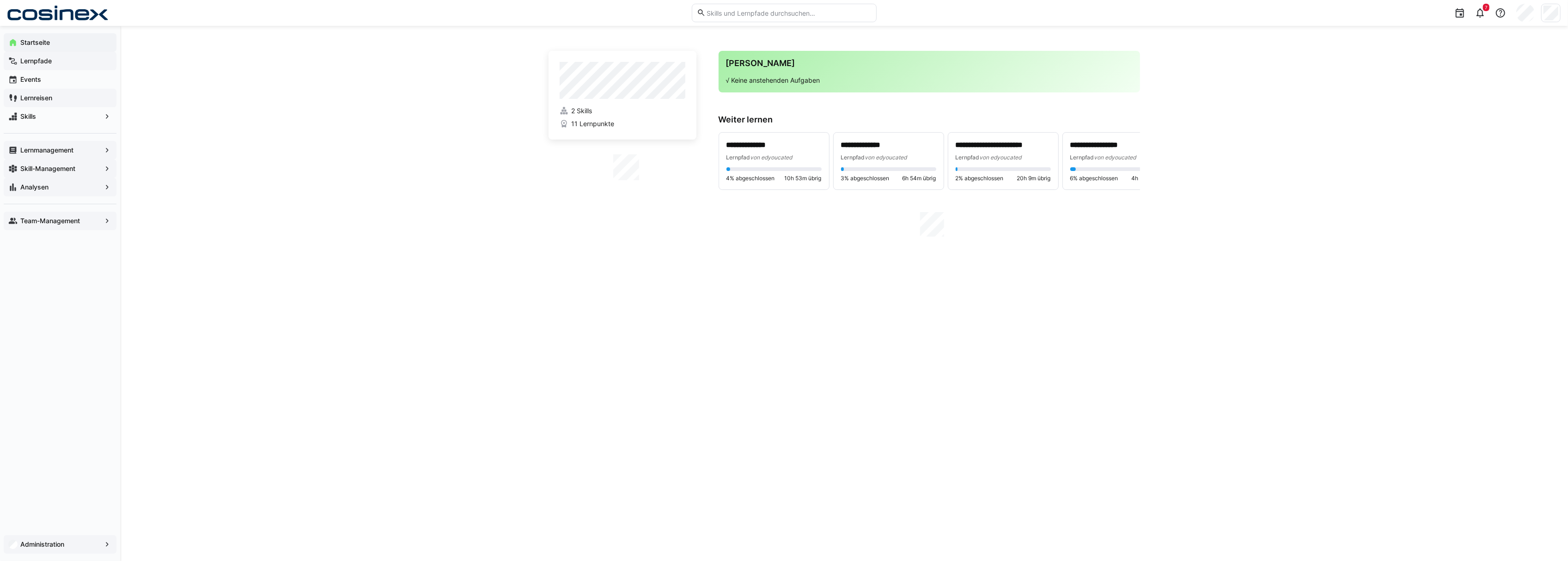
click at [62, 100] on span "Lernreisen" at bounding box center [66, 97] width 93 height 9
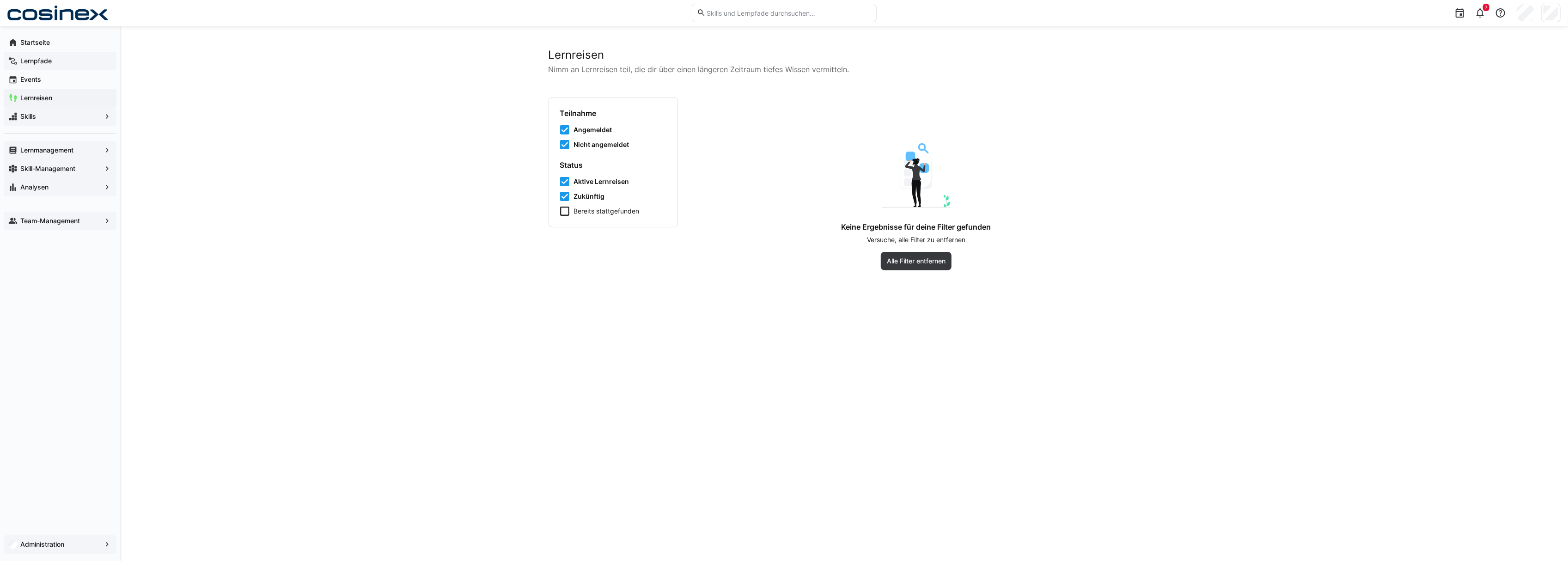
click at [60, 114] on span "Skills" at bounding box center [60, 116] width 82 height 9
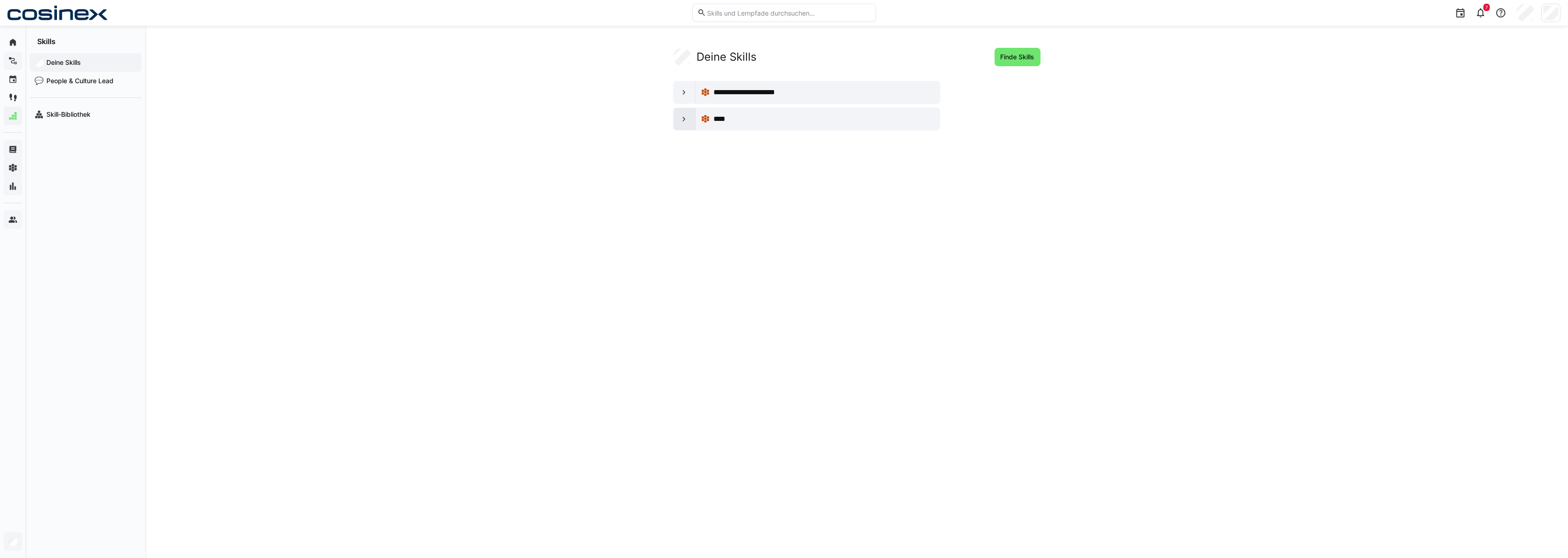
click at [682, 115] on div at bounding box center [684, 119] width 22 height 22
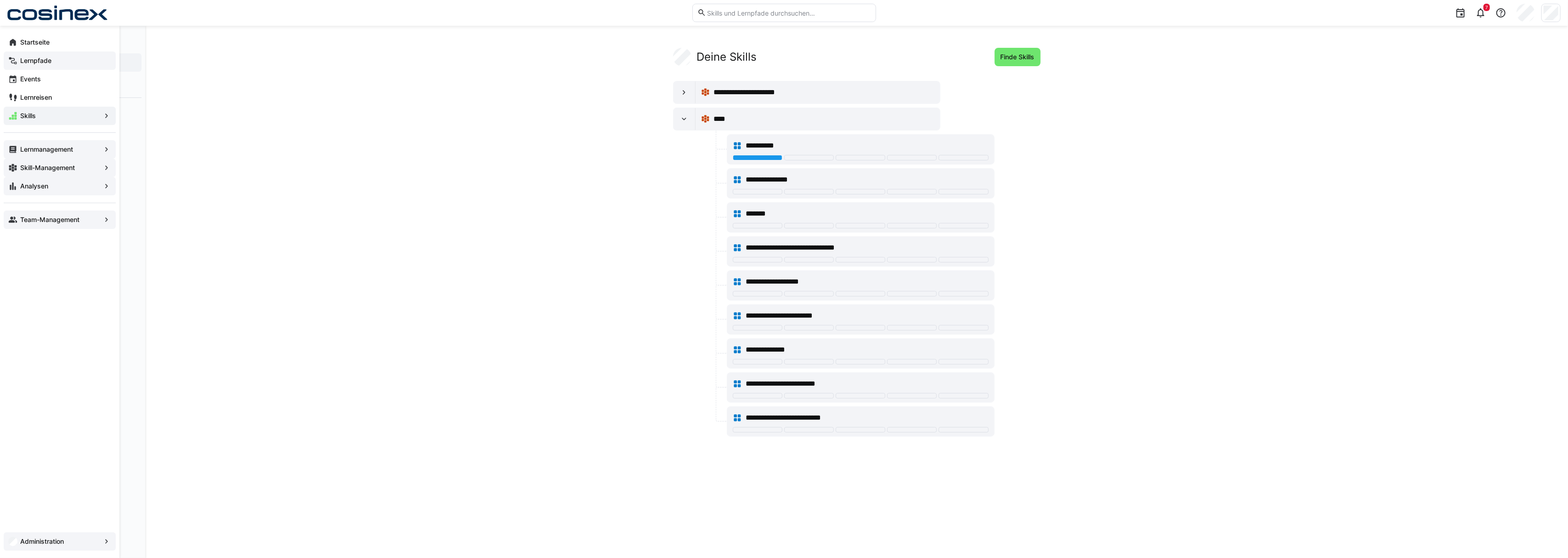
click at [0, 0] on app-navigation-label "Lernmanagement" at bounding box center [0, 0] width 0 height 0
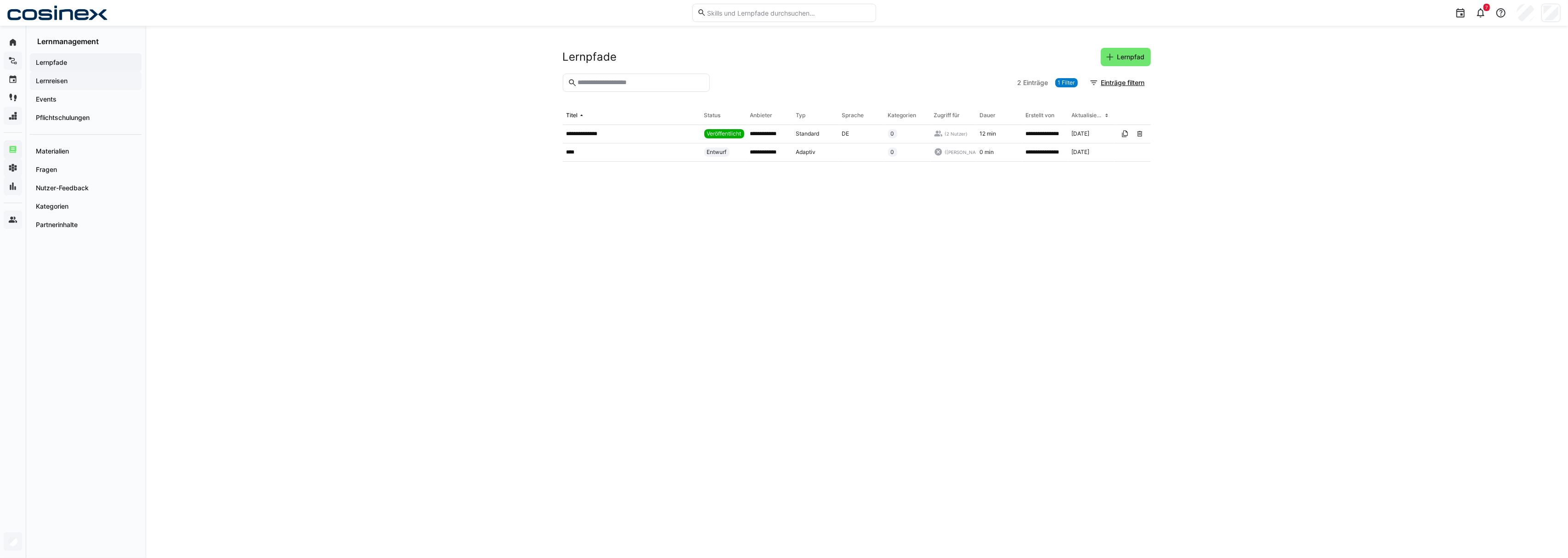
click at [82, 83] on span "Lernreisen" at bounding box center [86, 80] width 102 height 9
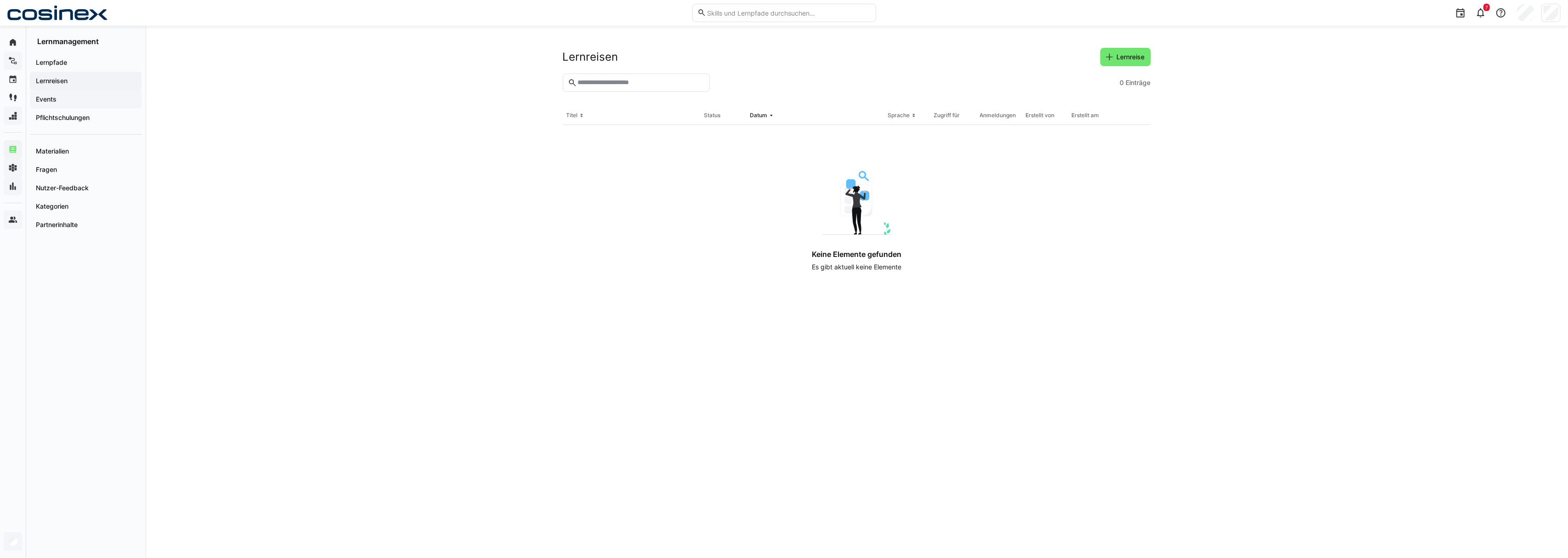
click at [51, 104] on div "Events" at bounding box center [85, 99] width 111 height 18
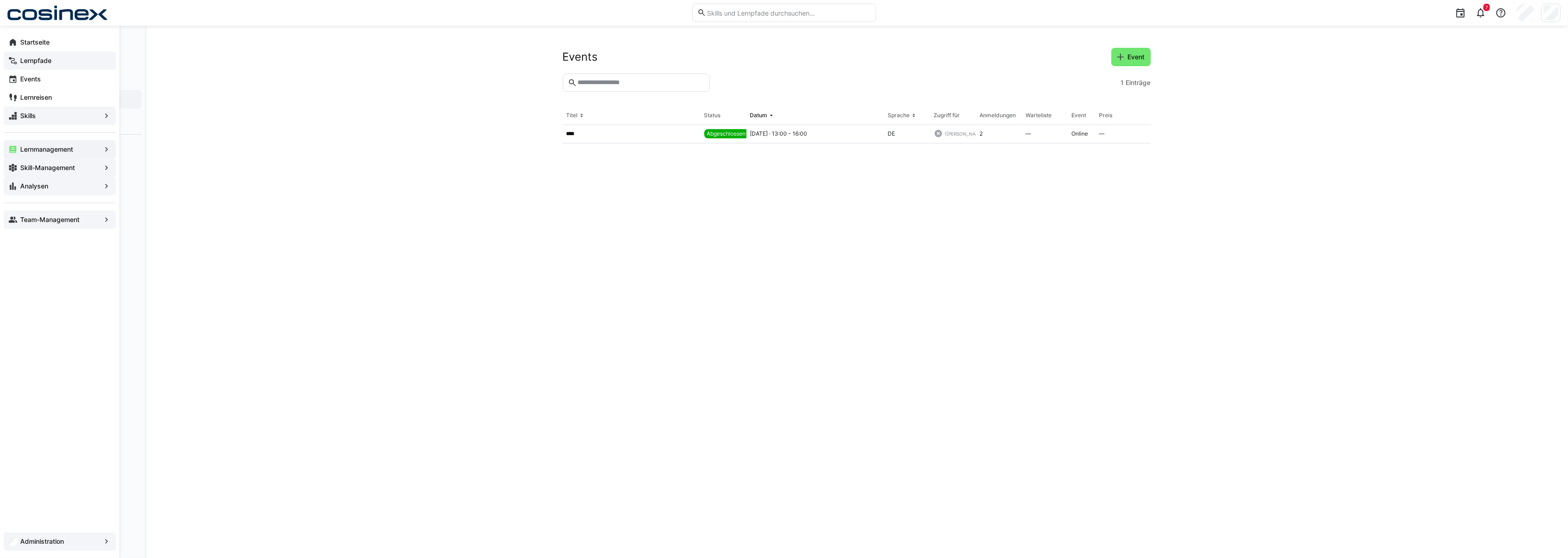
click at [19, 172] on span "Skill-Management" at bounding box center [60, 168] width 82 height 9
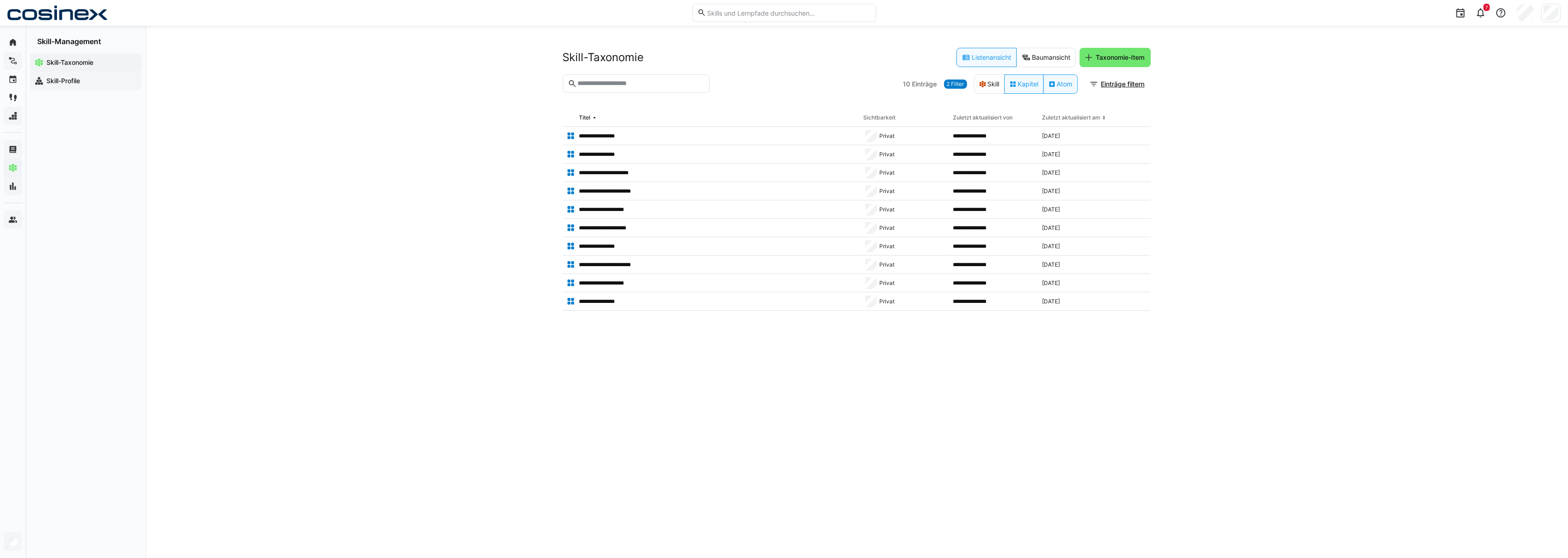
click at [76, 76] on div "Skill-Profile" at bounding box center [85, 81] width 111 height 18
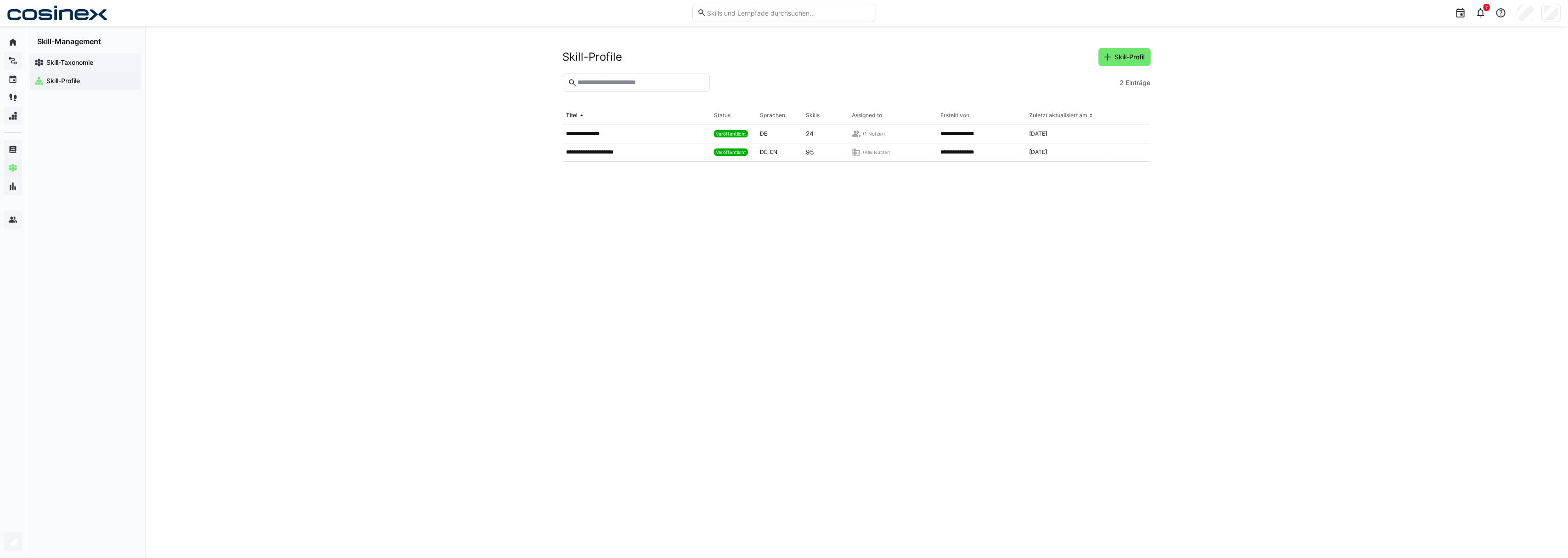
click at [0, 0] on app-navigation-label "Skill-Taxonomie" at bounding box center [0, 0] width 0 height 0
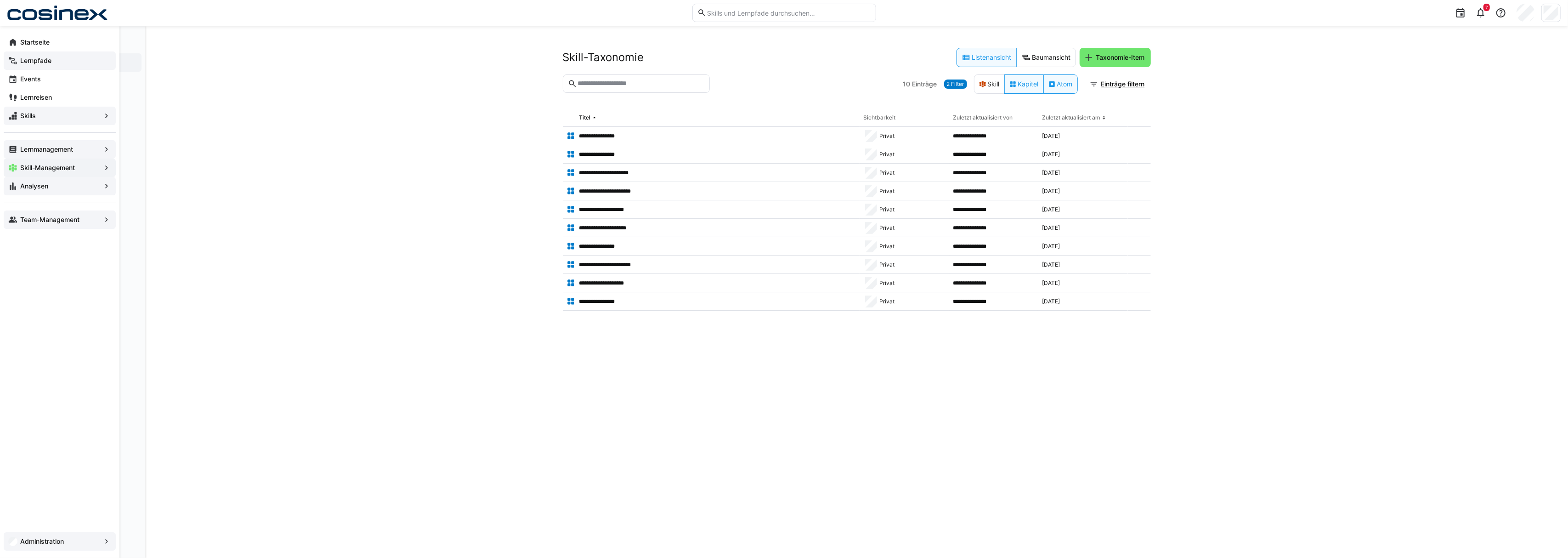
click at [0, 0] on app-navigation-label "Lernmanagement" at bounding box center [0, 0] width 0 height 0
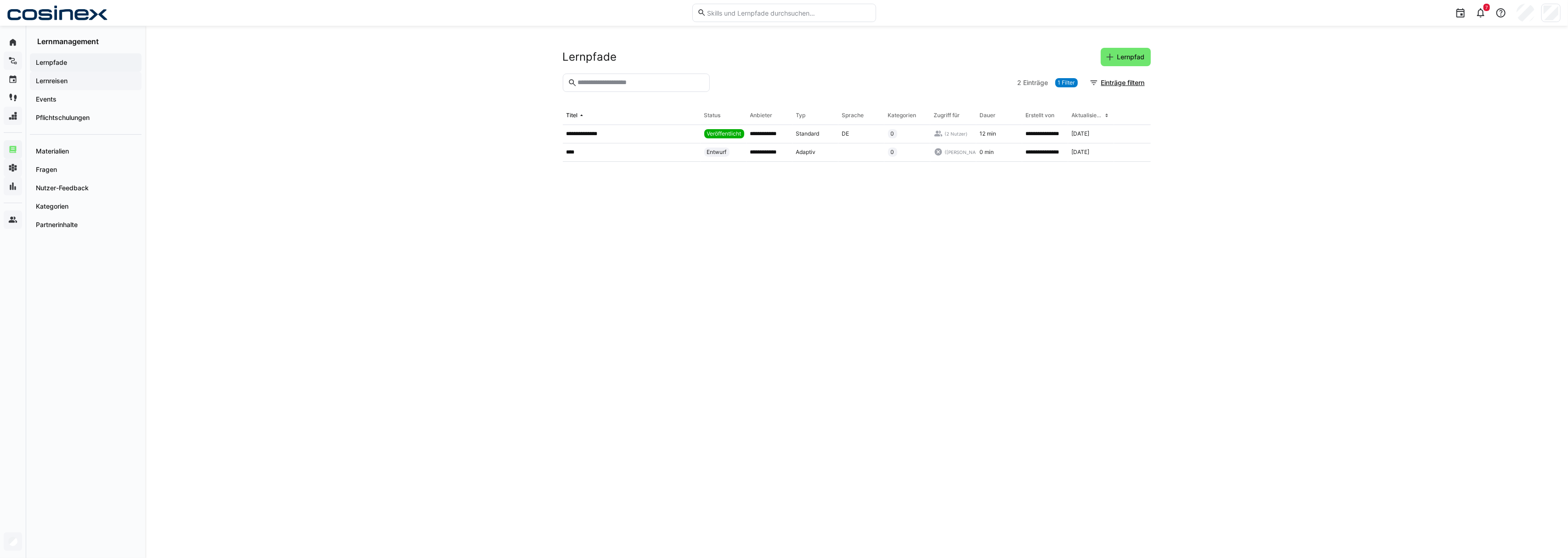
click at [83, 76] on span "Lernreisen" at bounding box center [86, 80] width 102 height 9
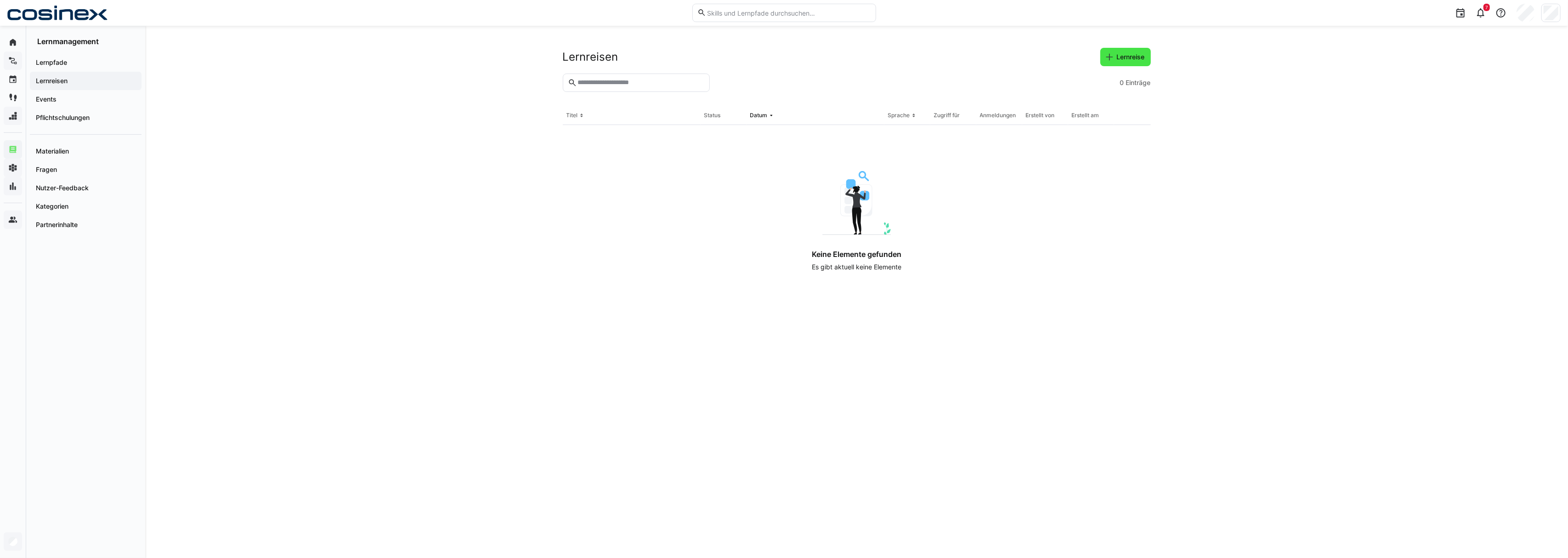
click at [1114, 51] on span "Lernreise" at bounding box center [1125, 57] width 51 height 18
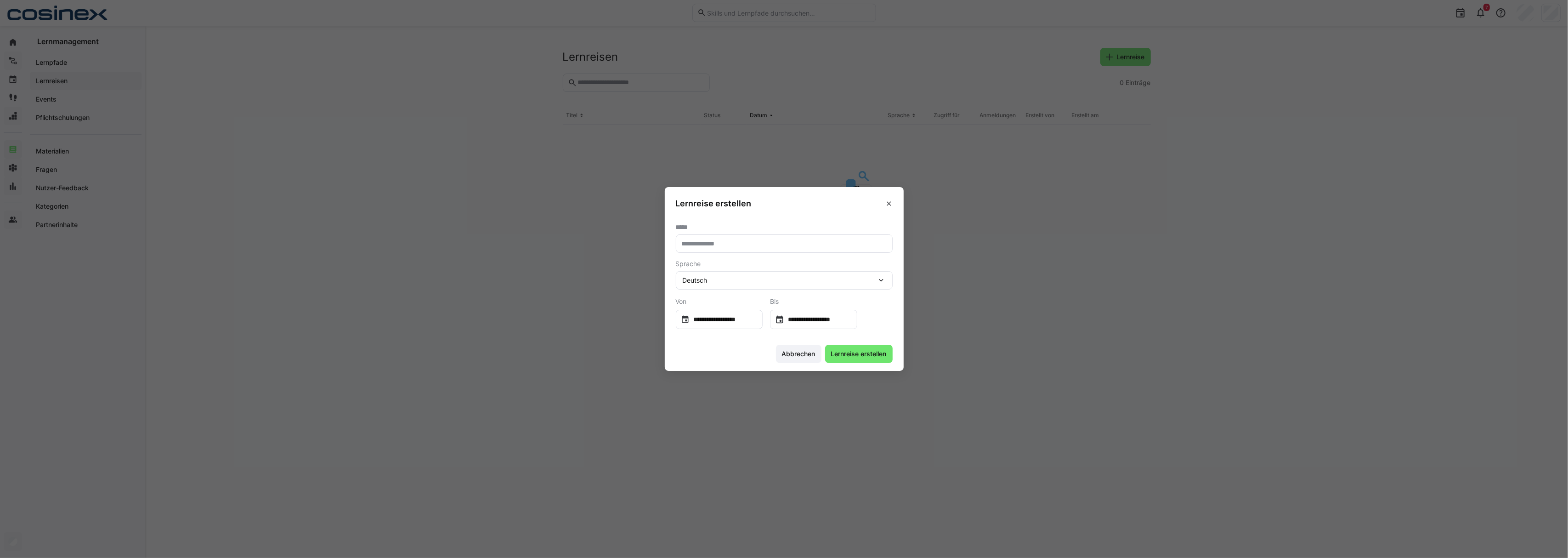
click at [730, 250] on eds-input at bounding box center [784, 244] width 217 height 18
click at [891, 210] on header "Lernreise erstellen" at bounding box center [784, 202] width 239 height 29
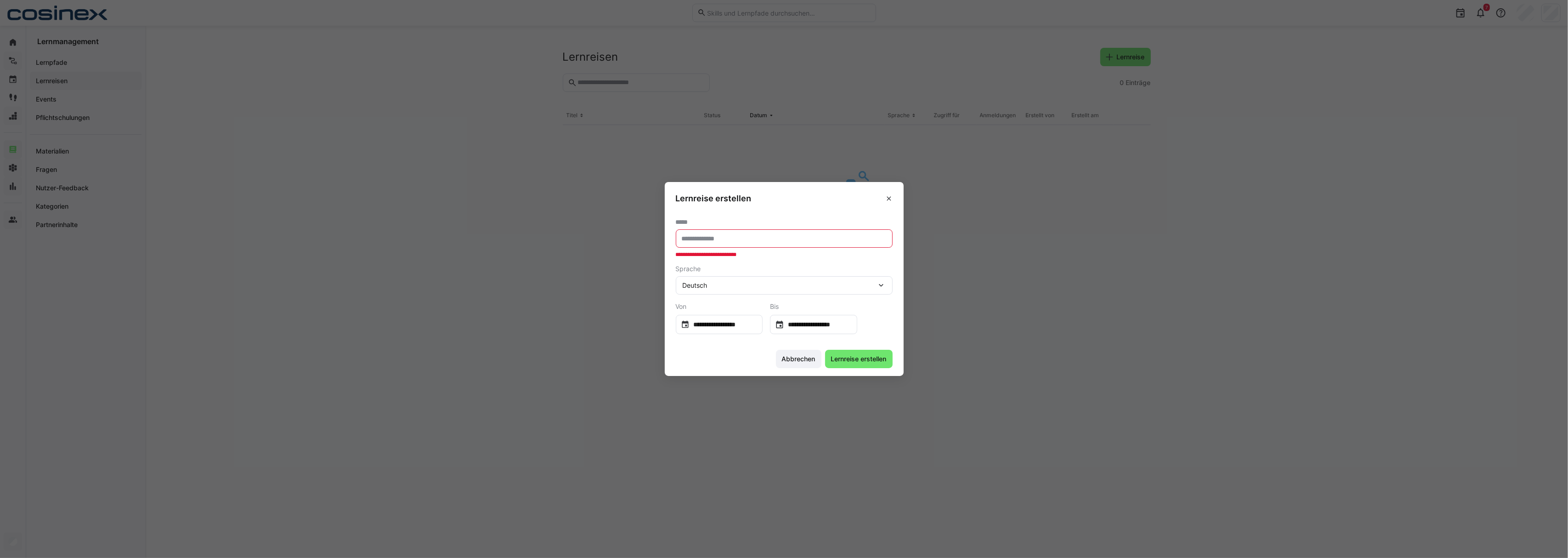
click at [892, 207] on header "Lernreise erstellen" at bounding box center [784, 197] width 239 height 29
click at [892, 199] on eds-icon at bounding box center [889, 199] width 7 height 7
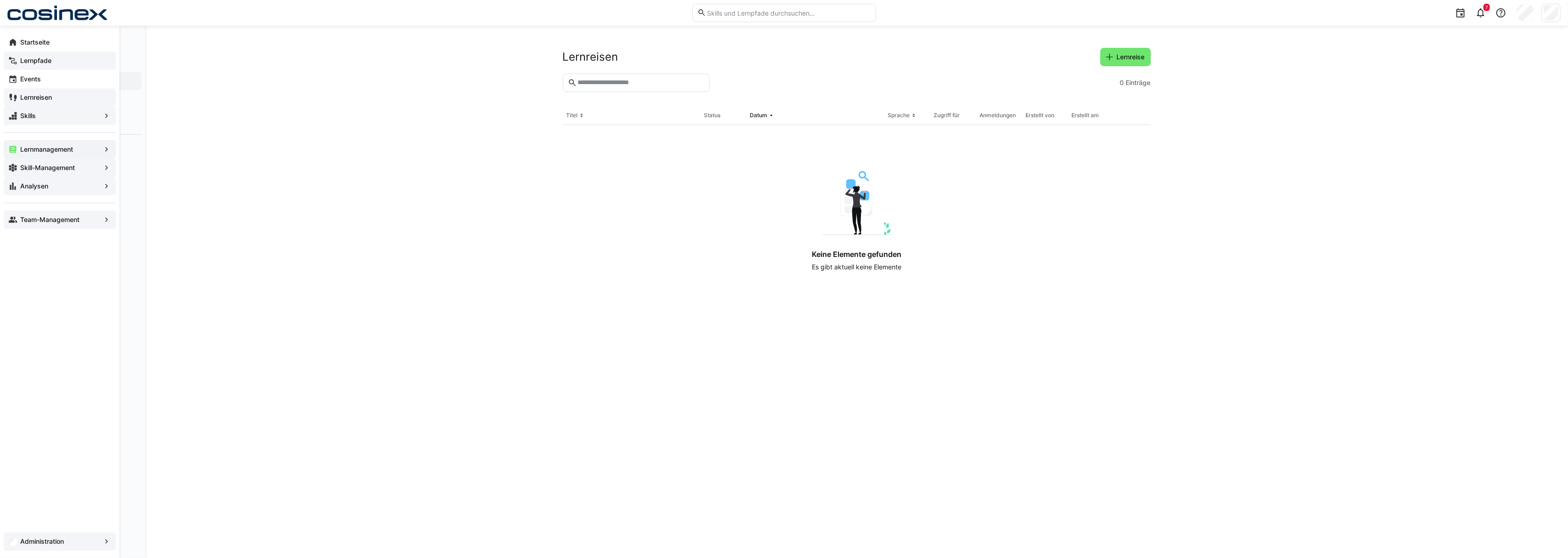
click at [30, 91] on div "Lernreisen" at bounding box center [60, 97] width 112 height 18
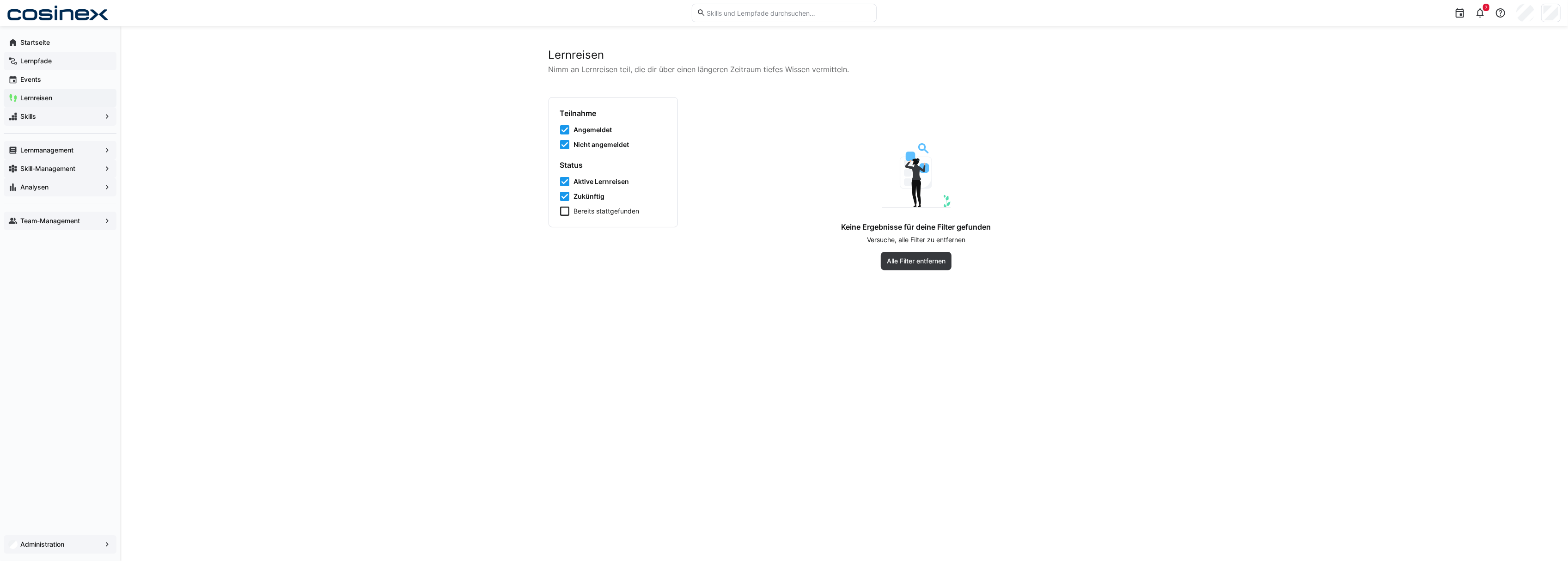
click at [591, 130] on span "Angemeldet" at bounding box center [593, 130] width 39 height 9
click at [595, 140] on span "Nicht angemeldet" at bounding box center [601, 145] width 56 height 9
click at [595, 173] on form "Status Aktive Lernreisen Zukünftig Bereits stattgefunden" at bounding box center [613, 188] width 107 height 56
click at [597, 186] on span "Aktive Lernreisen" at bounding box center [601, 181] width 56 height 9
click at [598, 193] on span "Zukünftig" at bounding box center [589, 196] width 31 height 9
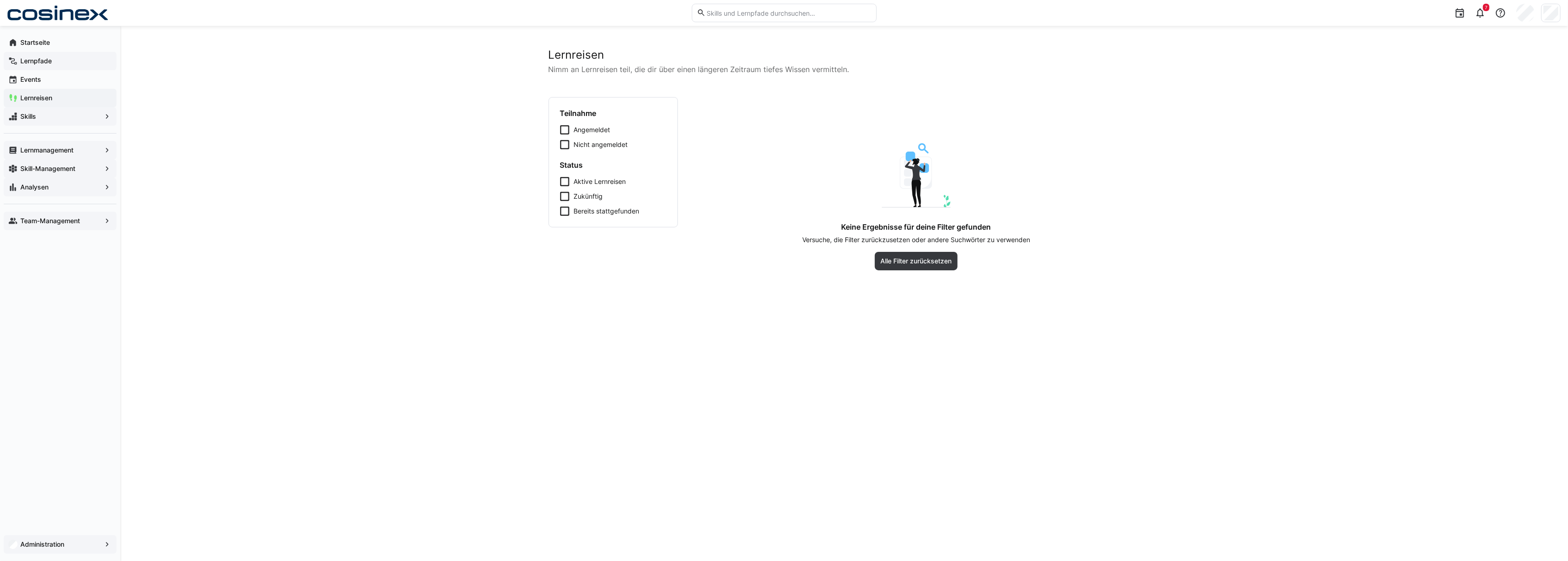
click at [0, 0] on app-navigation-label "Lernpfade" at bounding box center [0, 0] width 0 height 0
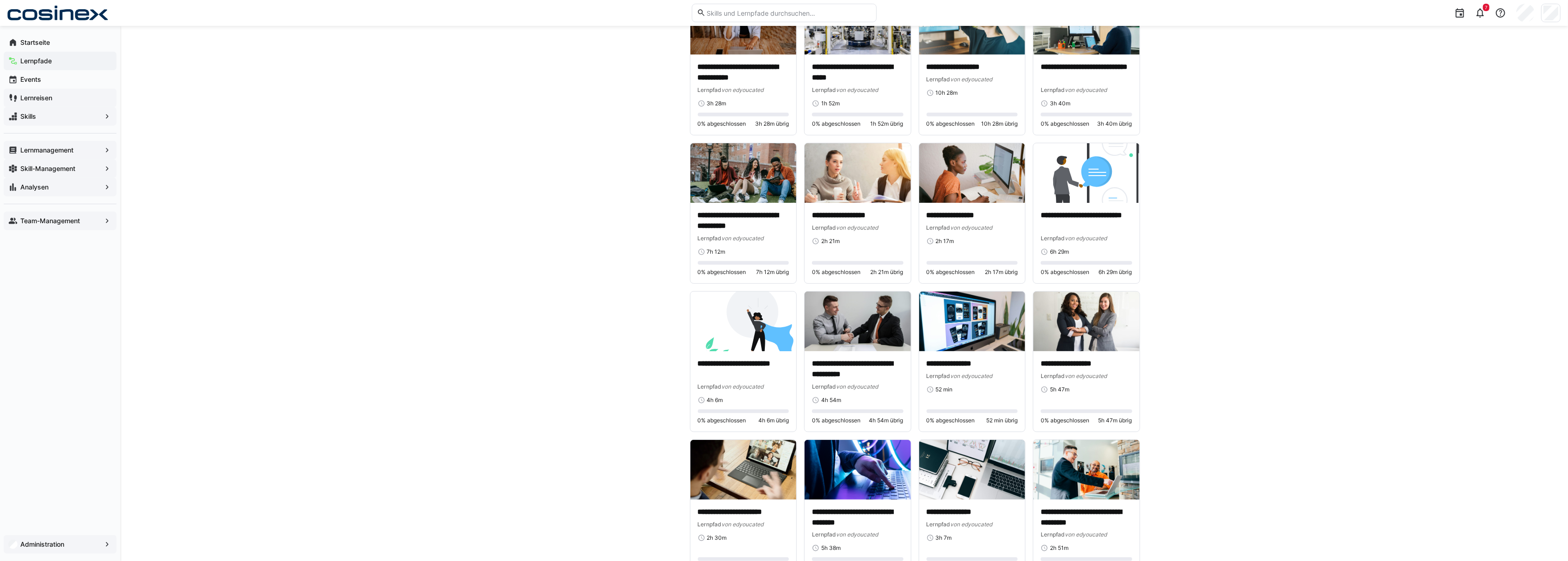
scroll to position [555, 0]
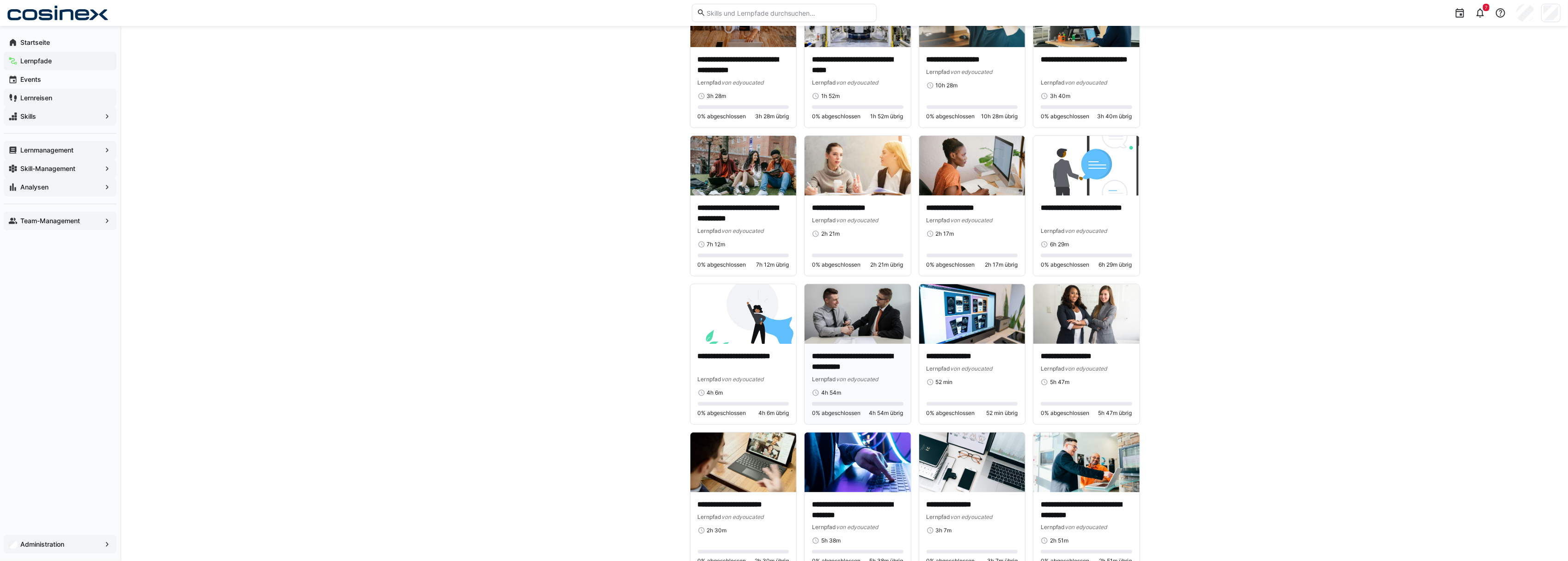
click at [843, 311] on img at bounding box center [858, 314] width 107 height 59
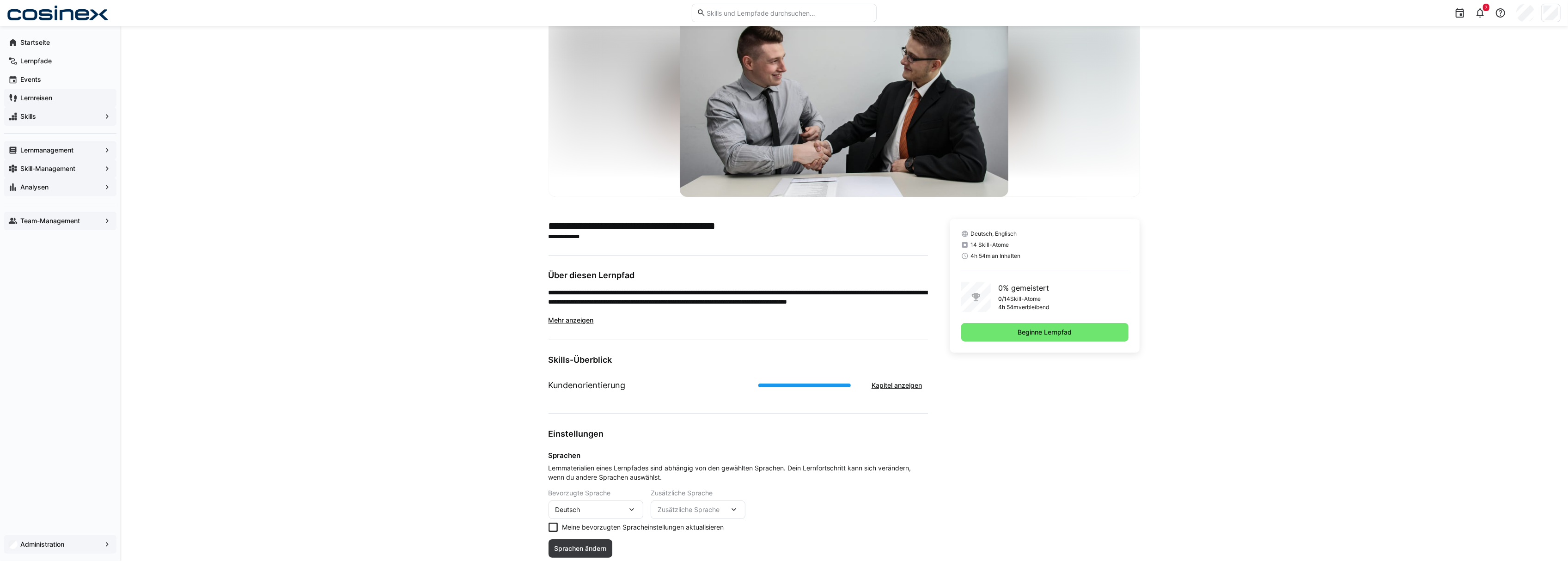
scroll to position [67, 0]
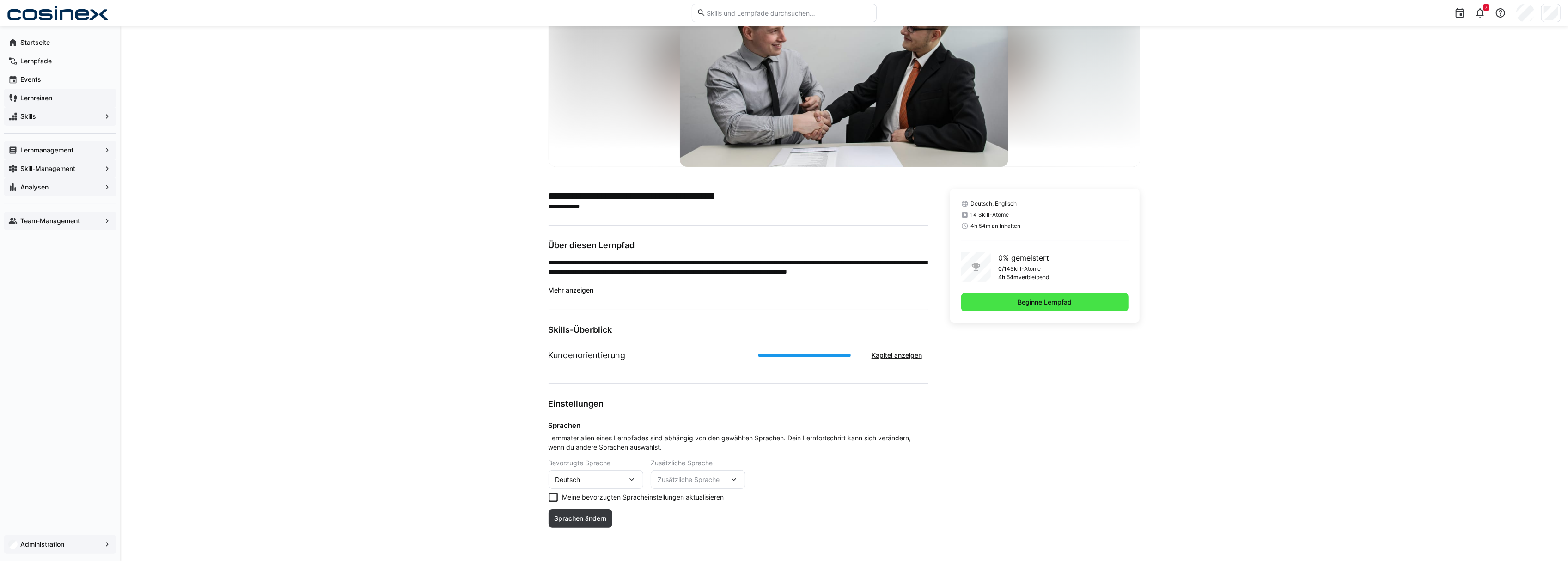
click at [1012, 310] on span "Beginne Lernpfad" at bounding box center [1045, 303] width 168 height 18
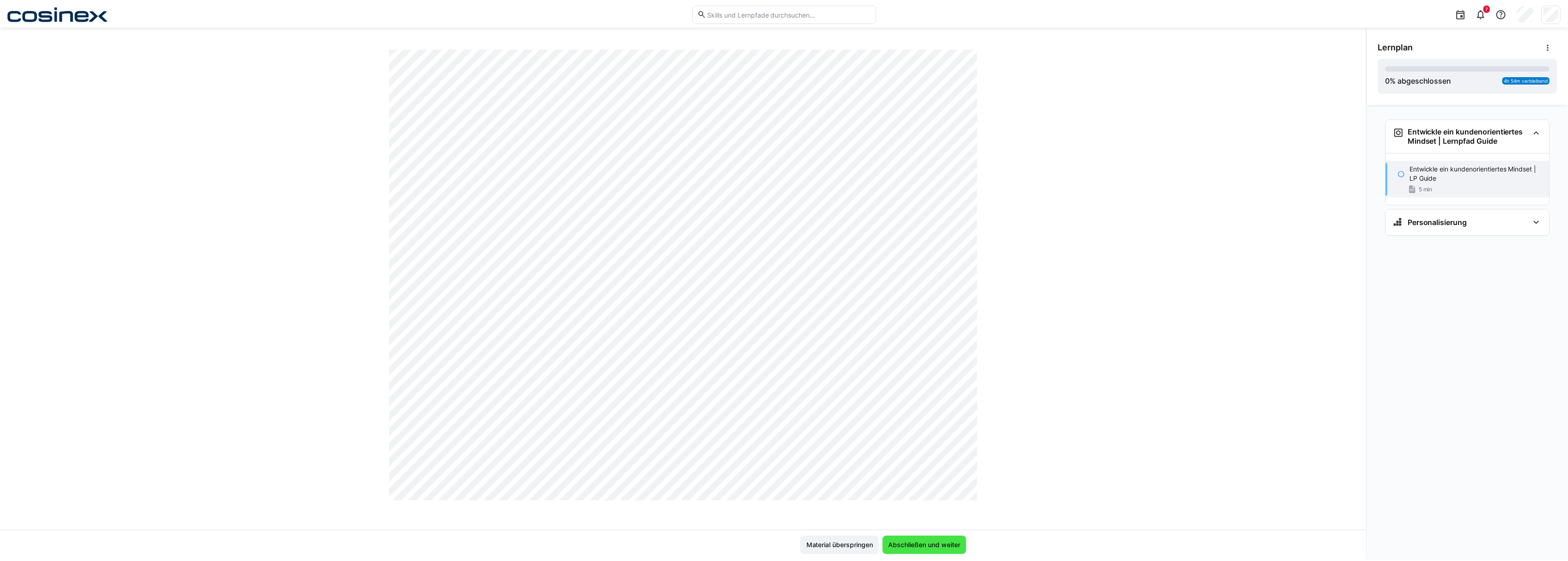
scroll to position [862, 0]
click at [975, 541] on div "Material überspringen Abschließen und weiter" at bounding box center [687, 546] width 591 height 18
click at [962, 546] on span "Abschließen und weiter" at bounding box center [929, 546] width 75 height 9
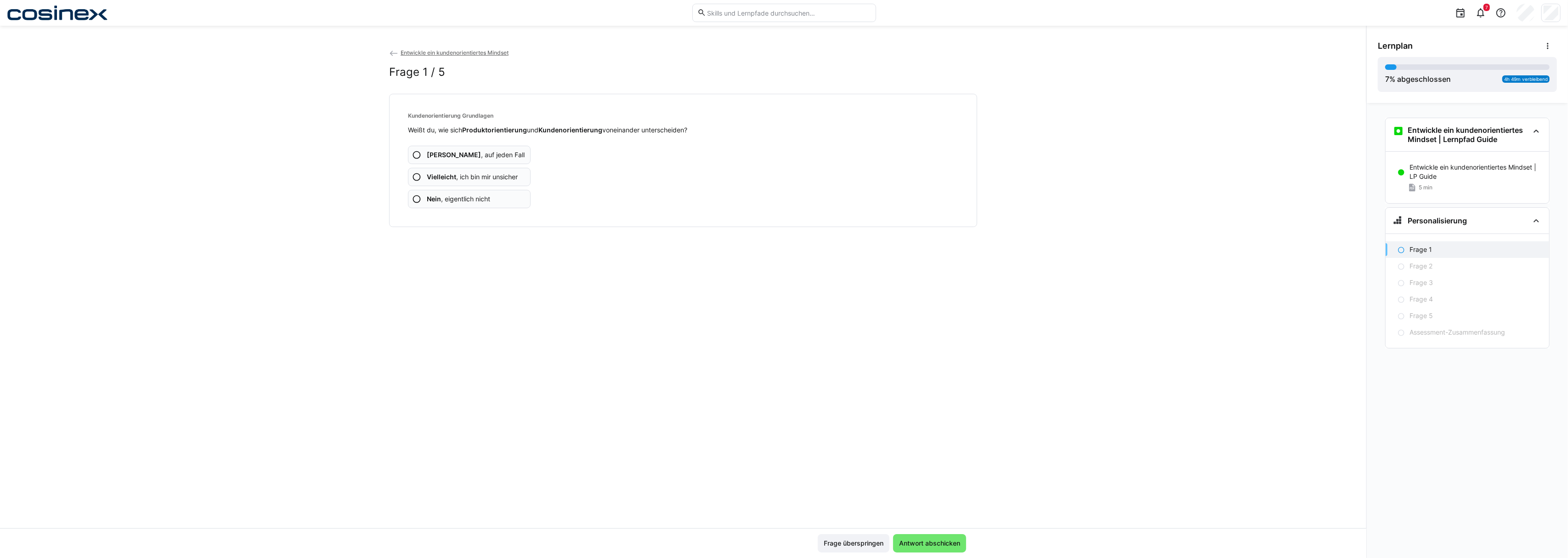
click at [500, 158] on app-assessment-question-radio "Ja , auf jeden Fall" at bounding box center [469, 155] width 123 height 18
click at [499, 148] on app-assessment-question-radio "Ja , auf jeden Fall" at bounding box center [469, 155] width 123 height 18
click at [495, 157] on app-assessment-question-radio "Ja , auf jeden Fall" at bounding box center [469, 155] width 123 height 18
drag, startPoint x: 494, startPoint y: 157, endPoint x: 486, endPoint y: 148, distance: 12.0
click at [489, 153] on app-assessment-question-radio "Ja , auf jeden Fall" at bounding box center [469, 155] width 123 height 18
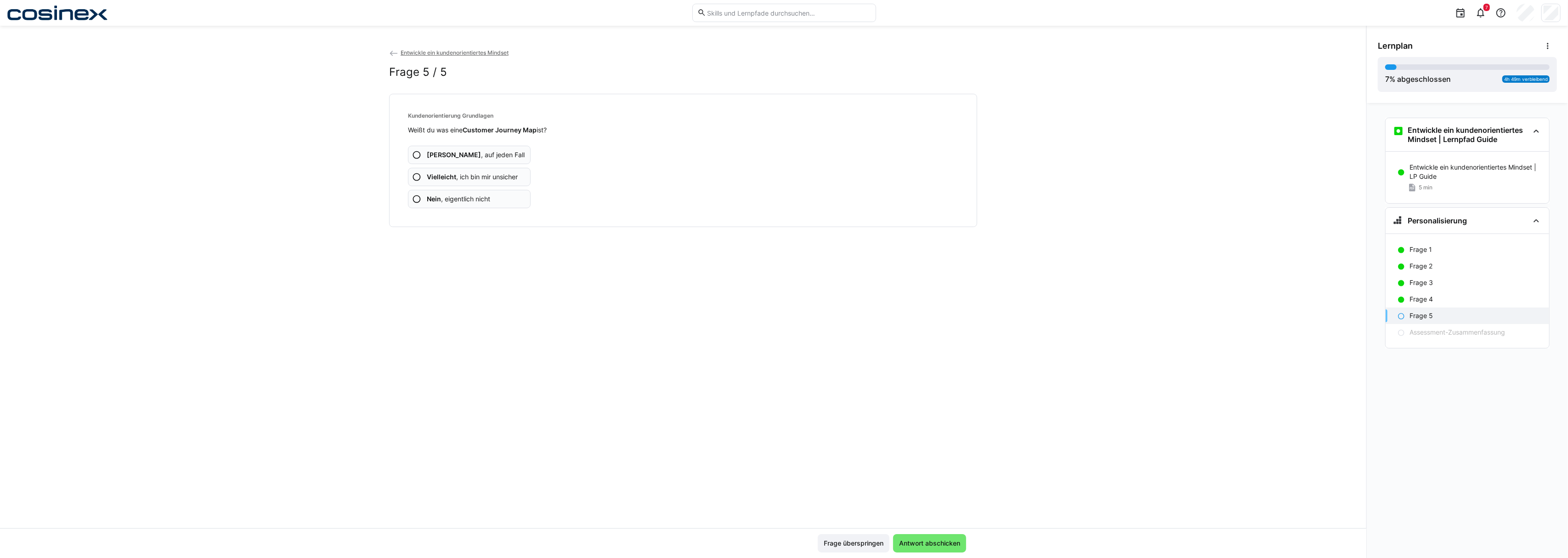
click at [399, 52] on link "Entwickle ein kundenorientiertes Mindset" at bounding box center [449, 52] width 119 height 7
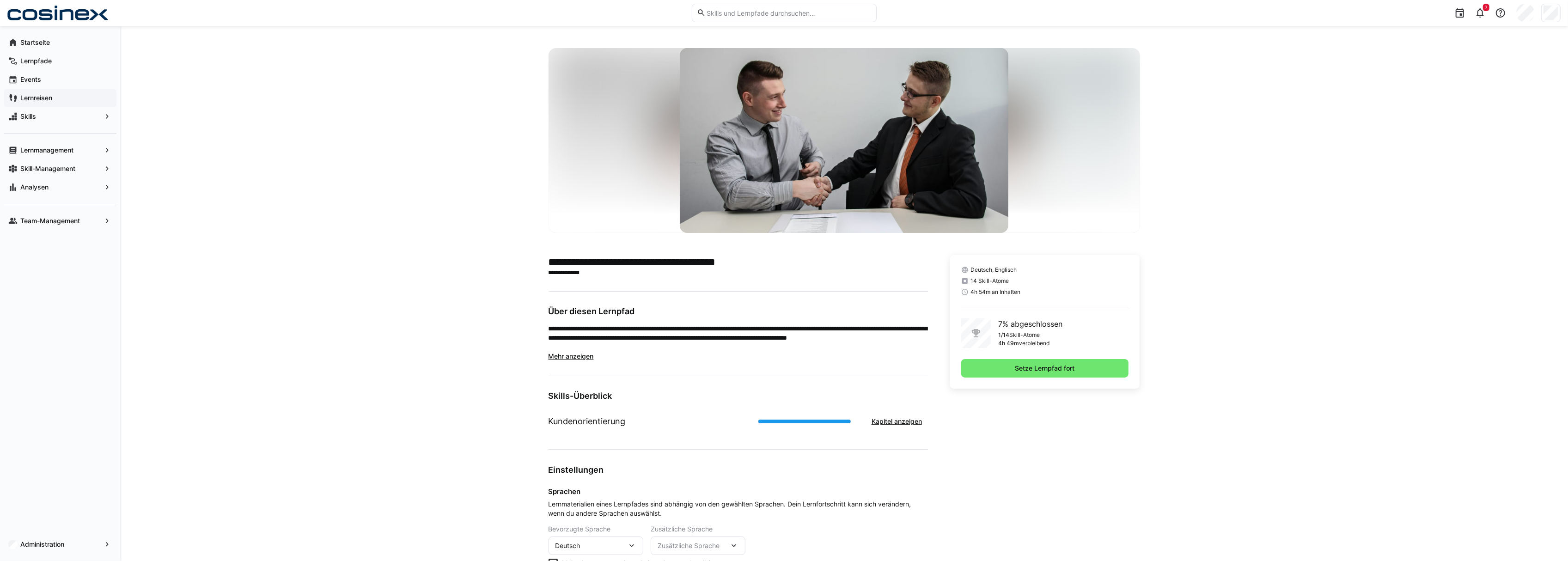
click at [54, 100] on span "Lernreisen" at bounding box center [66, 97] width 93 height 9
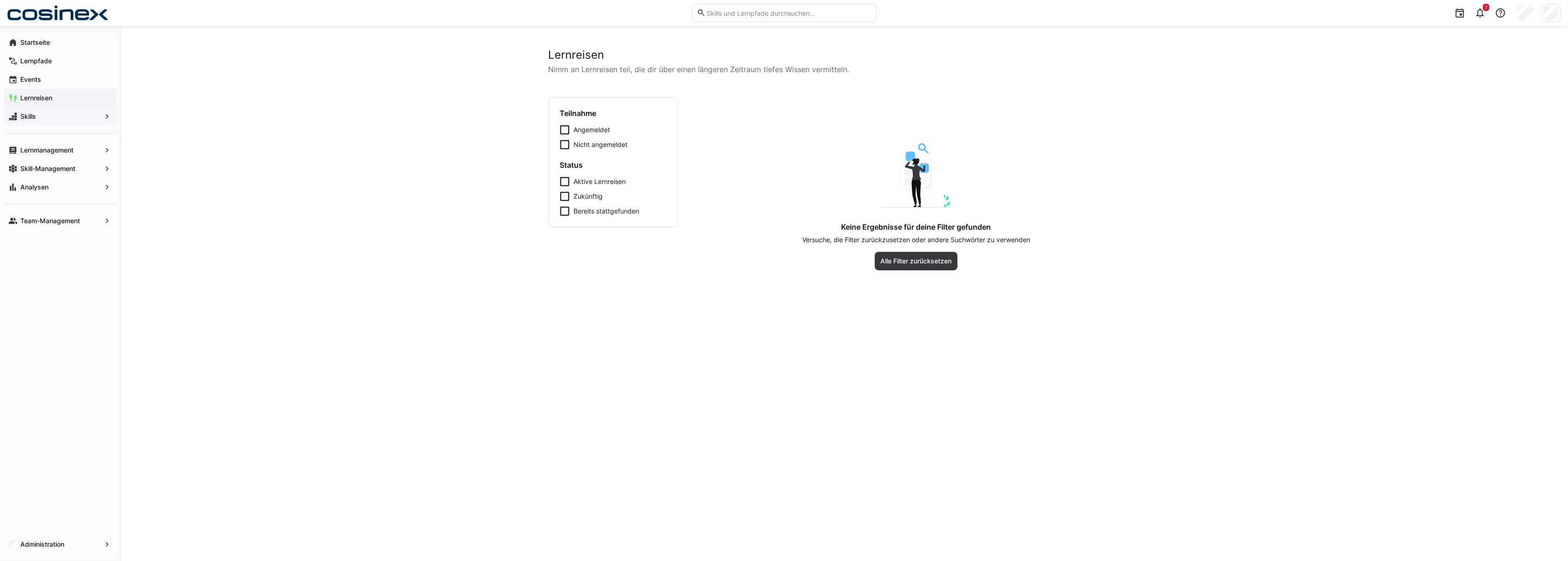
click at [58, 118] on span "Skills" at bounding box center [60, 116] width 82 height 9
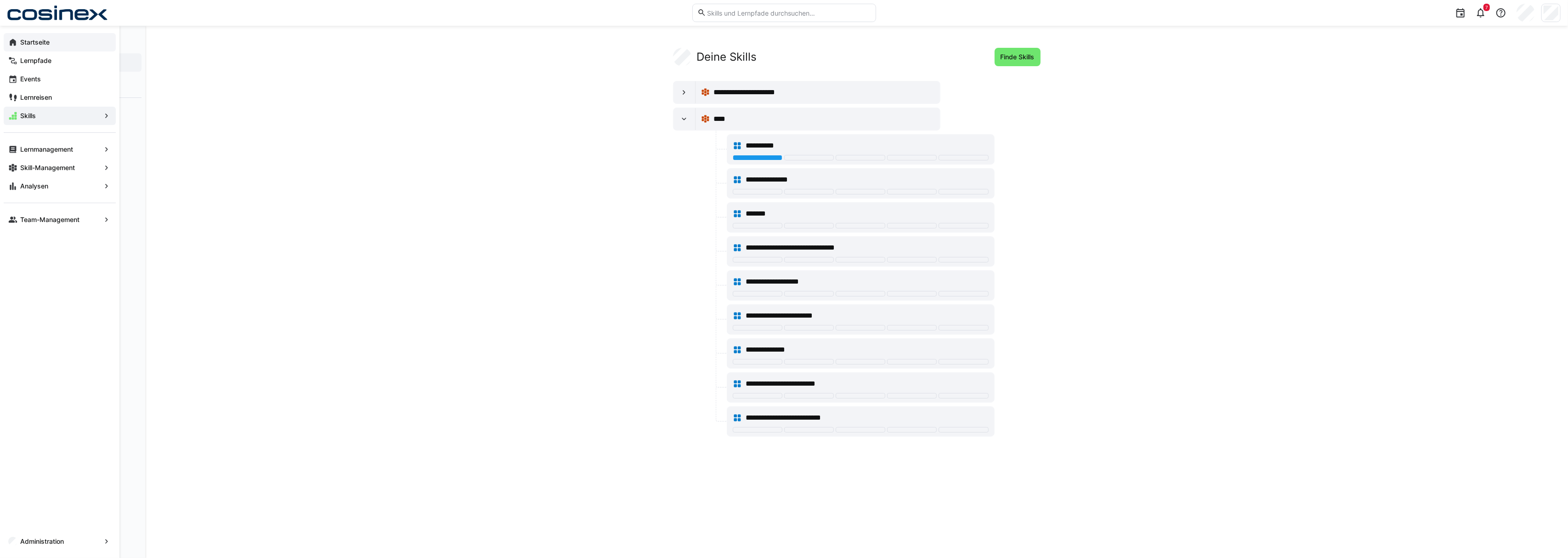
click at [68, 48] on div "Startseite" at bounding box center [60, 42] width 112 height 18
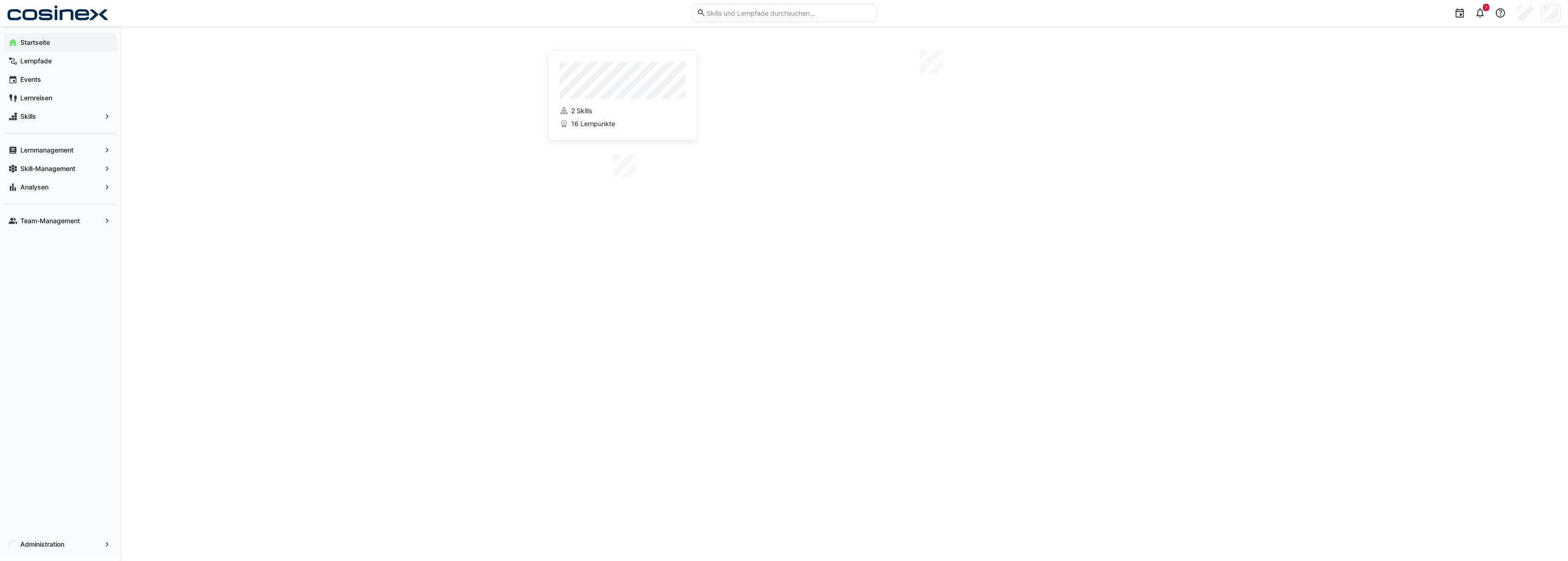
drag, startPoint x: 67, startPoint y: 58, endPoint x: 250, endPoint y: 96, distance: 186.9
click at [67, 58] on span "Lernpfade" at bounding box center [66, 61] width 93 height 9
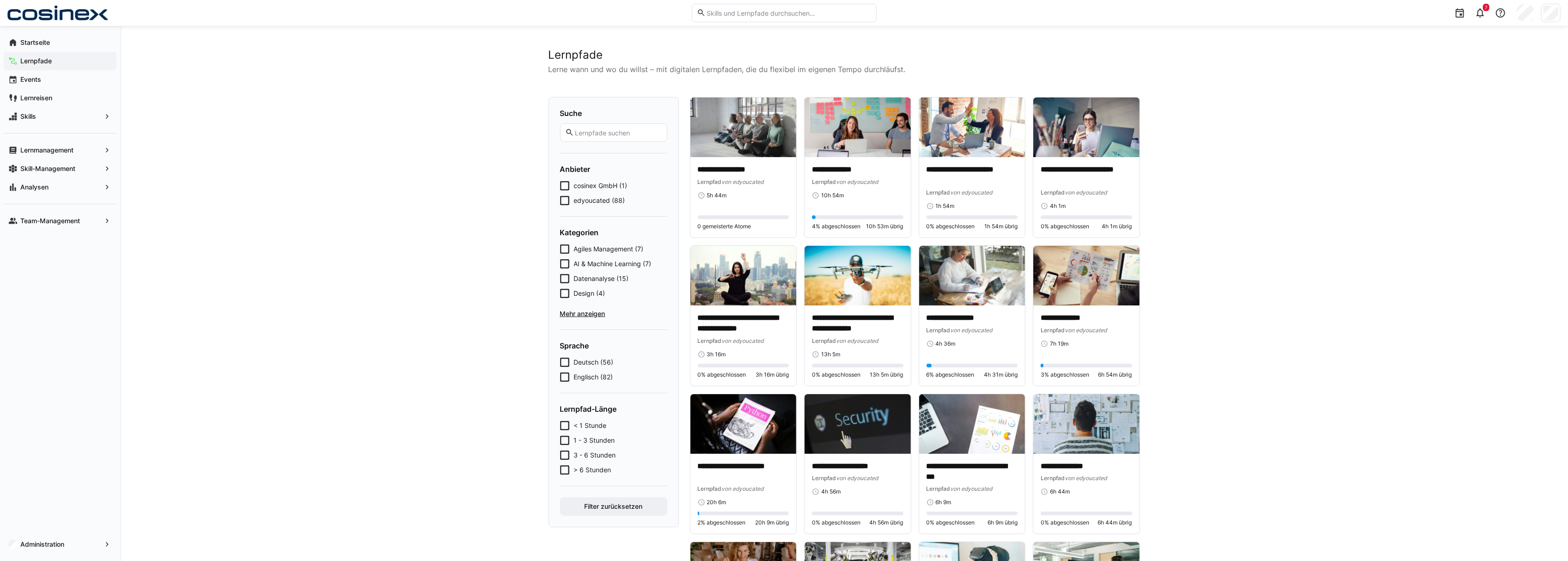
click at [576, 314] on span "Mehr anzeigen" at bounding box center [613, 314] width 107 height 9
click at [585, 197] on span "edyoucated (88)" at bounding box center [599, 200] width 51 height 9
click at [579, 199] on span "edyoucated (88)" at bounding box center [600, 200] width 53 height 9
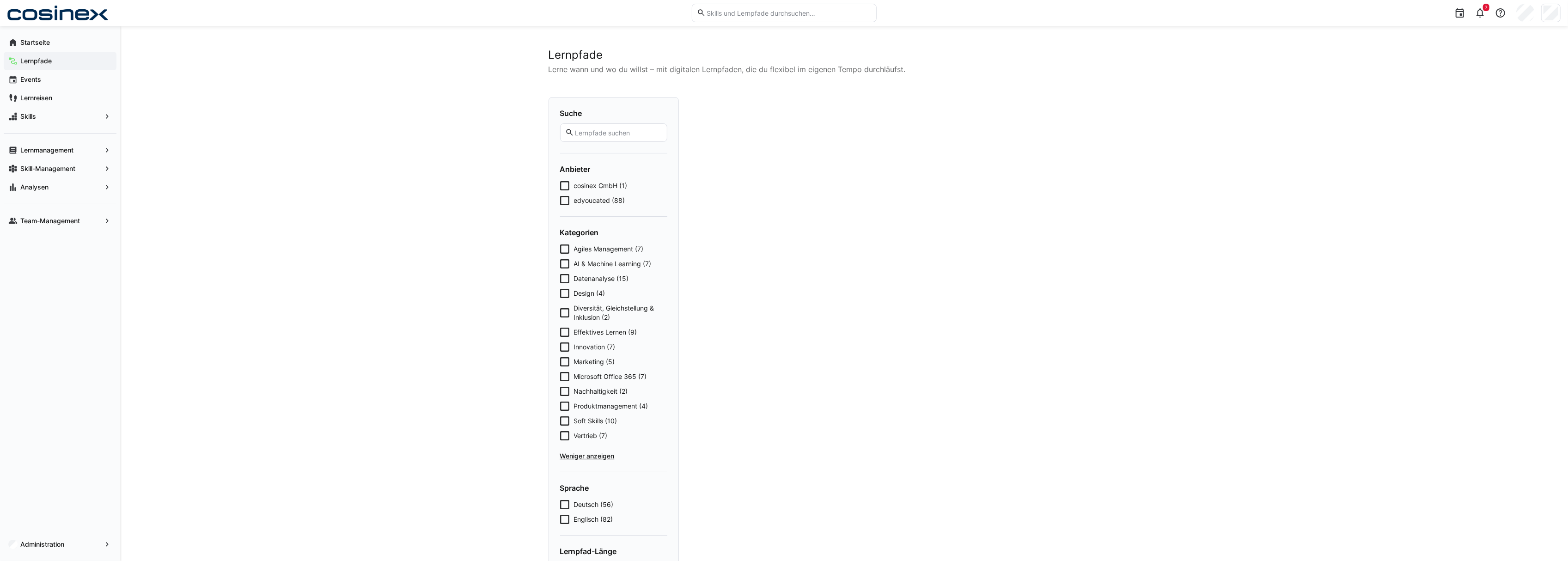
click at [581, 185] on span "cosinex GmbH (1)" at bounding box center [601, 186] width 54 height 9
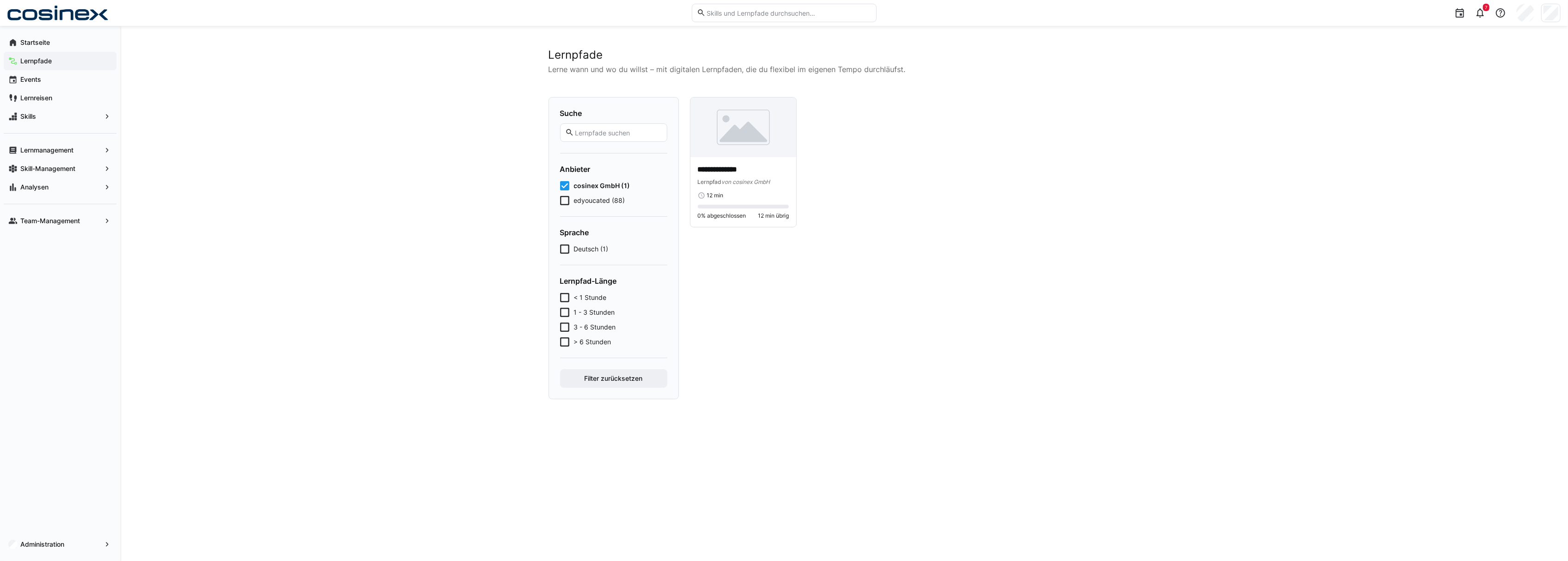
click at [570, 187] on eds-checkbox "cosinex GmbH (1)" at bounding box center [613, 186] width 107 height 9
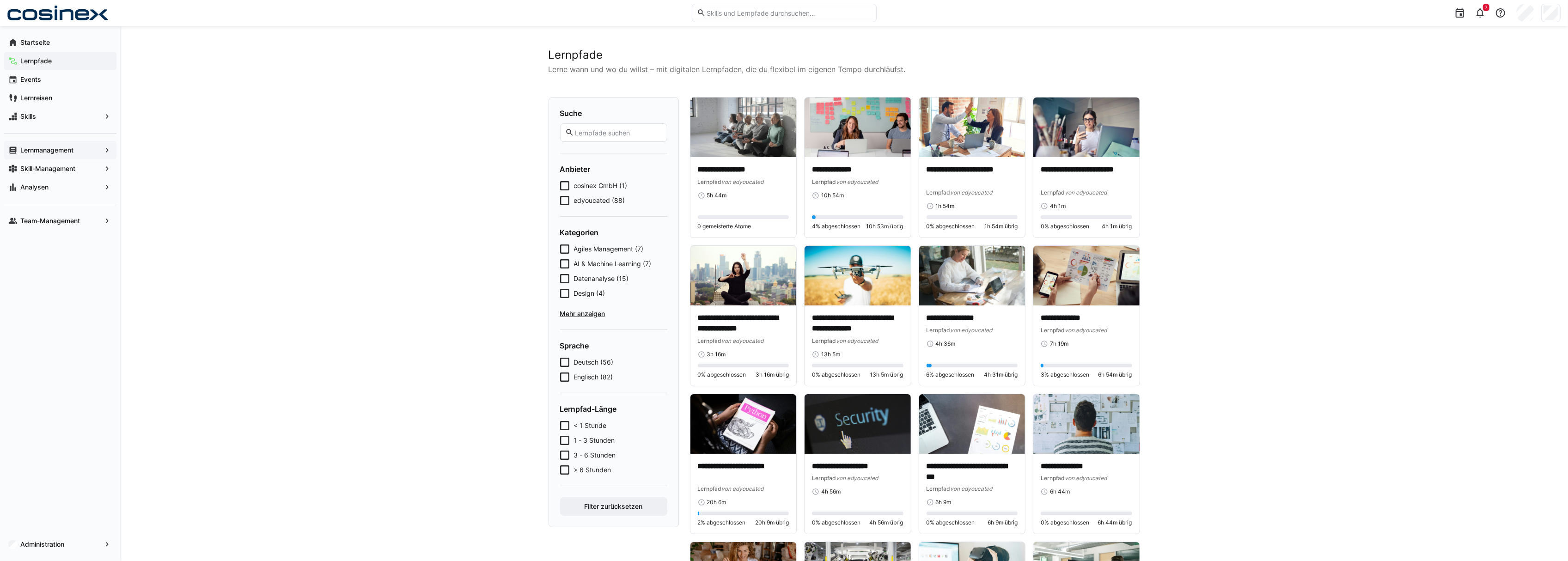
click at [67, 154] on span "Lernmanagement" at bounding box center [60, 150] width 82 height 9
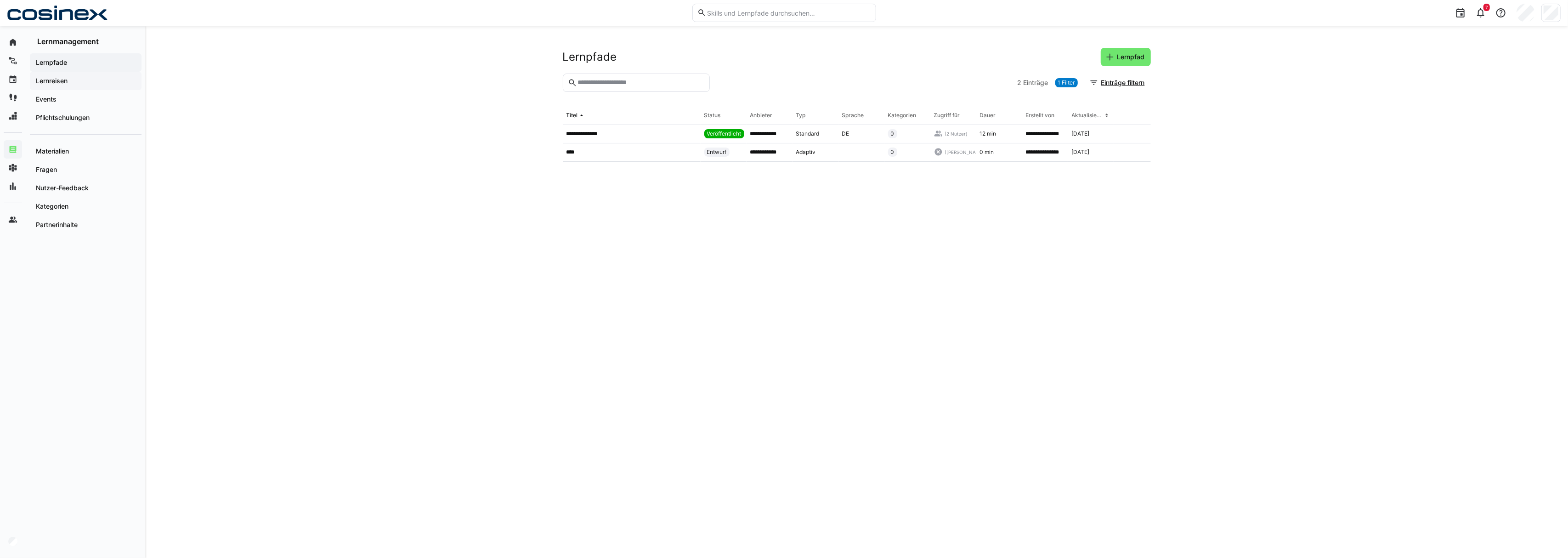
click at [85, 81] on span "Lernreisen" at bounding box center [86, 80] width 102 height 9
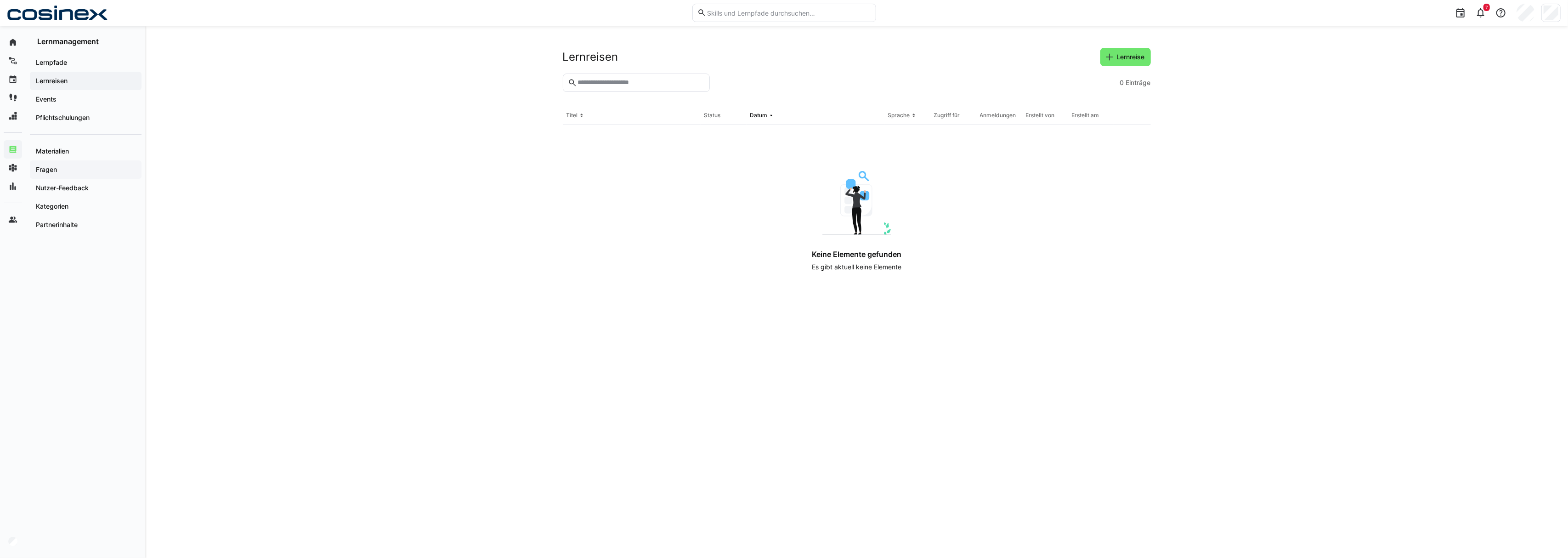
click at [83, 165] on span "Fragen" at bounding box center [86, 169] width 102 height 9
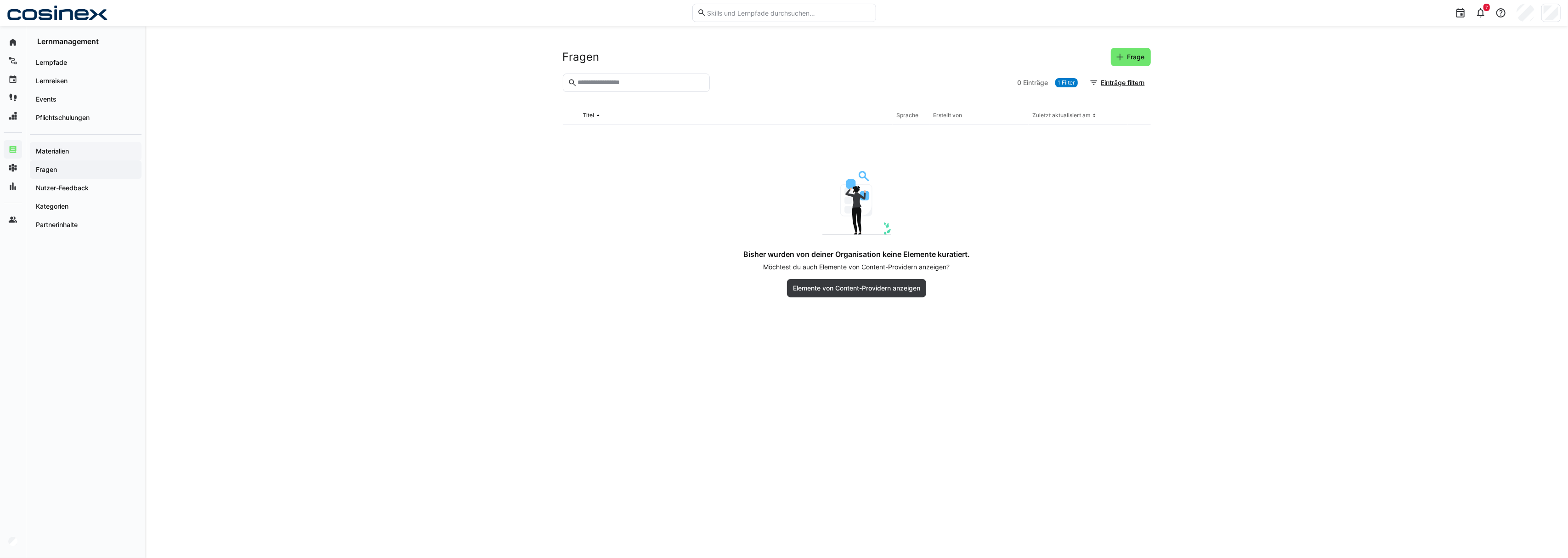
click at [80, 147] on span "Materialien" at bounding box center [86, 151] width 102 height 9
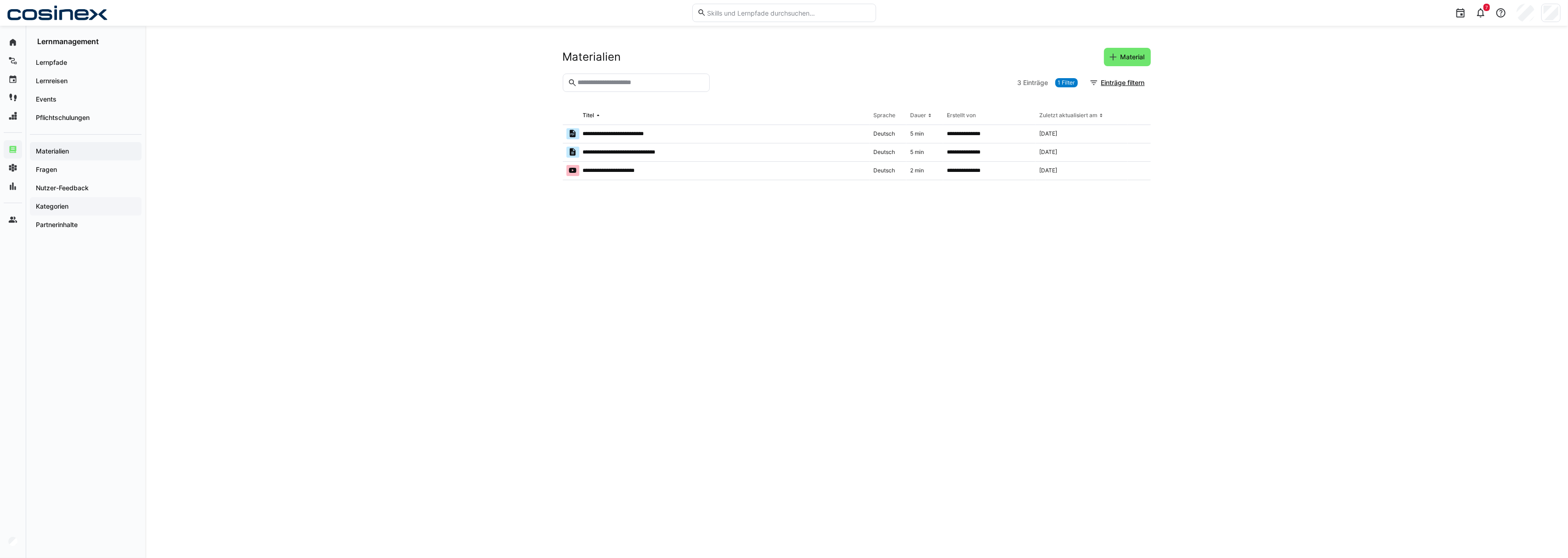
click at [77, 204] on span "Kategorien" at bounding box center [86, 206] width 102 height 9
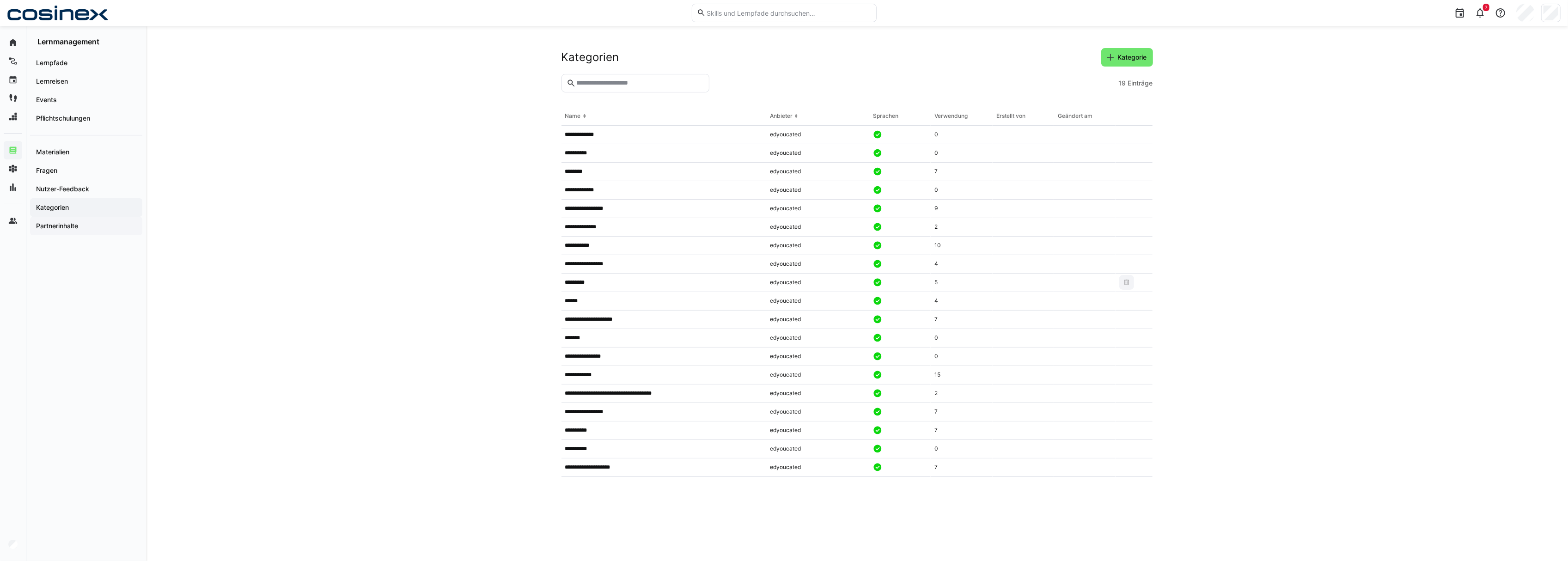
click at [0, 0] on app-navigation-label "Partnerinhalte" at bounding box center [0, 0] width 0 height 0
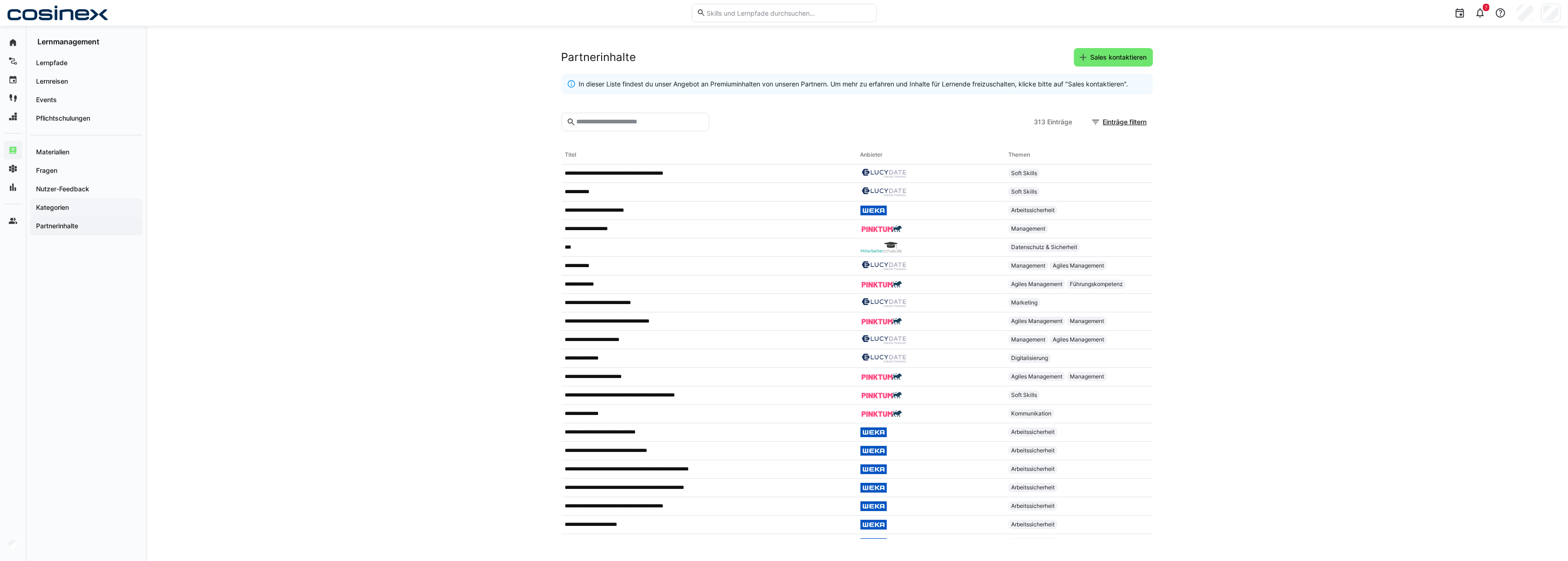
click at [77, 211] on span "Kategorien" at bounding box center [86, 207] width 103 height 9
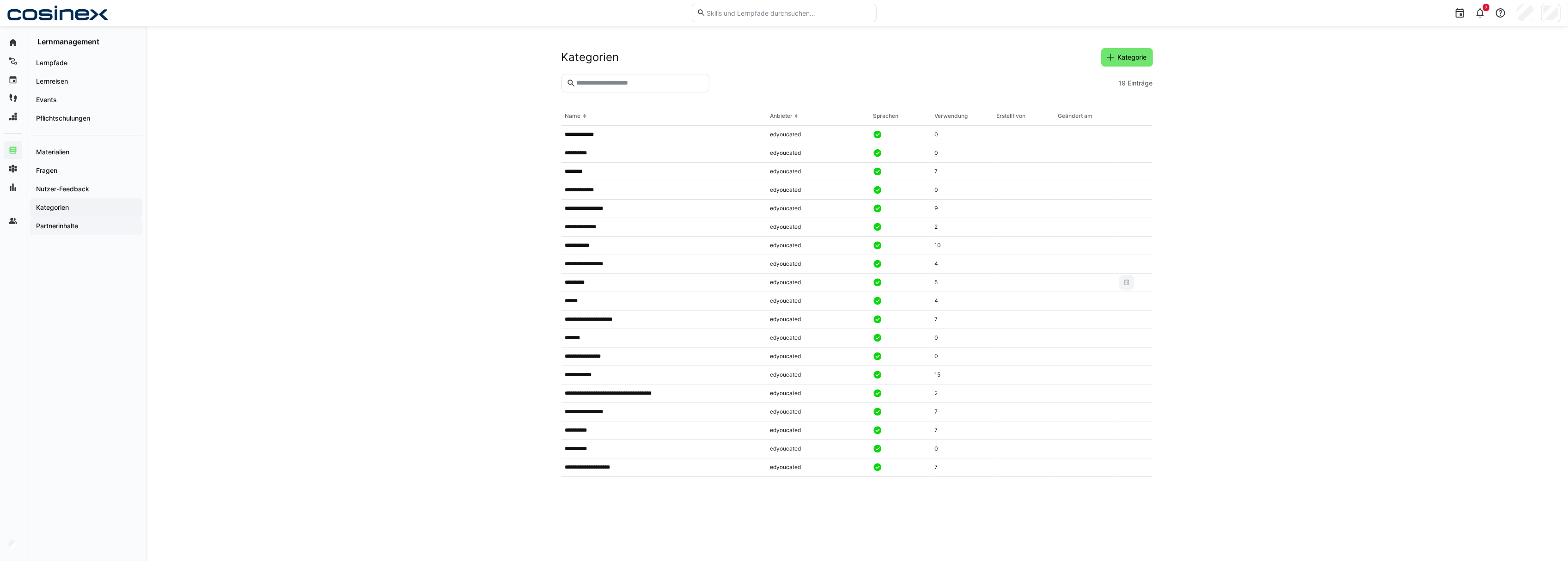
click at [98, 230] on span "Partnerinhalte" at bounding box center [86, 226] width 103 height 9
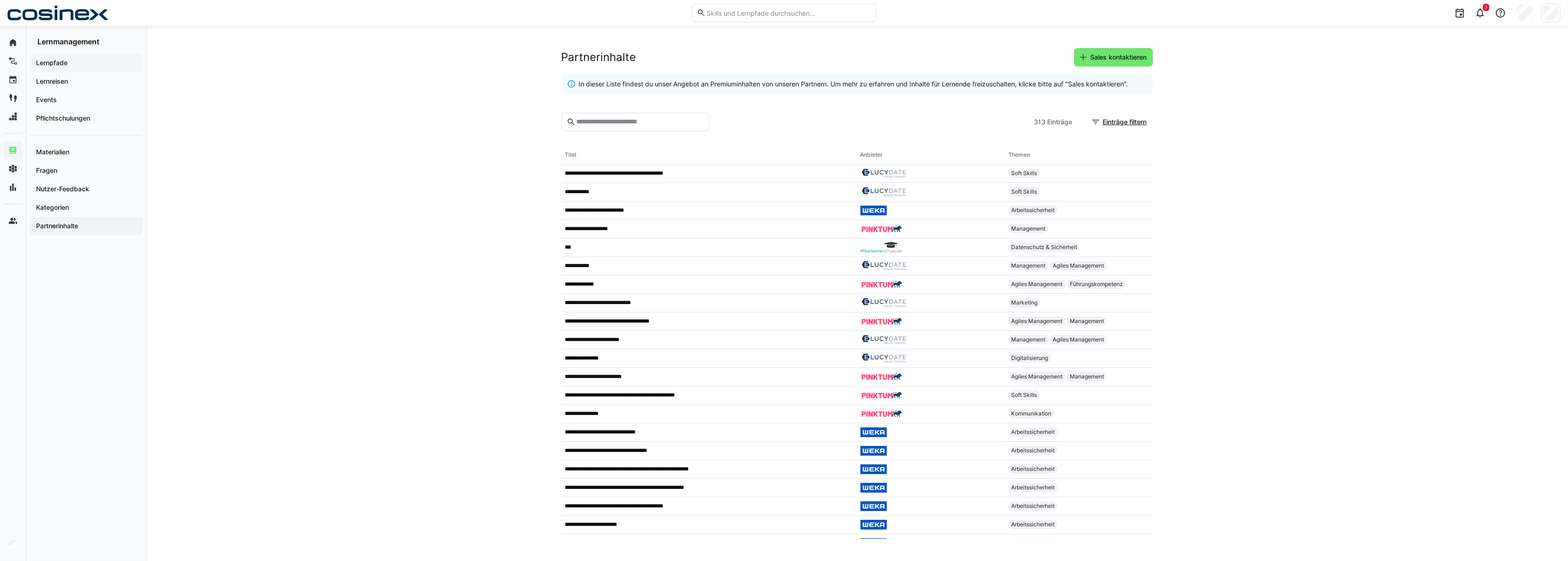
click at [72, 66] on span "Lernpfade" at bounding box center [86, 62] width 103 height 9
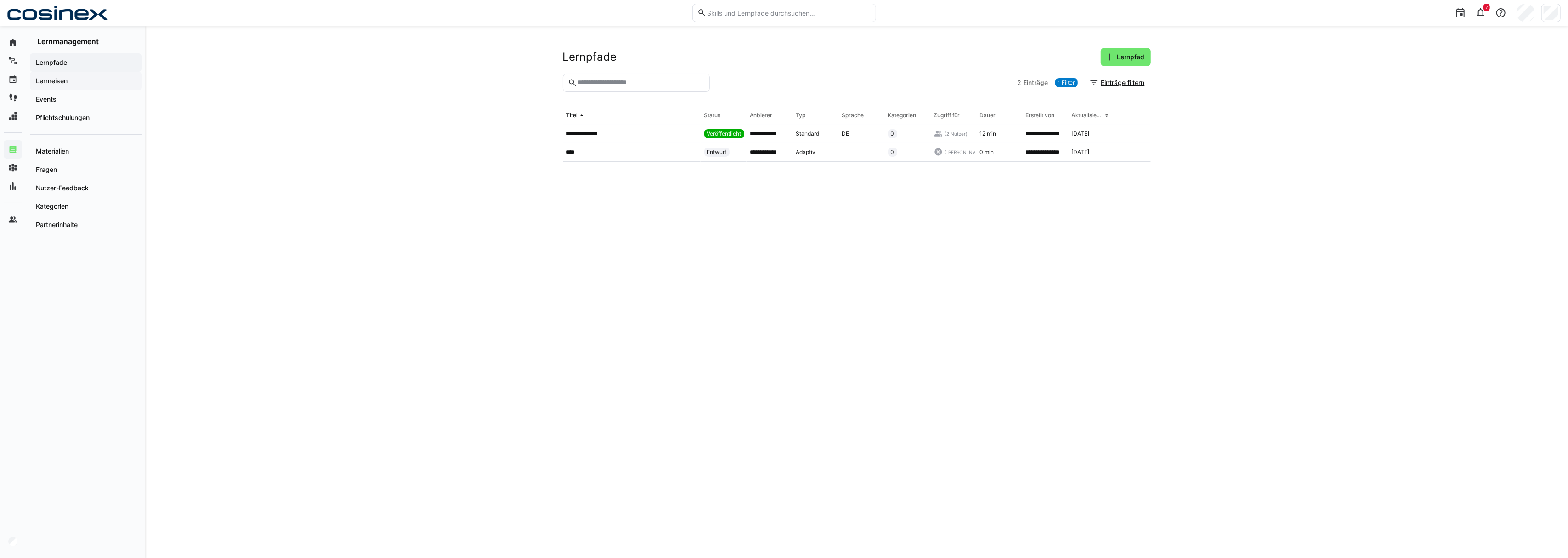
click at [82, 82] on span "Lernreisen" at bounding box center [86, 80] width 102 height 9
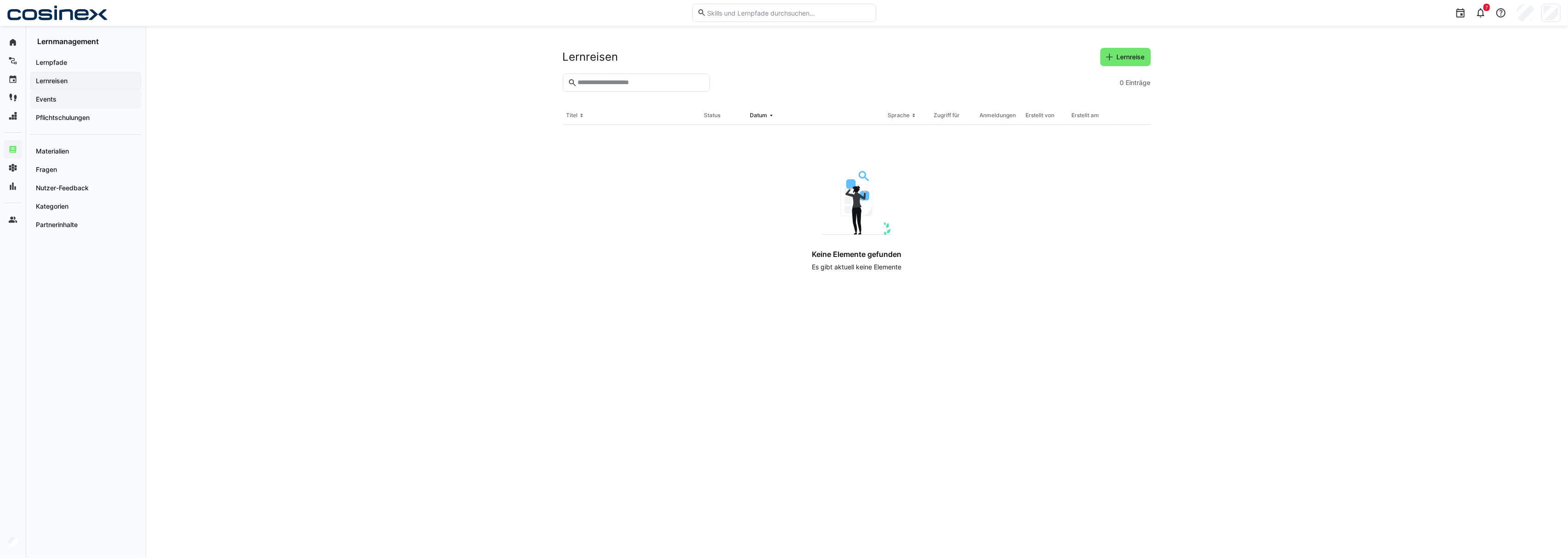
click at [57, 100] on span "Events" at bounding box center [86, 99] width 102 height 9
click at [0, 0] on app-navigation-label "Pflichtschulungen" at bounding box center [0, 0] width 0 height 0
